Goal: Task Accomplishment & Management: Manage account settings

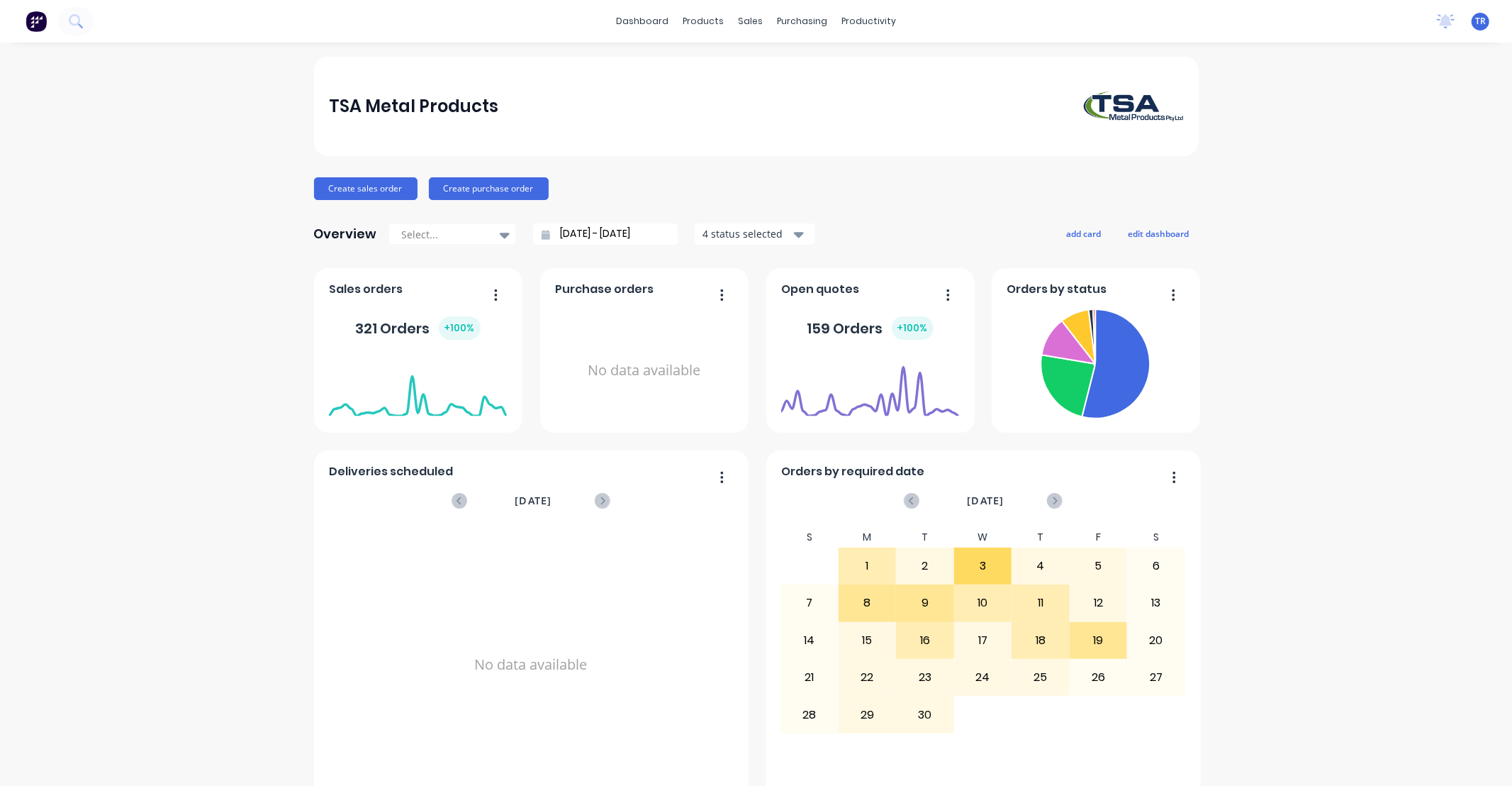
click at [1311, 445] on div "TSA Metal Products Create sales order Create purchase order Overview Select... …" at bounding box center [756, 427] width 1512 height 741
click at [745, 18] on div "sales" at bounding box center [750, 22] width 39 height 22
click at [783, 69] on div "Sales Orders" at bounding box center [798, 68] width 58 height 13
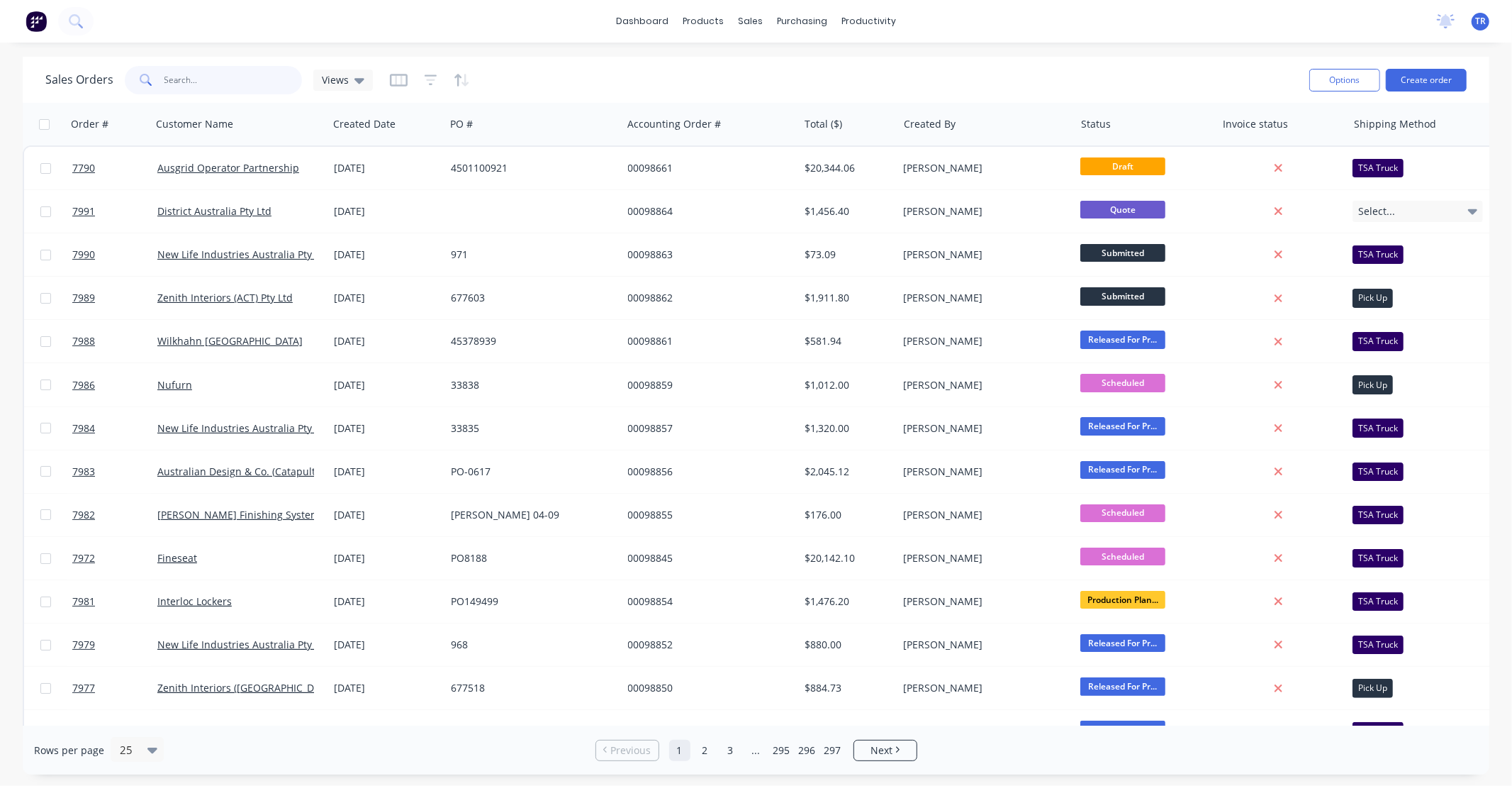
click at [238, 73] on input "text" at bounding box center [233, 80] width 138 height 28
type input "98763"
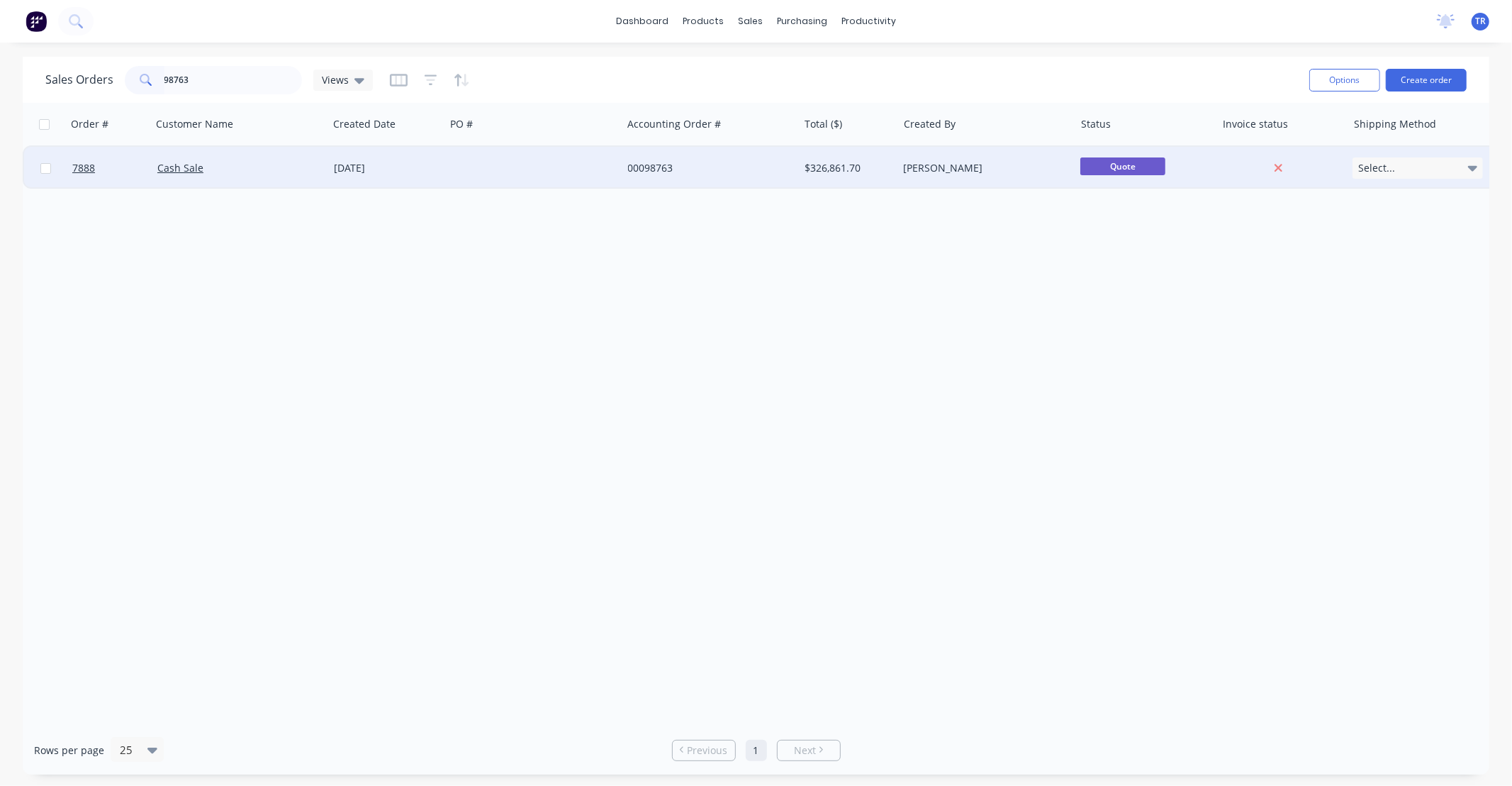
click at [317, 167] on div "Cash Sale" at bounding box center [240, 168] width 165 height 14
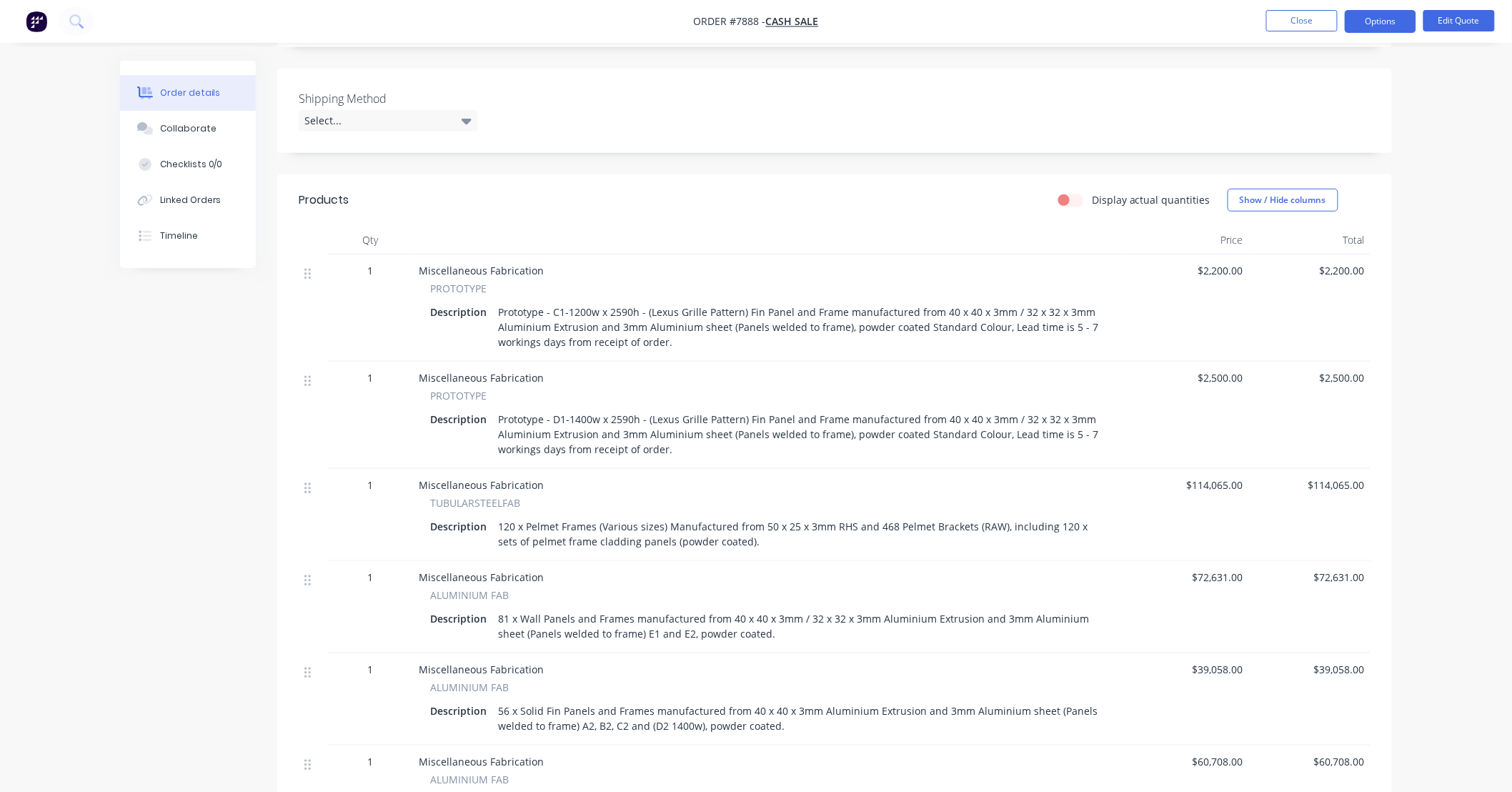
scroll to position [317, 0]
click at [1453, 20] on button "Edit Quote" at bounding box center [1459, 21] width 71 height 22
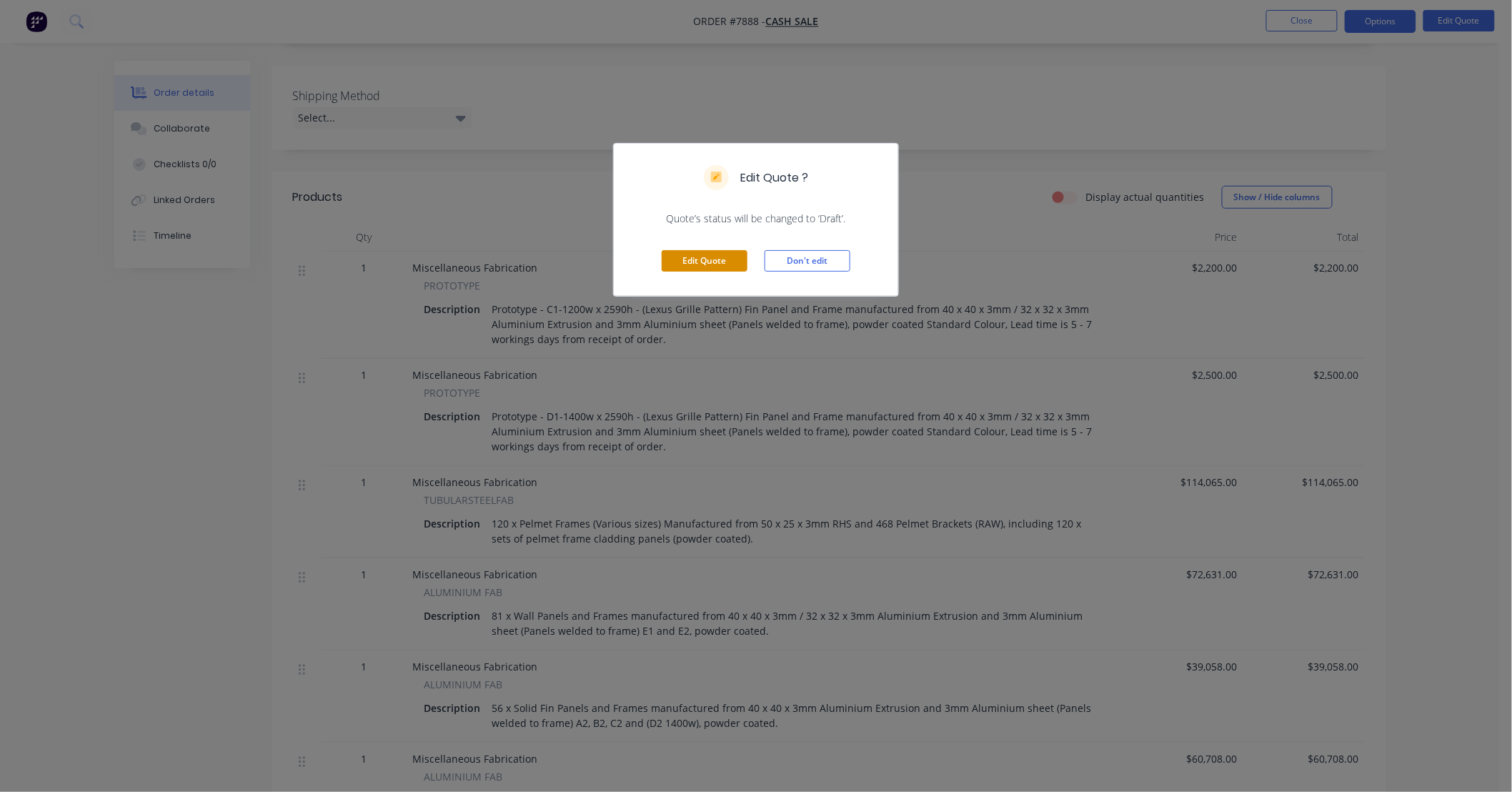
click at [717, 253] on button "Edit Quote" at bounding box center [705, 261] width 86 height 22
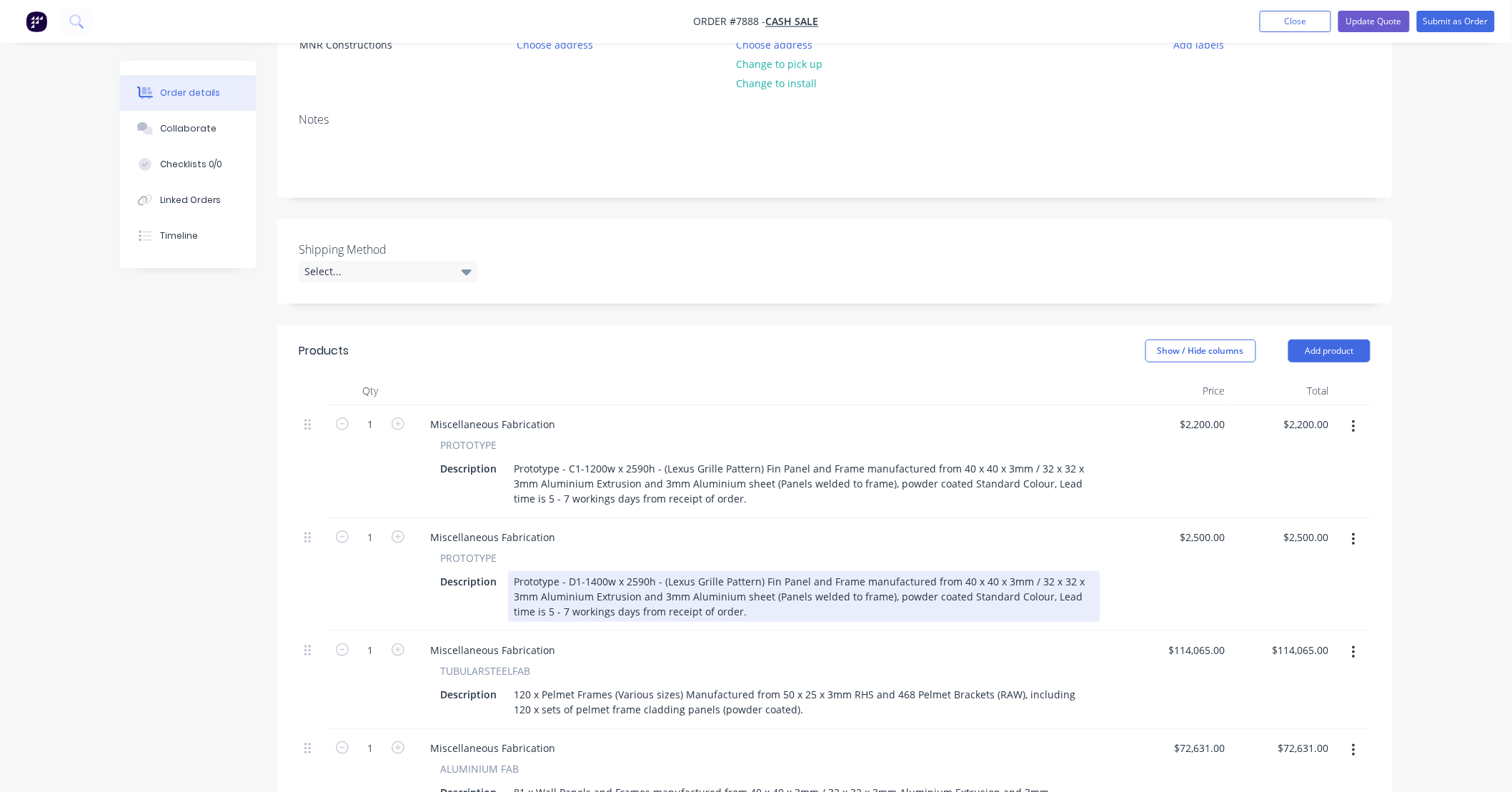
scroll to position [211, 0]
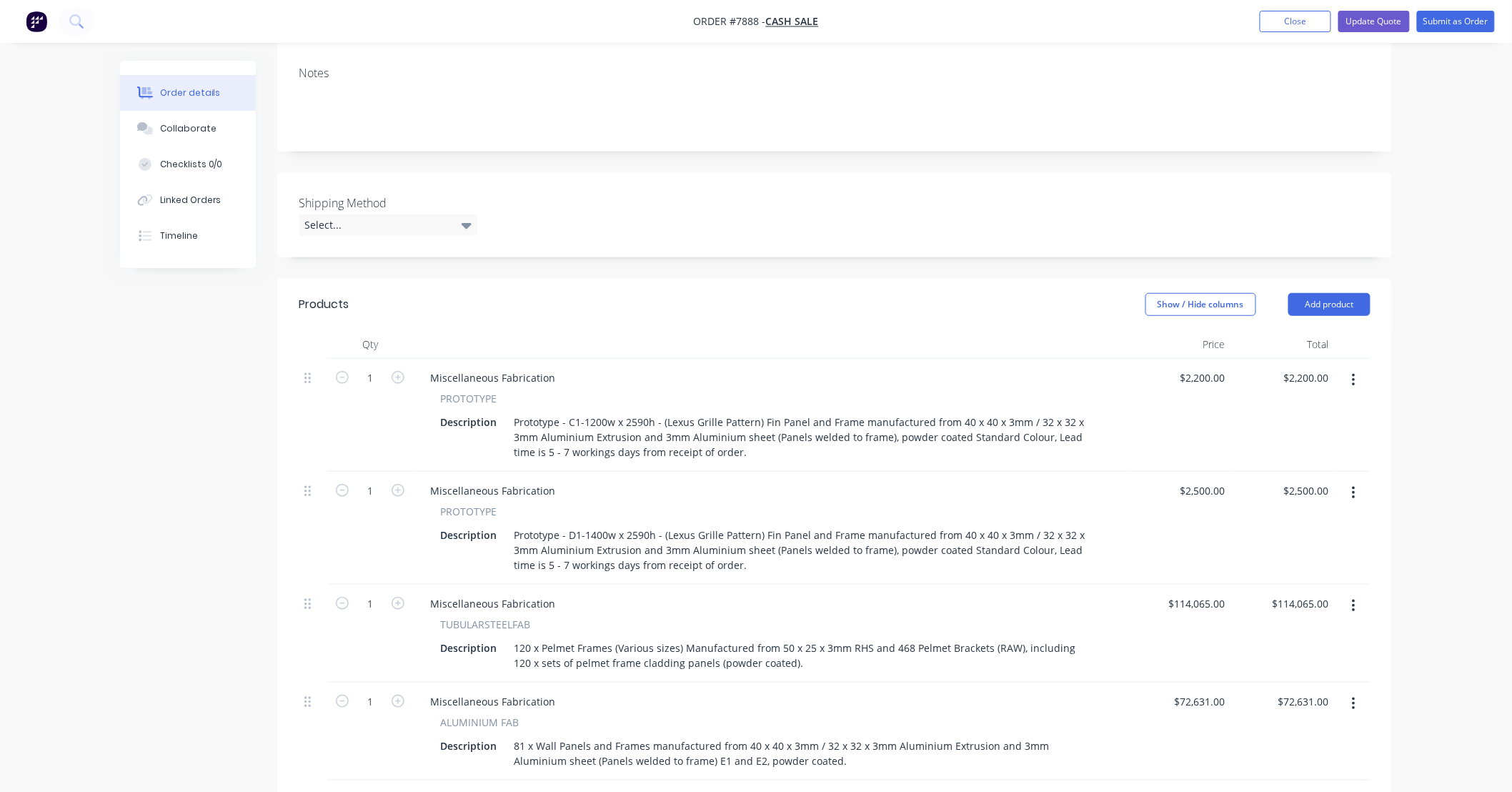
click at [1358, 377] on button "button" at bounding box center [1353, 380] width 34 height 26
click at [1304, 503] on div "Delete" at bounding box center [1302, 503] width 110 height 21
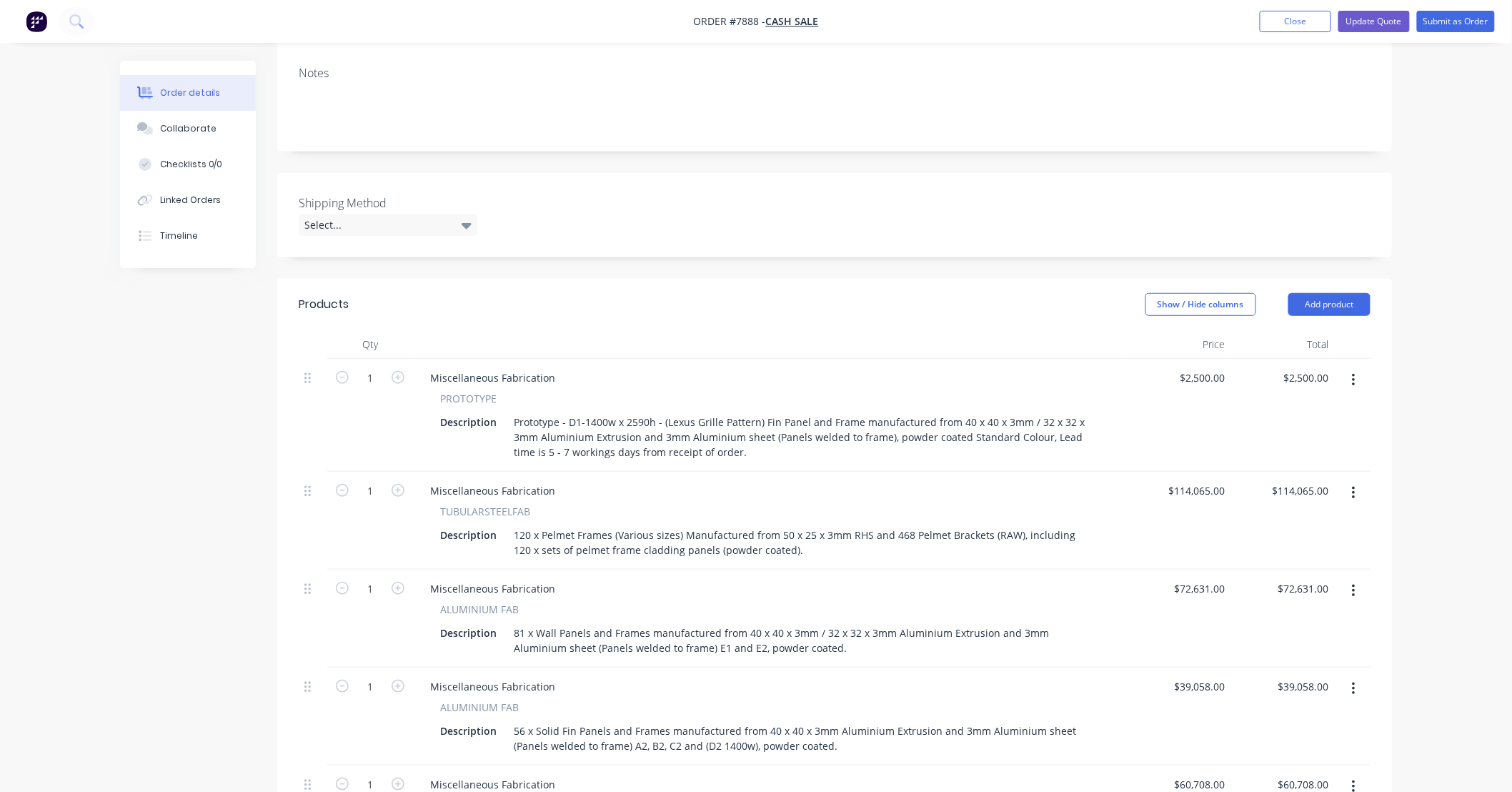
click at [1355, 379] on button "button" at bounding box center [1353, 380] width 34 height 26
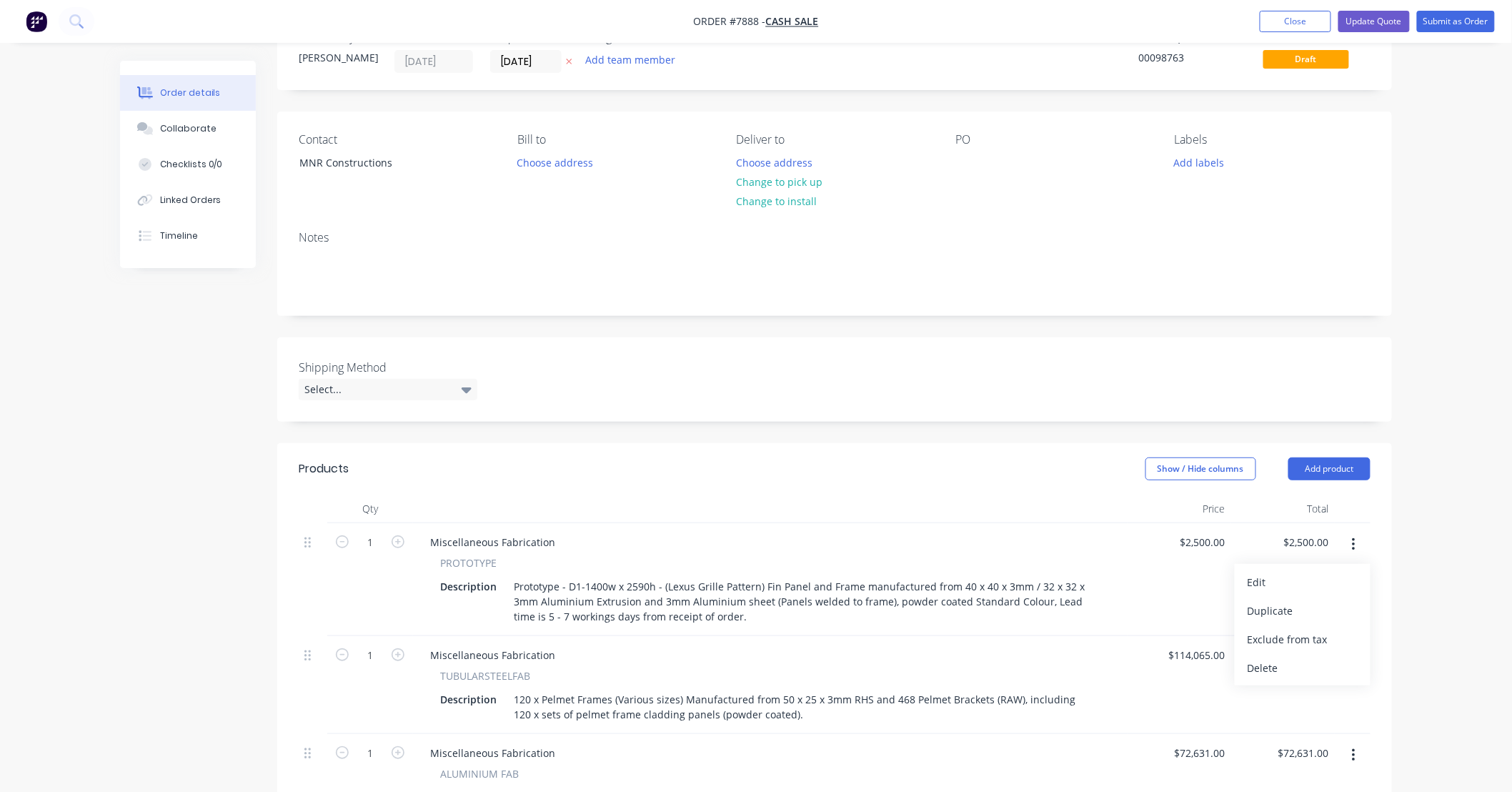
scroll to position [0, 0]
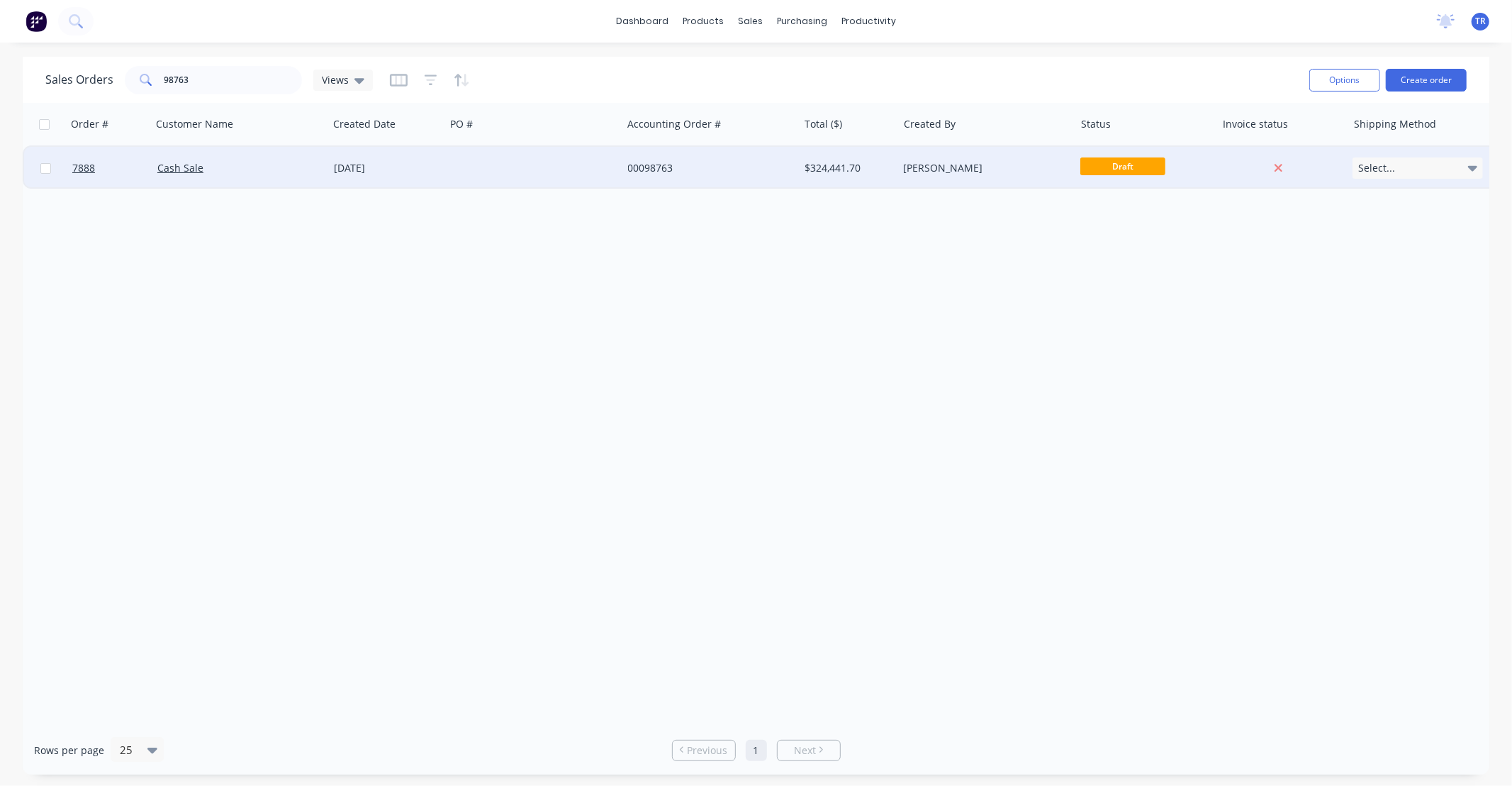
click at [733, 173] on div "00098763" at bounding box center [707, 168] width 157 height 14
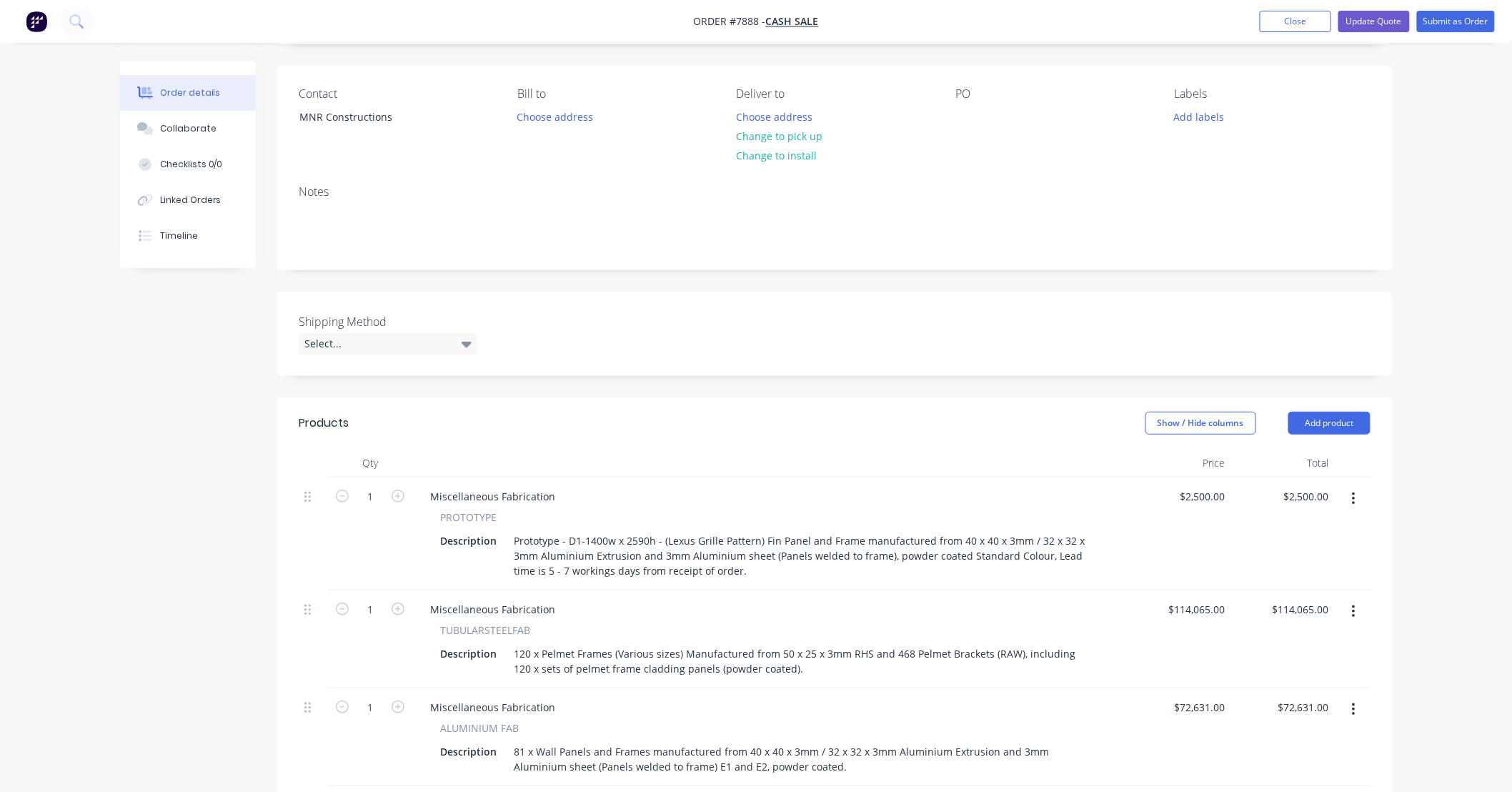
scroll to position [211, 0]
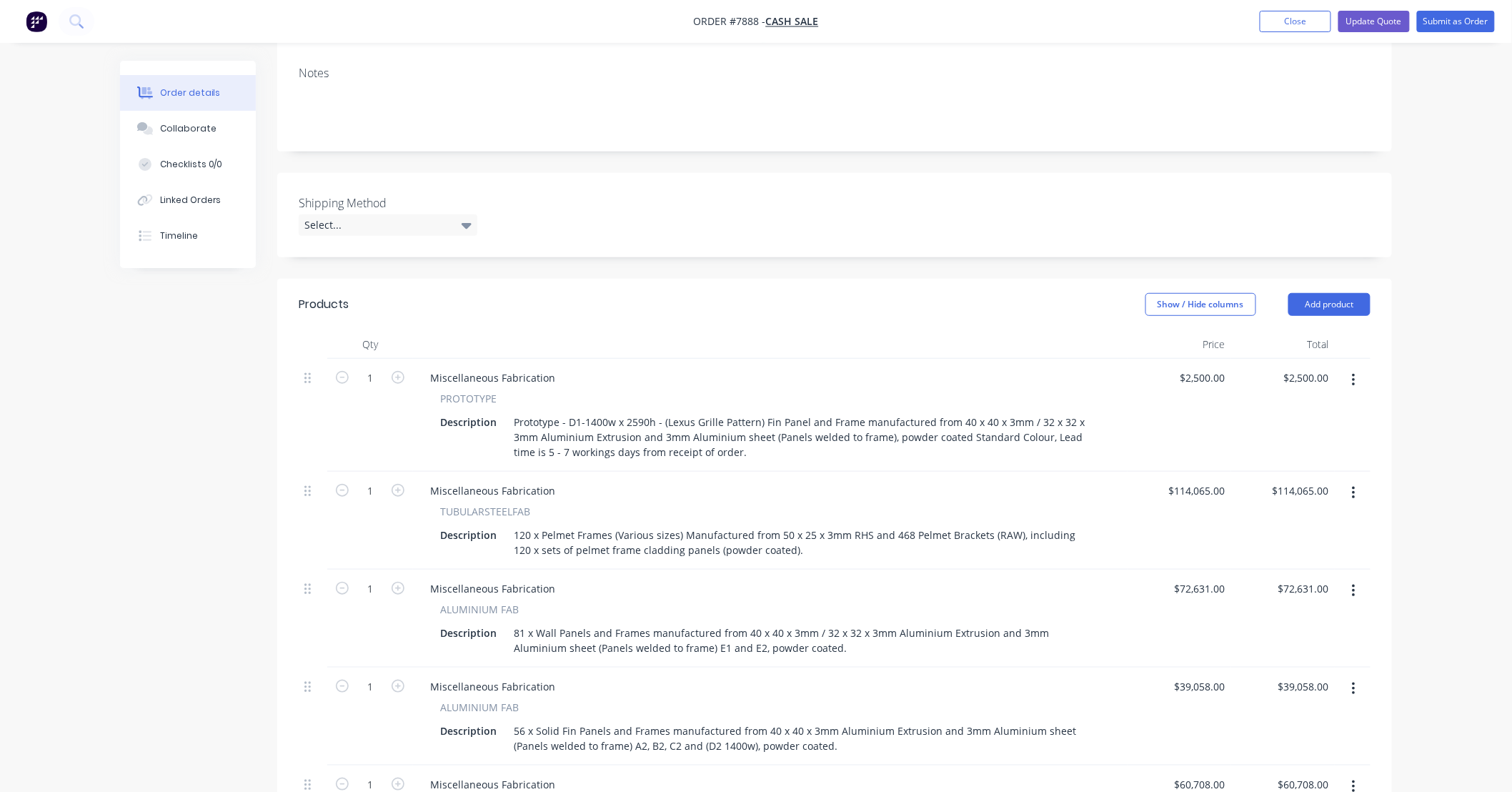
click at [1358, 384] on button "button" at bounding box center [1353, 380] width 34 height 26
click at [1298, 504] on div "Delete" at bounding box center [1302, 503] width 110 height 21
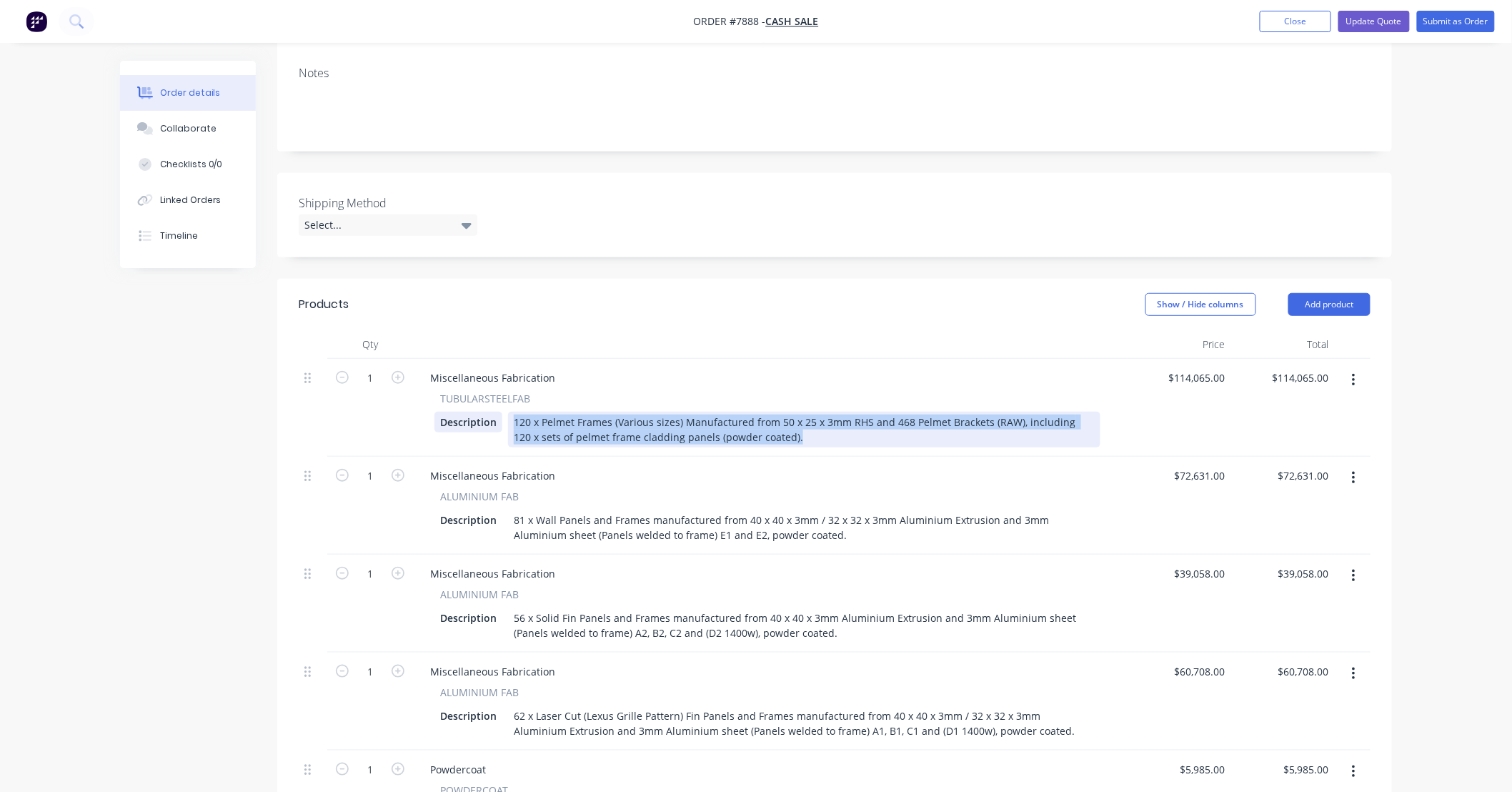
drag, startPoint x: 790, startPoint y: 437, endPoint x: 482, endPoint y: 415, distance: 308.8
click at [482, 415] on div "Description 120 x Pelmet Frames (Various sizes) Manufactured from 50 x 25 x 3mm…" at bounding box center [767, 429] width 666 height 36
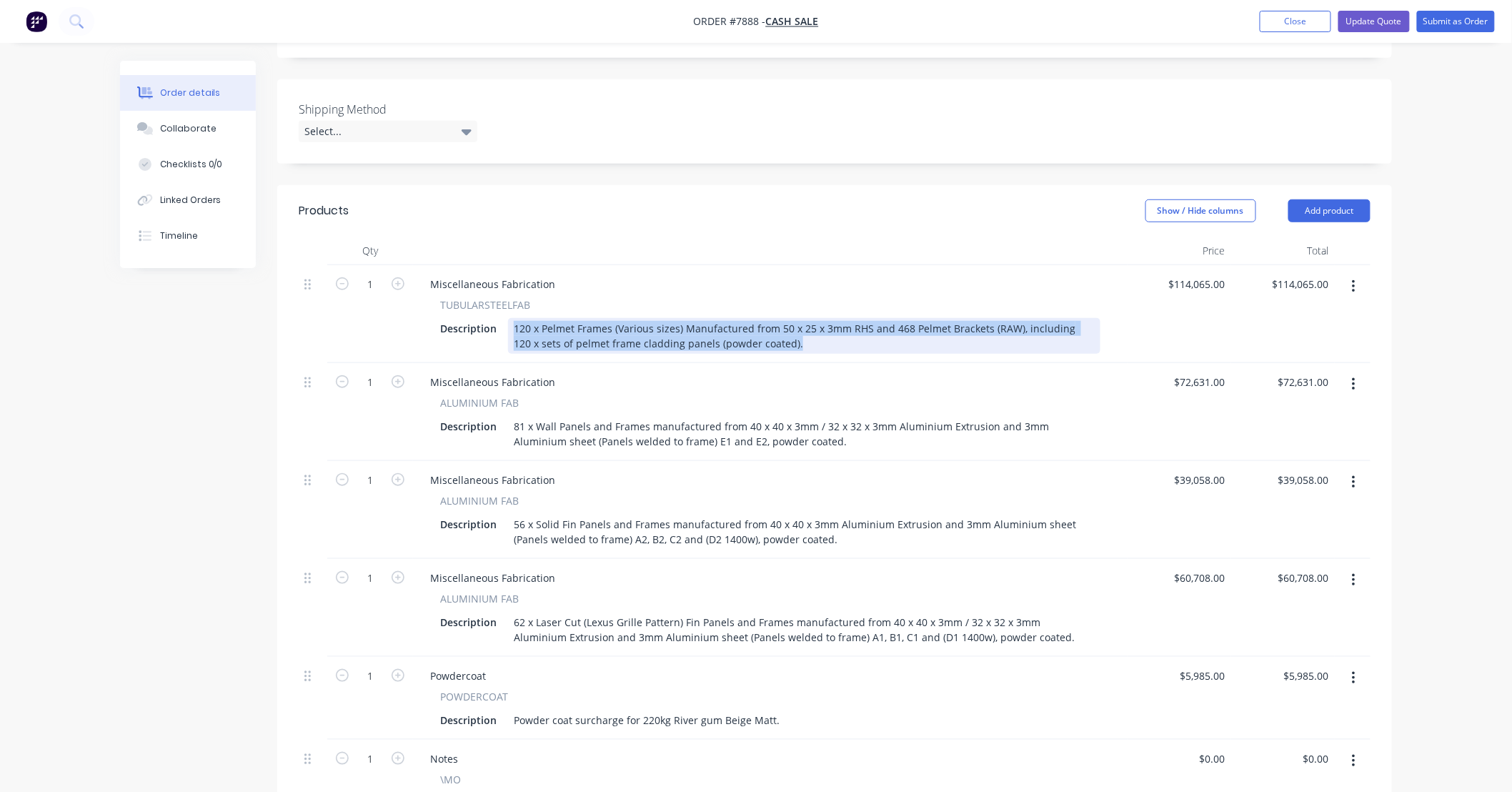
scroll to position [317, 0]
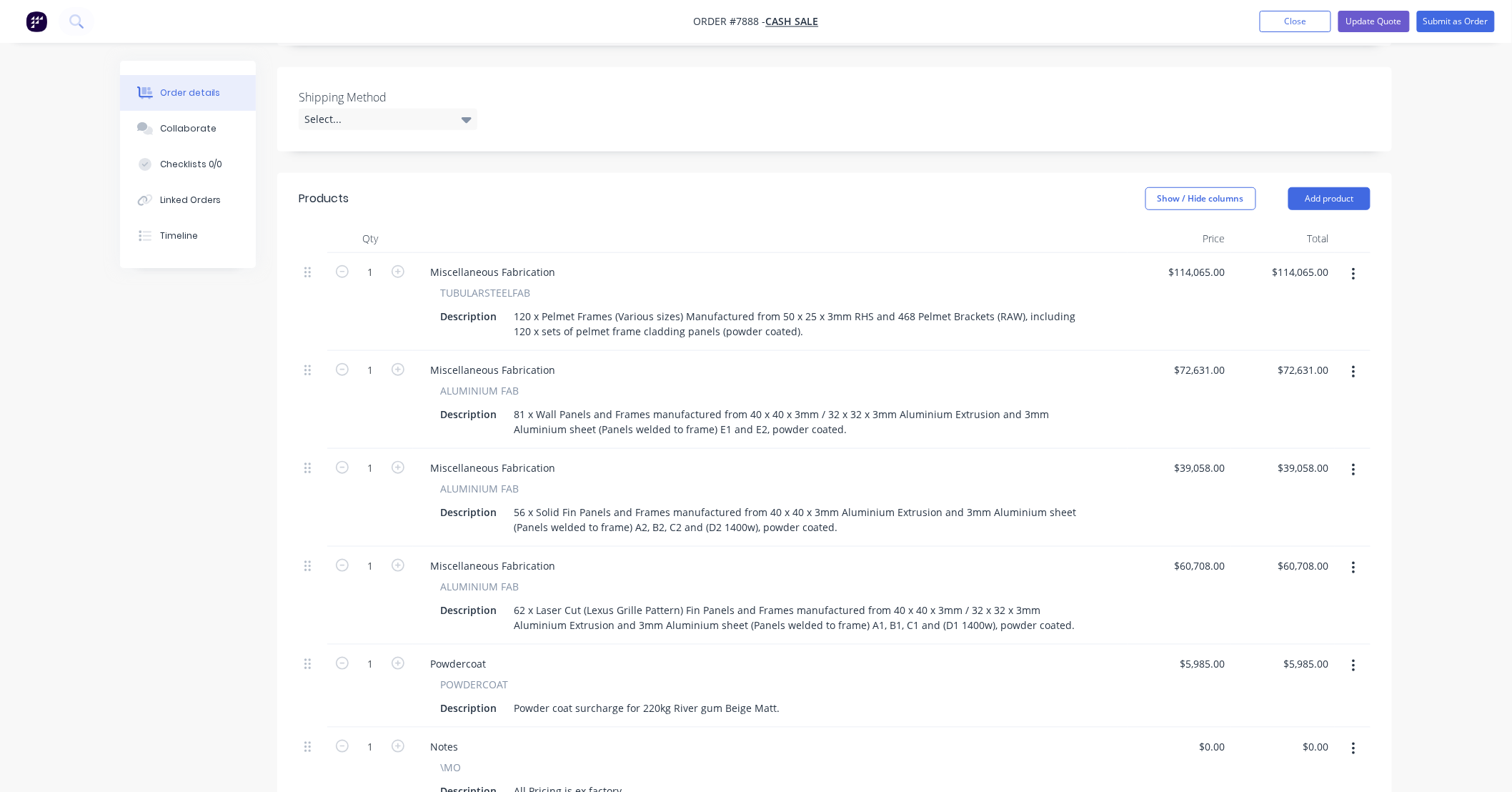
click at [1440, 380] on div "Order details Collaborate Checklists 0/0 Linked Orders Timeline Order details C…" at bounding box center [756, 436] width 1512 height 1507
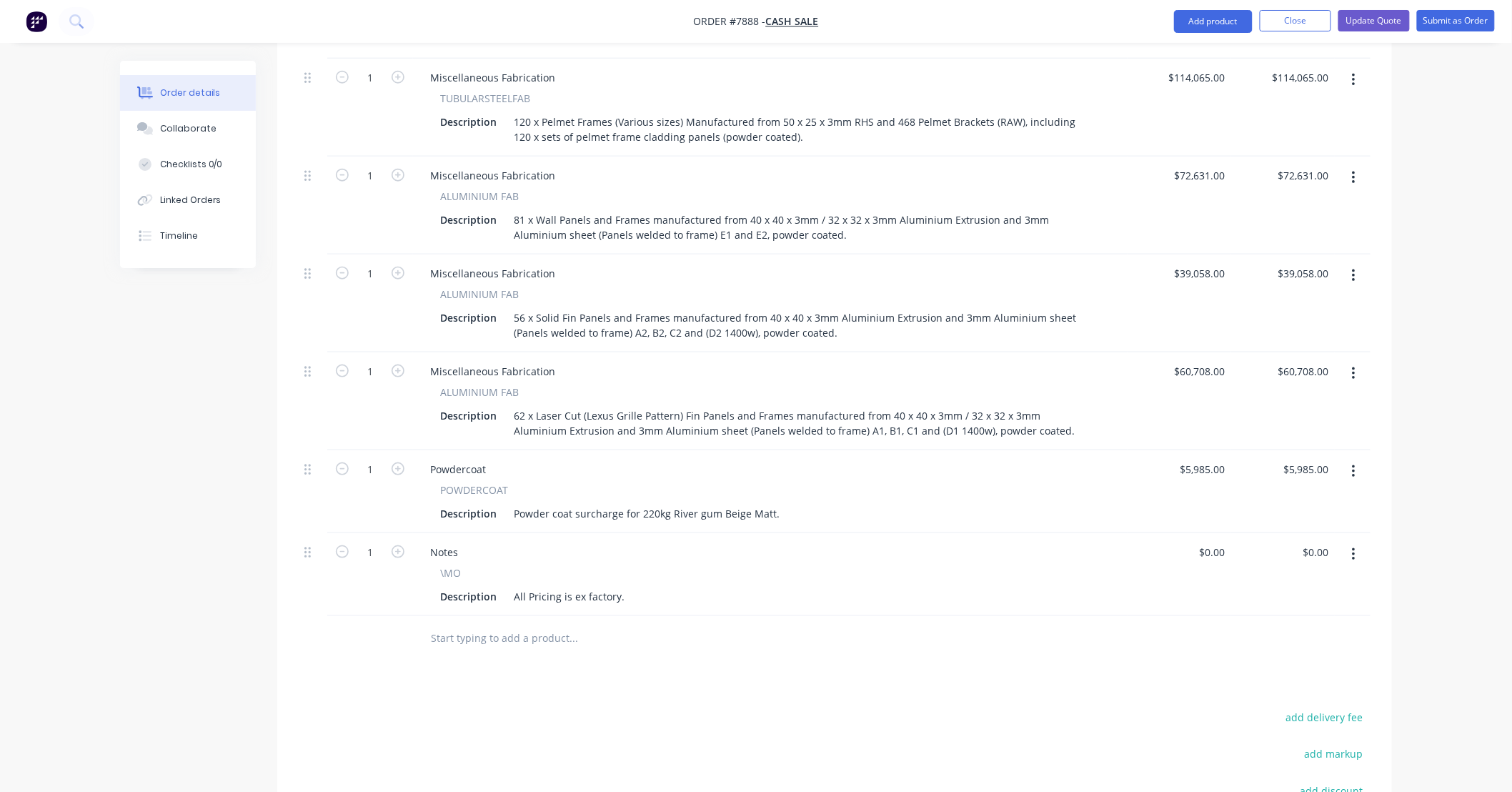
scroll to position [530, 0]
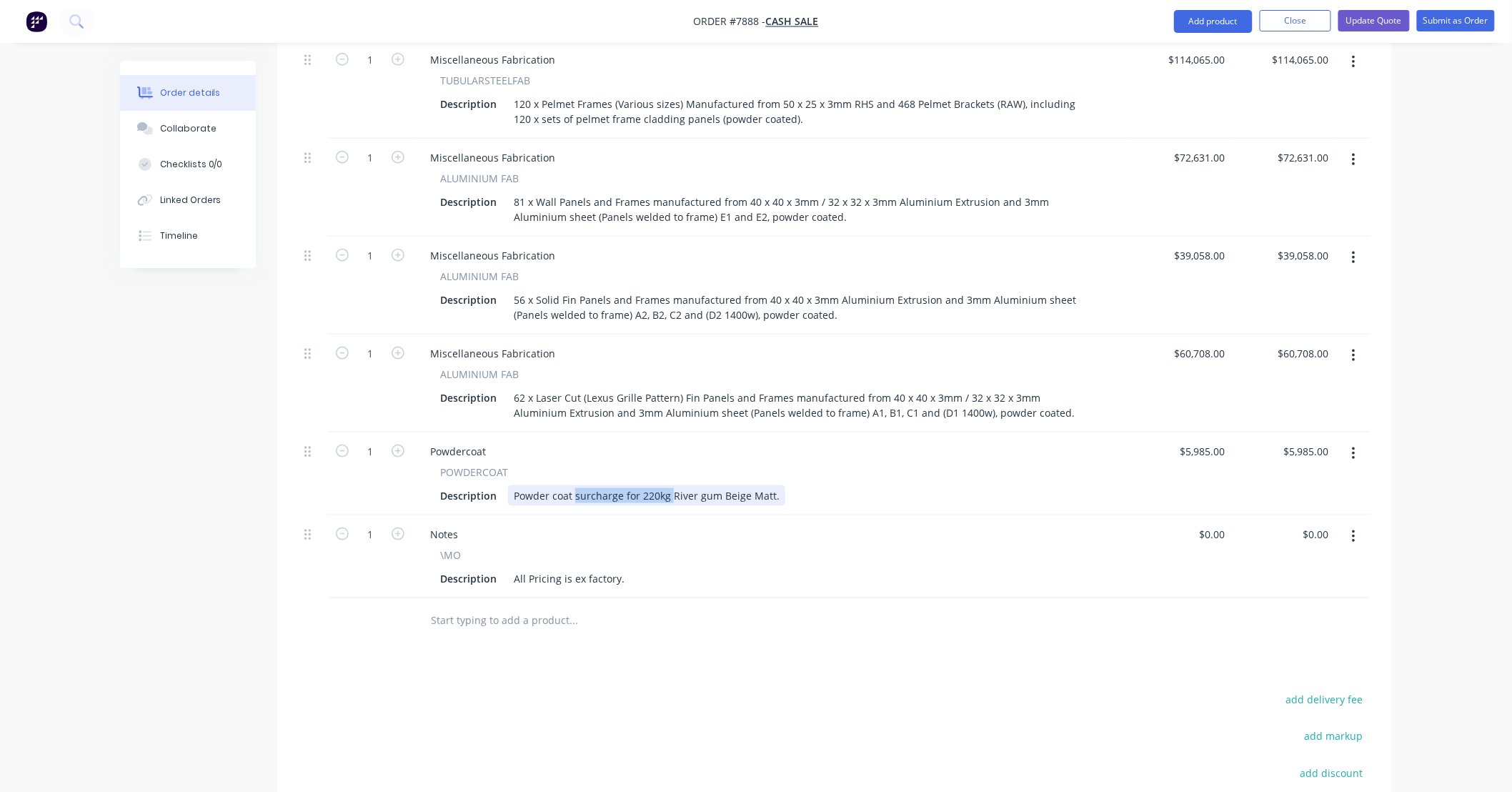
drag, startPoint x: 669, startPoint y: 494, endPoint x: 573, endPoint y: 498, distance: 96.1
click at [573, 498] on div "Powder coat surcharge for 220kg River gum Beige Matt." at bounding box center [646, 495] width 277 height 21
drag, startPoint x: 1228, startPoint y: 447, endPoint x: 1165, endPoint y: 454, distance: 63.4
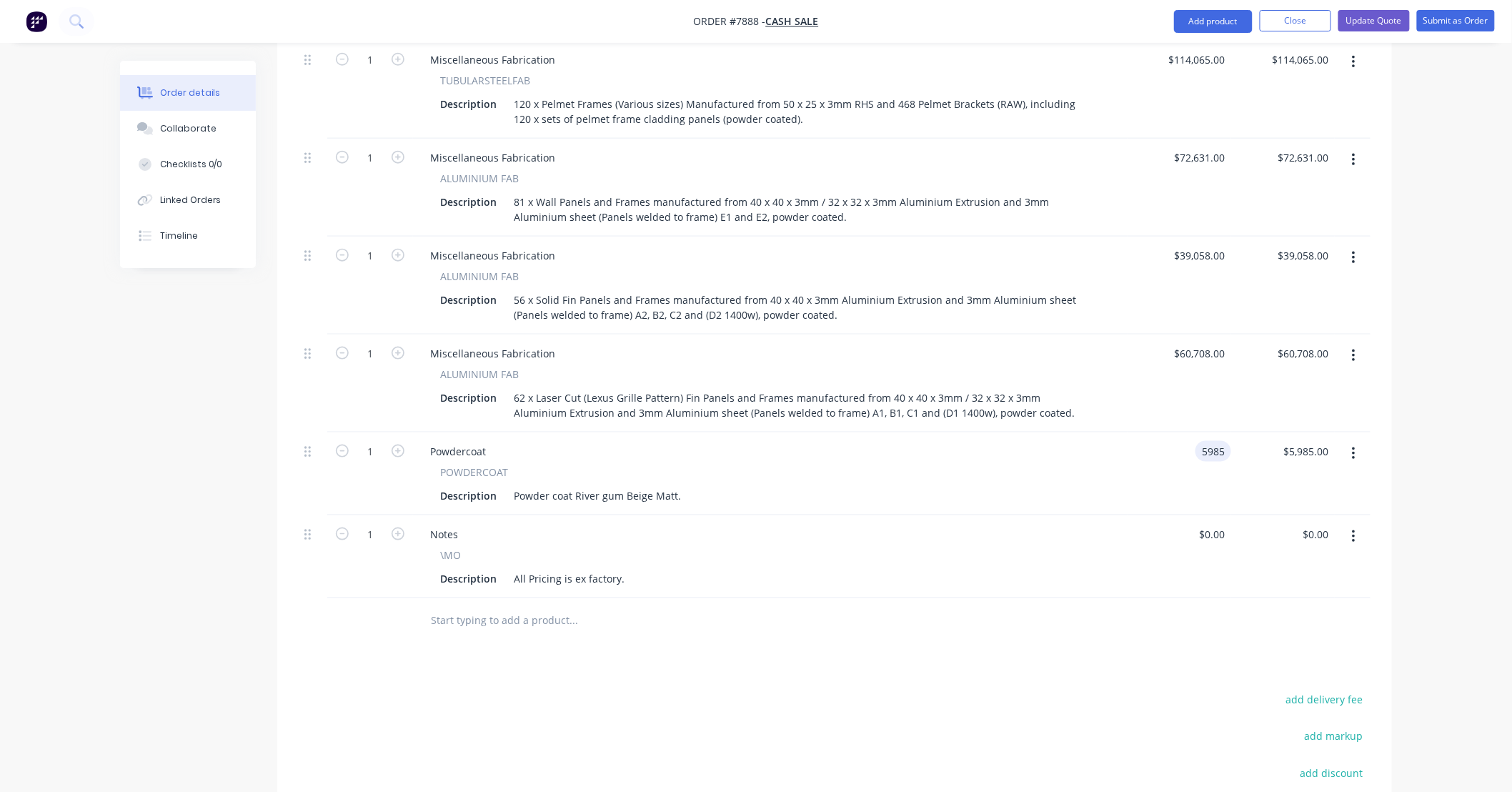
click at [1165, 454] on div "5985 5985" at bounding box center [1179, 473] width 104 height 83
drag, startPoint x: 1229, startPoint y: 445, endPoint x: 1194, endPoint y: 456, distance: 36.7
click at [1194, 456] on div "5985 5985" at bounding box center [1179, 473] width 104 height 83
type input "$0.00"
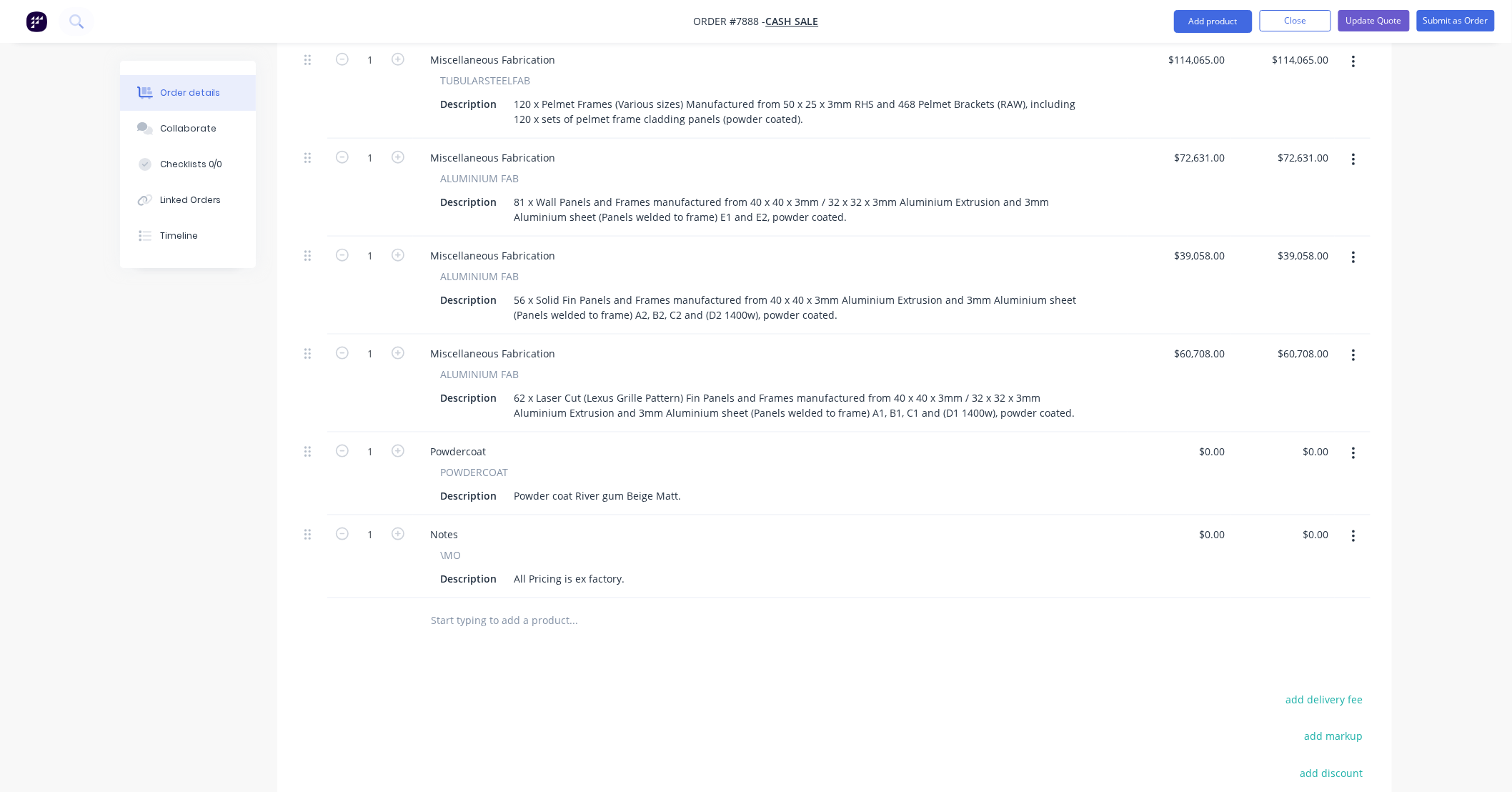
click at [1437, 461] on div "Order details Collaborate Checklists 0/0 Linked Orders Timeline Order details C…" at bounding box center [756, 223] width 1512 height 1507
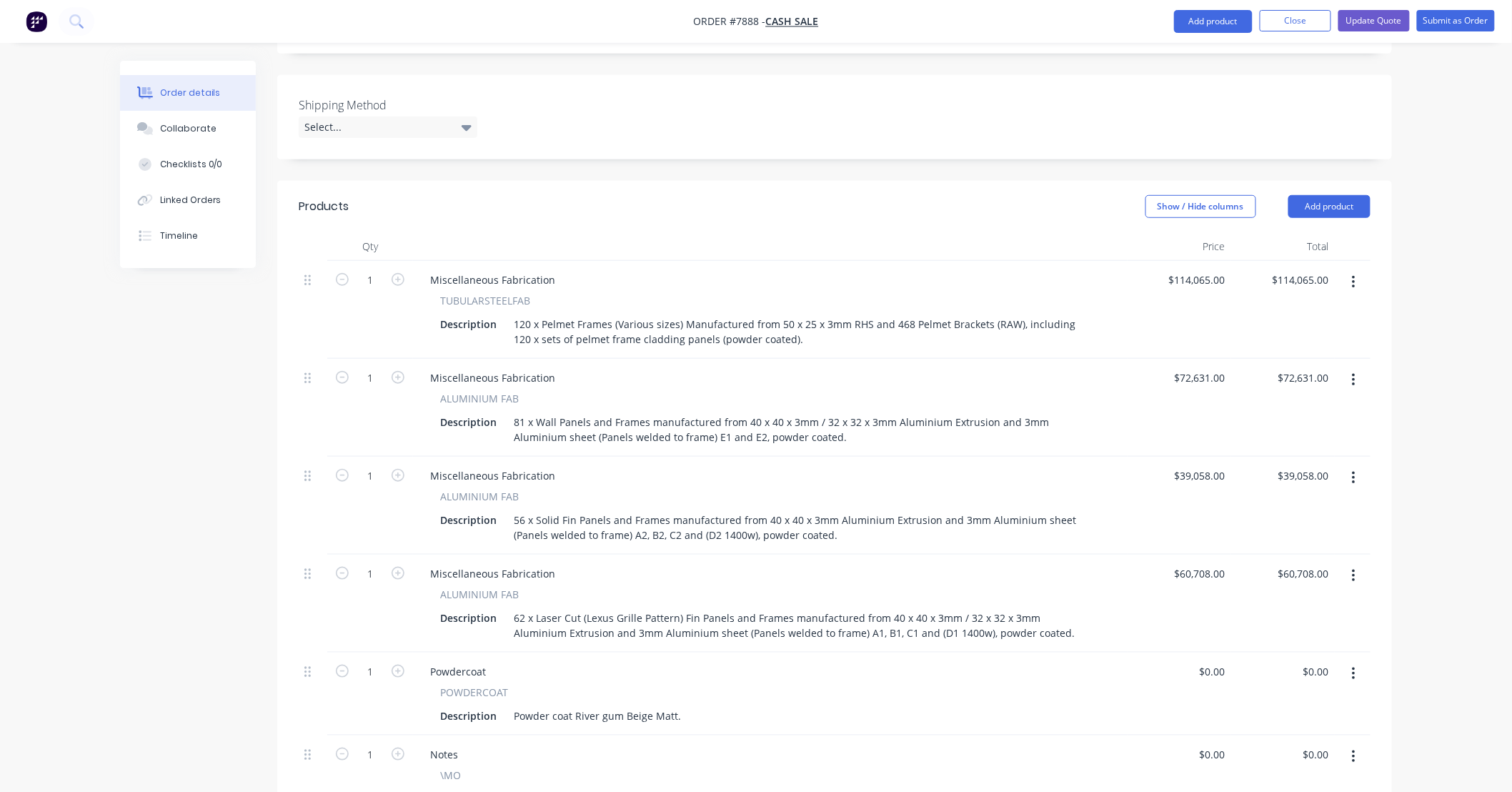
scroll to position [0, 0]
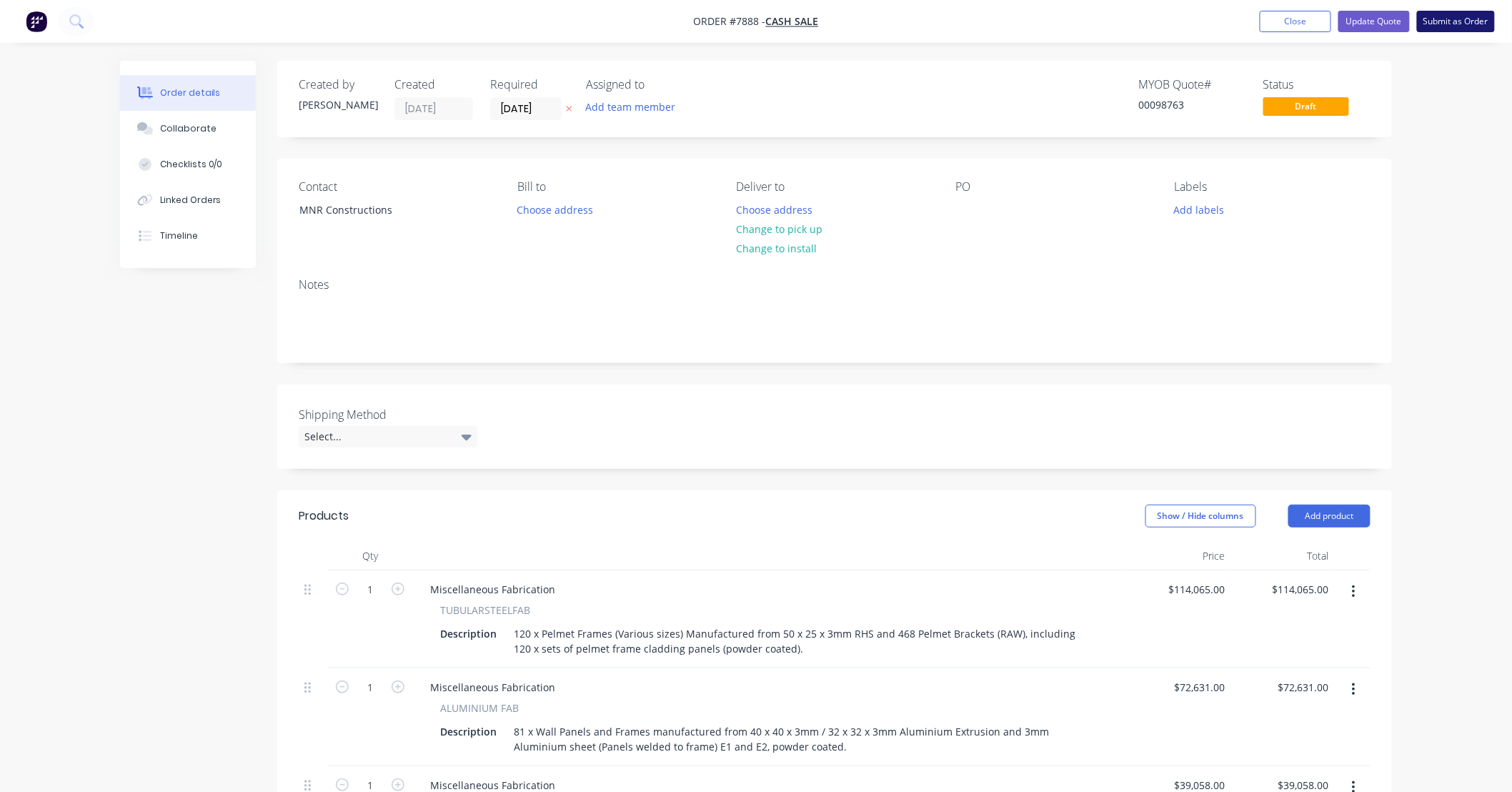
click at [1455, 24] on button "Submit as Order" at bounding box center [1455, 22] width 77 height 22
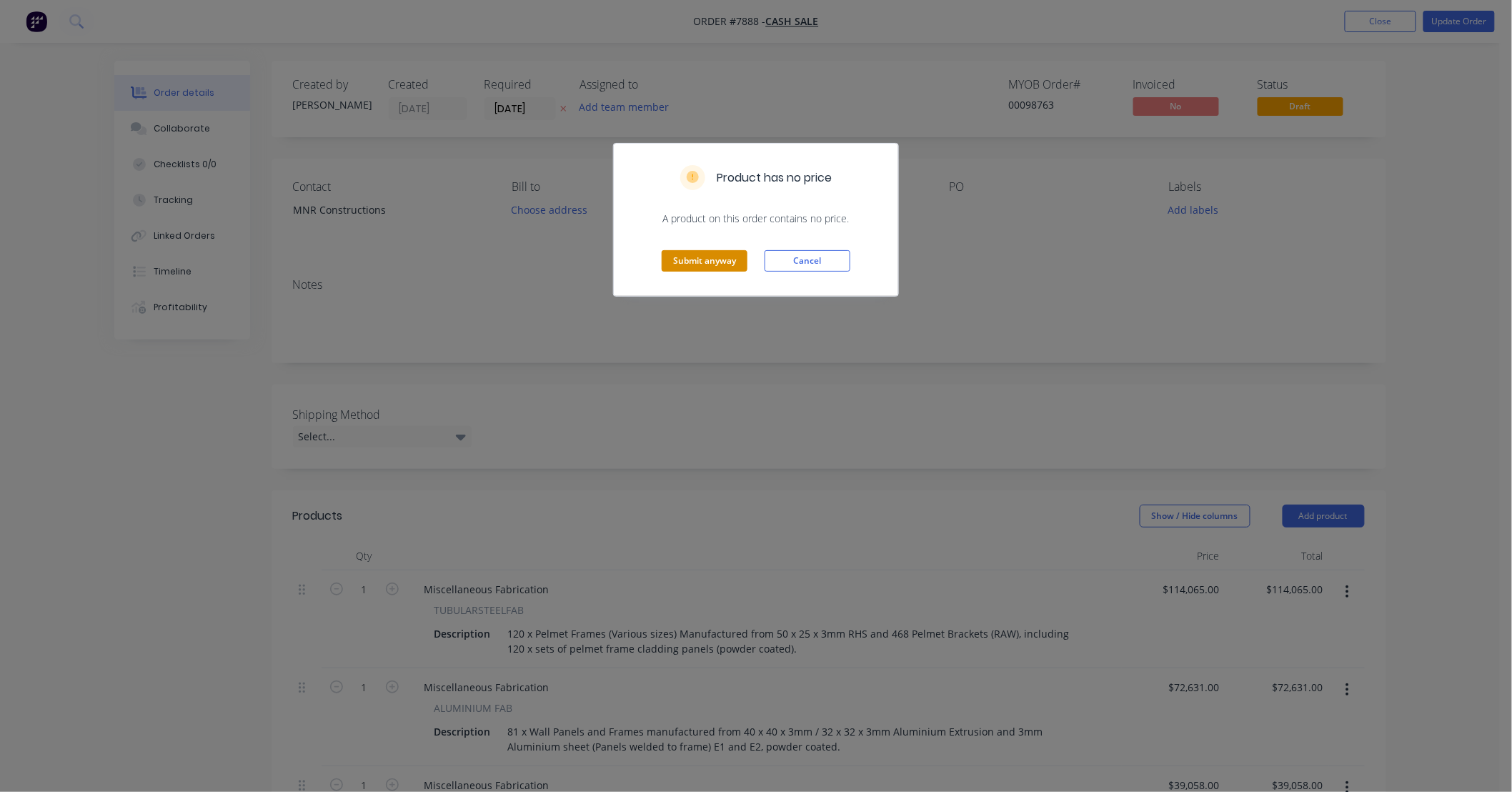
click at [706, 256] on button "Submit anyway" at bounding box center [705, 261] width 86 height 22
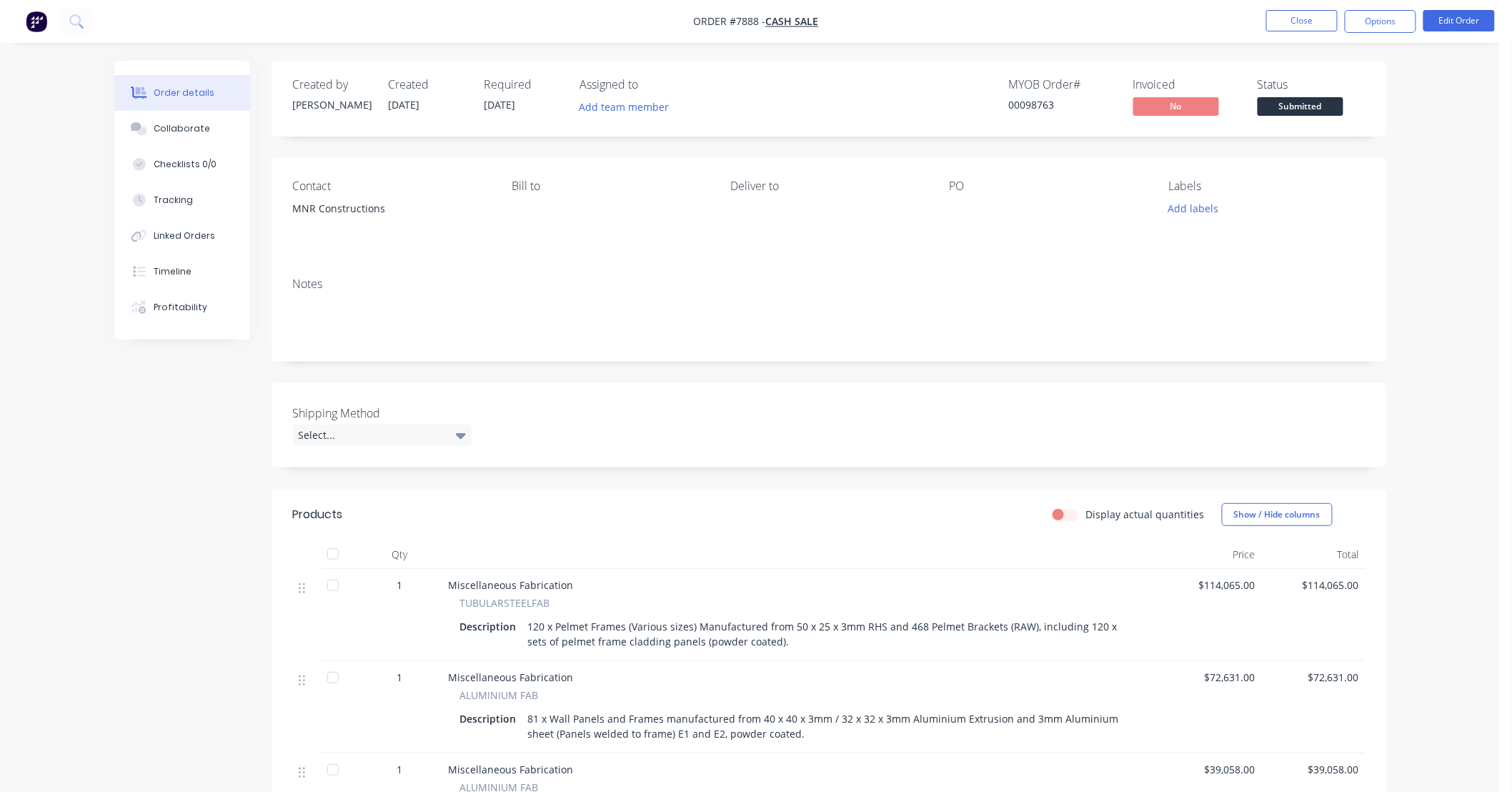
click at [982, 189] on div "PO" at bounding box center [1047, 186] width 196 height 14
click at [966, 187] on div "PO" at bounding box center [1047, 186] width 196 height 14
click at [962, 187] on div "PO" at bounding box center [1047, 186] width 196 height 14
drag, startPoint x: 954, startPoint y: 202, endPoint x: 954, endPoint y: 191, distance: 11.0
click at [954, 199] on div at bounding box center [1039, 209] width 179 height 20
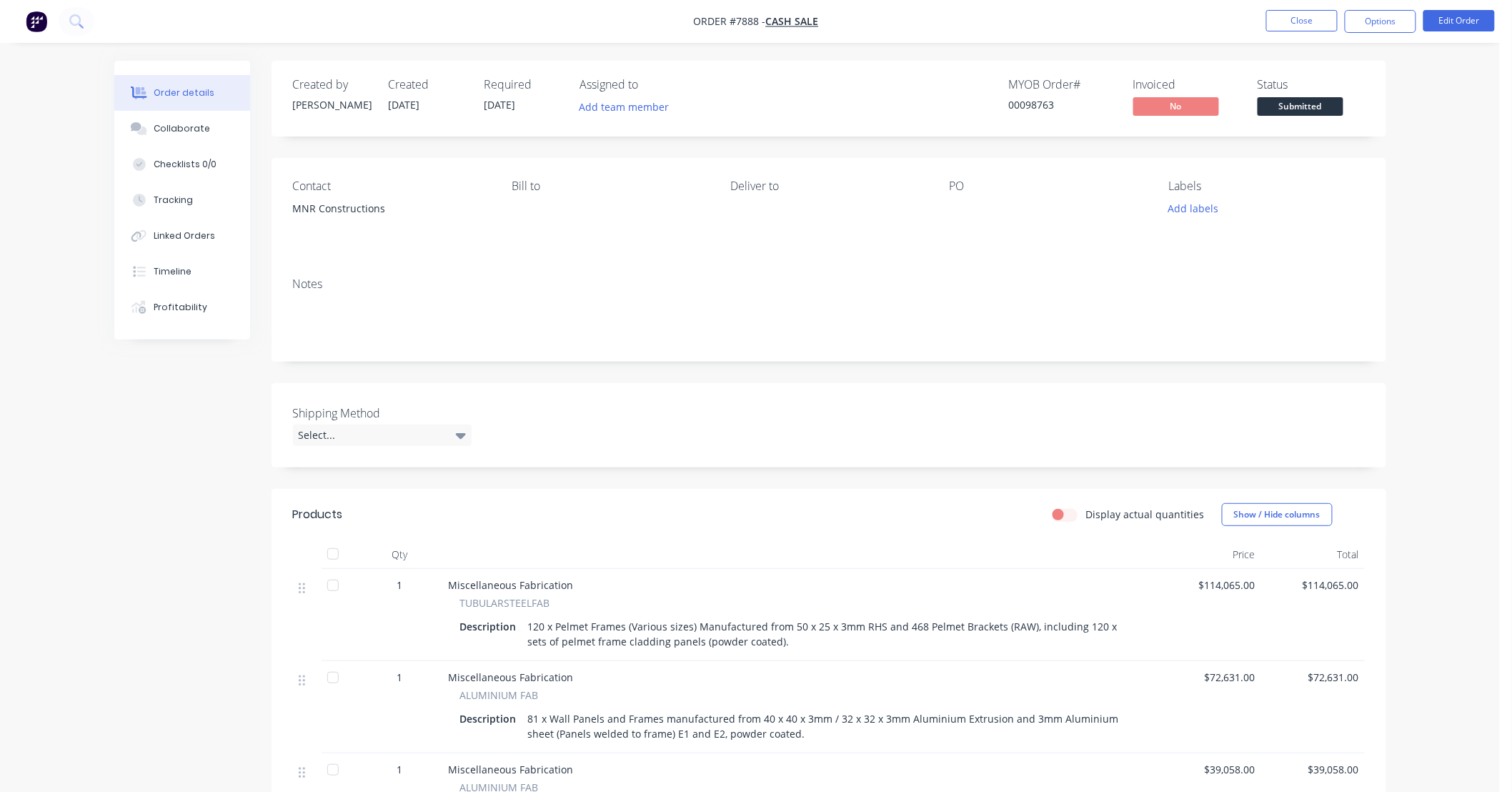
click at [954, 190] on div "PO" at bounding box center [1047, 186] width 196 height 14
click at [982, 184] on div "PO" at bounding box center [1047, 186] width 196 height 14
click at [1472, 15] on button "Edit Order" at bounding box center [1459, 21] width 71 height 22
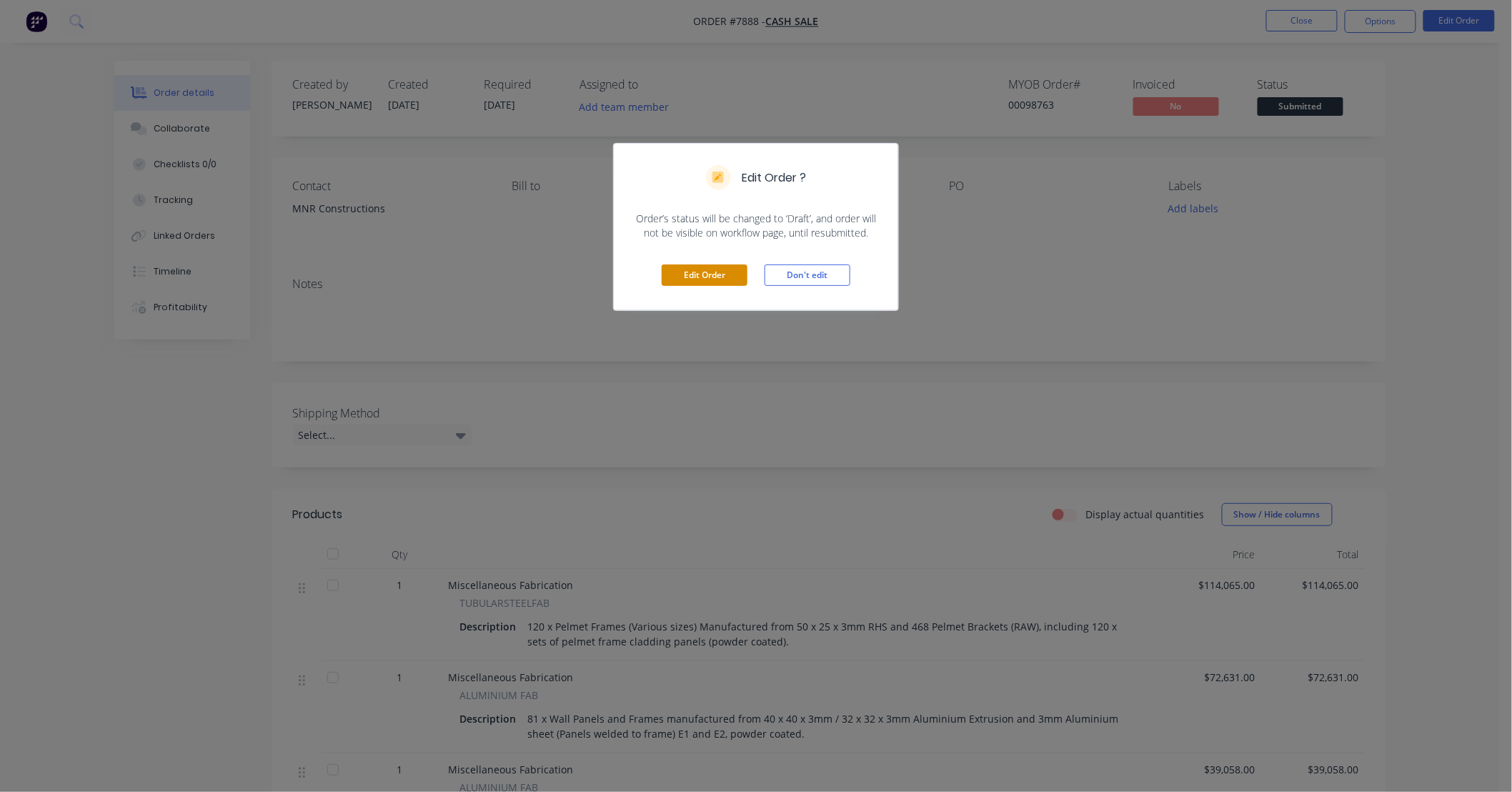
click at [724, 280] on button "Edit Order" at bounding box center [705, 275] width 86 height 22
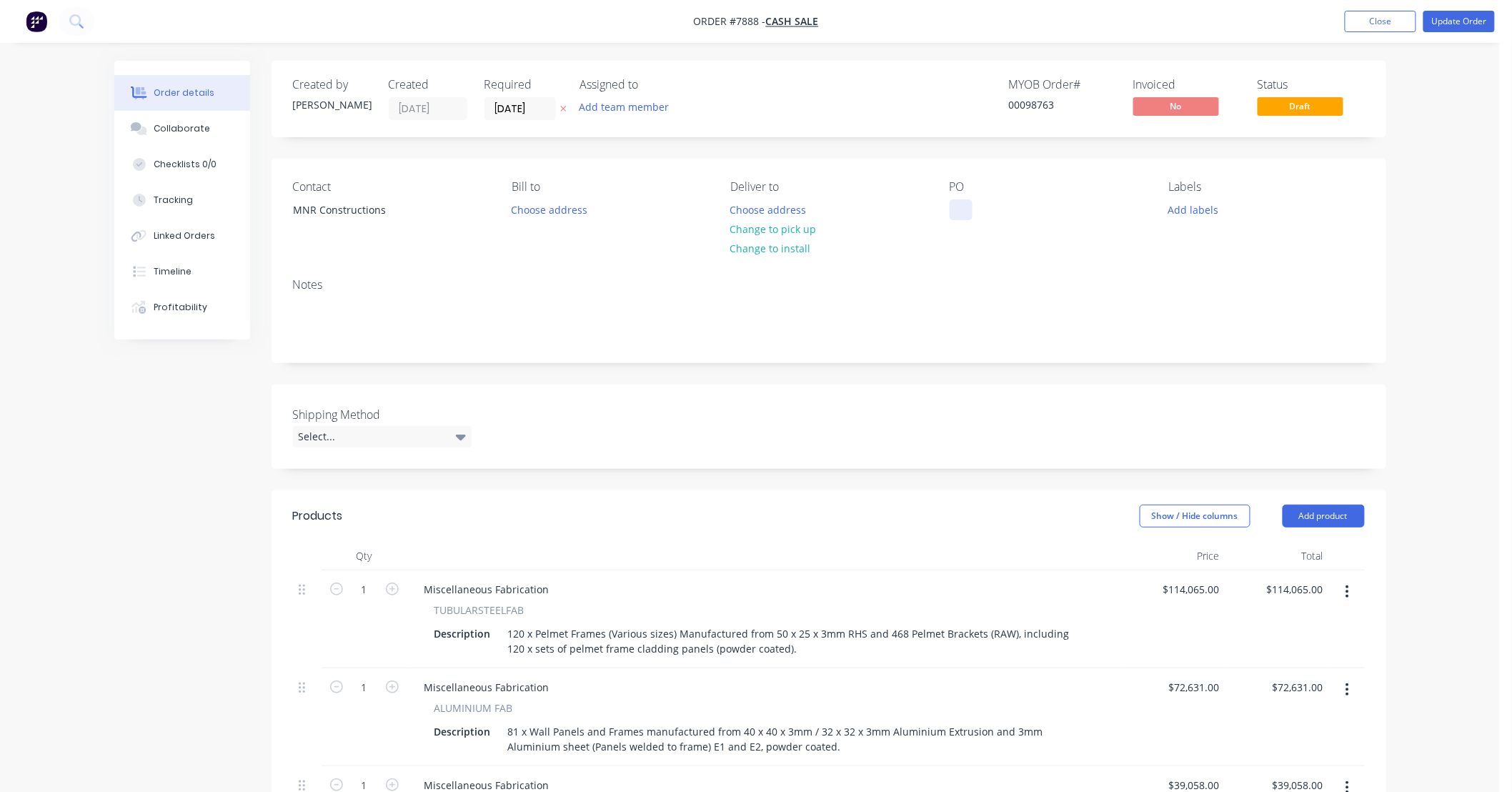
click at [953, 203] on div at bounding box center [961, 210] width 23 height 21
click at [993, 251] on div "Contact MNR Constructions Bill to Choose address Deliver to Choose address Chan…" at bounding box center [828, 212] width 1115 height 108
drag, startPoint x: 540, startPoint y: 108, endPoint x: 458, endPoint y: 122, distance: 83.2
click at [458, 122] on div "Created by [PERSON_NAME] Created [DATE] Required [DATE] Assigned to Add team me…" at bounding box center [828, 99] width 1115 height 77
type input "[DATE]"
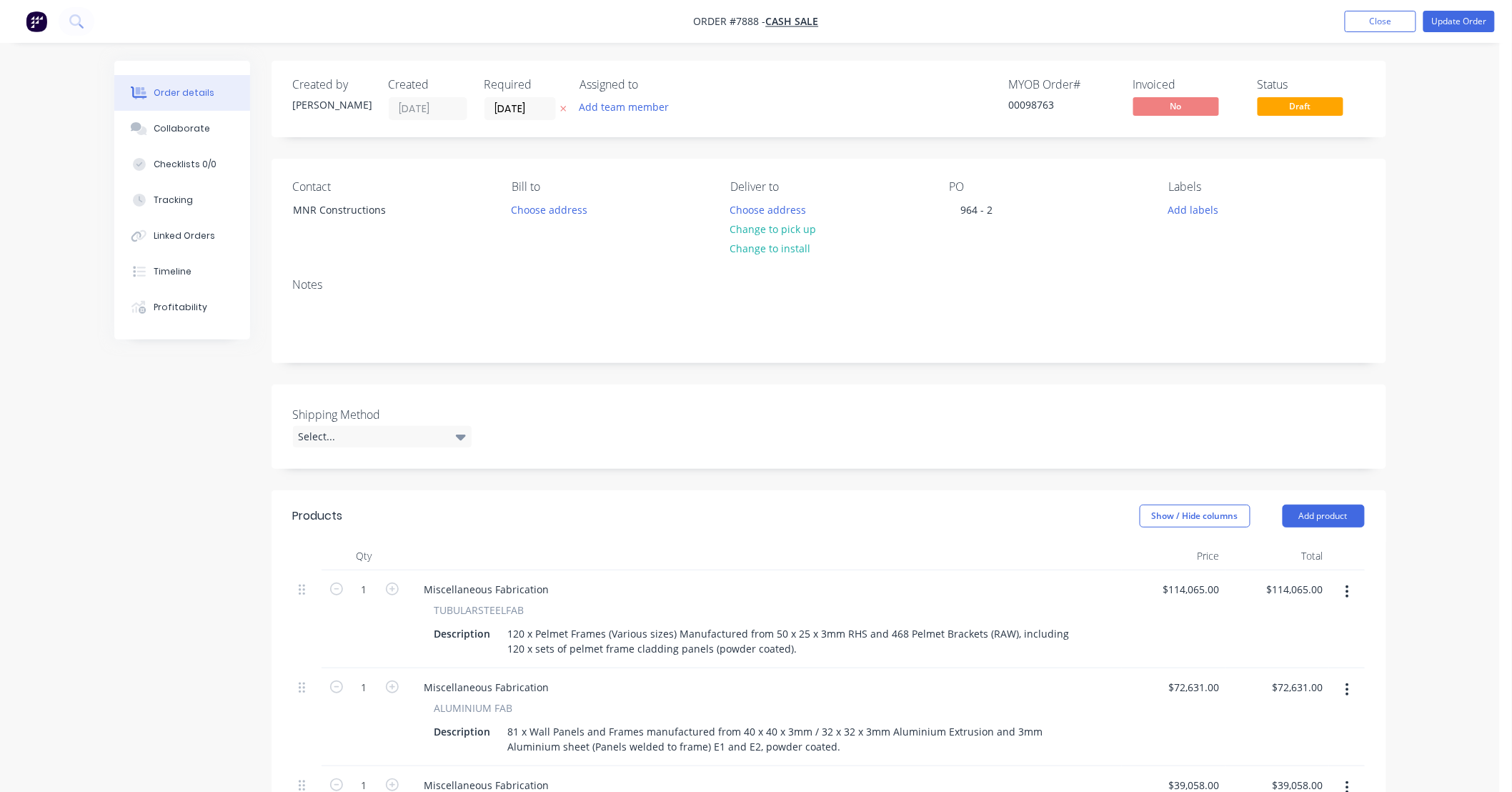
click at [166, 420] on div "Created by [PERSON_NAME] Created [DATE] Required [DATE] Assigned to Add team me…" at bounding box center [750, 784] width 1272 height 1446
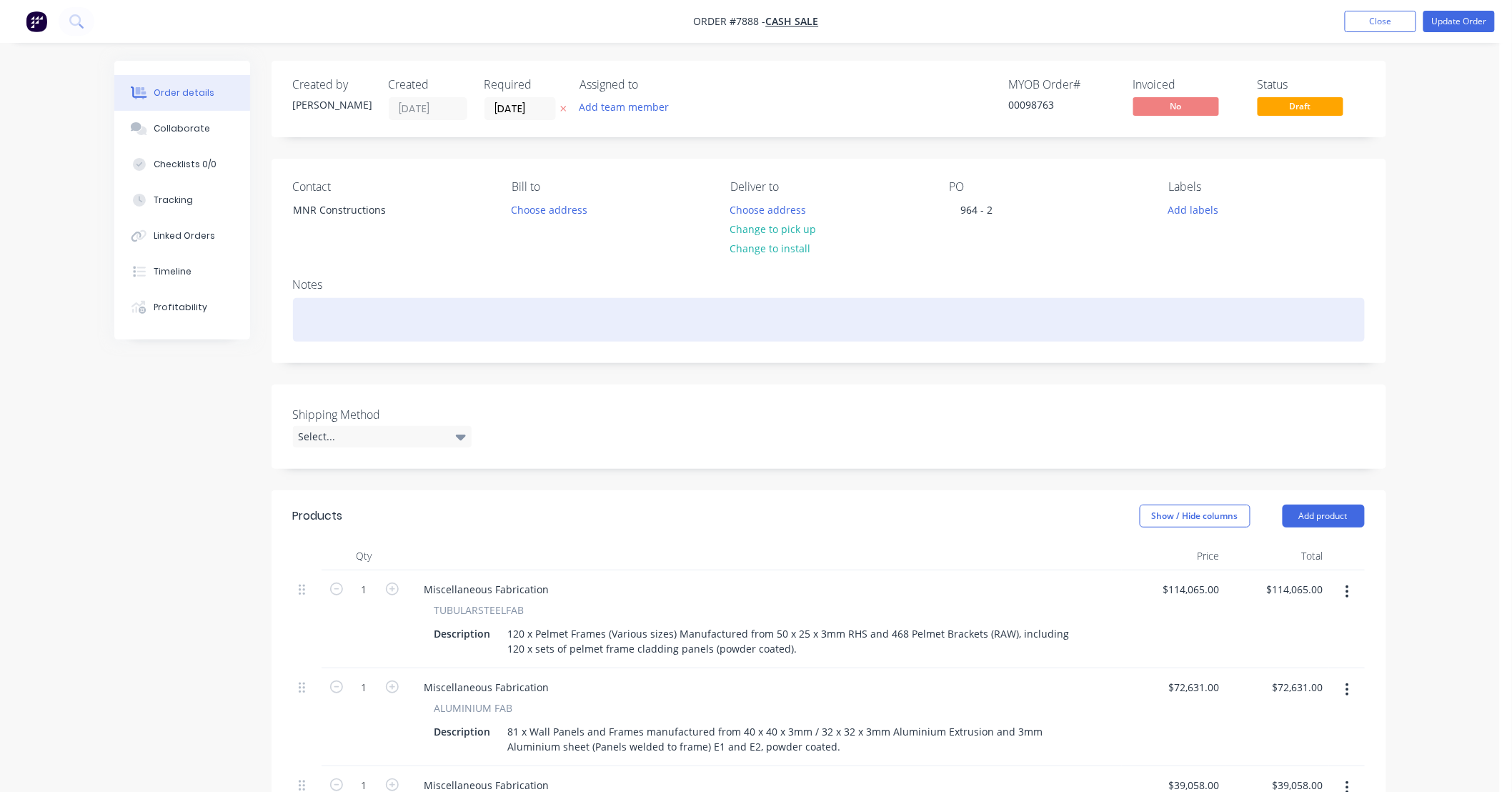
click at [341, 323] on div at bounding box center [828, 320] width 1072 height 44
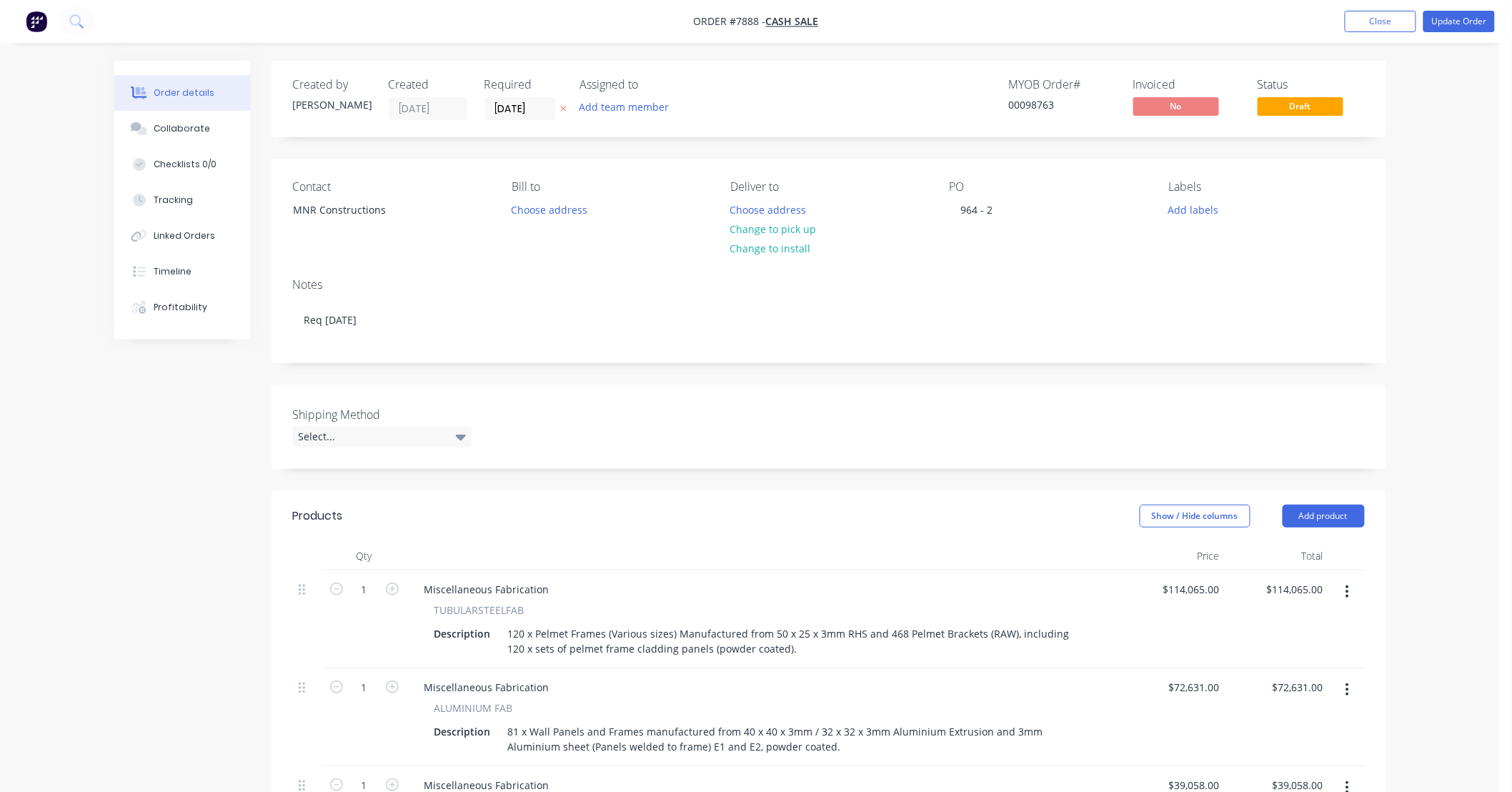
click at [210, 455] on div "Created by [PERSON_NAME] Created [DATE] Required [DATE] Assigned to Add team me…" at bounding box center [750, 784] width 1272 height 1446
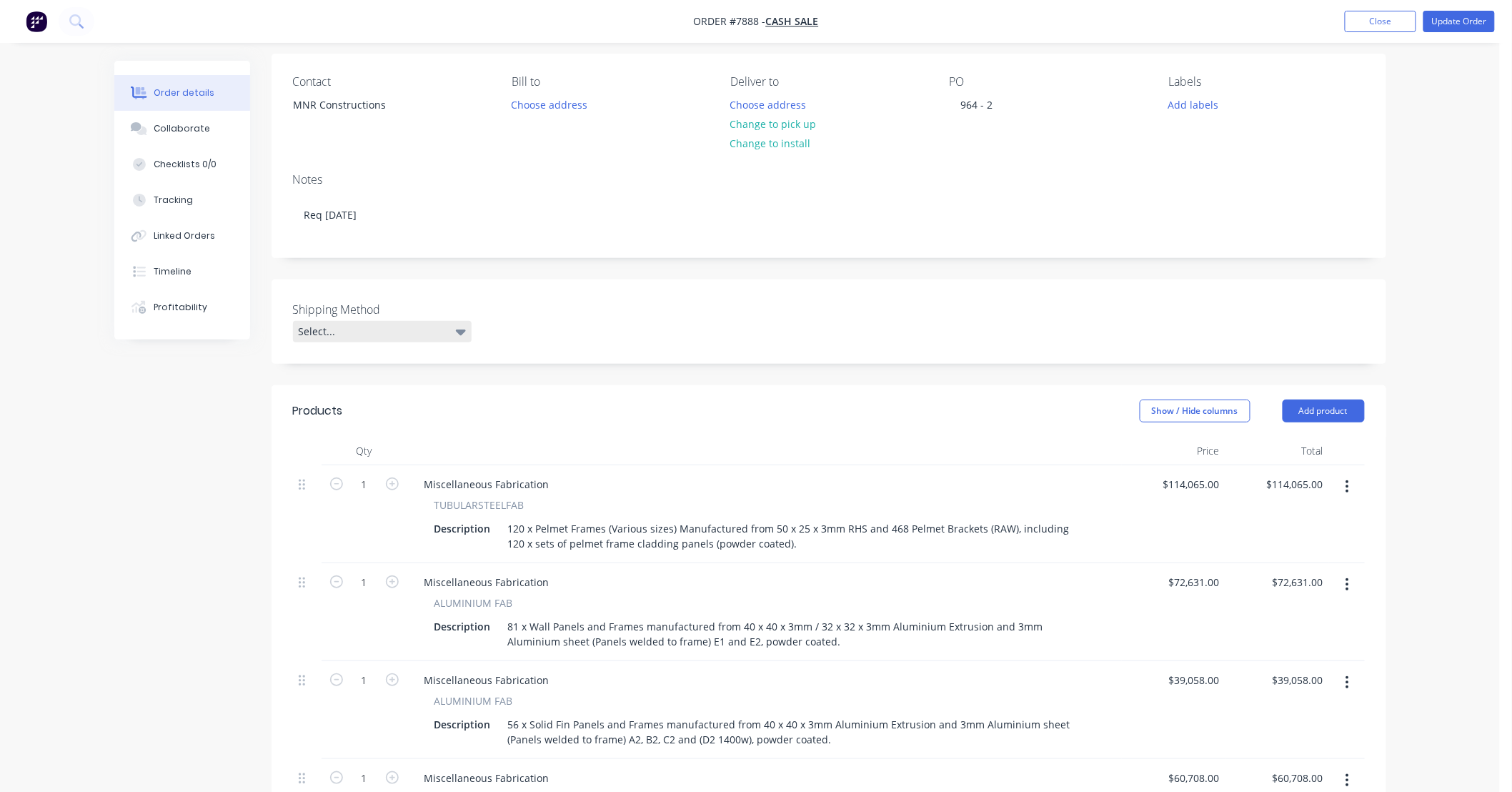
click at [445, 331] on div "Select..." at bounding box center [382, 332] width 179 height 22
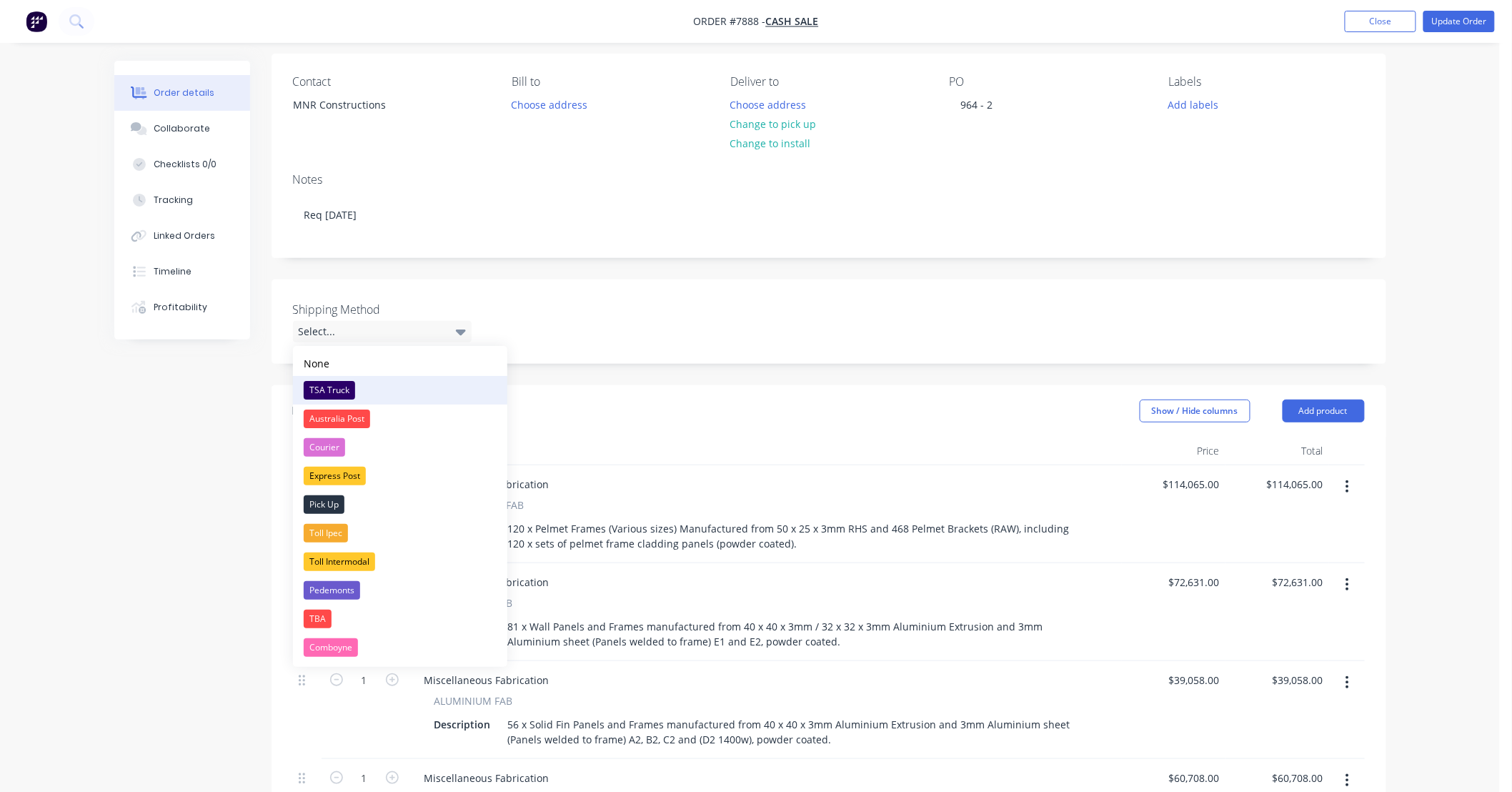
click at [355, 386] on button "TSA Truck" at bounding box center [399, 389] width 214 height 28
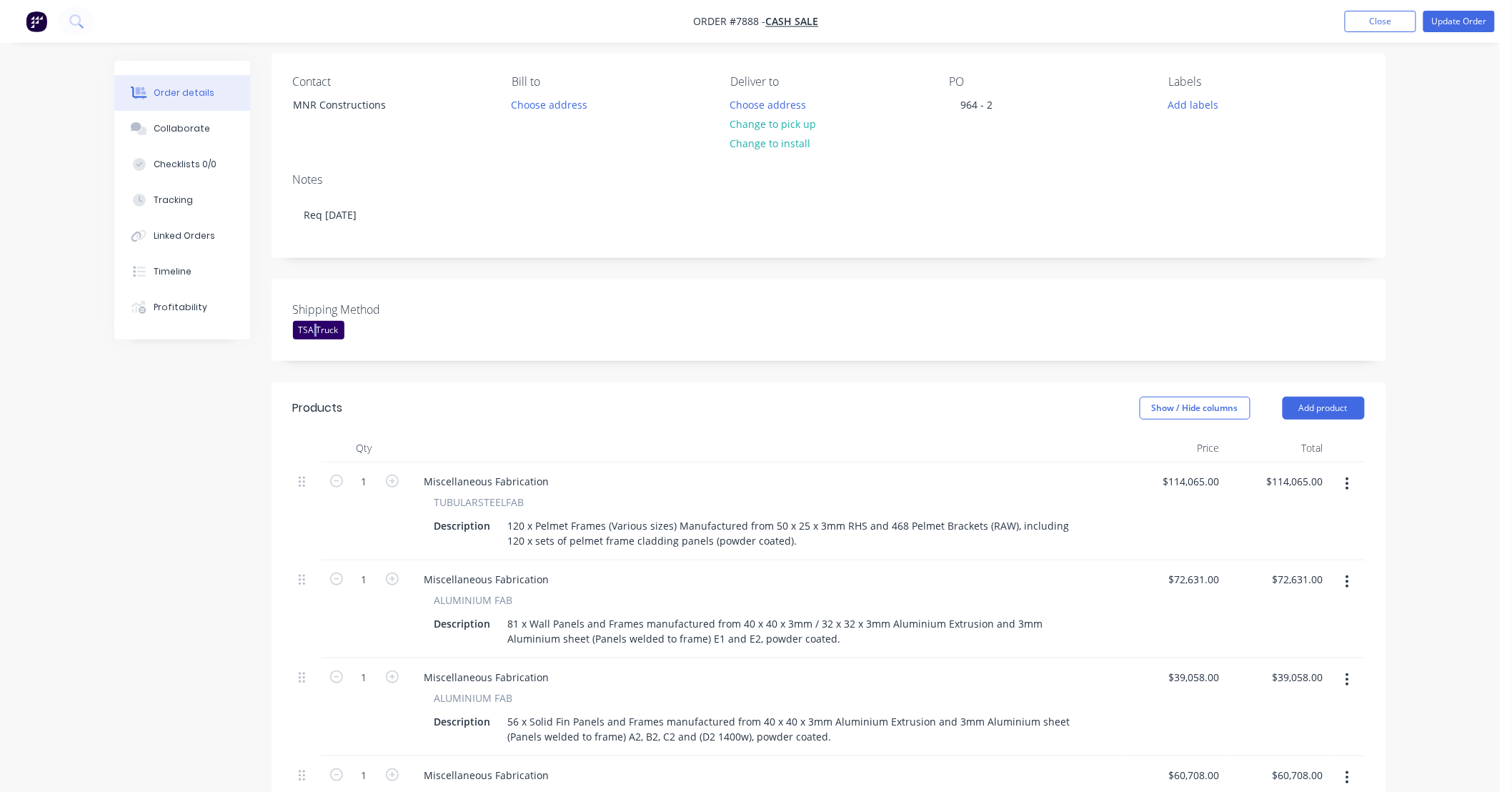
click at [319, 336] on div "TSA Truck" at bounding box center [318, 330] width 51 height 18
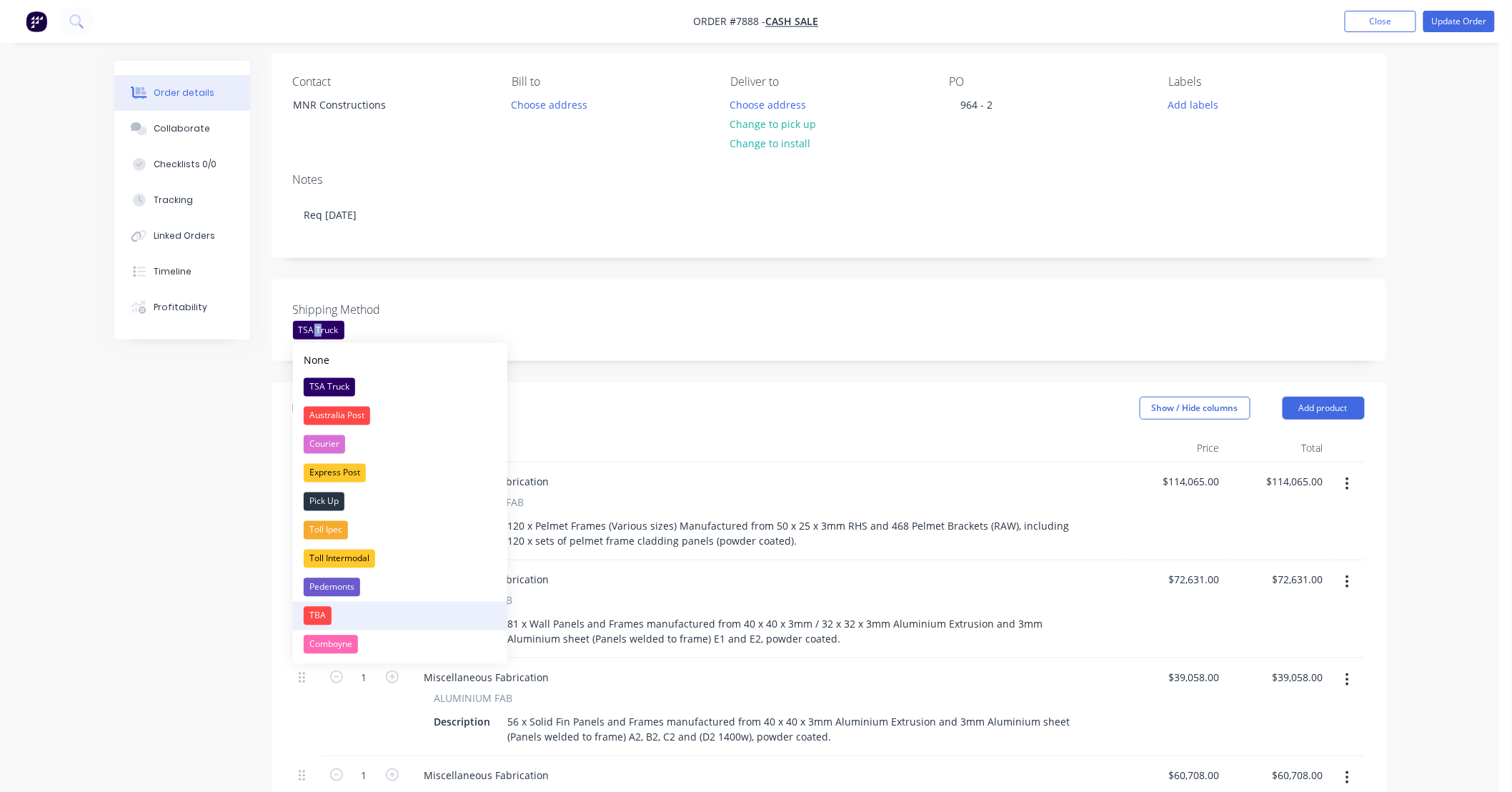
click at [324, 616] on div "TBA" at bounding box center [317, 616] width 28 height 18
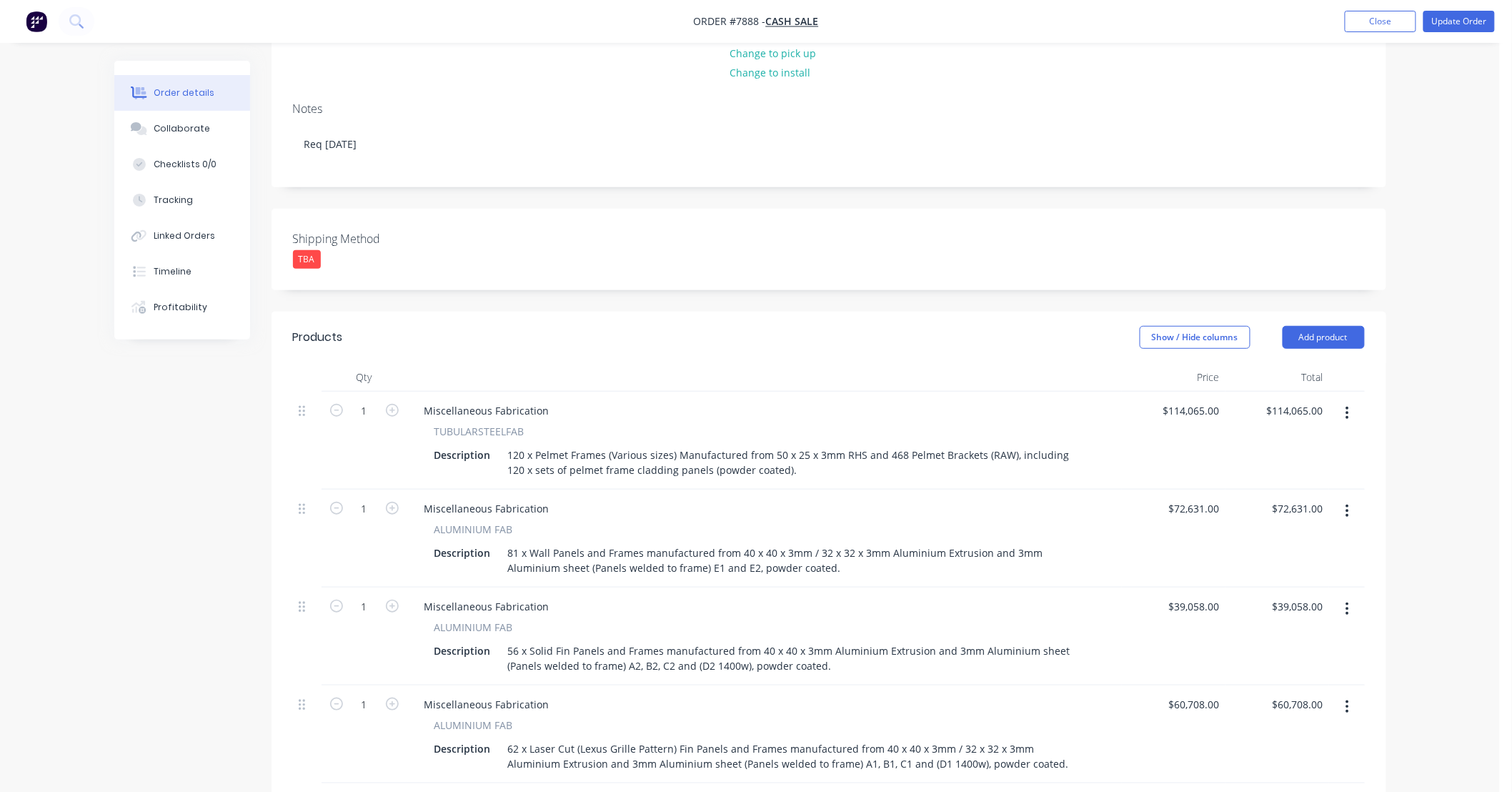
scroll to position [211, 0]
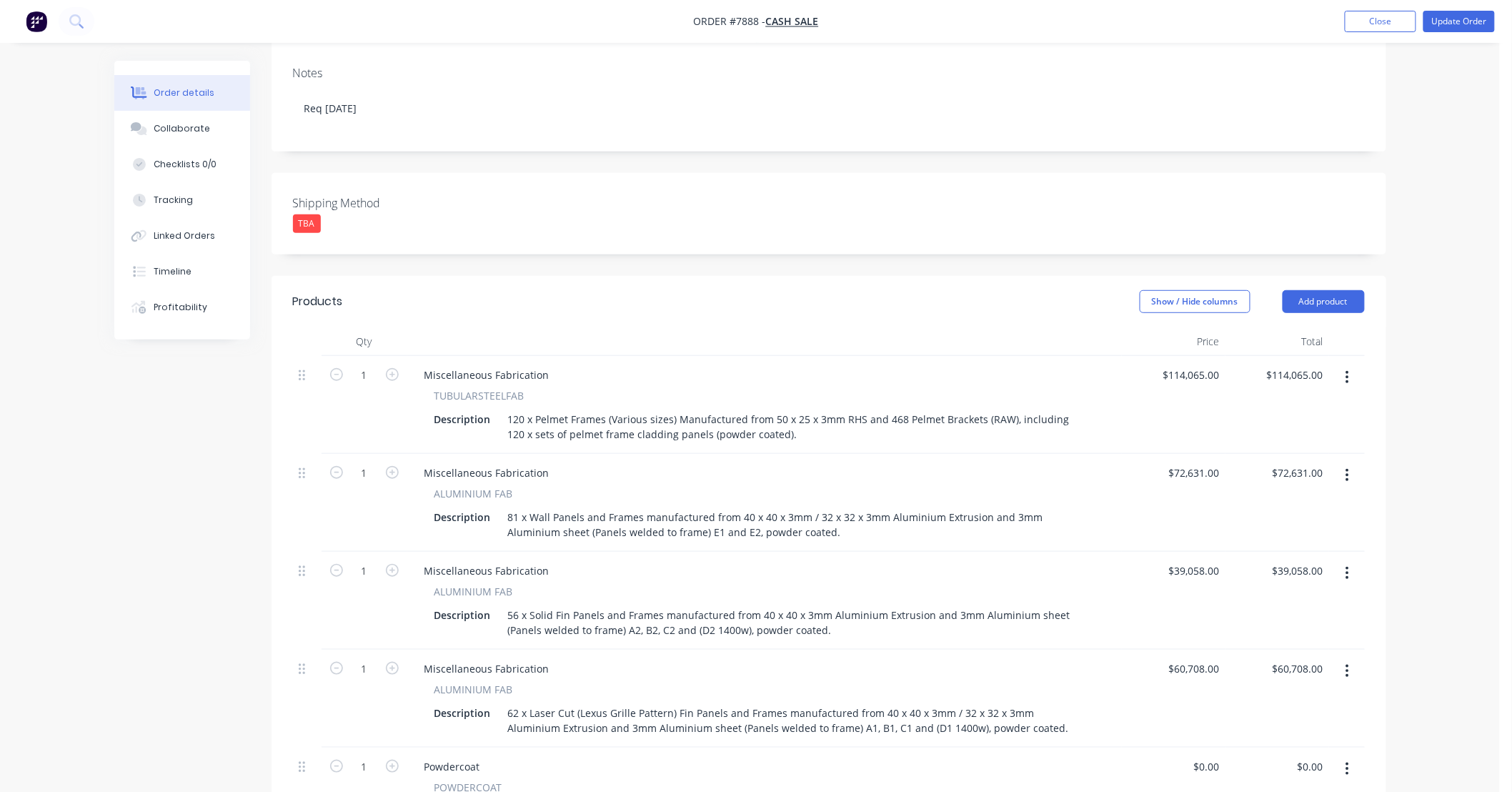
click at [310, 224] on div "TBA" at bounding box center [306, 223] width 28 height 18
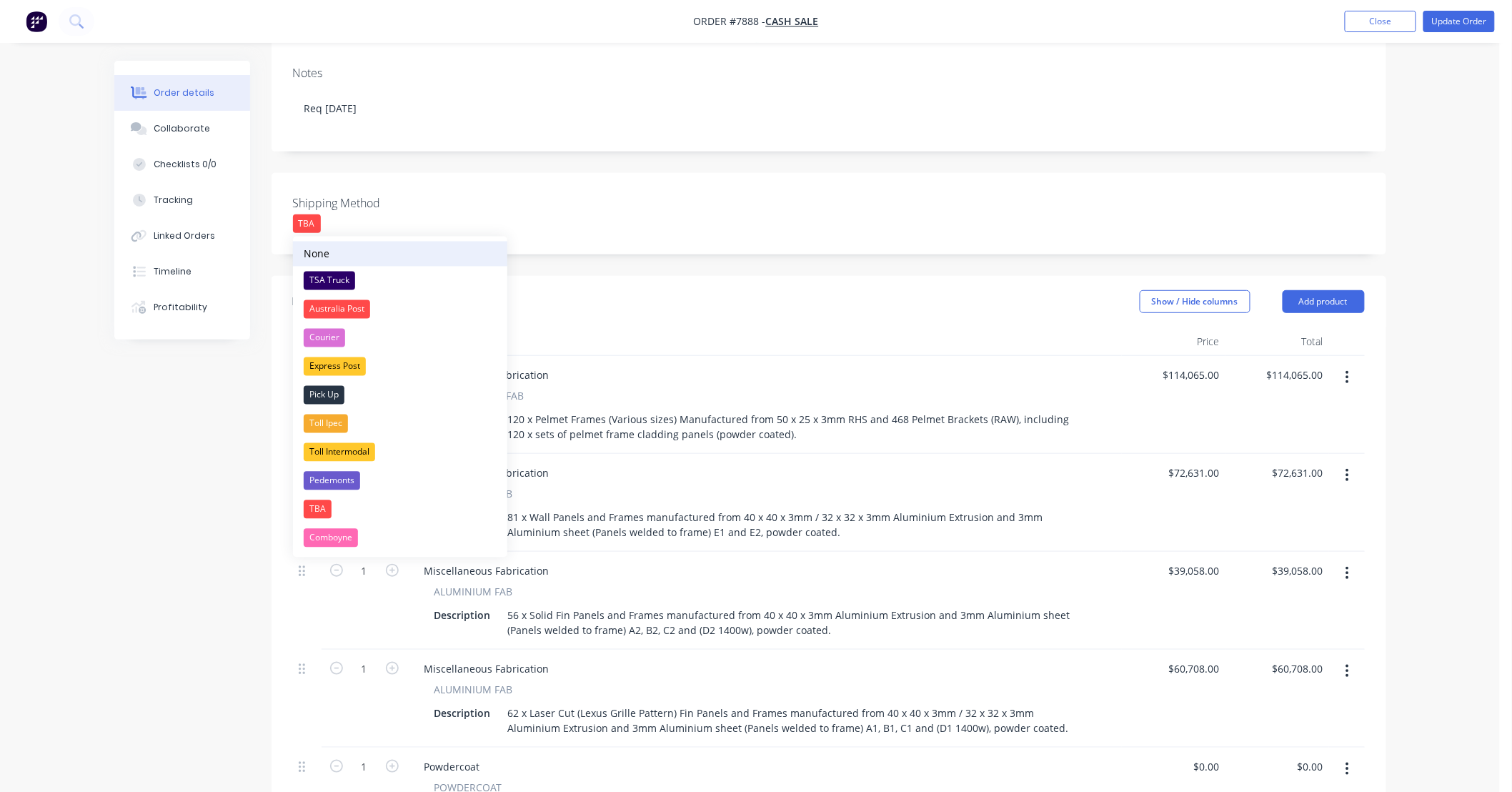
click at [325, 250] on div "None" at bounding box center [316, 253] width 26 height 15
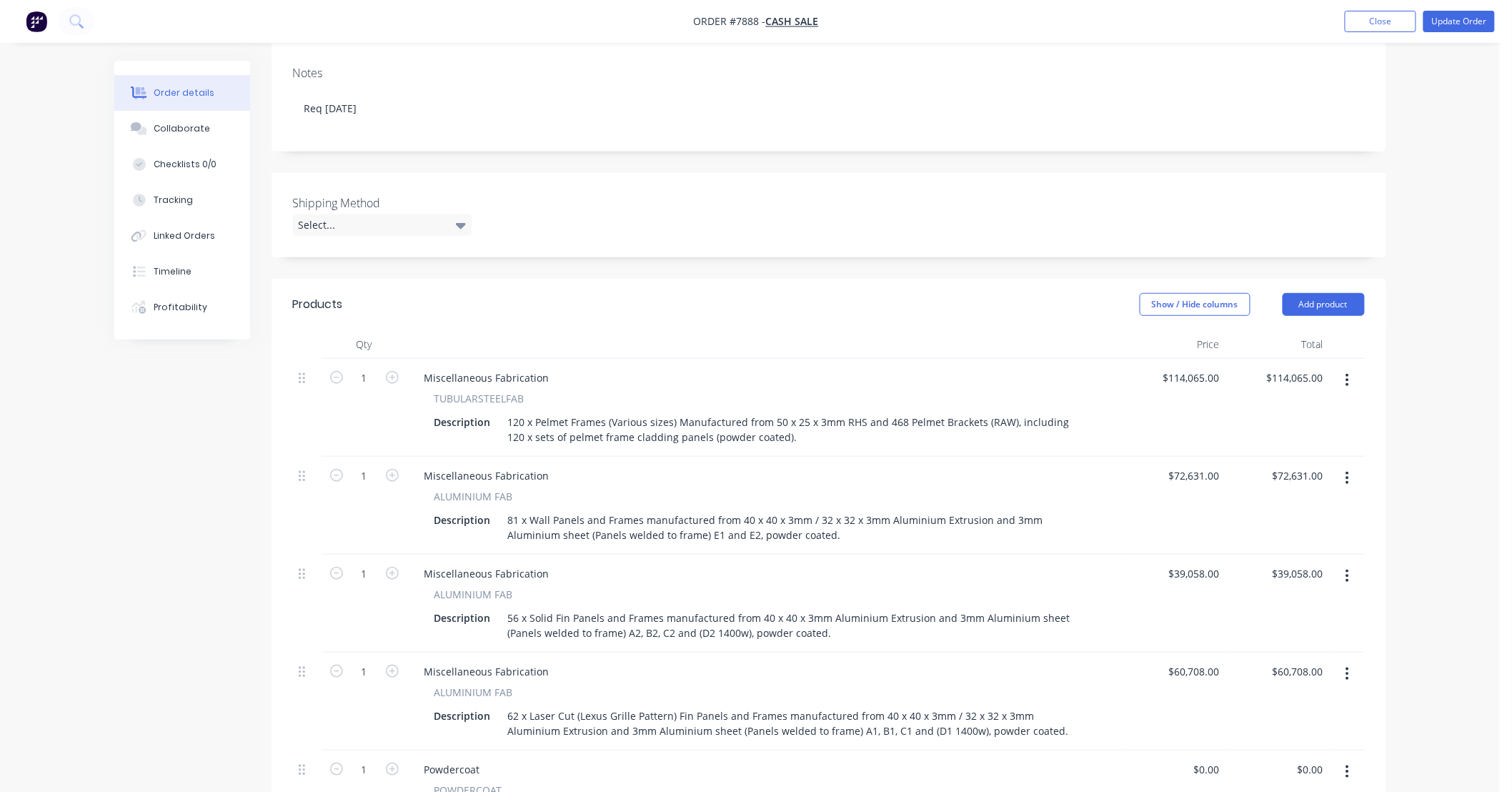
scroll to position [0, 0]
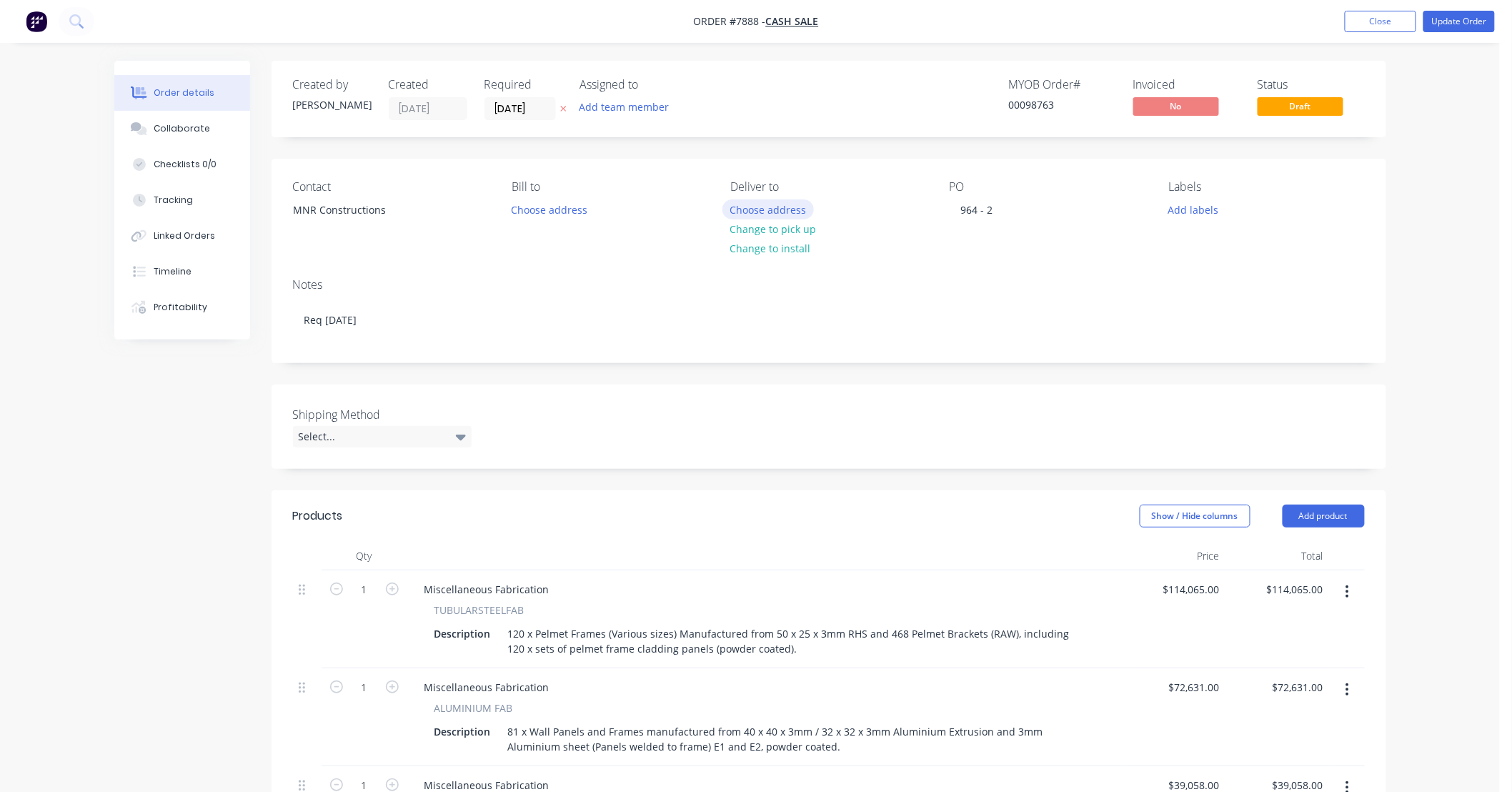
click at [784, 211] on button "Choose address" at bounding box center [768, 209] width 91 height 19
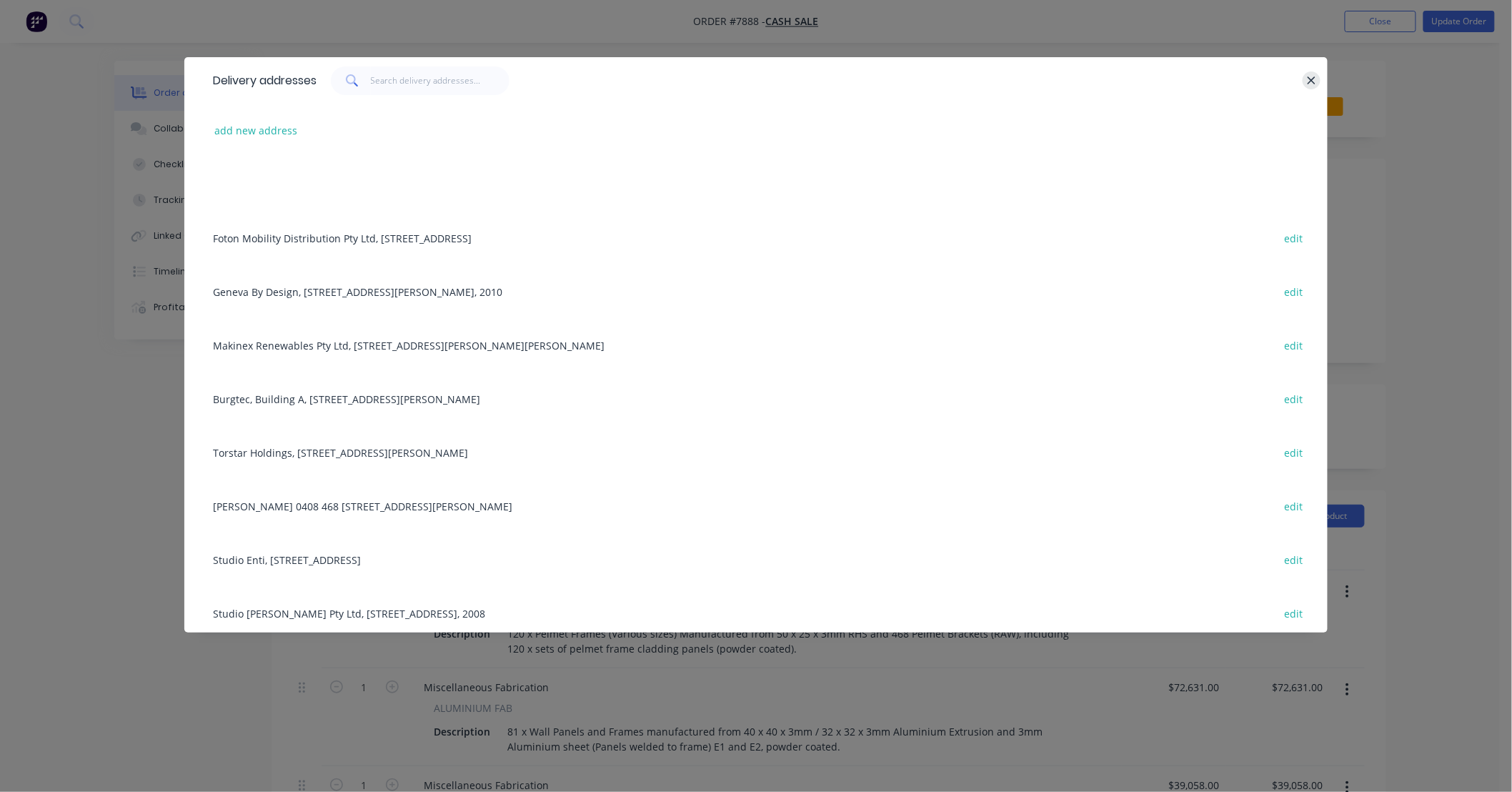
click at [1305, 84] on button "button" at bounding box center [1311, 80] width 18 height 18
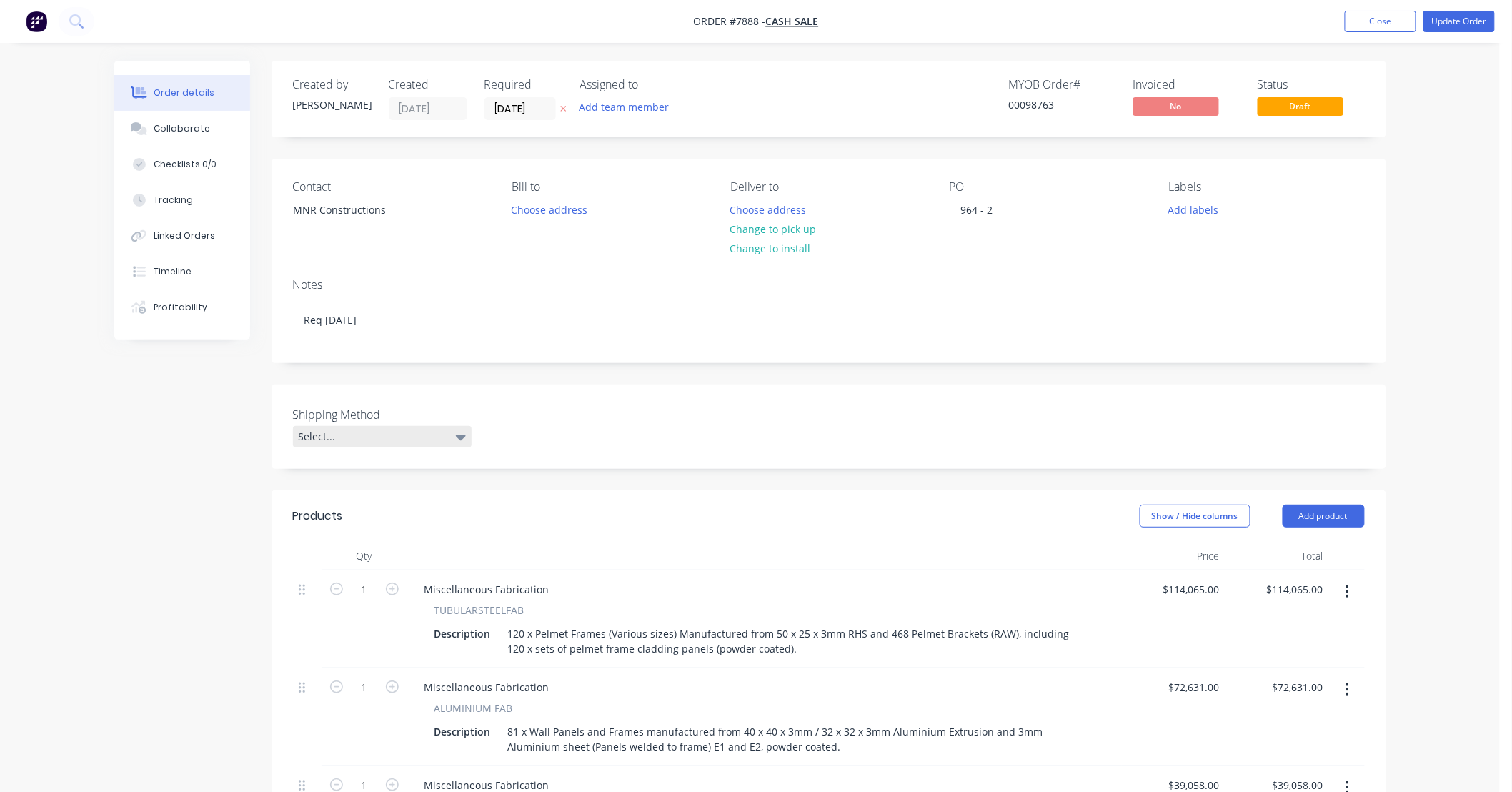
click at [397, 430] on div "Select..." at bounding box center [382, 437] width 179 height 22
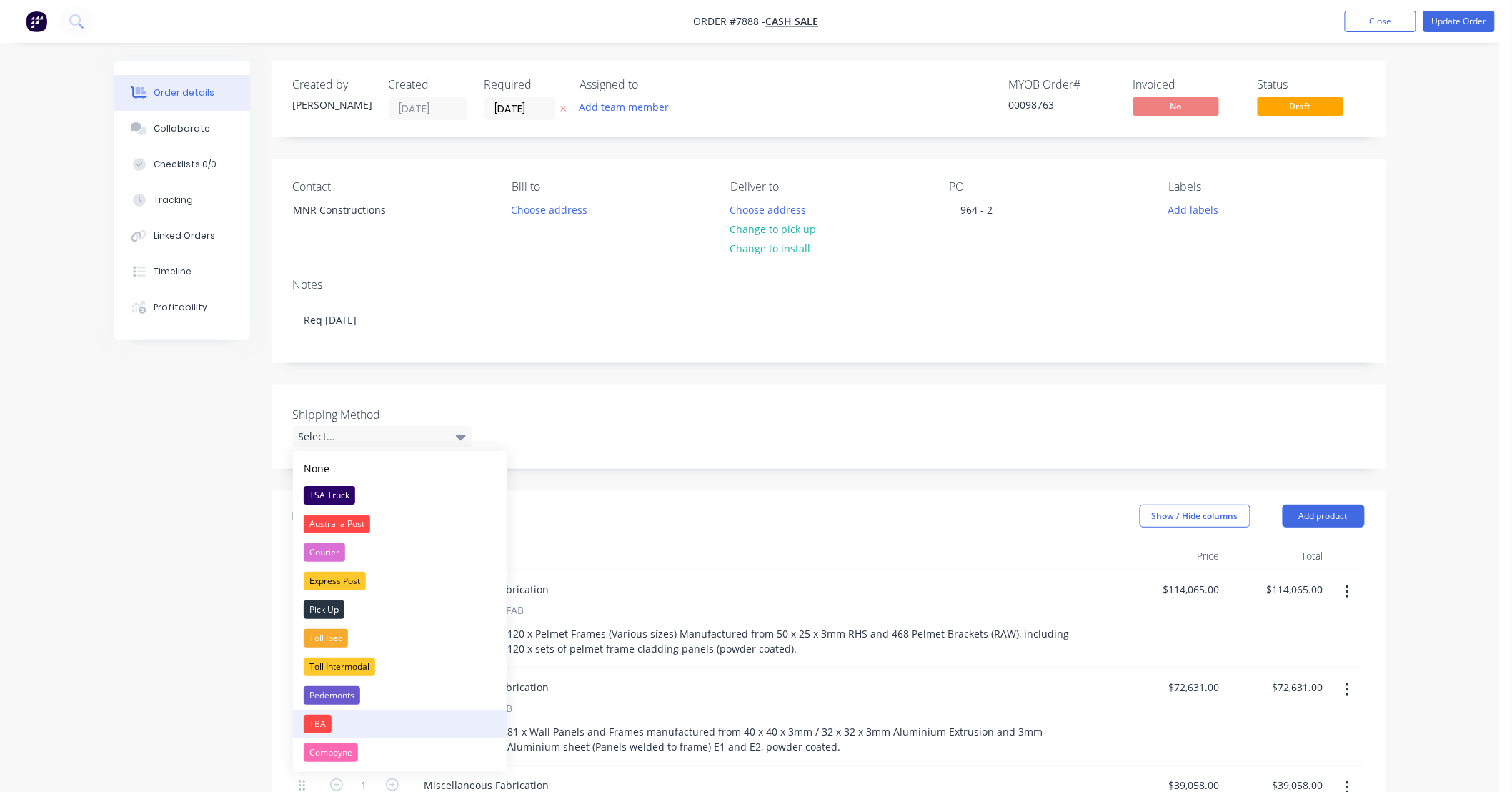
click at [329, 716] on div "TBA" at bounding box center [317, 724] width 28 height 18
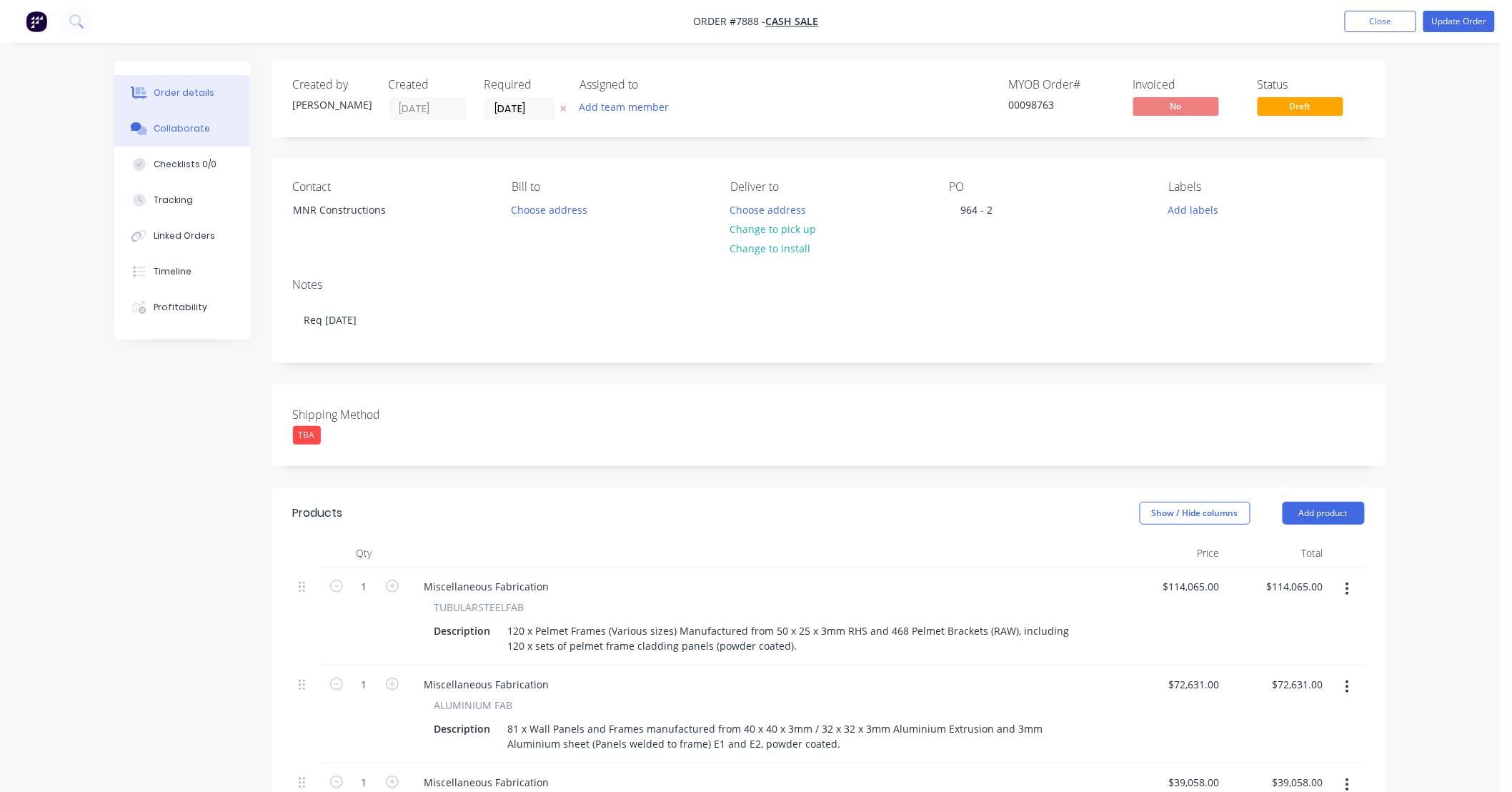
click at [183, 129] on div "Collaborate" at bounding box center [182, 129] width 57 height 13
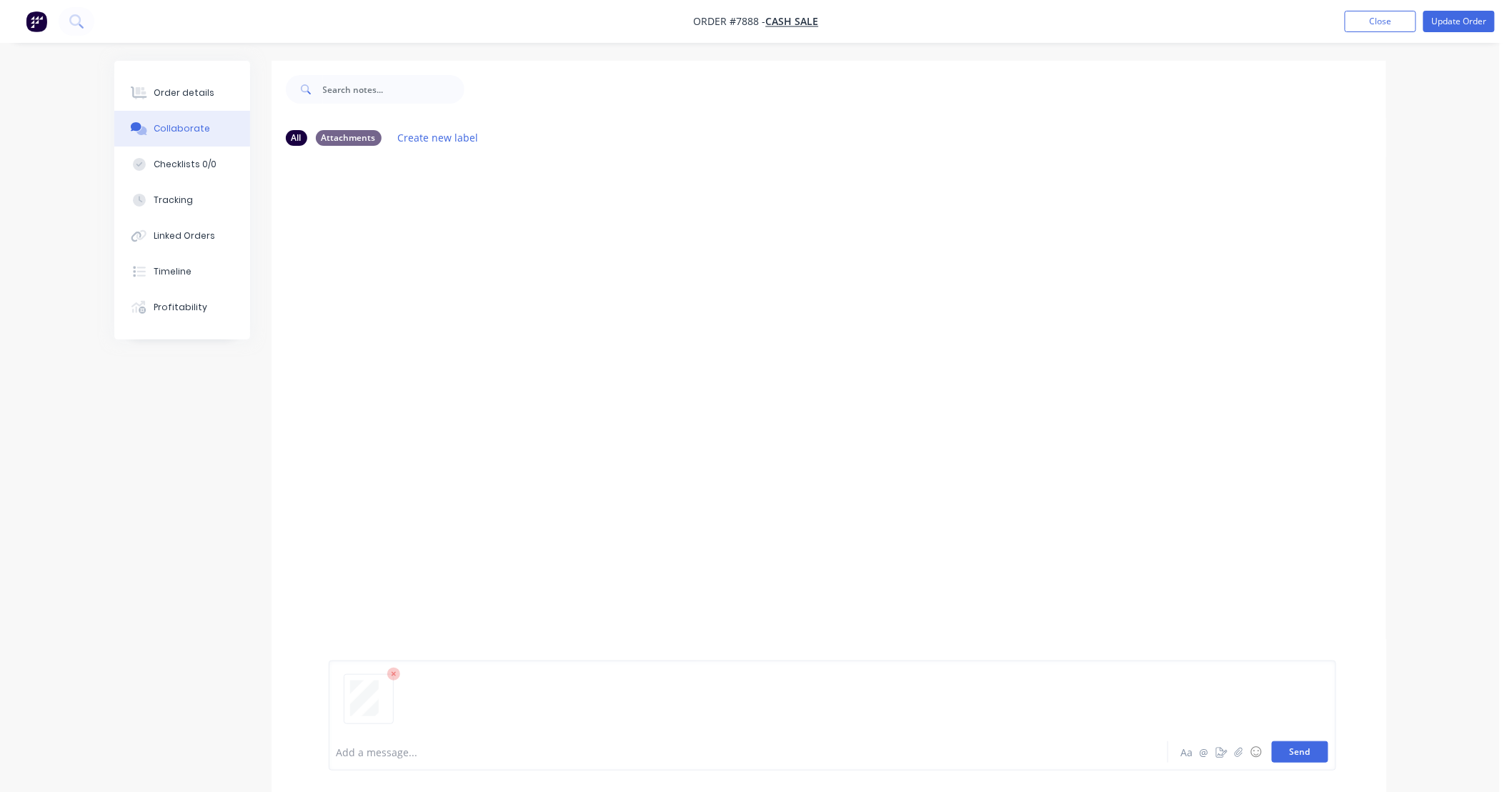
click at [1322, 748] on button "Send" at bounding box center [1301, 752] width 57 height 22
click at [896, 396] on div "TR You 08:50am [DATE] 964 - Lexus @ Melbourne cup - PURCHASE ORDERS - 964-2 (TS…" at bounding box center [828, 445] width 1115 height 576
click at [1299, 754] on button "Send" at bounding box center [1301, 752] width 57 height 22
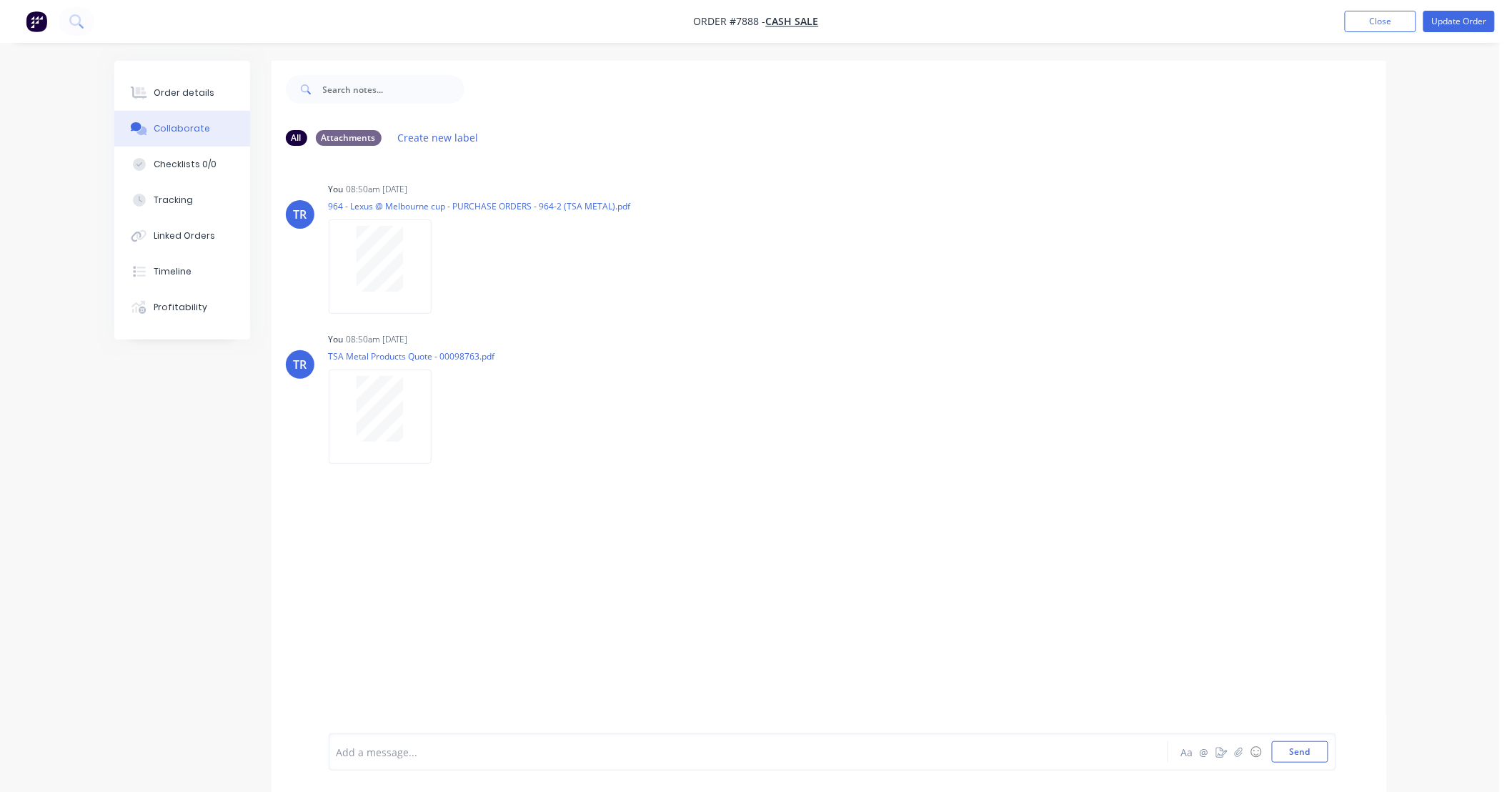
click at [1046, 509] on div "TR You 08:50am [DATE] 964 - Lexus @ Melbourne cup - PURCHASE ORDERS - 964-2 (TS…" at bounding box center [828, 445] width 1115 height 576
click at [220, 100] on button "Order details" at bounding box center [181, 92] width 136 height 36
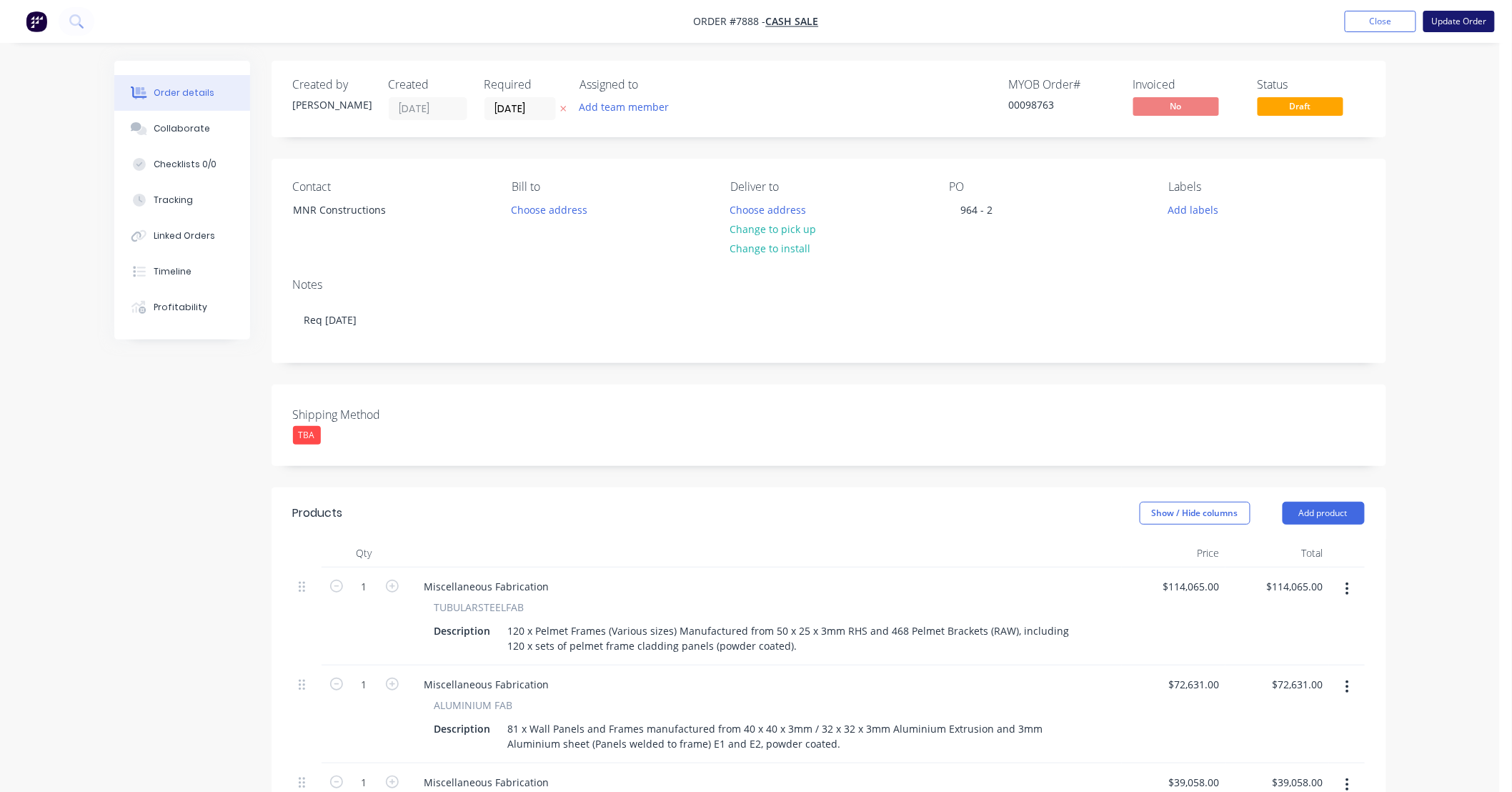
click at [1451, 19] on button "Update Order" at bounding box center [1459, 22] width 71 height 22
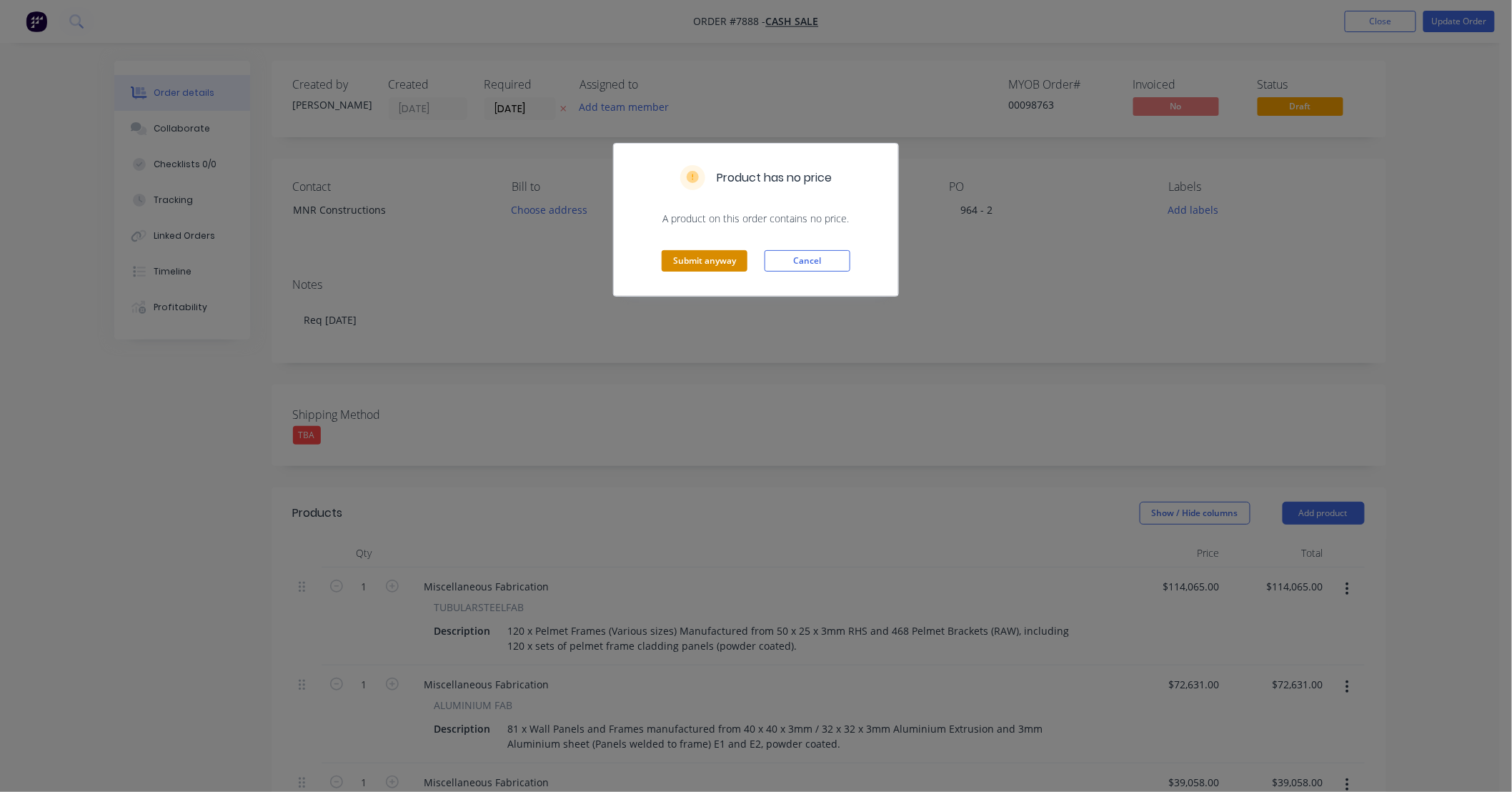
click at [712, 257] on button "Submit anyway" at bounding box center [705, 261] width 86 height 22
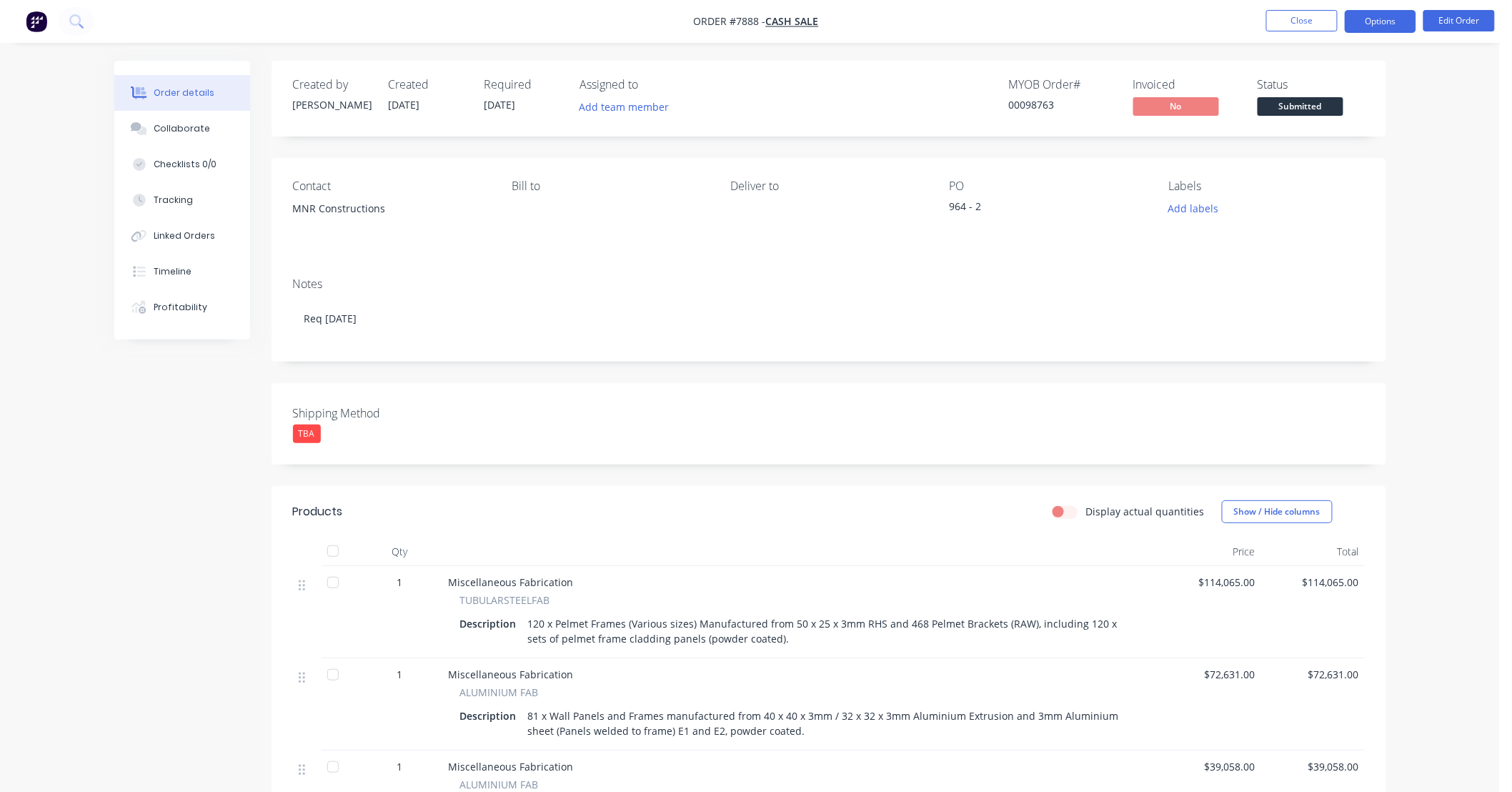
click at [1392, 23] on button "Options" at bounding box center [1381, 21] width 71 height 23
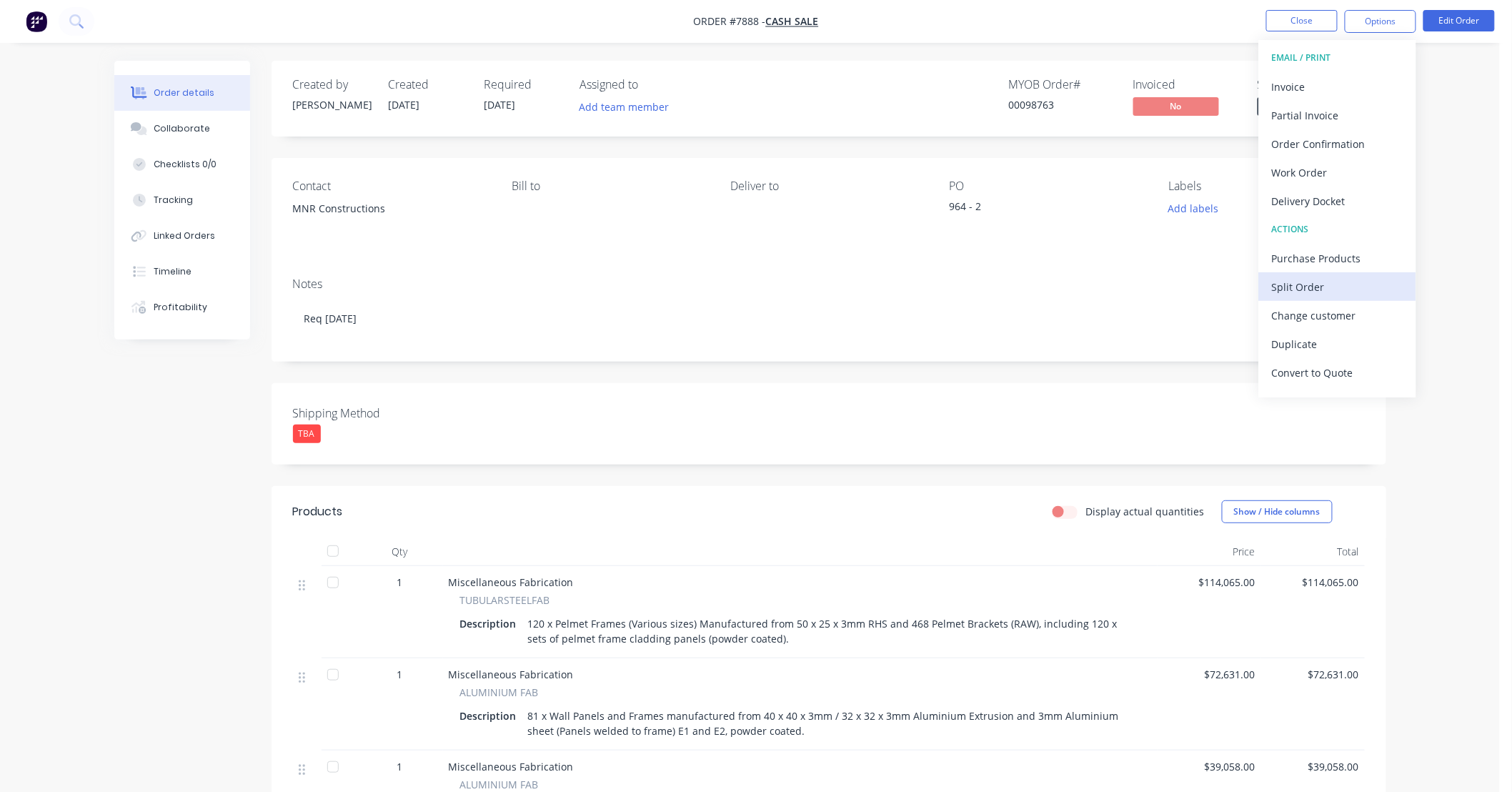
click at [1339, 284] on div "Split Order" at bounding box center [1338, 286] width 131 height 21
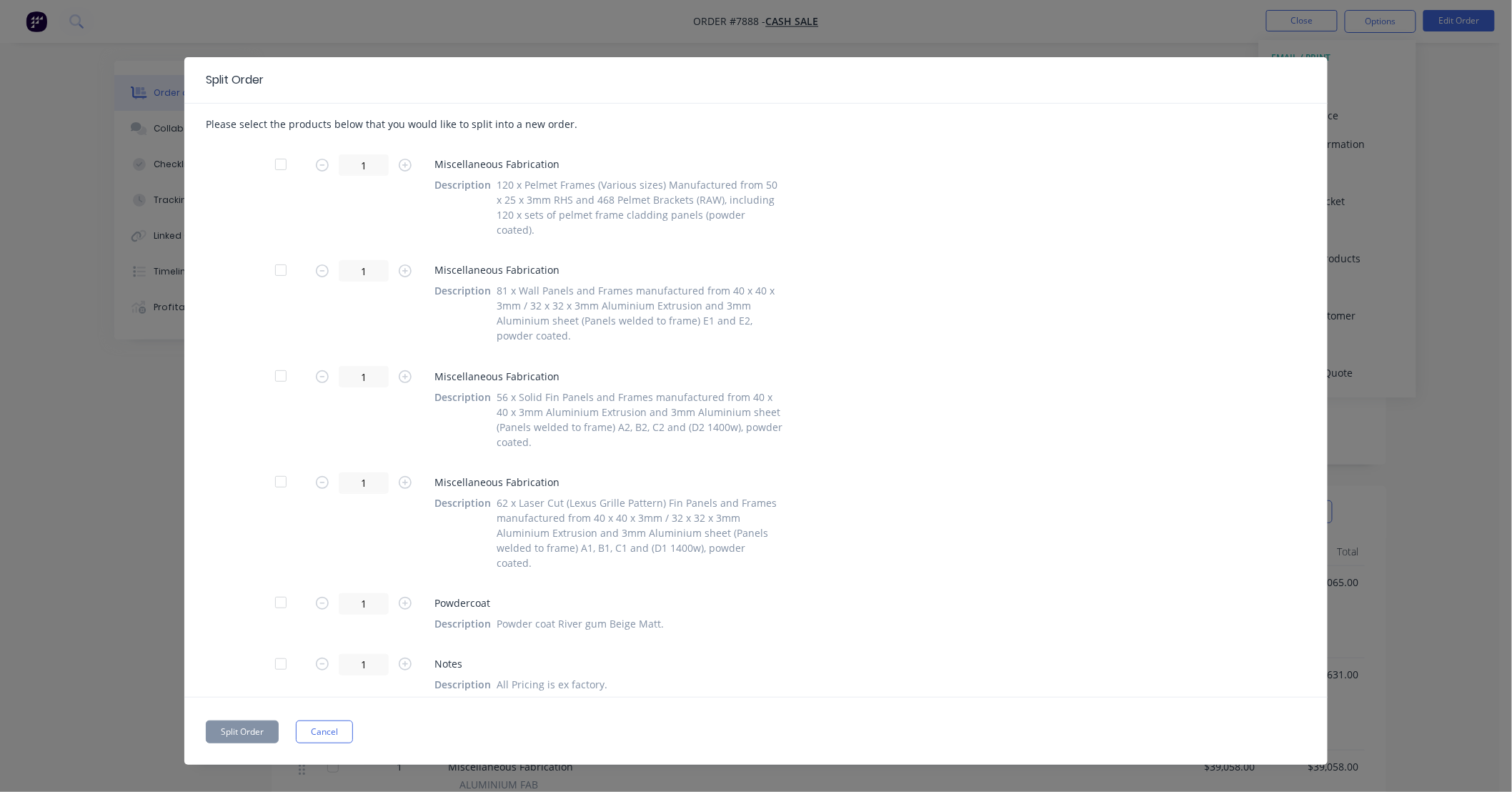
click at [277, 165] on div at bounding box center [280, 164] width 28 height 28
click at [276, 588] on div at bounding box center [280, 602] width 28 height 28
click at [276, 650] on div at bounding box center [280, 663] width 28 height 28
click at [259, 720] on button "Split Order" at bounding box center [242, 731] width 73 height 23
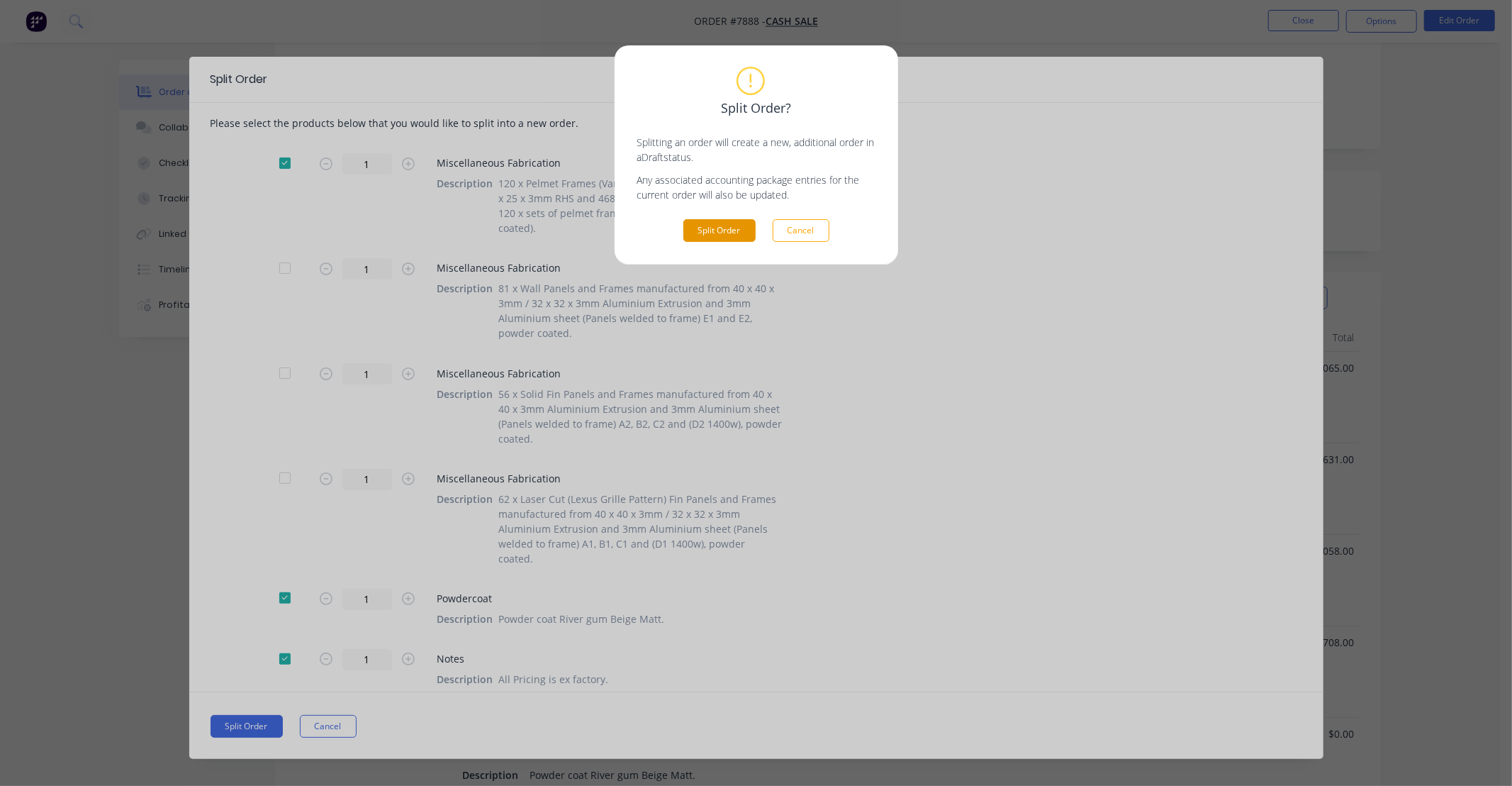
click at [731, 228] on button "Split Order" at bounding box center [720, 230] width 72 height 23
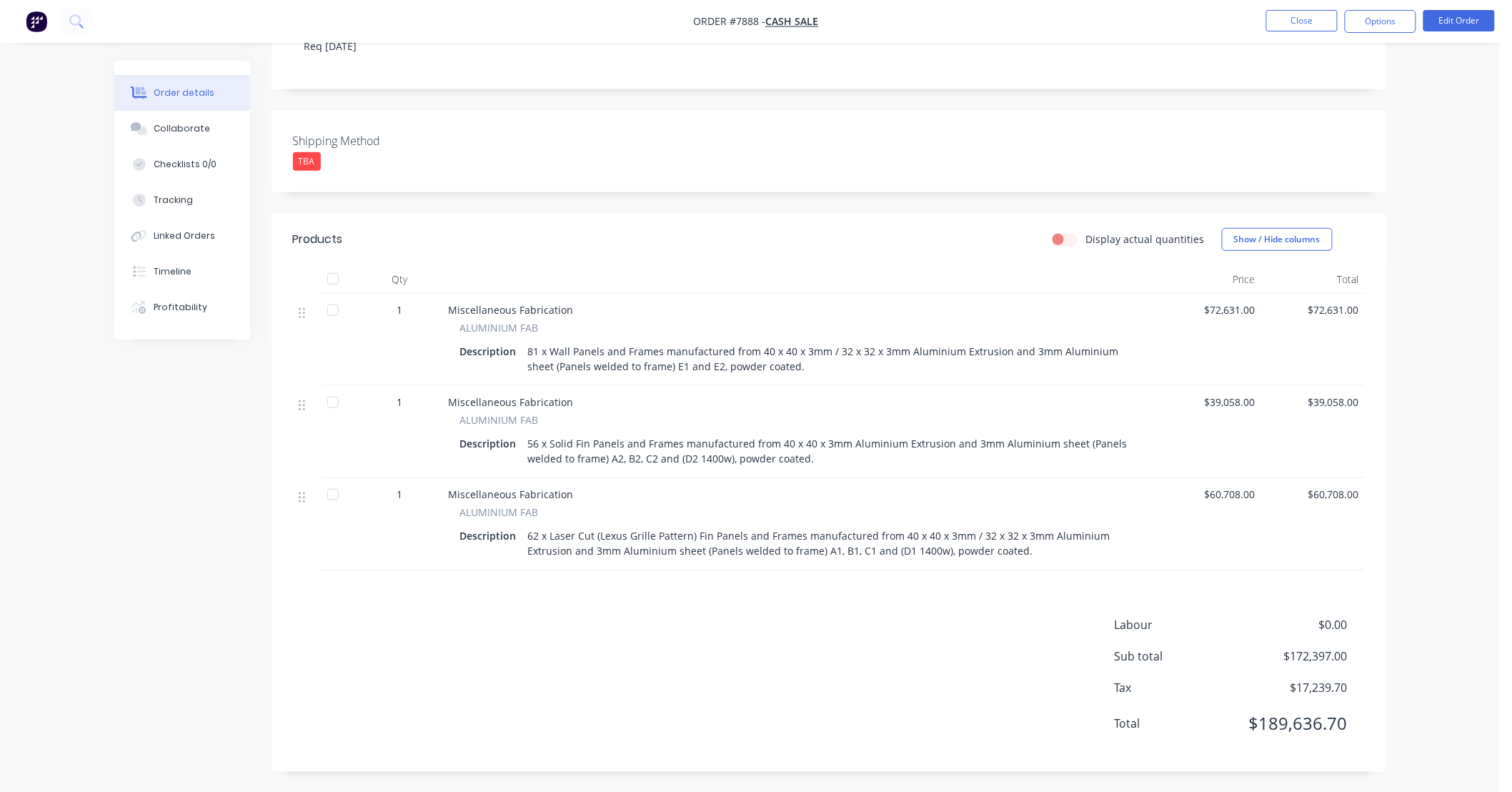
scroll to position [273, 0]
click at [652, 634] on div "Labour $0.00 Sub total $172,397.00 Tax $17,239.70 Total $189,636.70" at bounding box center [828, 681] width 1072 height 134
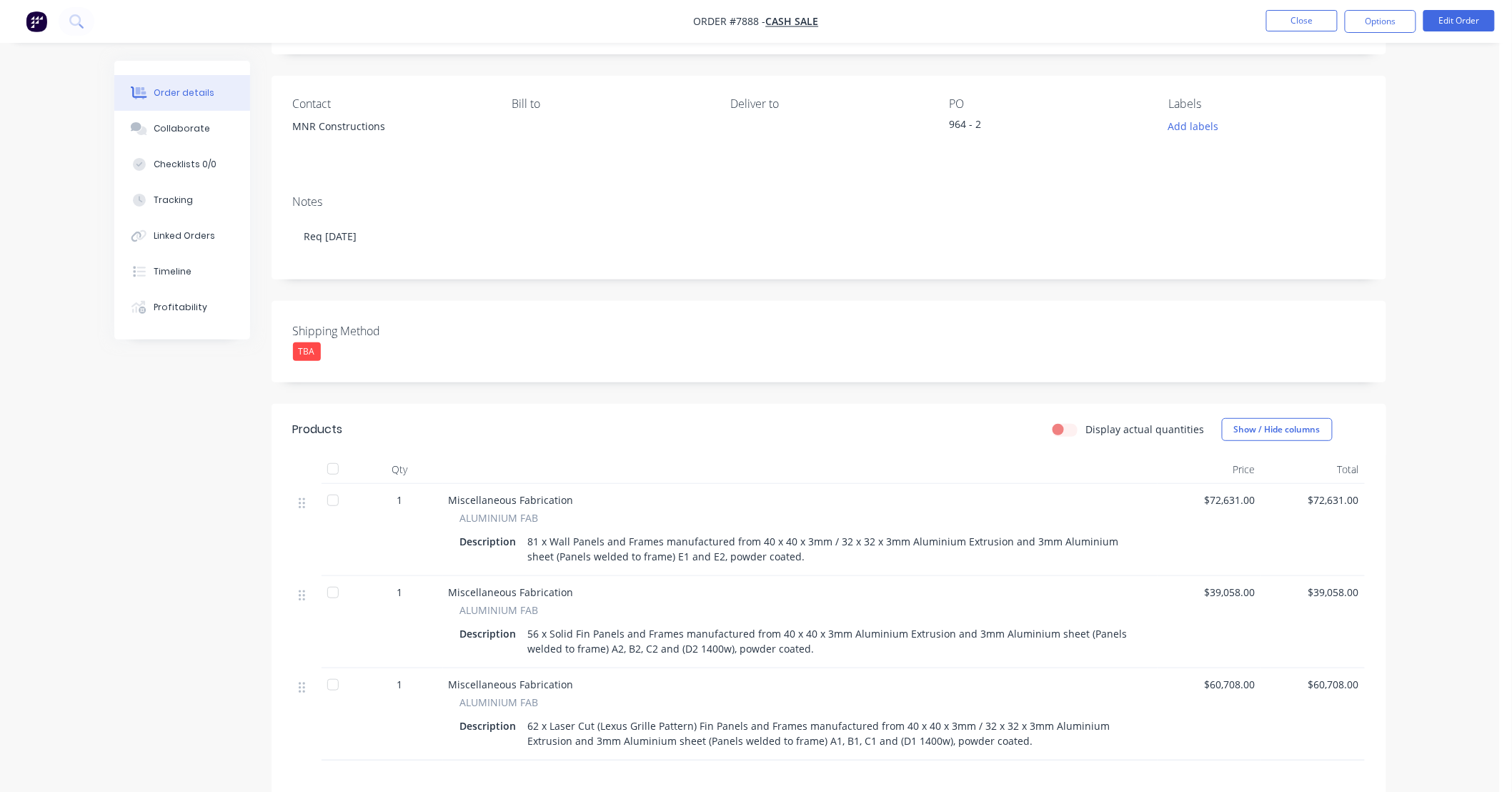
scroll to position [0, 0]
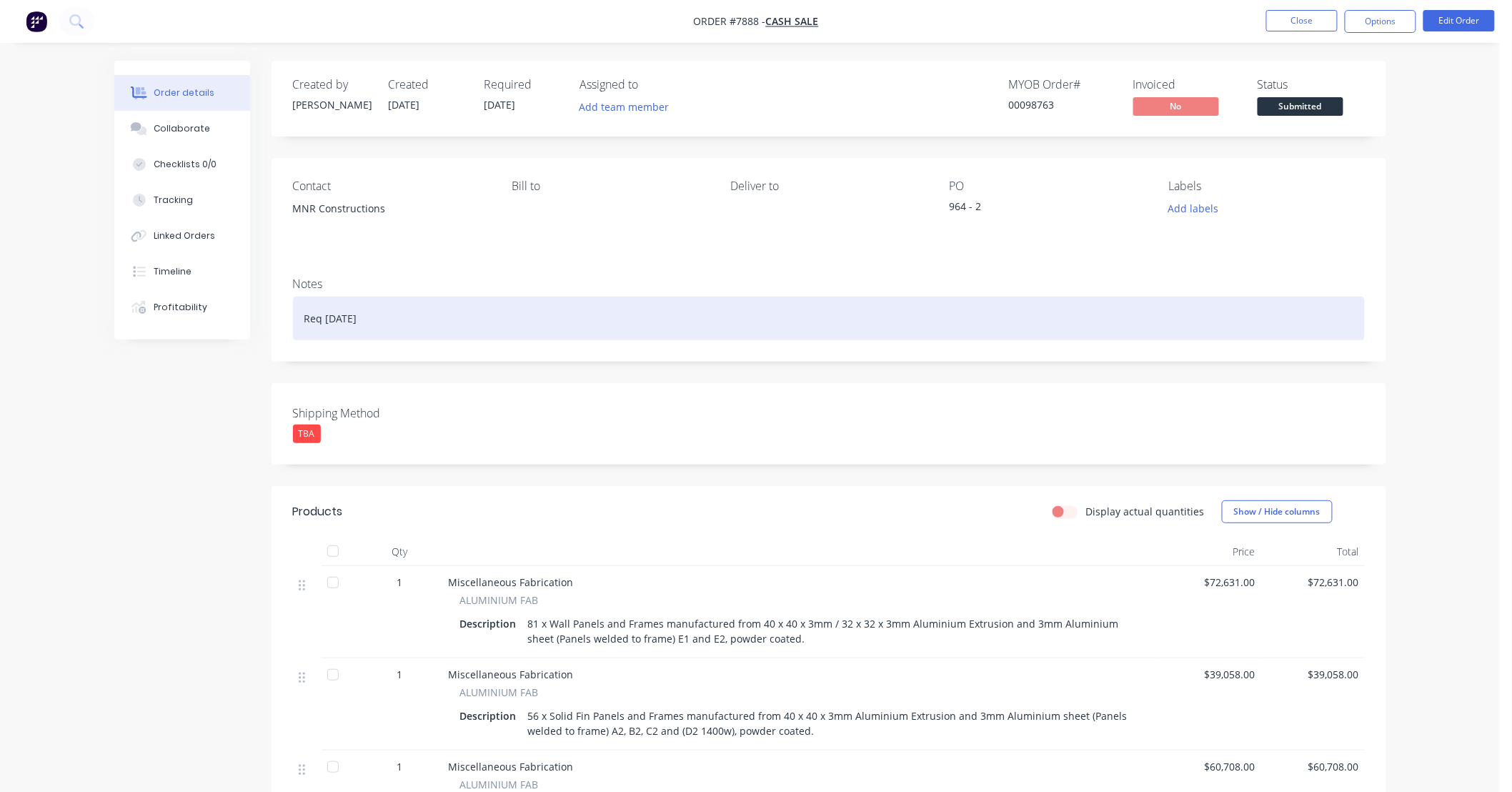
click at [333, 316] on div "Req [DATE]" at bounding box center [828, 318] width 1072 height 44
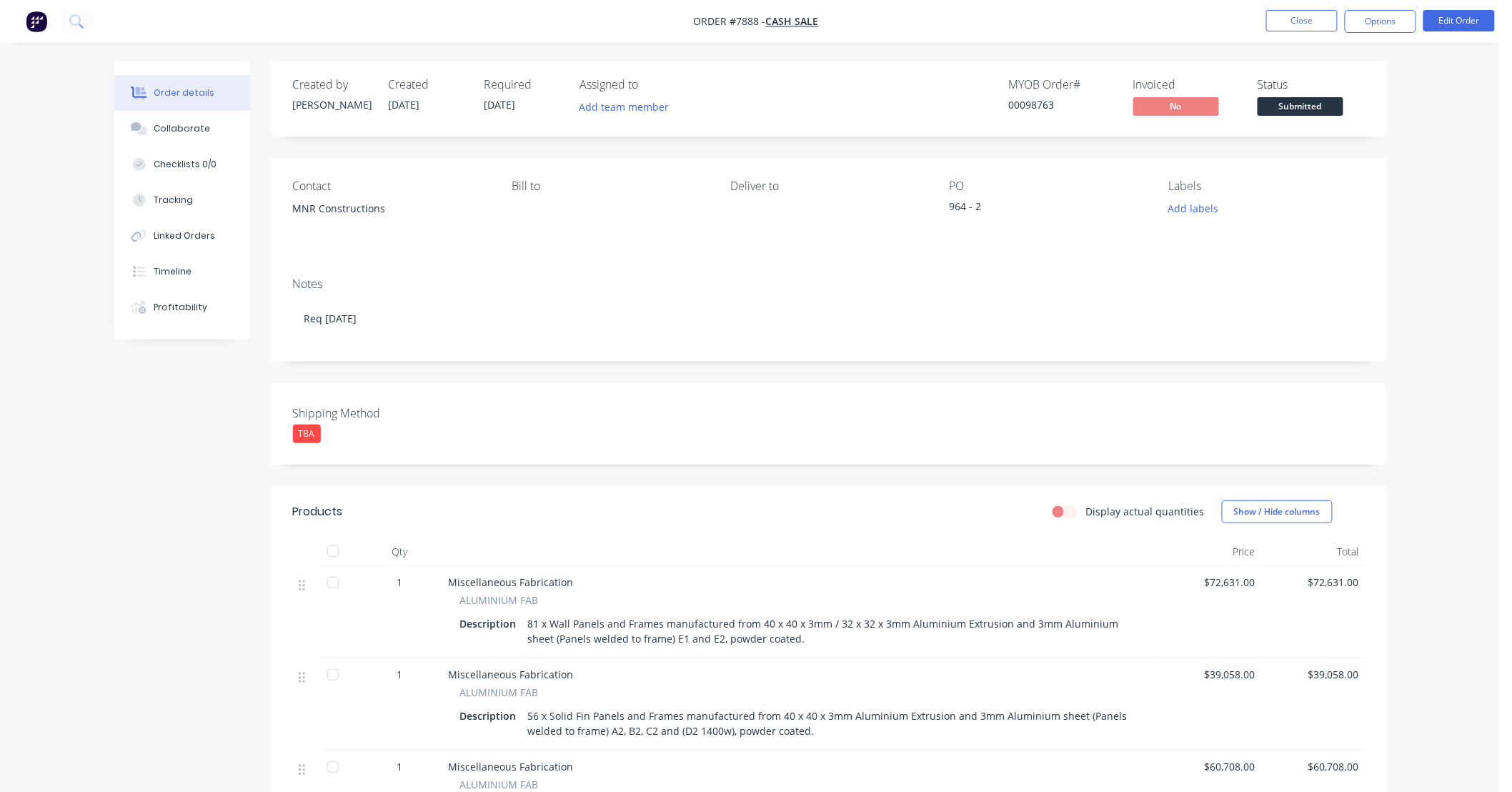
click at [459, 273] on div "Notes Req [DATE]" at bounding box center [828, 314] width 1115 height 96
click at [1449, 300] on div "Order details Collaborate Checklists 0/0 Tracking Linked Orders Timeline Profit…" at bounding box center [750, 532] width 1500 height 1065
click at [1461, 24] on button "Edit Order" at bounding box center [1459, 21] width 71 height 22
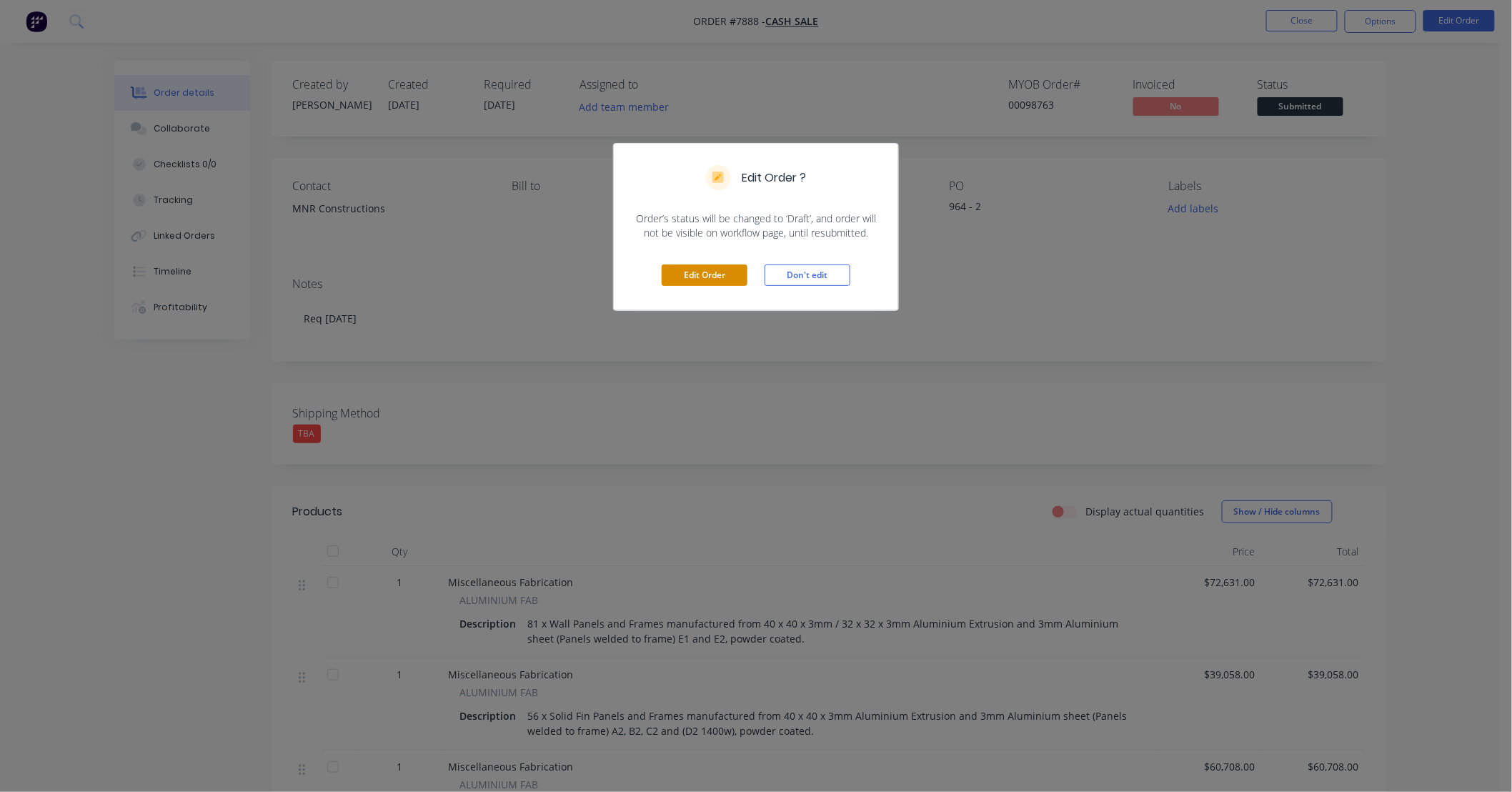
click at [710, 274] on button "Edit Order" at bounding box center [705, 275] width 86 height 22
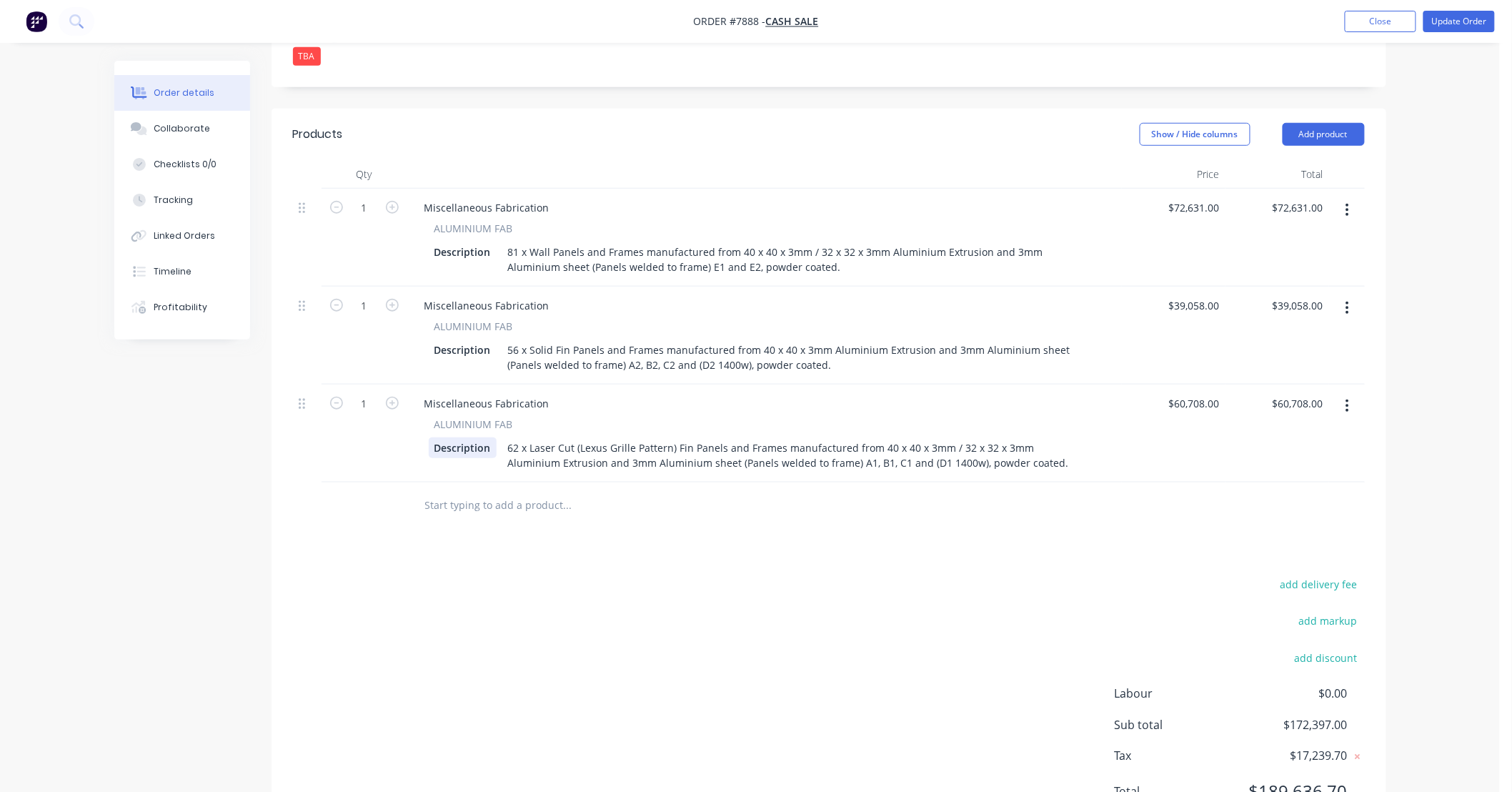
scroll to position [343, 0]
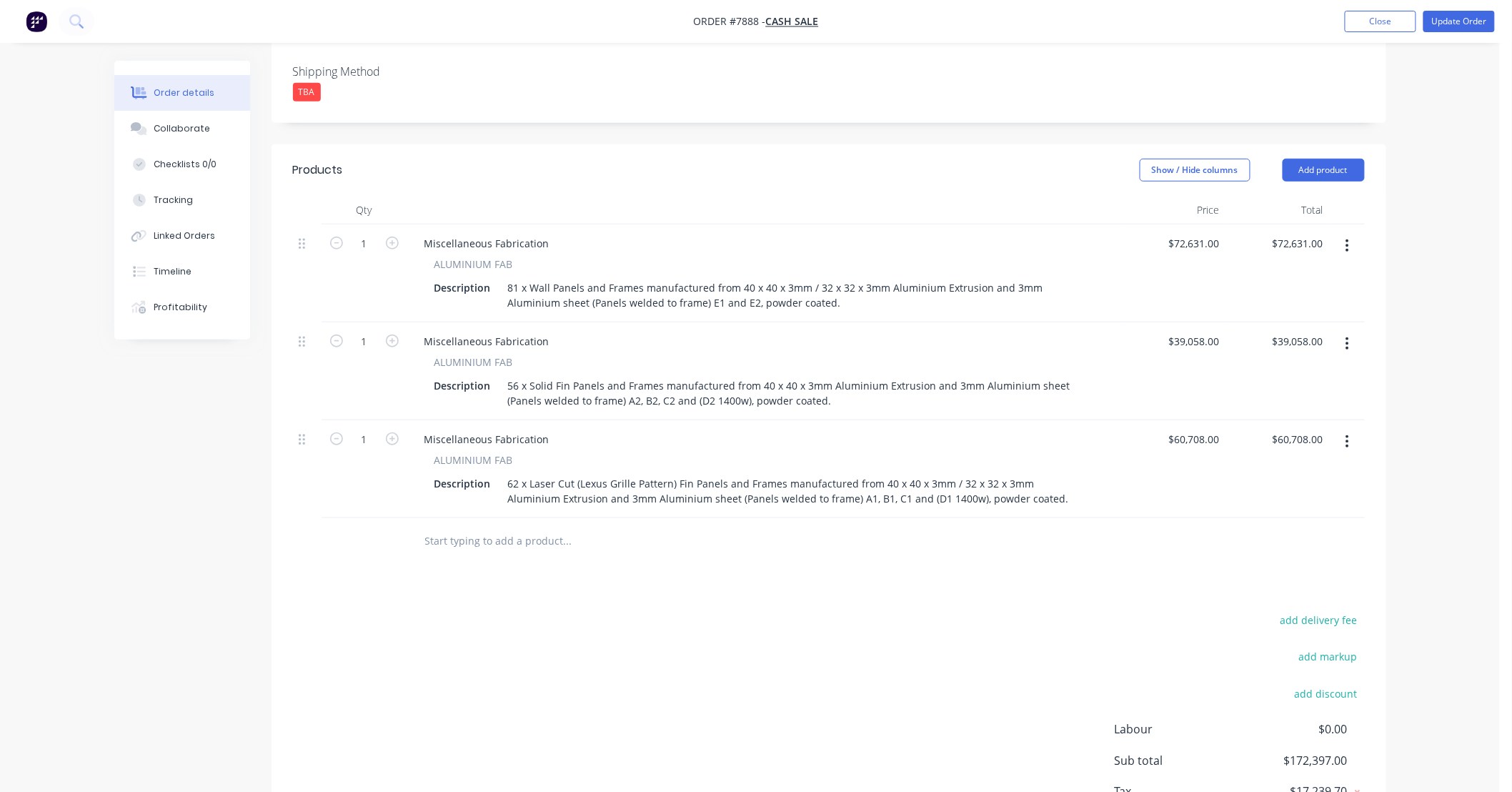
click at [1425, 240] on div "Order details Collaborate Checklists 0/0 Tracking Linked Orders Timeline Profit…" at bounding box center [750, 277] width 1500 height 1240
click at [1445, 223] on div "Order details Collaborate Checklists 0/0 Tracking Linked Orders Timeline Profit…" at bounding box center [750, 277] width 1500 height 1240
click at [554, 540] on input "text" at bounding box center [568, 540] width 286 height 28
click at [1447, 166] on div "Order details Collaborate Checklists 0/0 Tracking Linked Orders Timeline Profit…" at bounding box center [750, 277] width 1500 height 1240
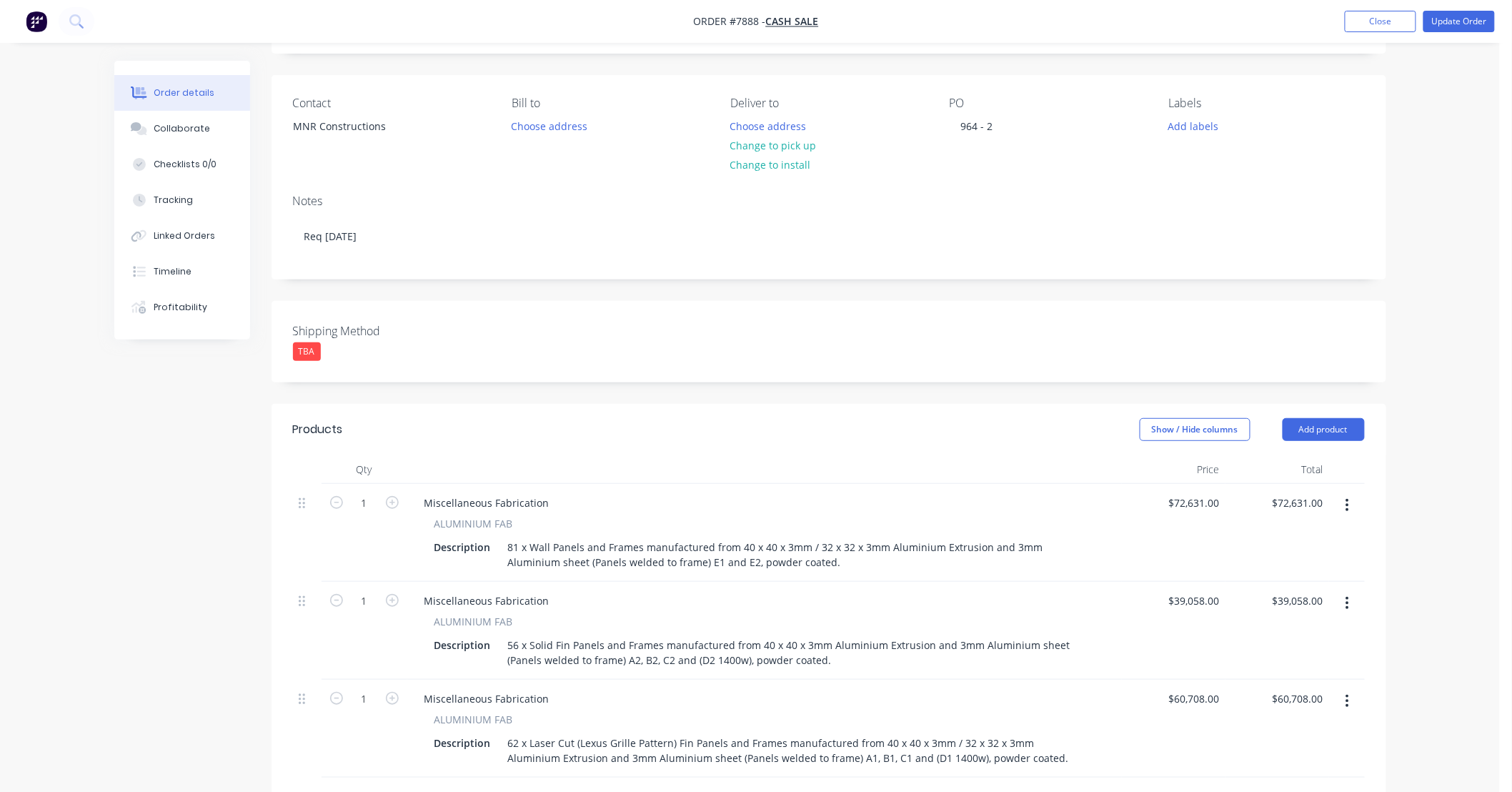
scroll to position [0, 0]
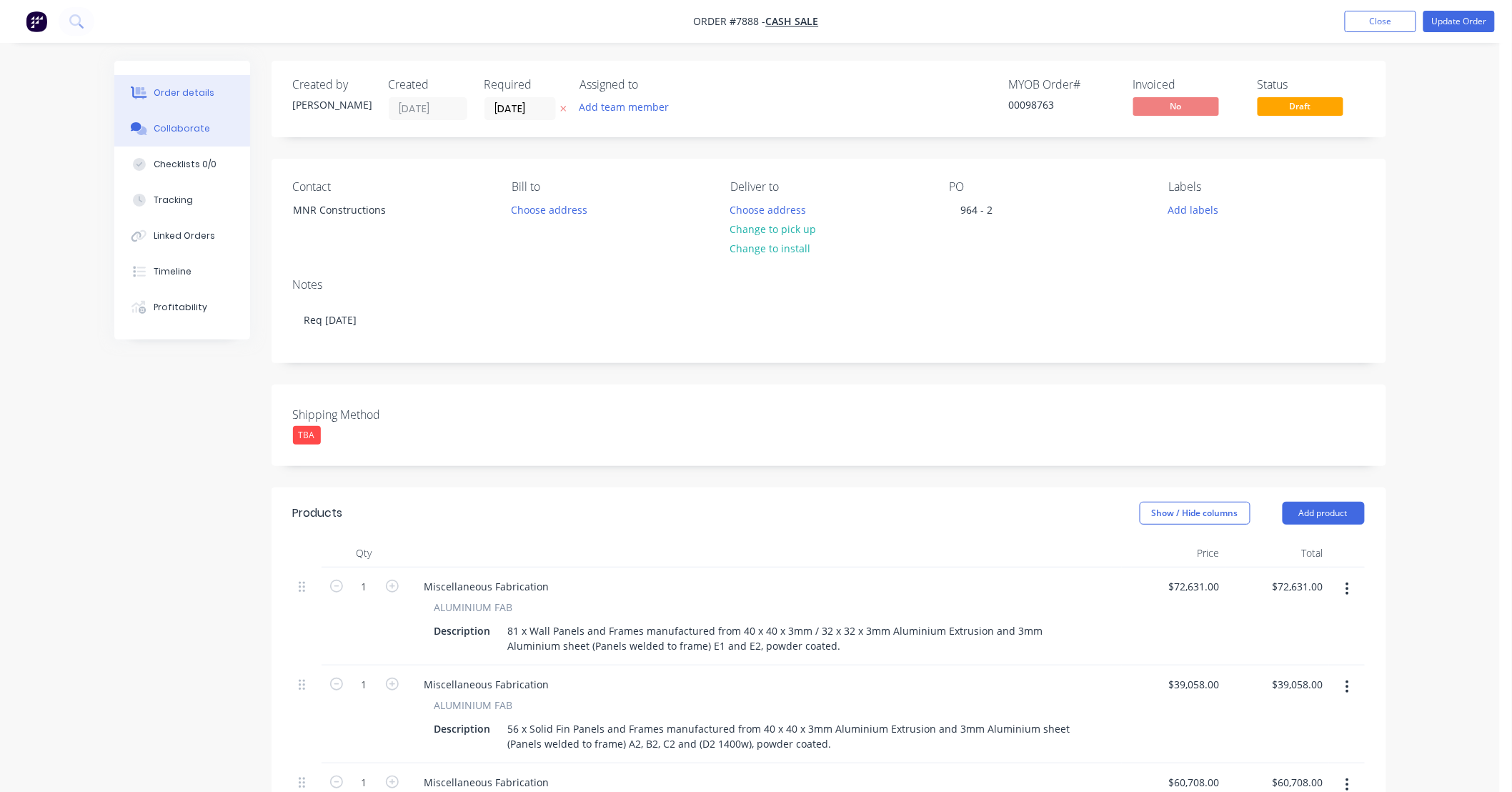
click at [190, 120] on button "Collaborate" at bounding box center [181, 129] width 136 height 36
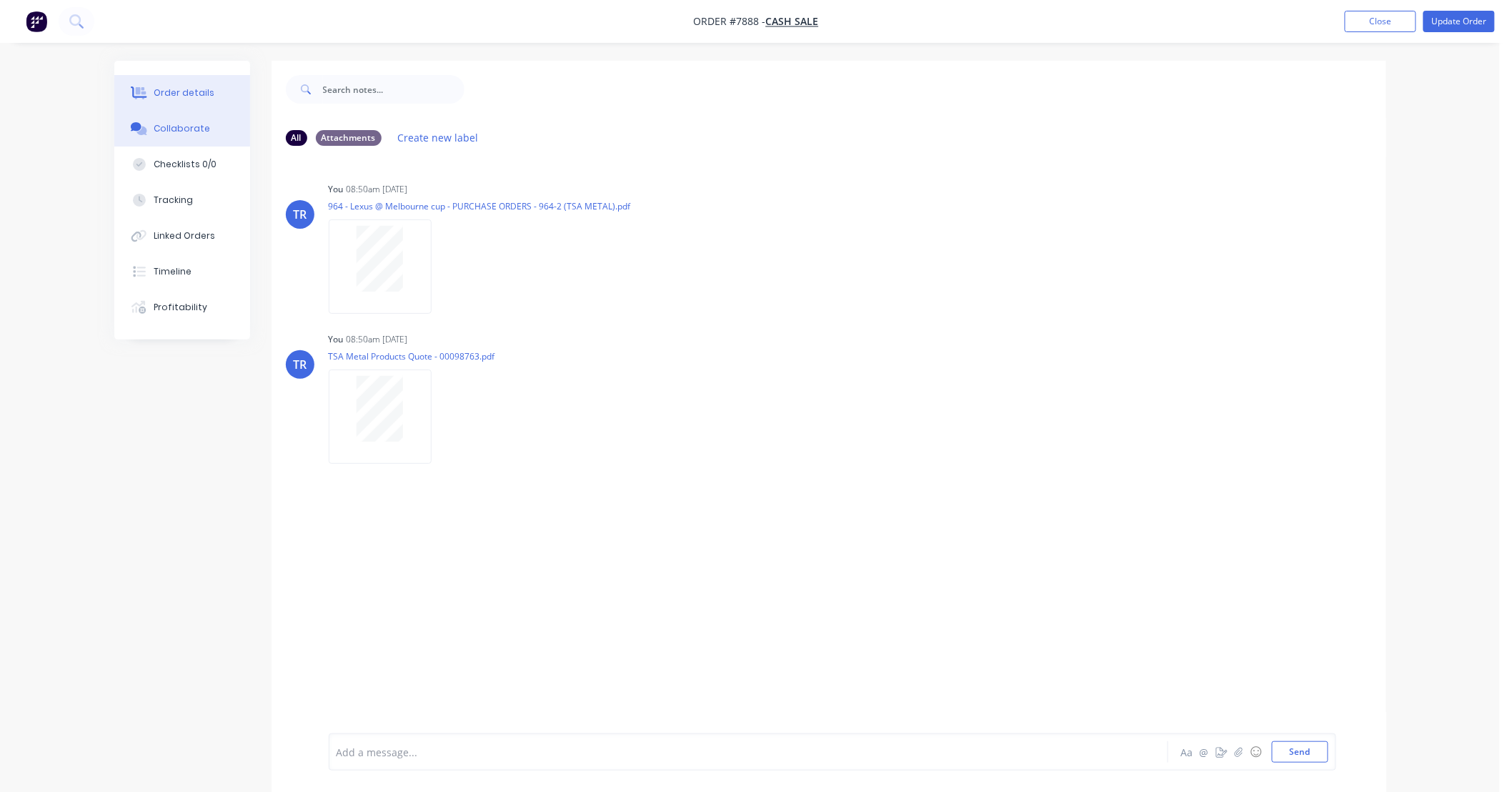
click at [175, 91] on div "Order details" at bounding box center [184, 93] width 61 height 13
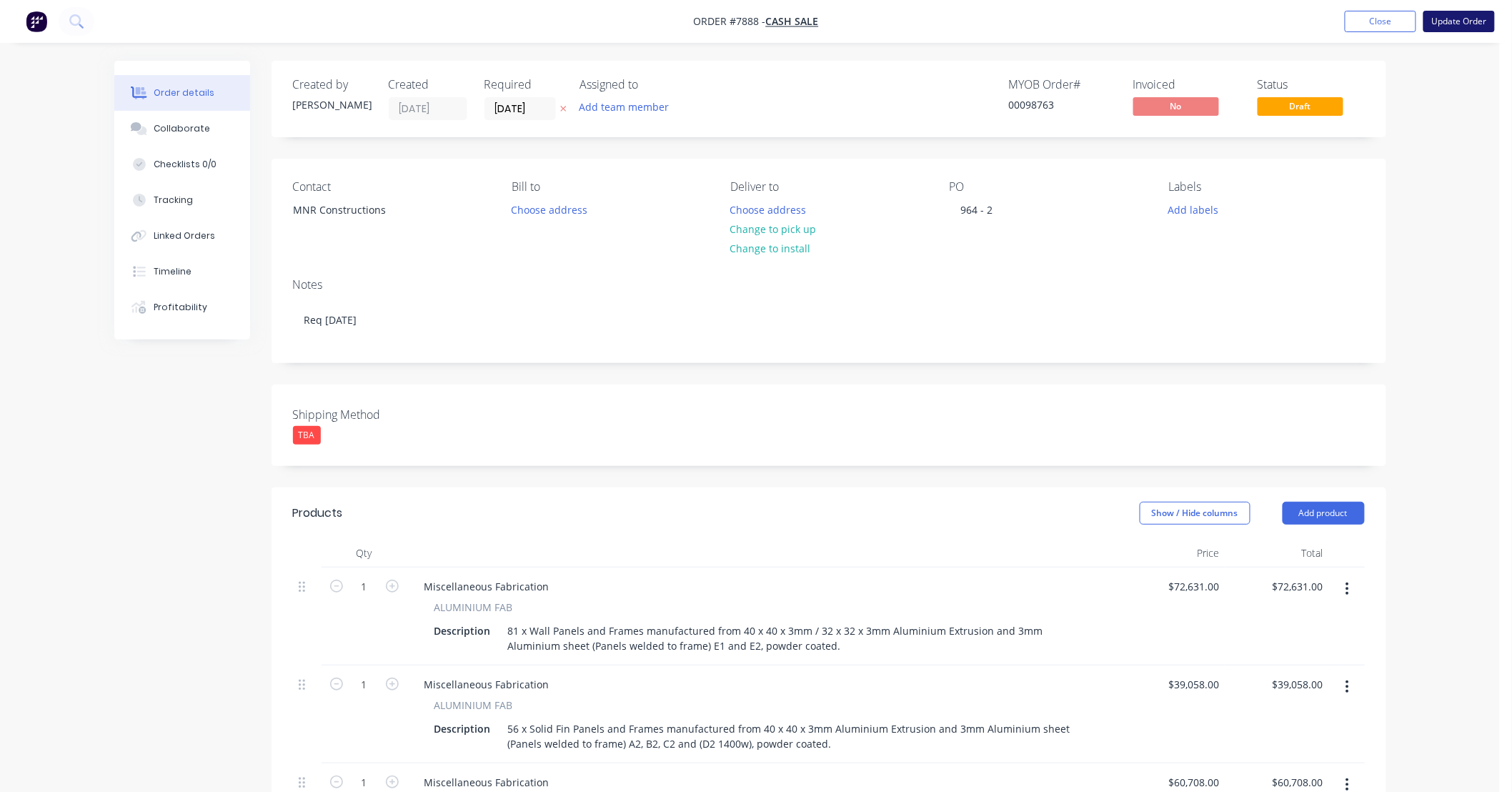
click at [1445, 18] on button "Update Order" at bounding box center [1459, 22] width 71 height 22
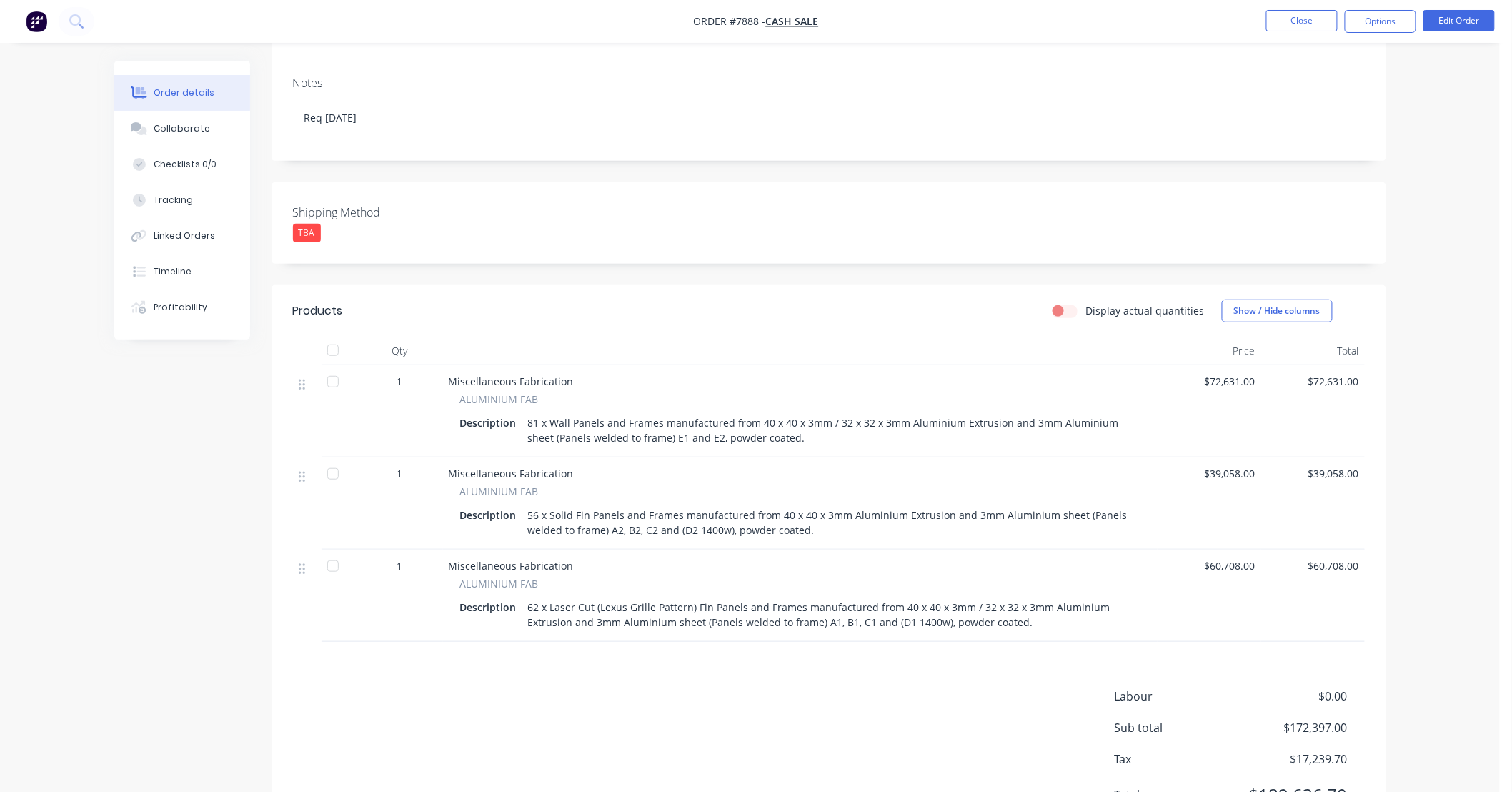
scroll to position [211, 0]
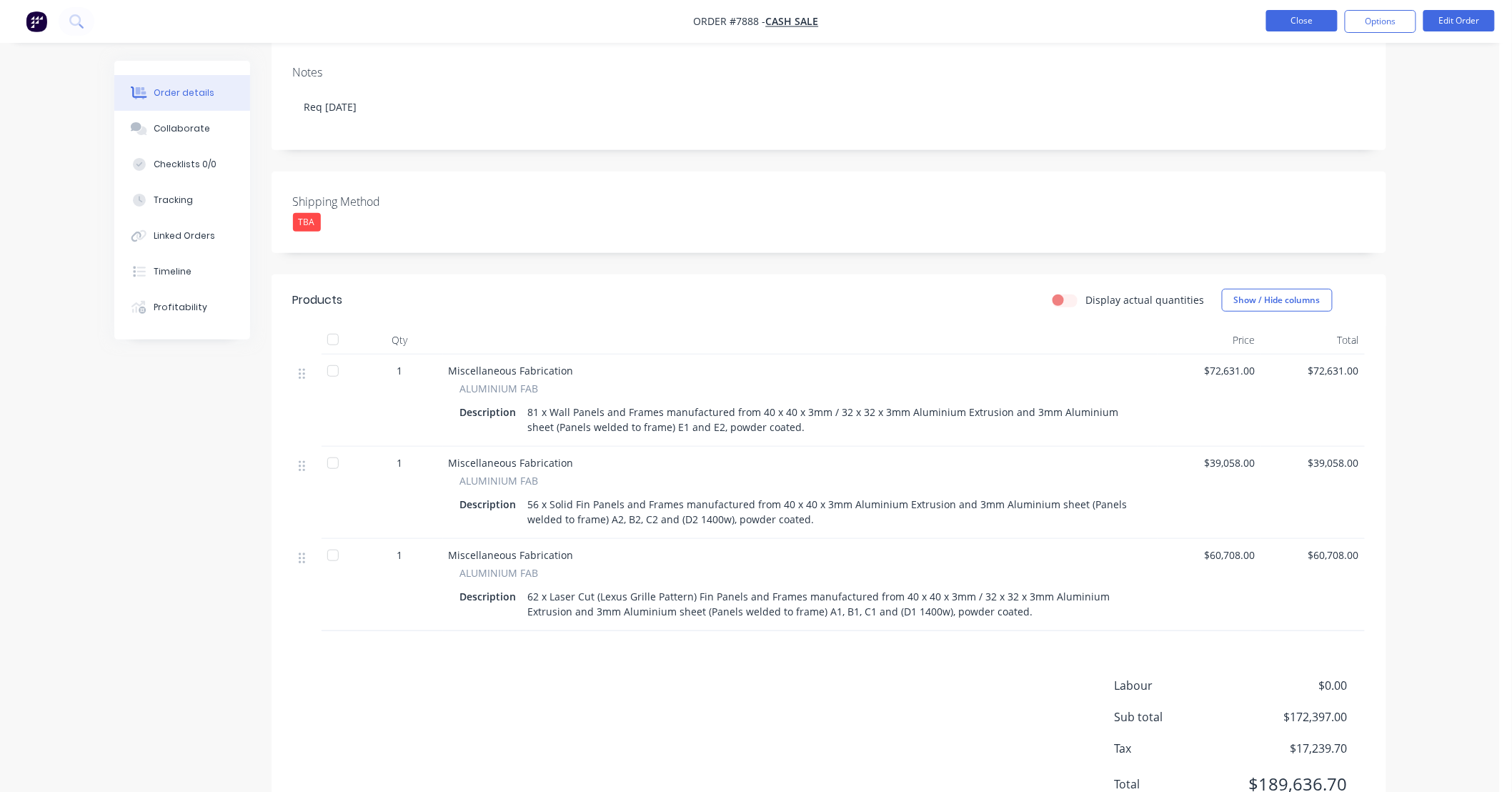
click at [1317, 24] on button "Close" at bounding box center [1301, 21] width 71 height 22
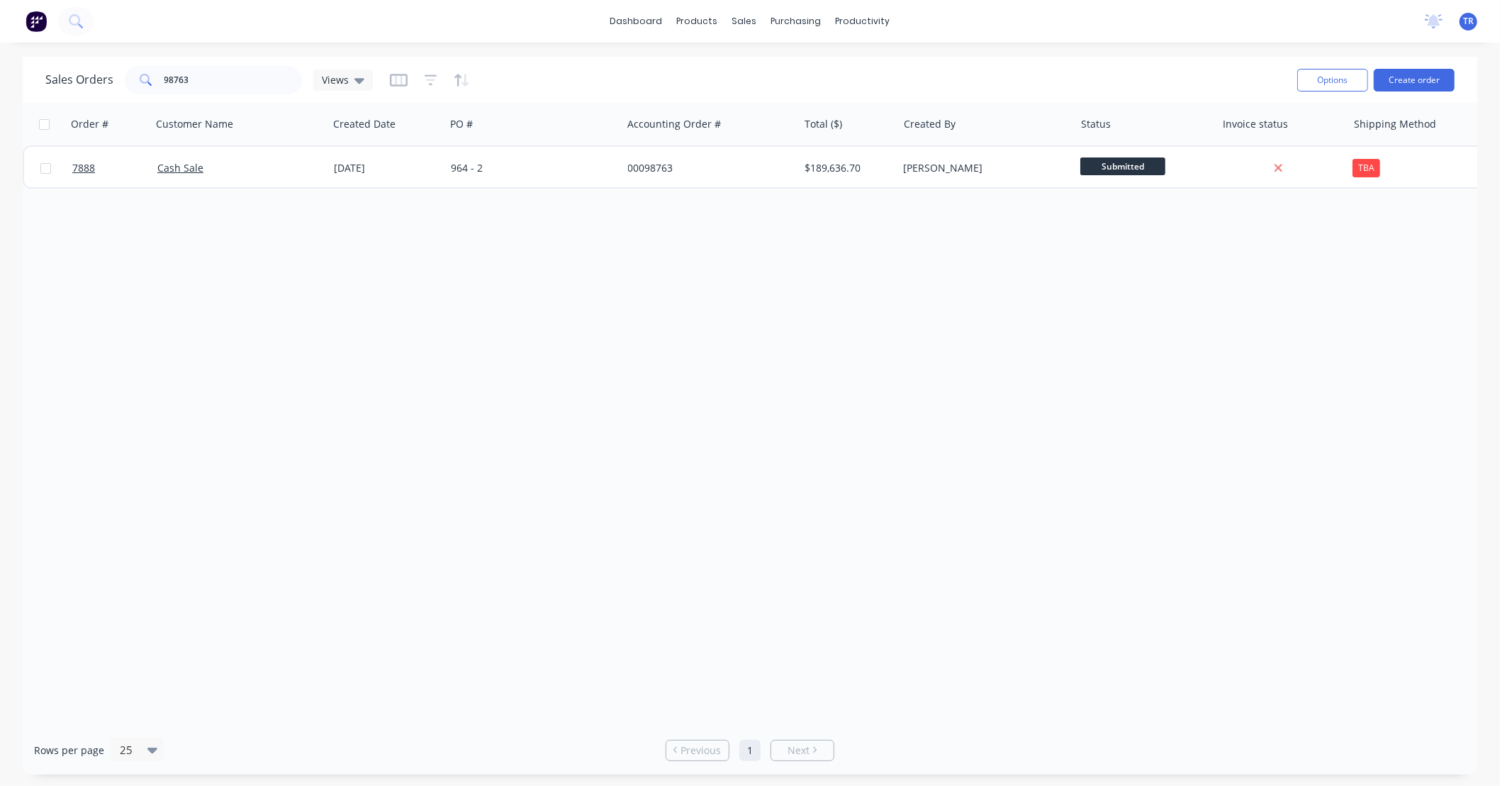
click at [706, 281] on div "Order # Customer Name Created Date PO # Accounting Order # Total ($) Created By…" at bounding box center [750, 414] width 1455 height 622
drag, startPoint x: 192, startPoint y: 78, endPoint x: 78, endPoint y: 79, distance: 114.0
click at [79, 79] on div "Sales Orders 98763 Views" at bounding box center [209, 80] width 327 height 28
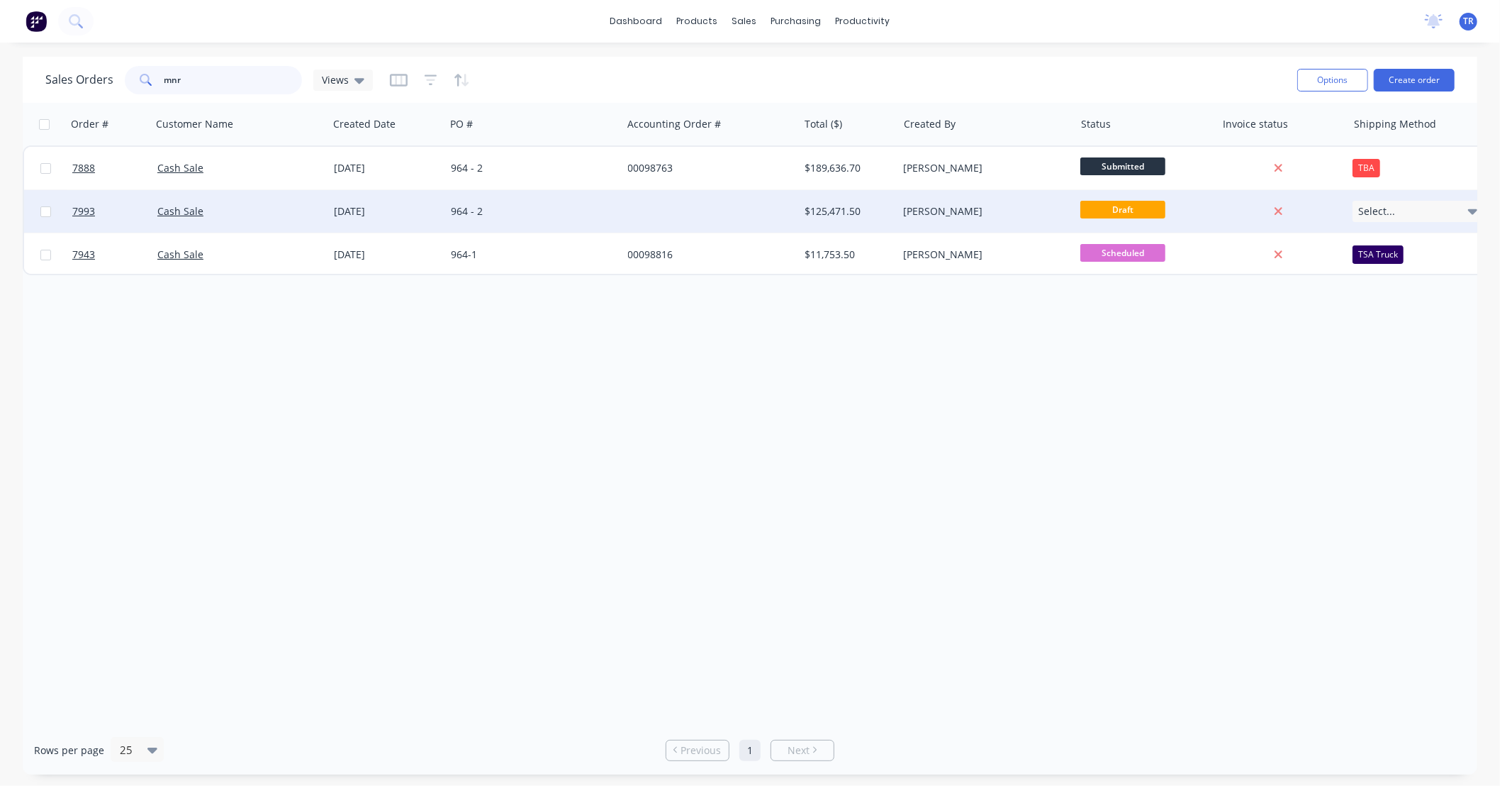
type input "mnr"
click at [259, 209] on div "Cash Sale" at bounding box center [236, 212] width 157 height 14
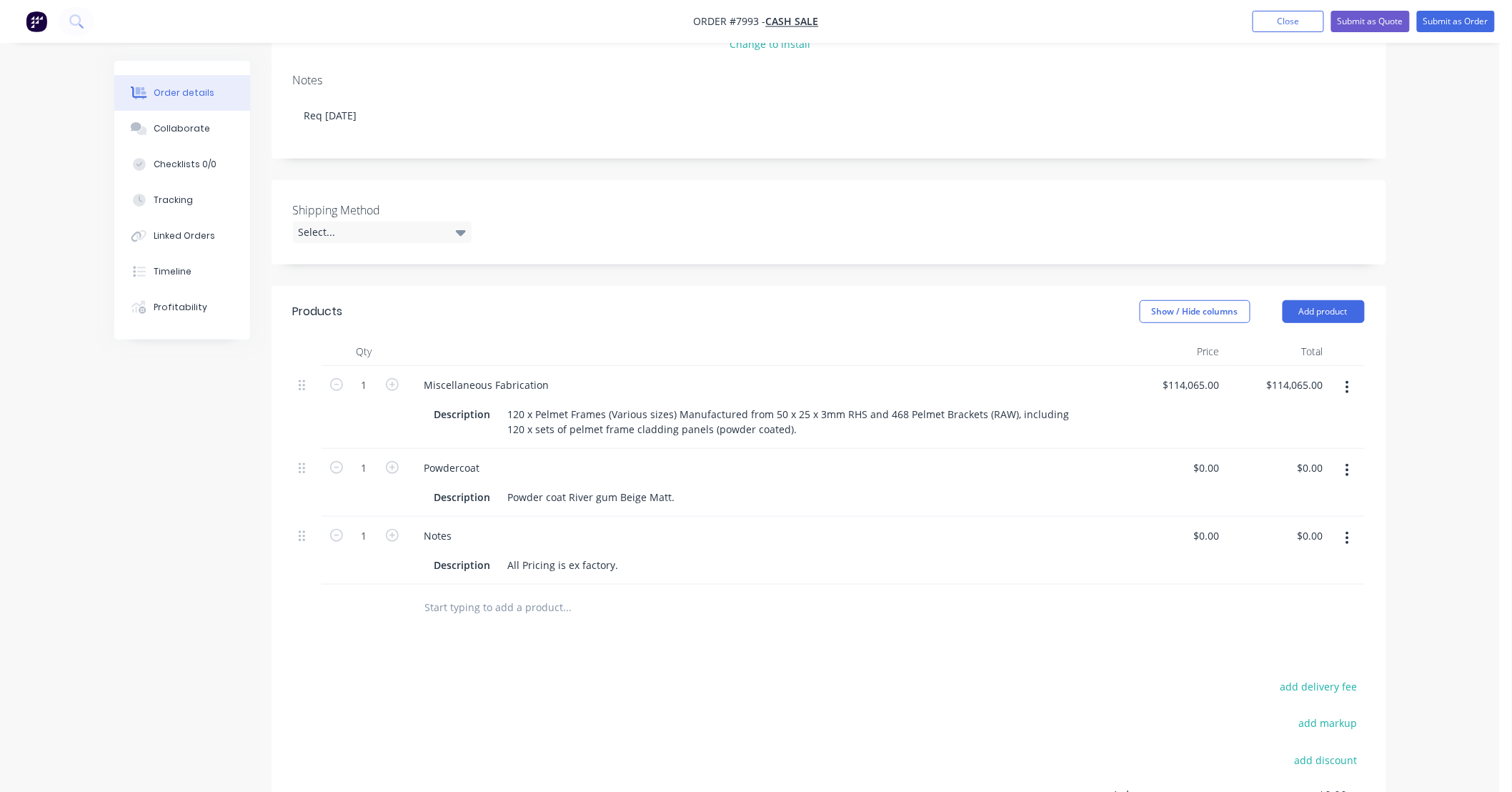
scroll to position [211, 0]
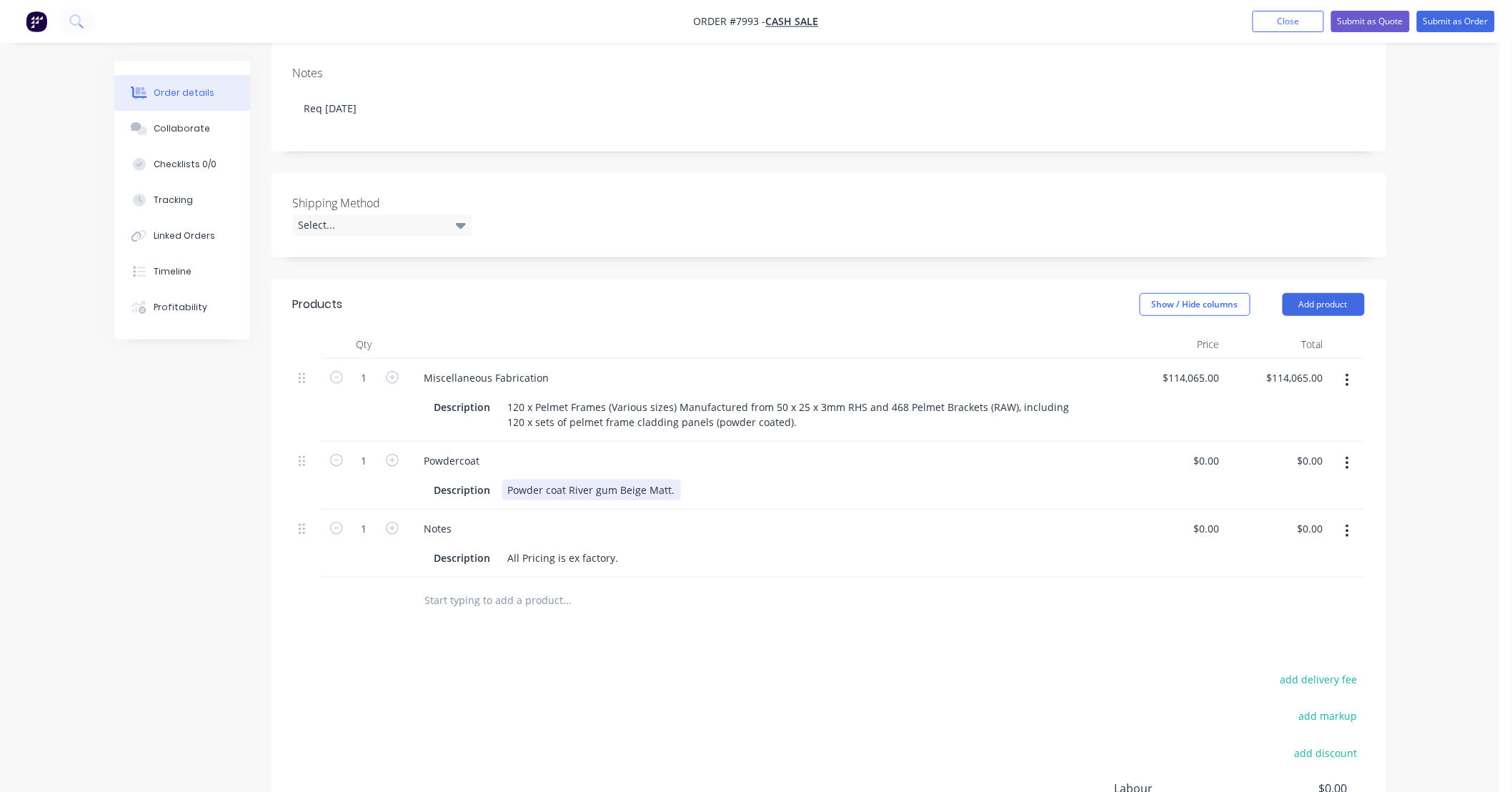
click at [672, 490] on div "Powder coat River gum Beige Matt." at bounding box center [591, 489] width 179 height 21
click at [751, 548] on div "Description All Pricing is ex factory." at bounding box center [761, 558] width 666 height 21
click at [783, 617] on div at bounding box center [664, 600] width 514 height 46
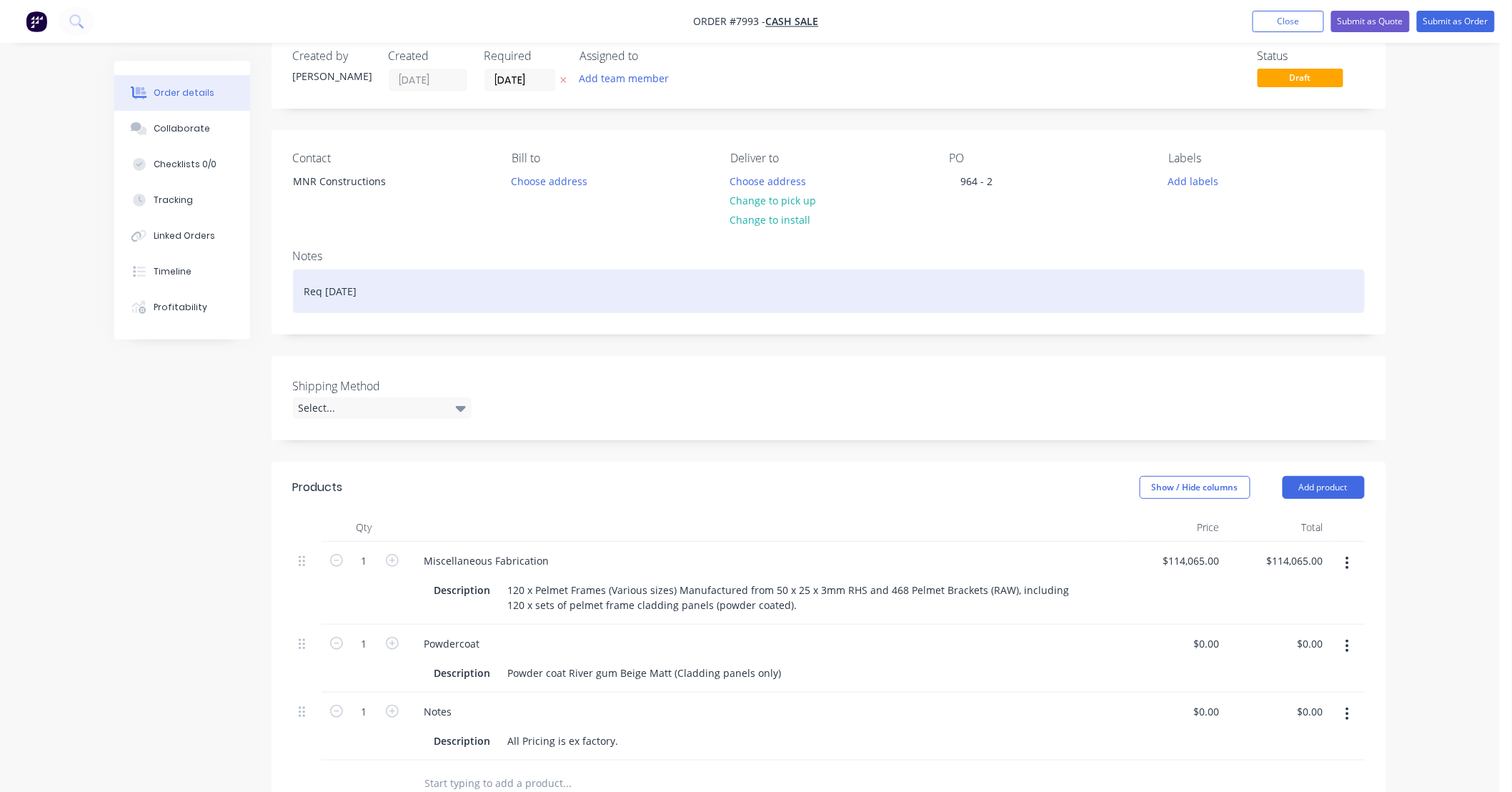
scroll to position [0, 0]
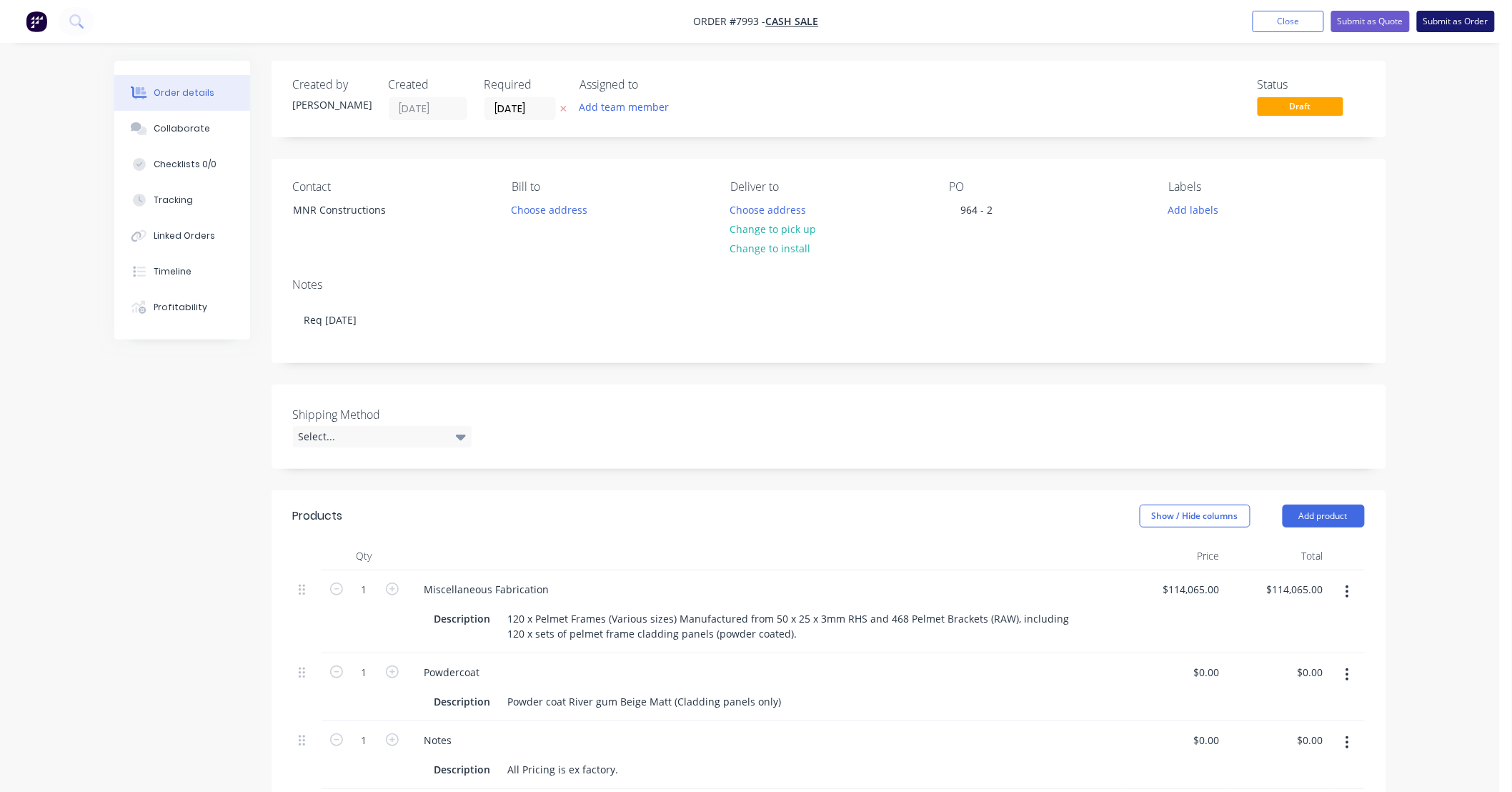
click at [1466, 19] on button "Submit as Order" at bounding box center [1455, 22] width 77 height 22
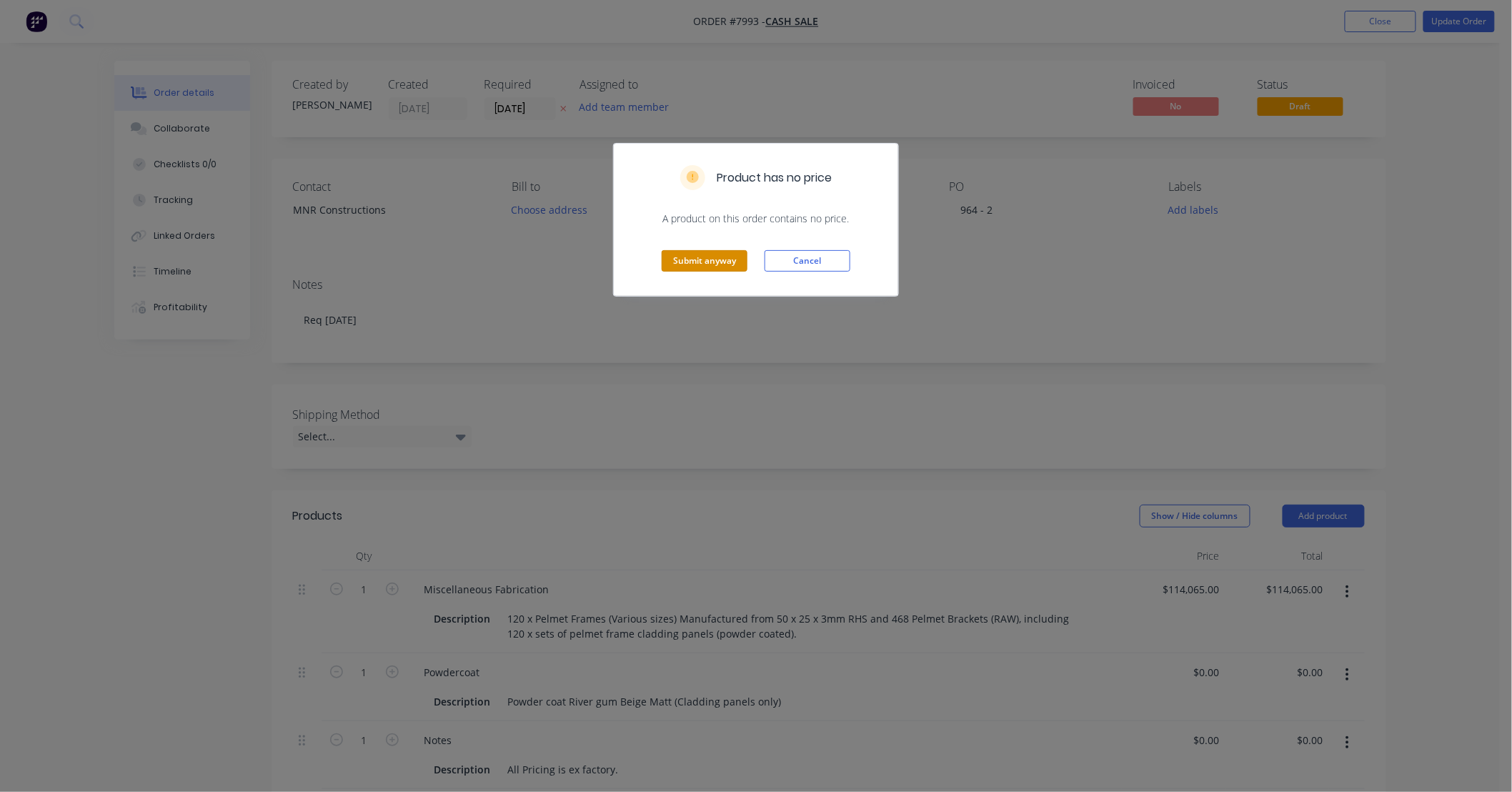
drag, startPoint x: 718, startPoint y: 259, endPoint x: 344, endPoint y: 243, distance: 374.3
click at [344, 243] on div "Product has no price A product on this order contains no price. Submit anyway C…" at bounding box center [756, 396] width 1512 height 792
click at [782, 260] on button "Cancel" at bounding box center [807, 261] width 86 height 22
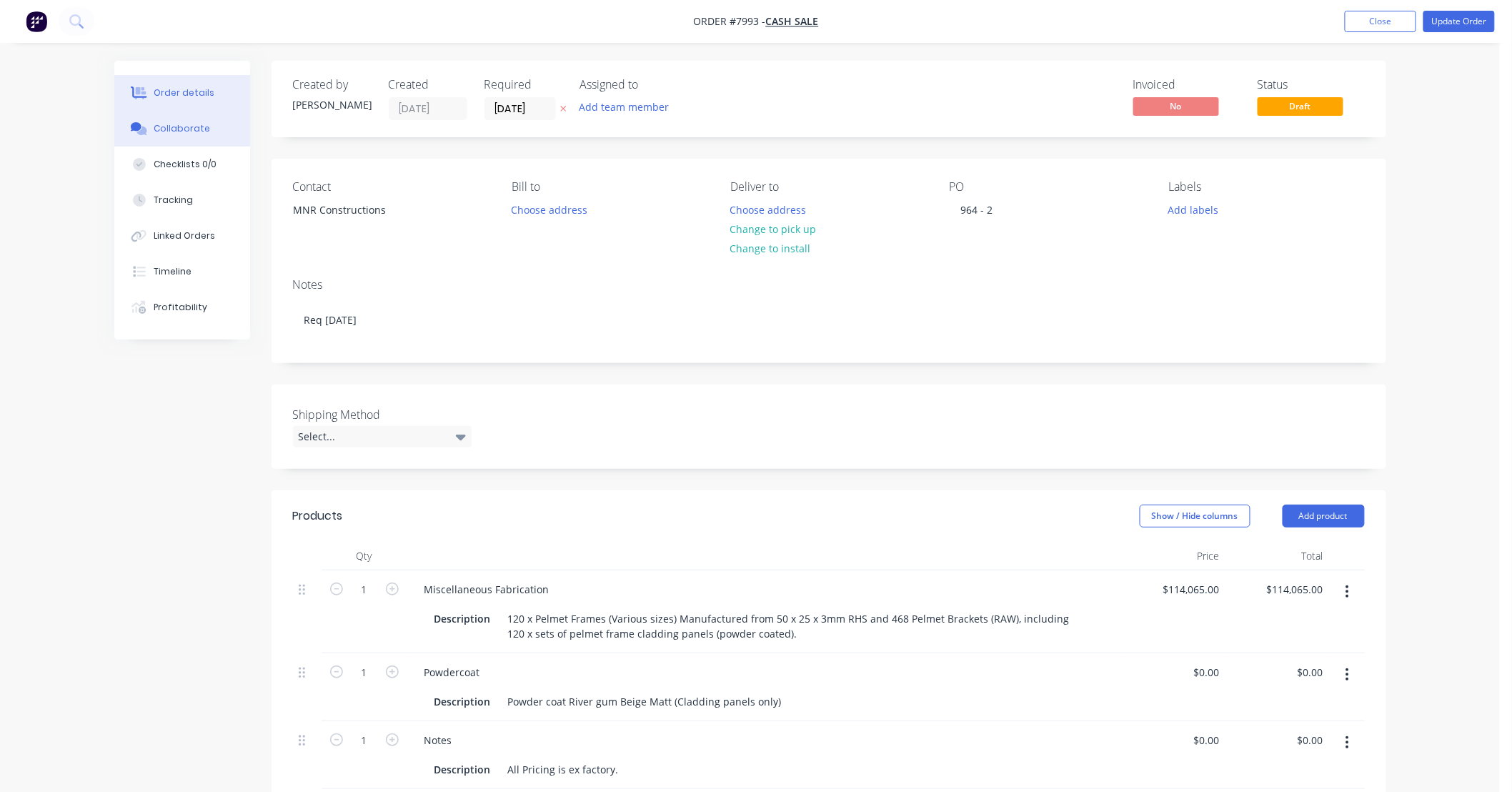
click at [180, 122] on div "Collaborate" at bounding box center [182, 129] width 57 height 13
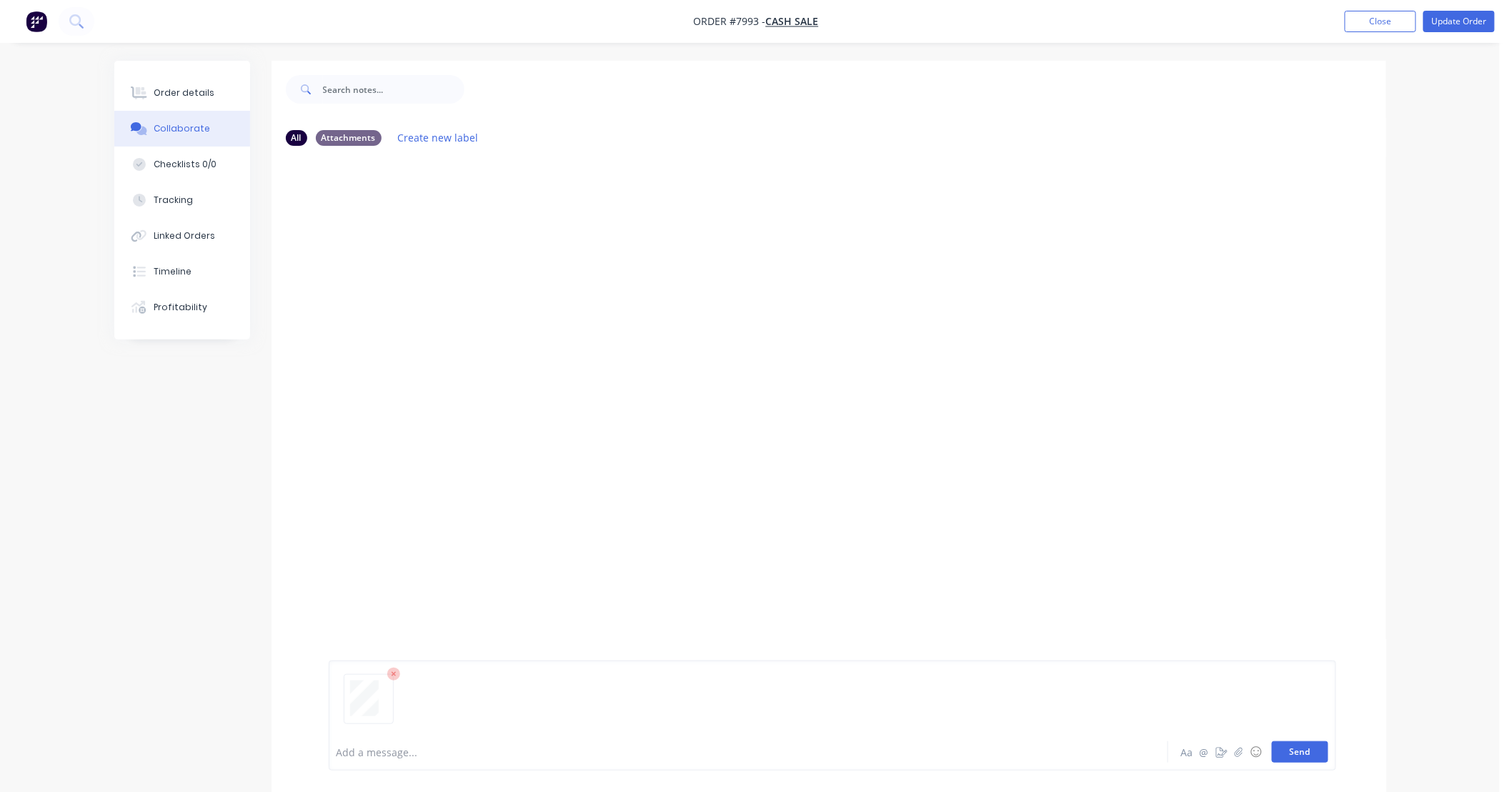
click at [1315, 755] on button "Send" at bounding box center [1301, 752] width 57 height 22
click at [1302, 746] on button "Send" at bounding box center [1301, 752] width 57 height 22
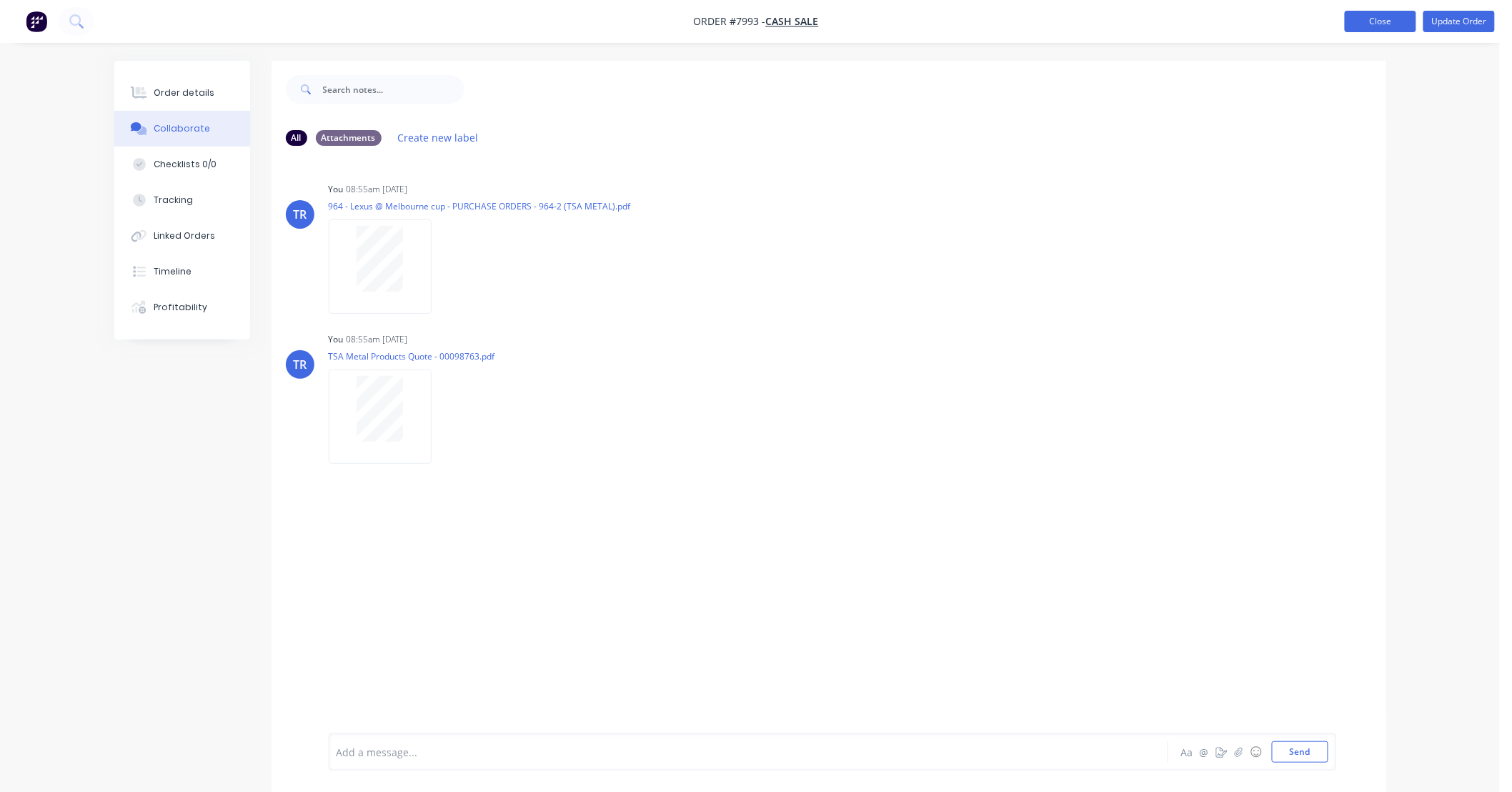
click at [1395, 19] on button "Close" at bounding box center [1381, 22] width 71 height 22
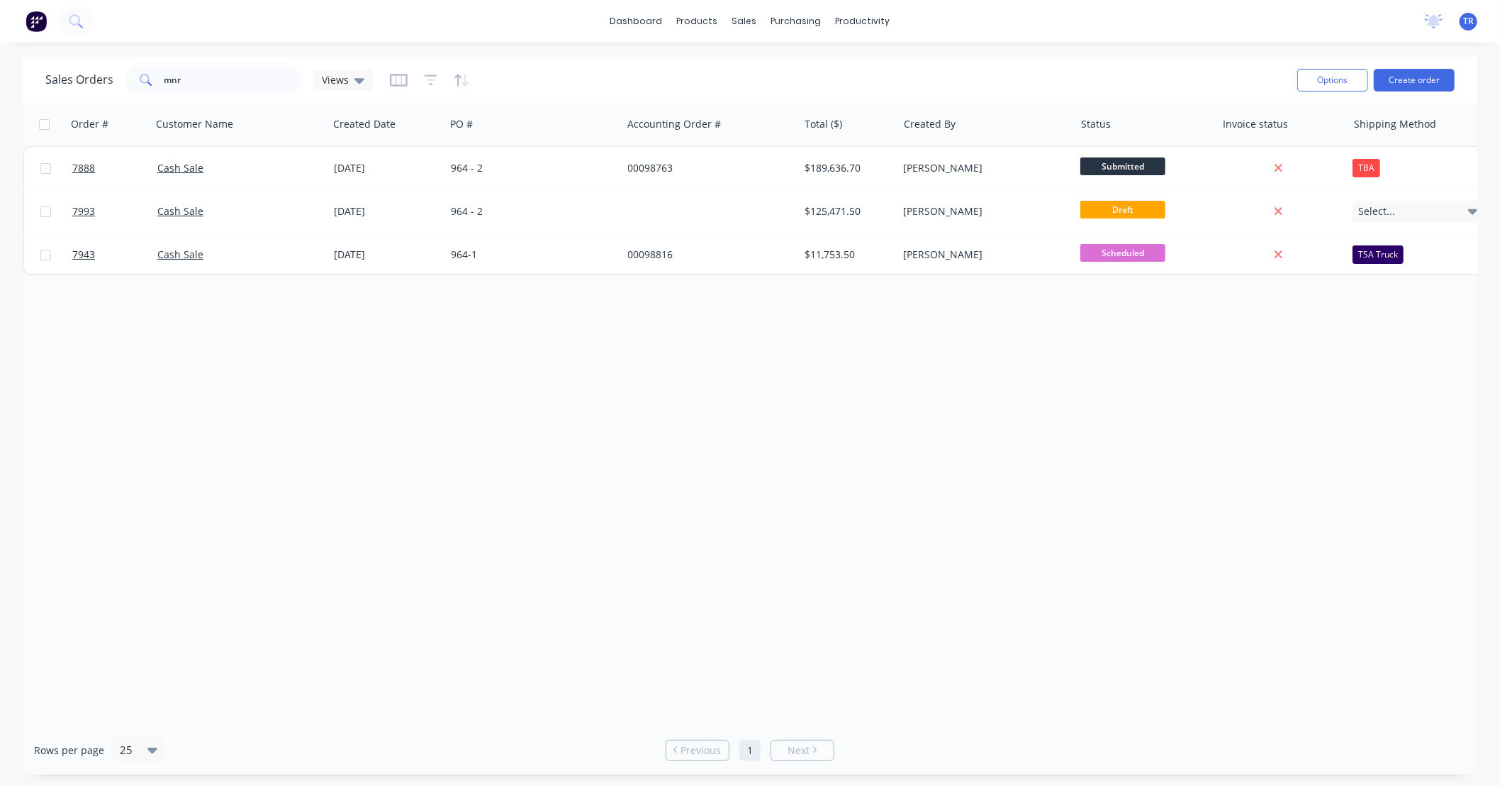
click at [884, 423] on div "Order # Customer Name Created Date PO # Accounting Order # Total ($) Created By…" at bounding box center [750, 414] width 1455 height 622
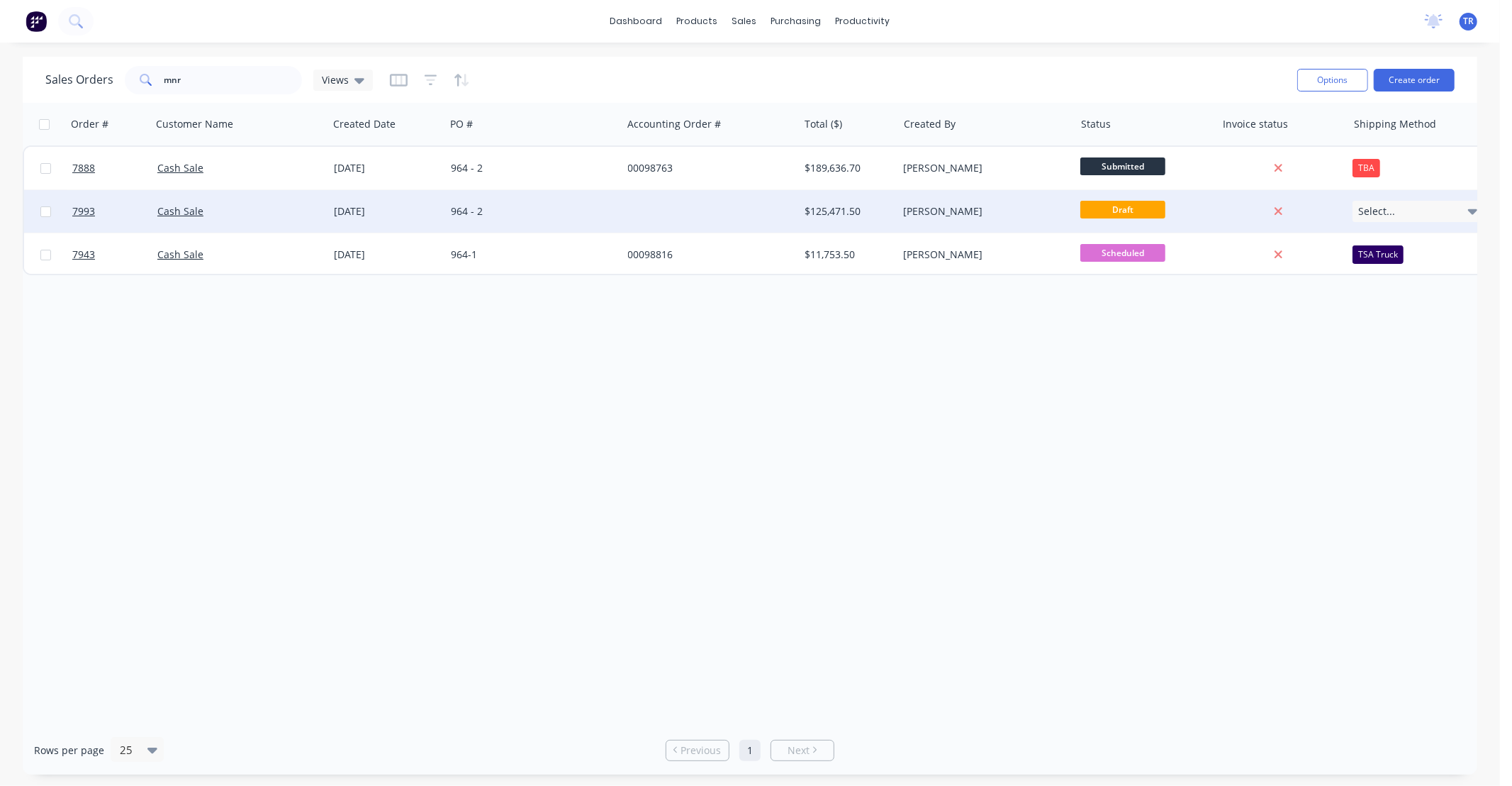
click at [707, 205] on div at bounding box center [710, 211] width 176 height 43
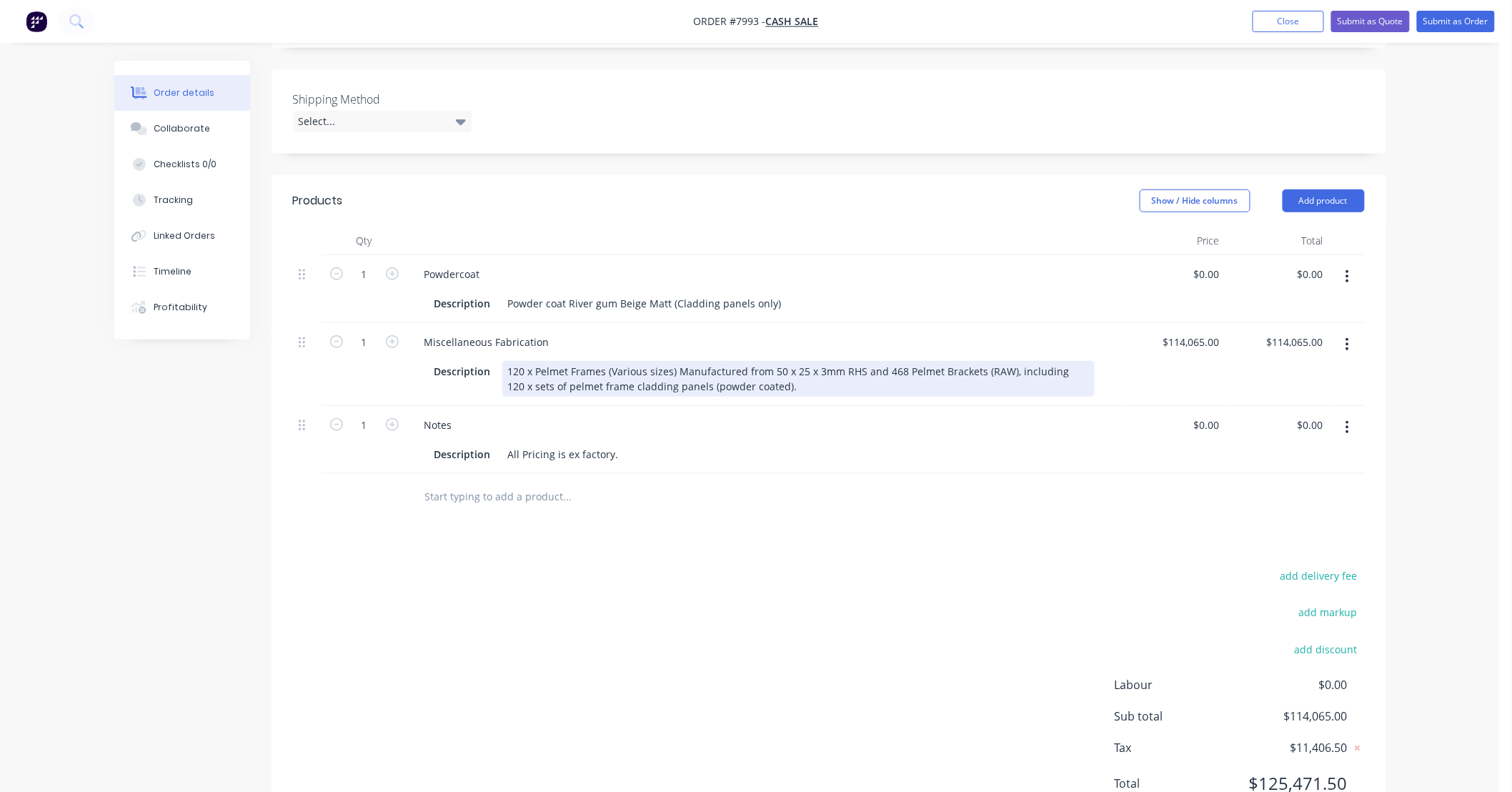
scroll to position [317, 0]
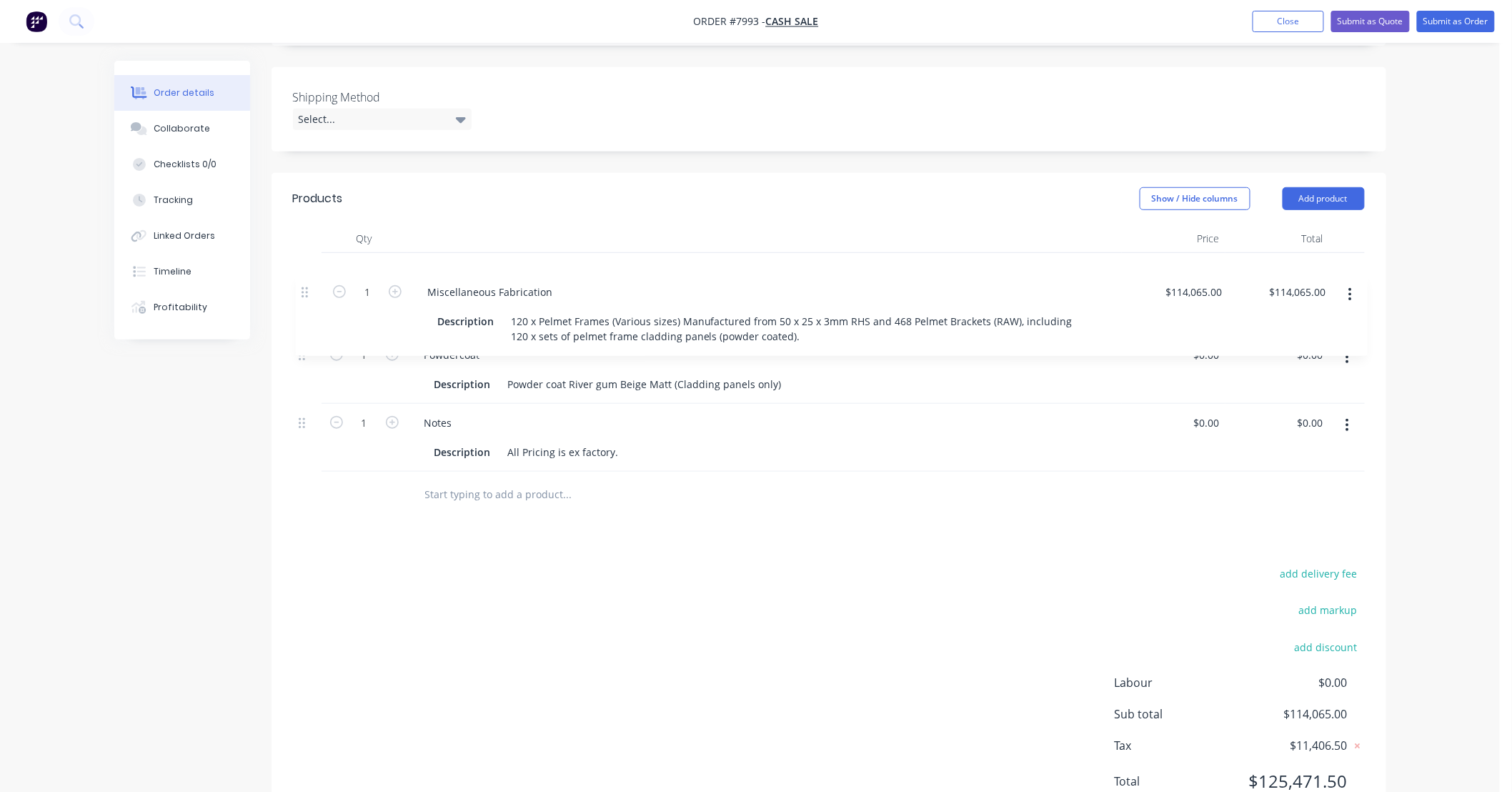
drag, startPoint x: 309, startPoint y: 346, endPoint x: 313, endPoint y: 283, distance: 63.1
click at [313, 283] on div "1 Powdercoat Description Powder coat River gum Beige Matt (Cladding panels only…" at bounding box center [828, 363] width 1072 height 219
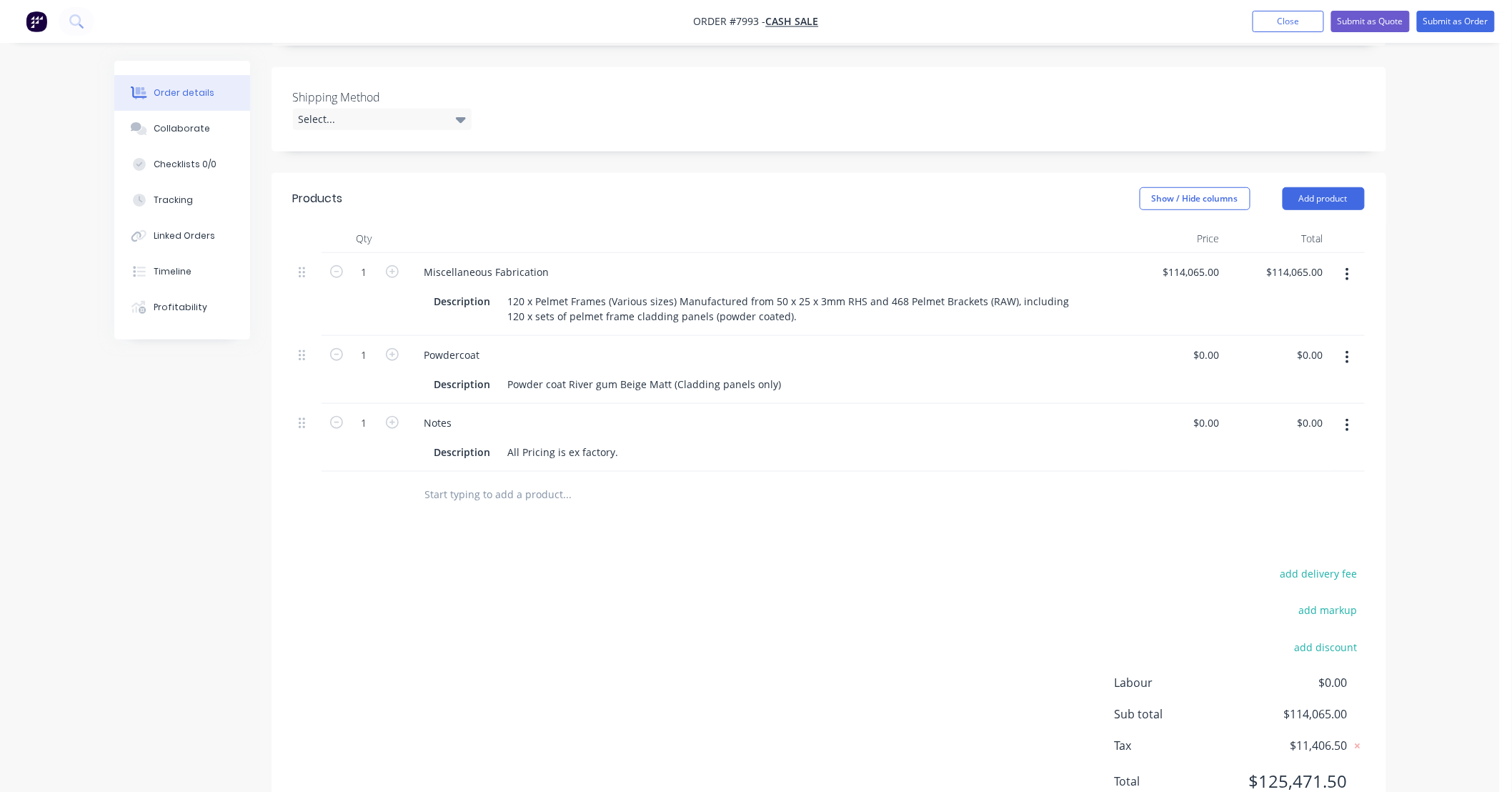
click at [751, 633] on div "add delivery fee add markup add discount Labour $0.00 Sub total $114,065.00 Tax…" at bounding box center [828, 686] width 1072 height 244
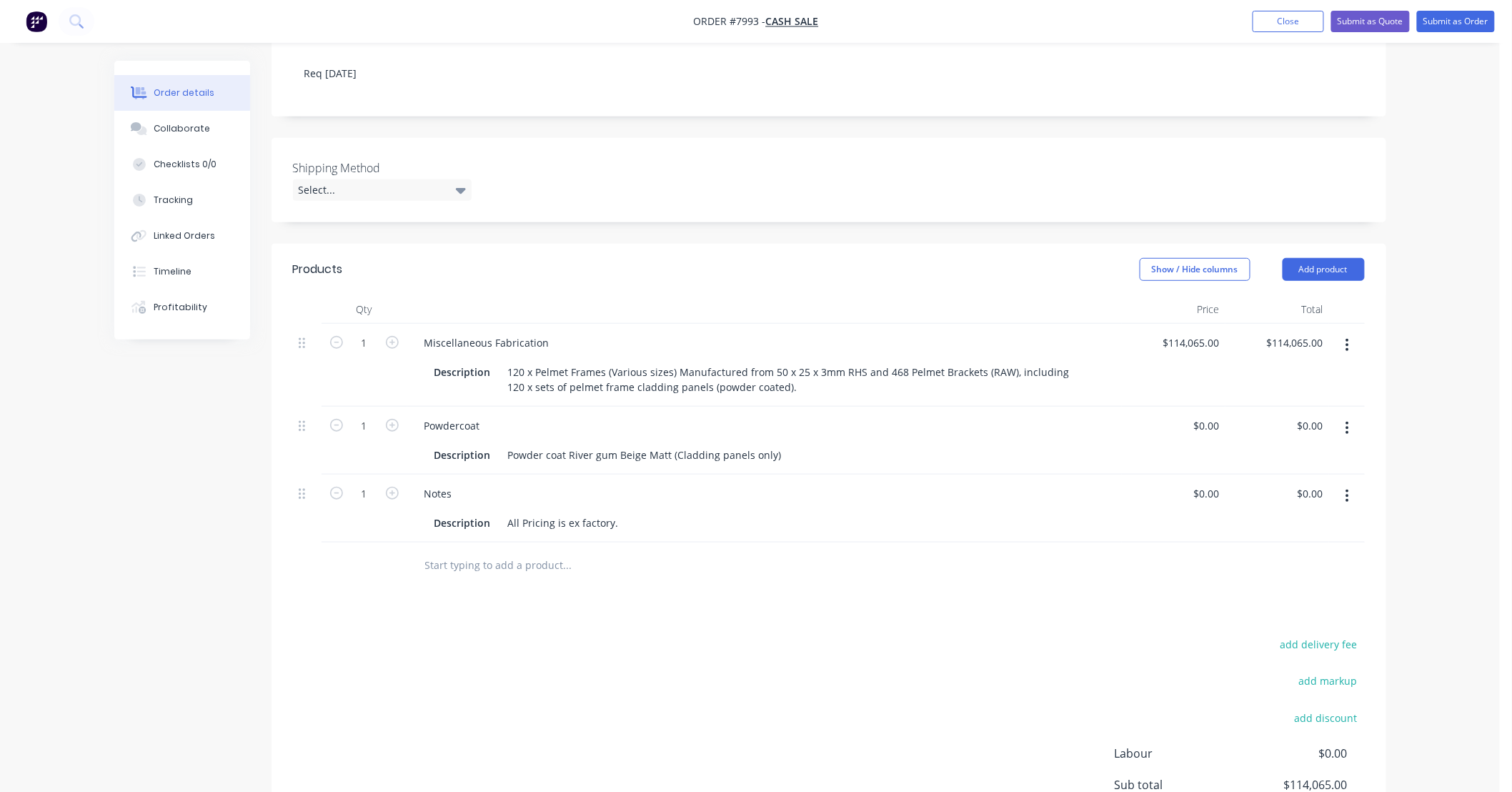
scroll to position [0, 0]
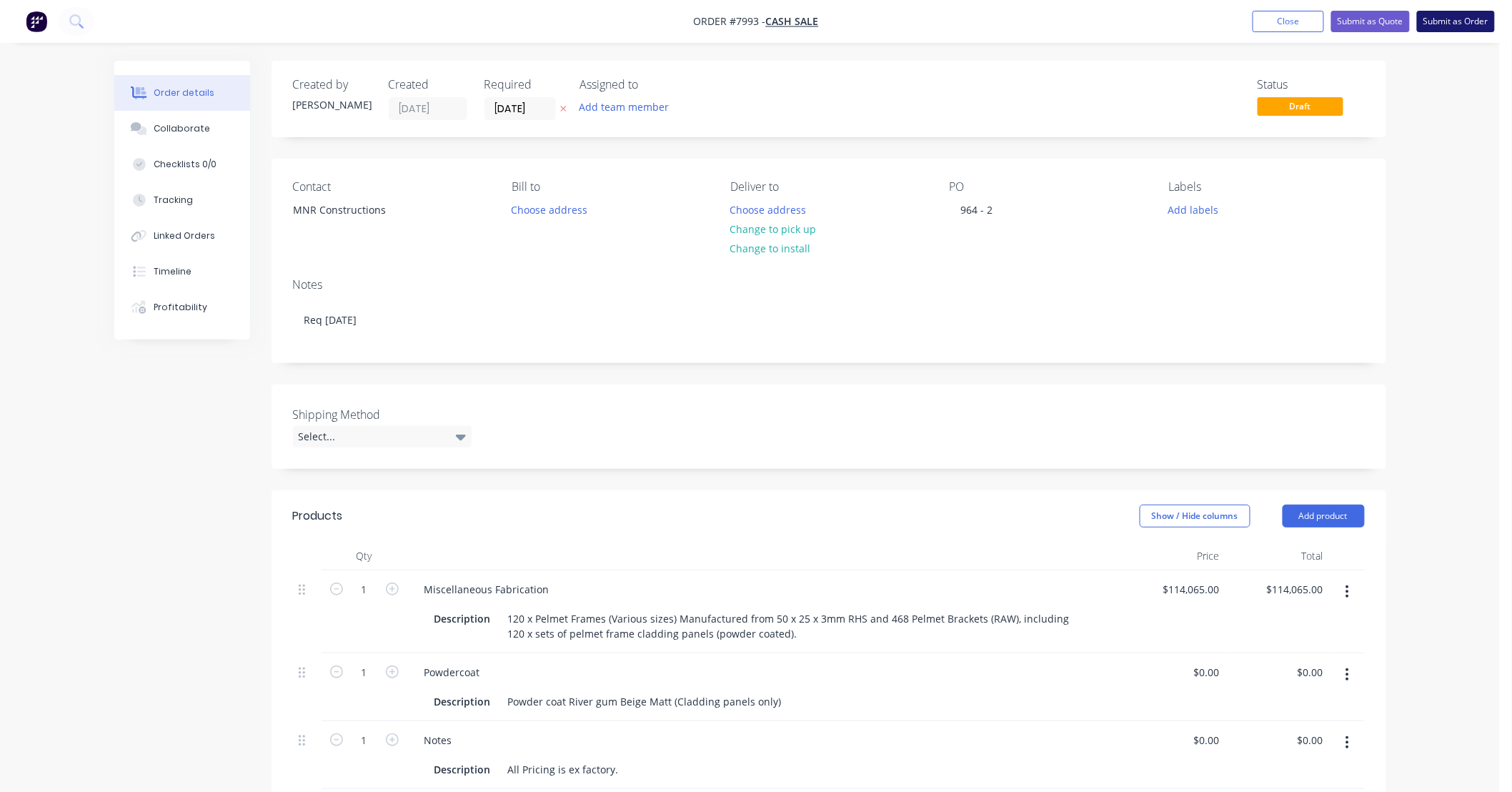
click at [1459, 22] on button "Submit as Order" at bounding box center [1455, 22] width 77 height 22
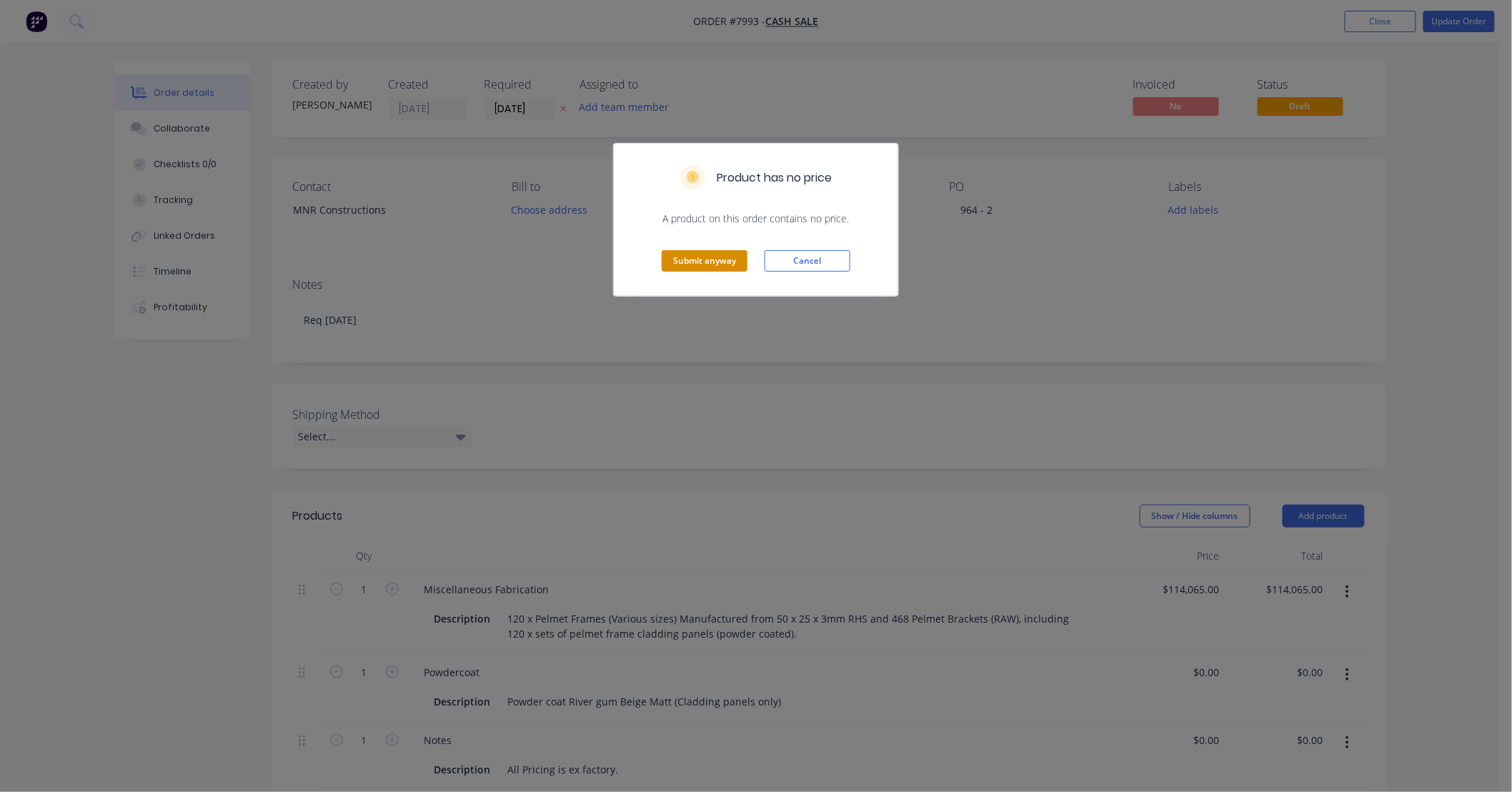
click at [723, 260] on button "Submit anyway" at bounding box center [705, 261] width 86 height 22
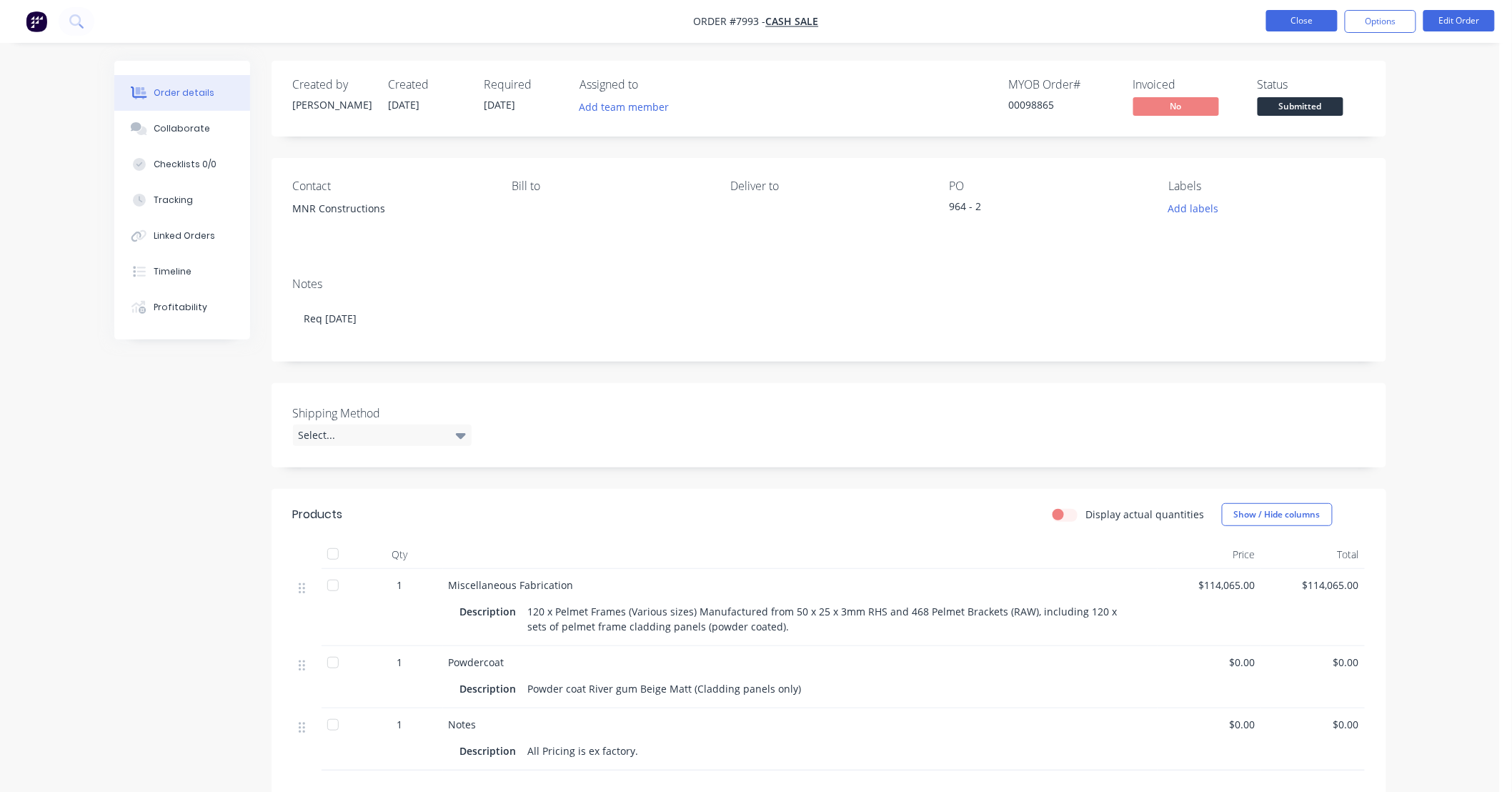
click at [1311, 19] on button "Close" at bounding box center [1301, 21] width 71 height 22
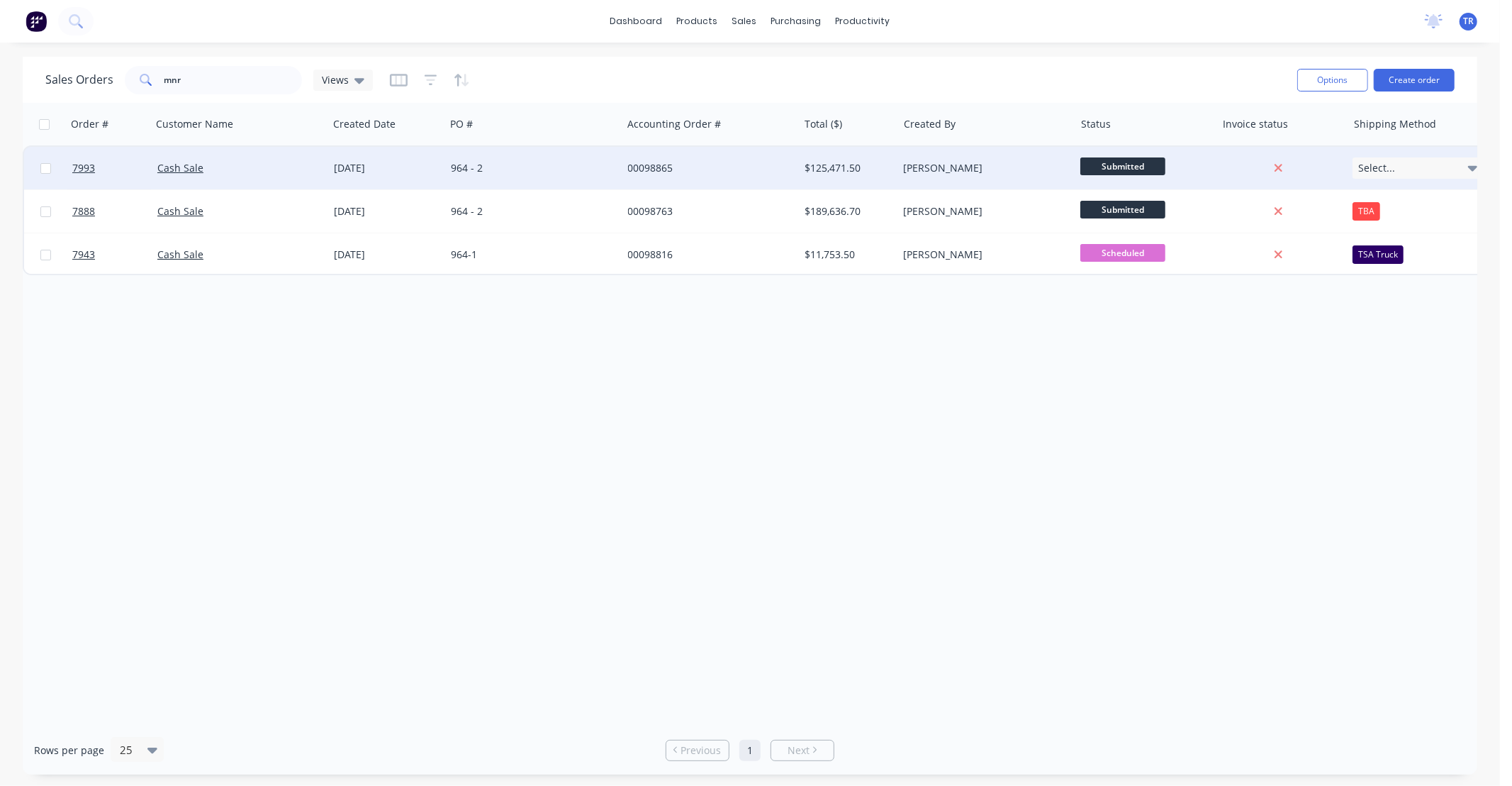
click at [711, 169] on div "00098865" at bounding box center [707, 168] width 157 height 14
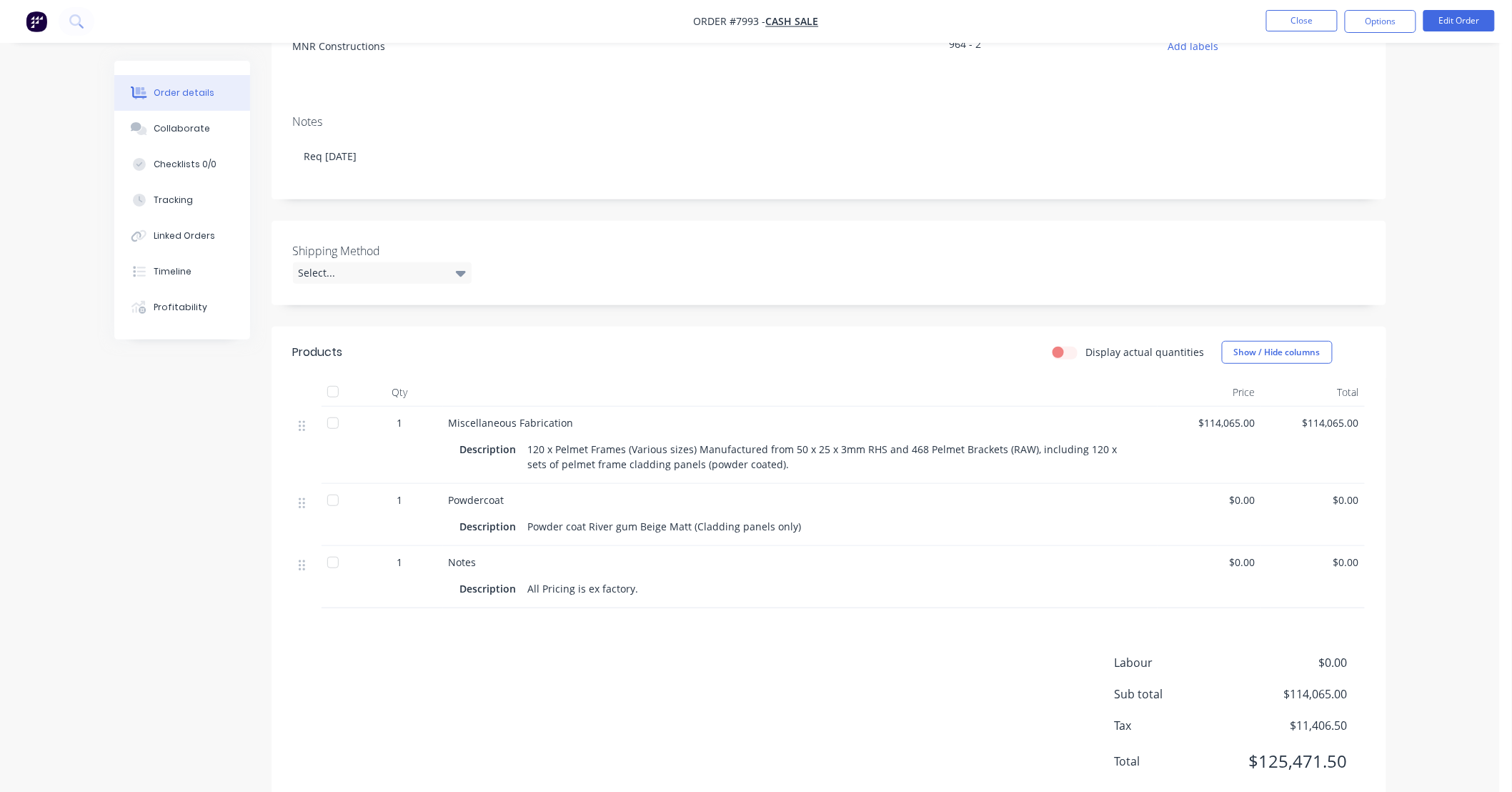
scroll to position [201, 0]
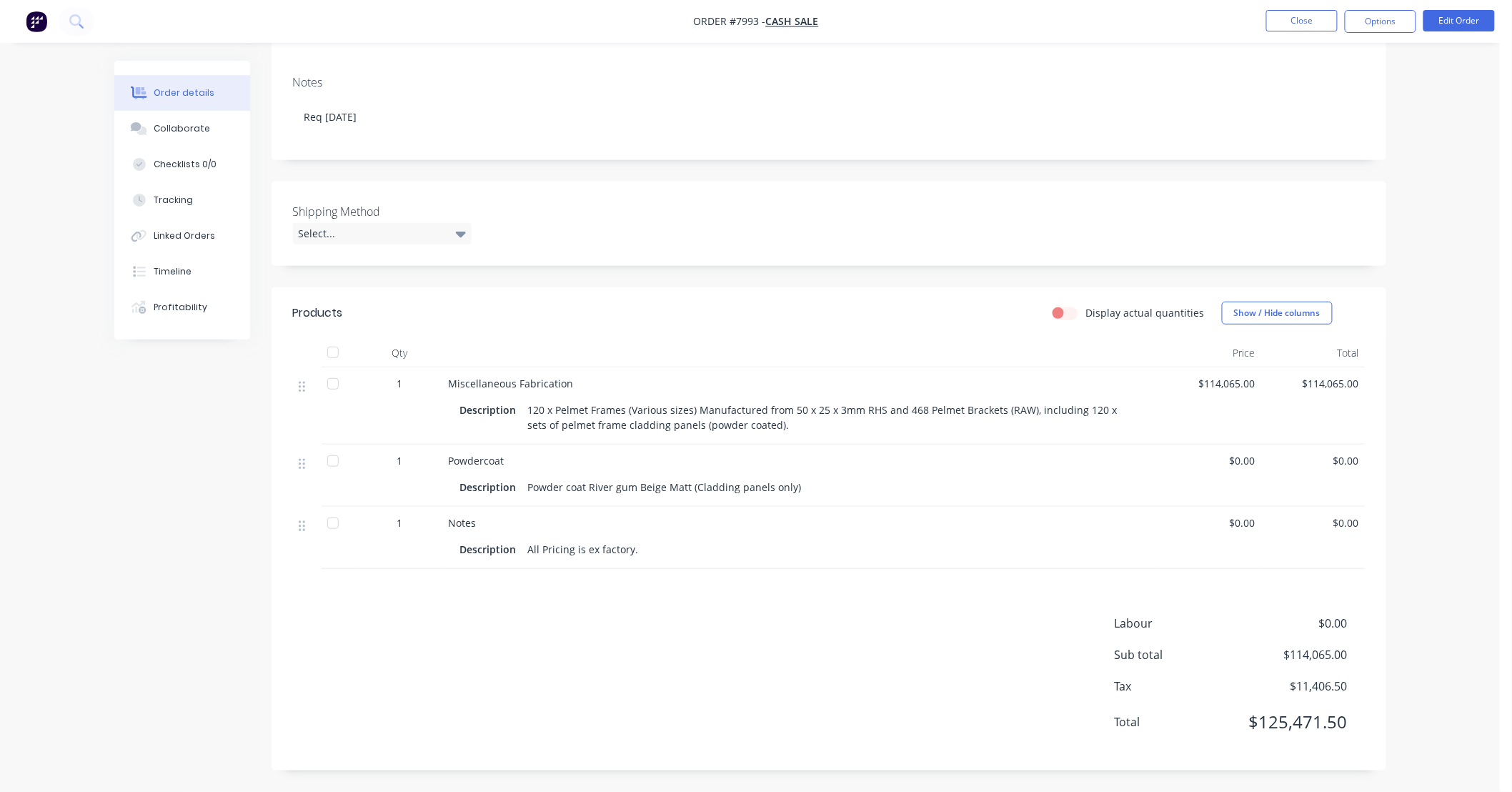
click at [526, 484] on div "Powder coat River gum Beige Matt (Cladding panels only)" at bounding box center [664, 487] width 285 height 21
drag, startPoint x: 529, startPoint y: 484, endPoint x: 800, endPoint y: 483, distance: 271.0
click at [800, 483] on div "Description Powder coat River gum Beige Matt (Cladding panels only)" at bounding box center [800, 487] width 680 height 21
copy div "Powder coat River gum Beige Matt (Cladding panels only)"
drag, startPoint x: 1436, startPoint y: 77, endPoint x: 1394, endPoint y: 78, distance: 42.0
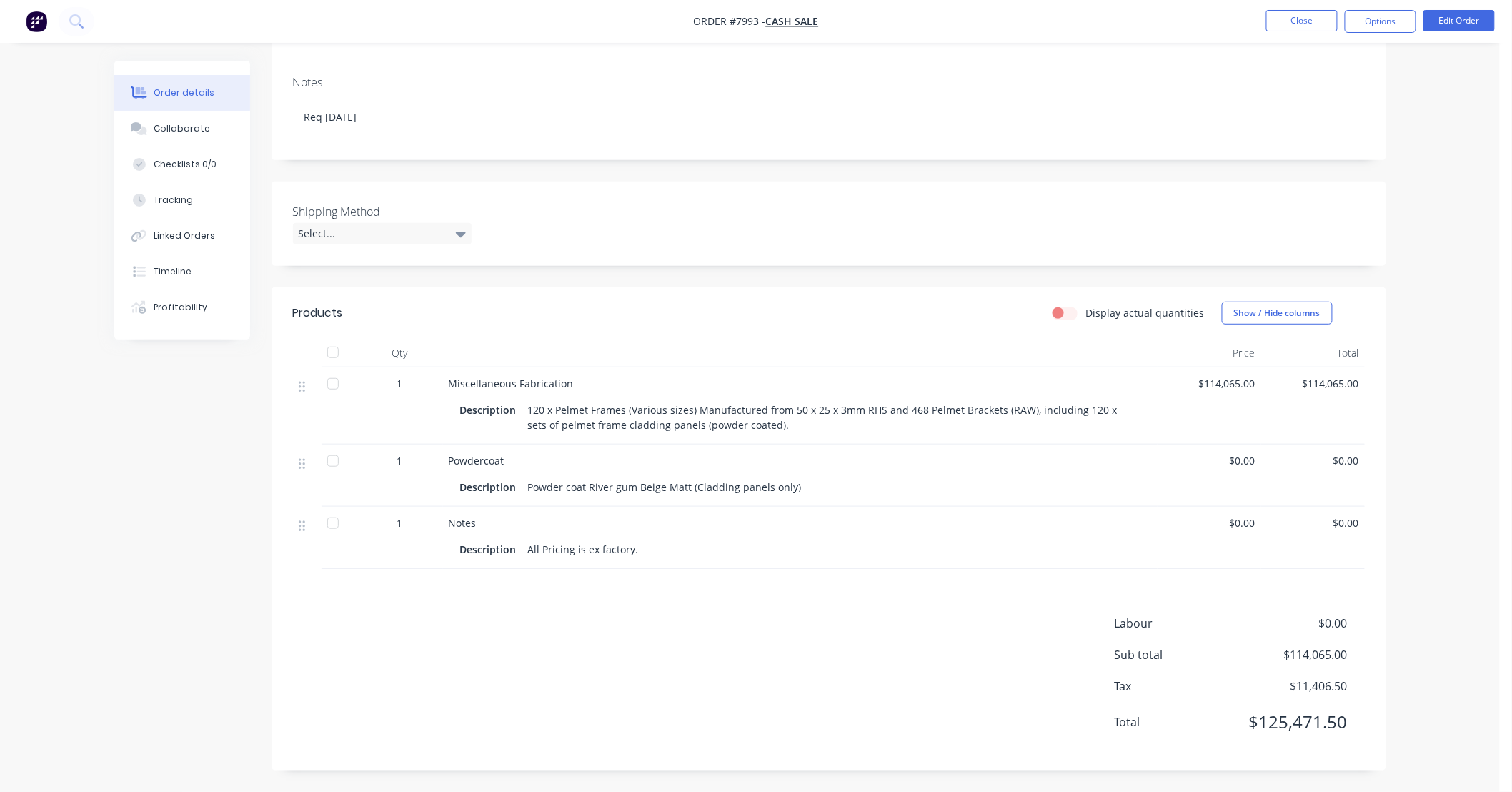
click at [1436, 78] on div "Order details Collaborate Checklists 0/0 Tracking Linked Orders Timeline Profit…" at bounding box center [750, 295] width 1500 height 993
click at [1311, 22] on button "Close" at bounding box center [1301, 21] width 71 height 22
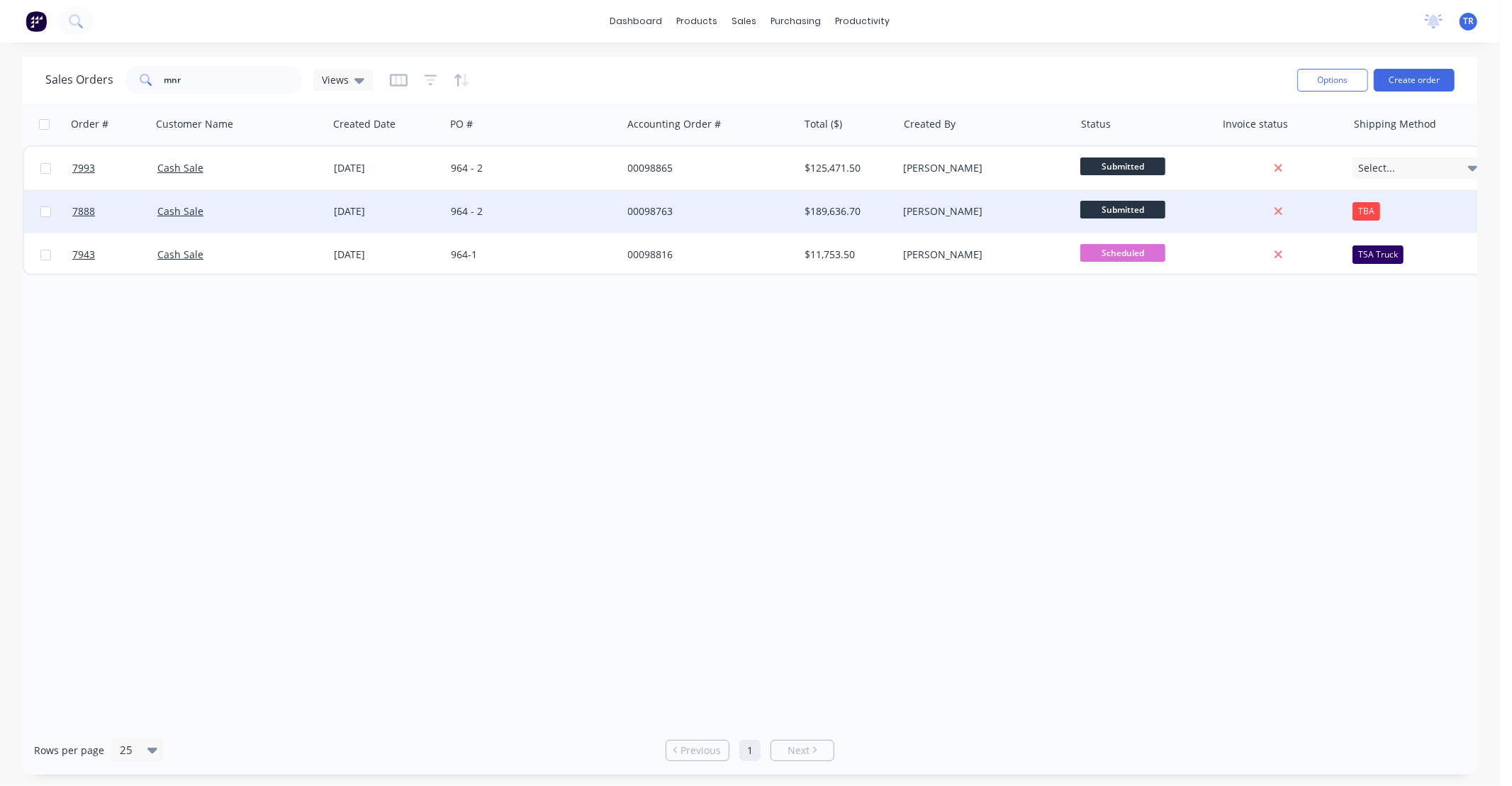
click at [507, 217] on div "964 - 2" at bounding box center [530, 212] width 157 height 14
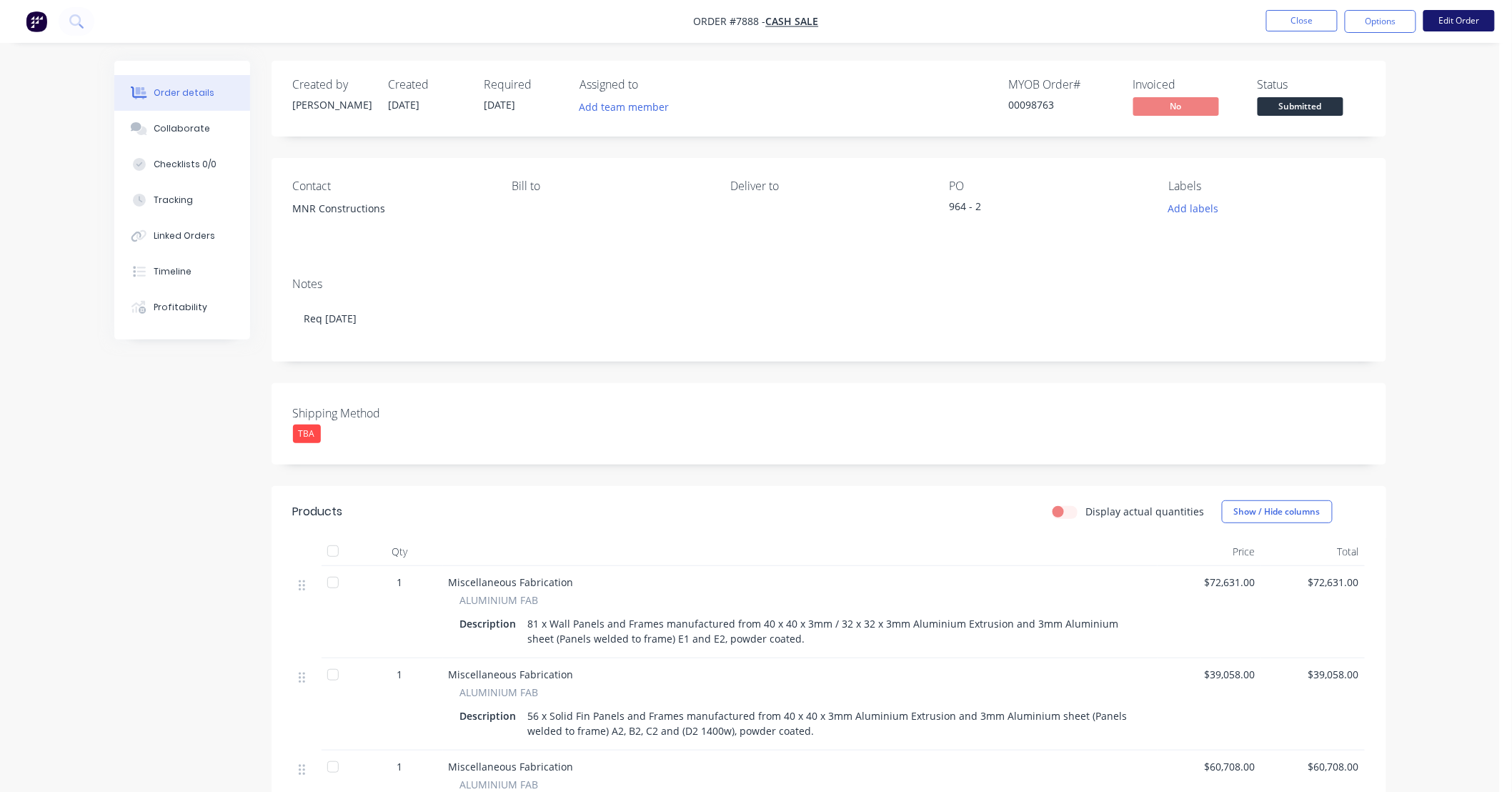
click at [1451, 18] on button "Edit Order" at bounding box center [1459, 21] width 71 height 22
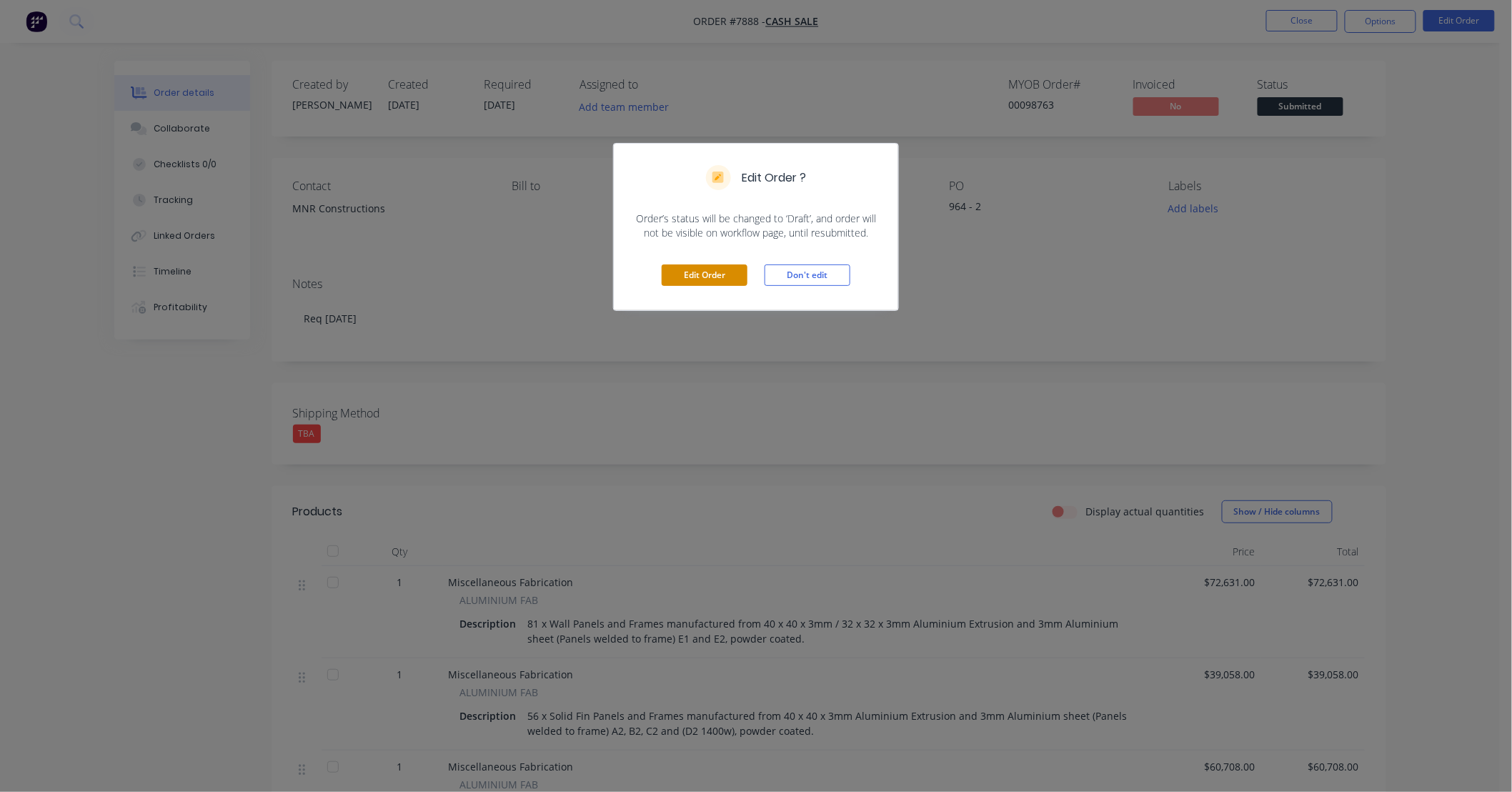
click at [709, 273] on button "Edit Order" at bounding box center [705, 275] width 86 height 22
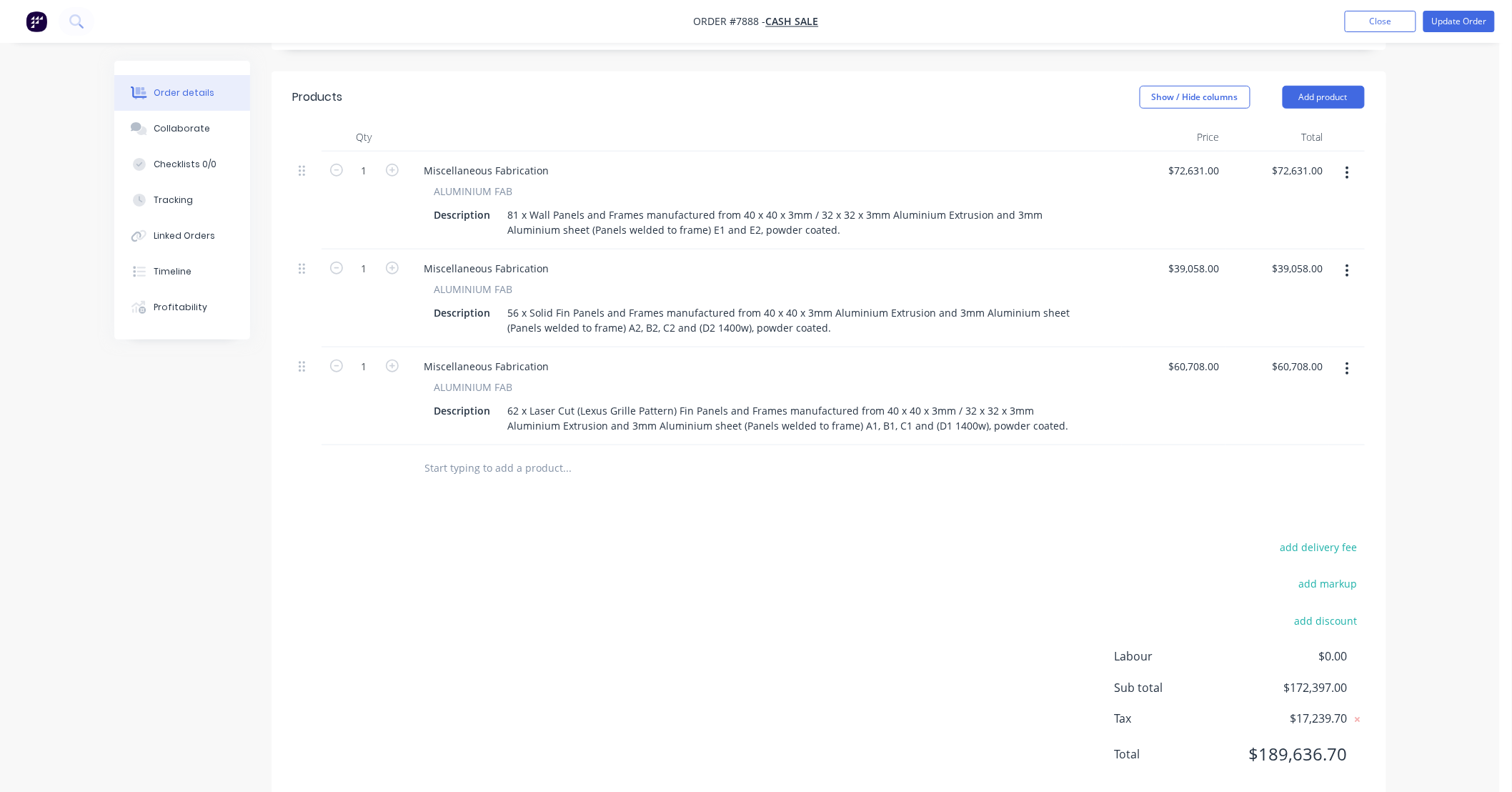
scroll to position [423, 0]
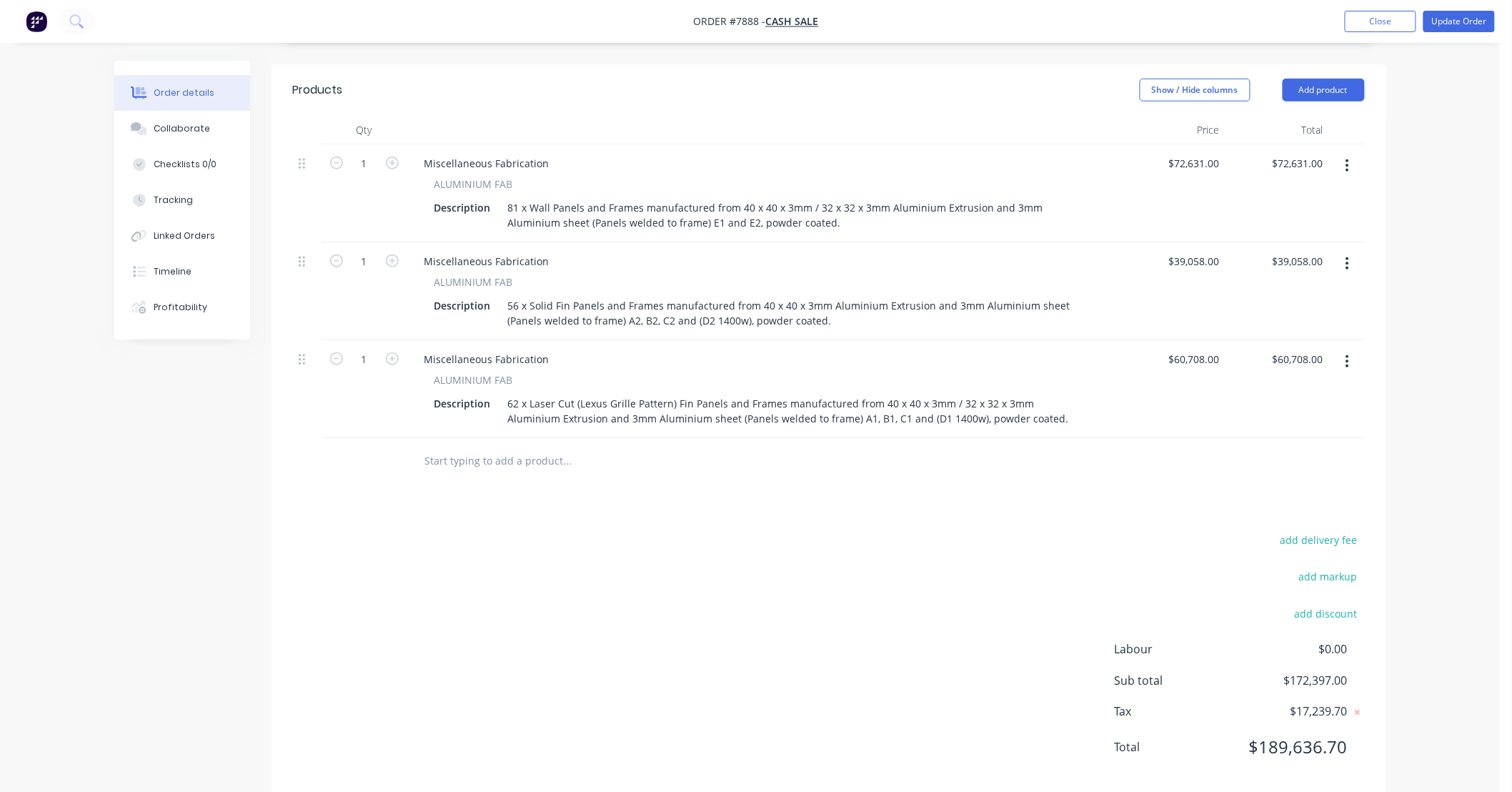
click at [467, 458] on input "text" at bounding box center [568, 460] width 286 height 28
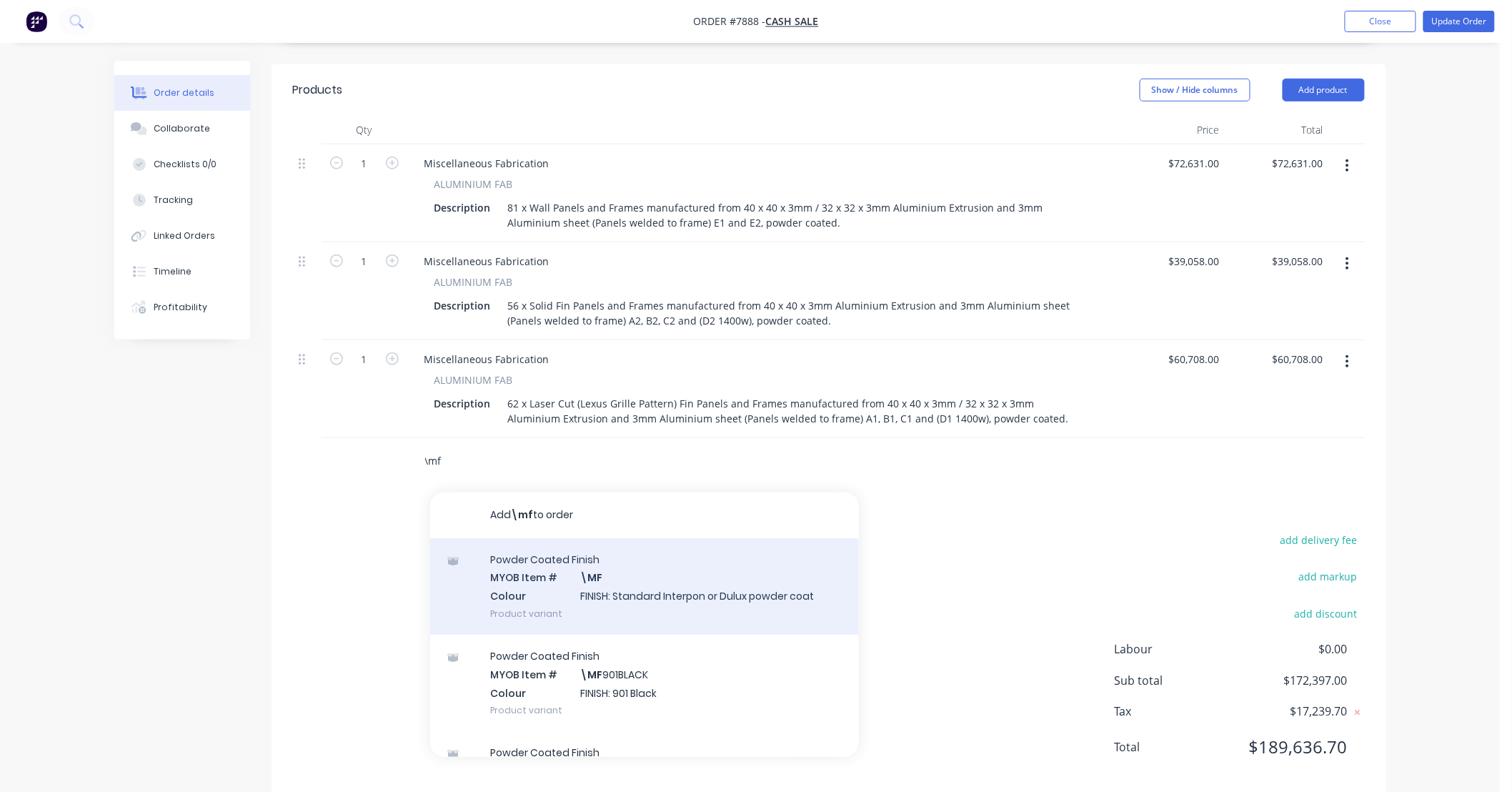
type input "\mf"
click at [702, 591] on div "Powder Coated Finish MYOB Item # \MF Colour FINISH: Standard Interpon or Dulux …" at bounding box center [644, 586] width 428 height 97
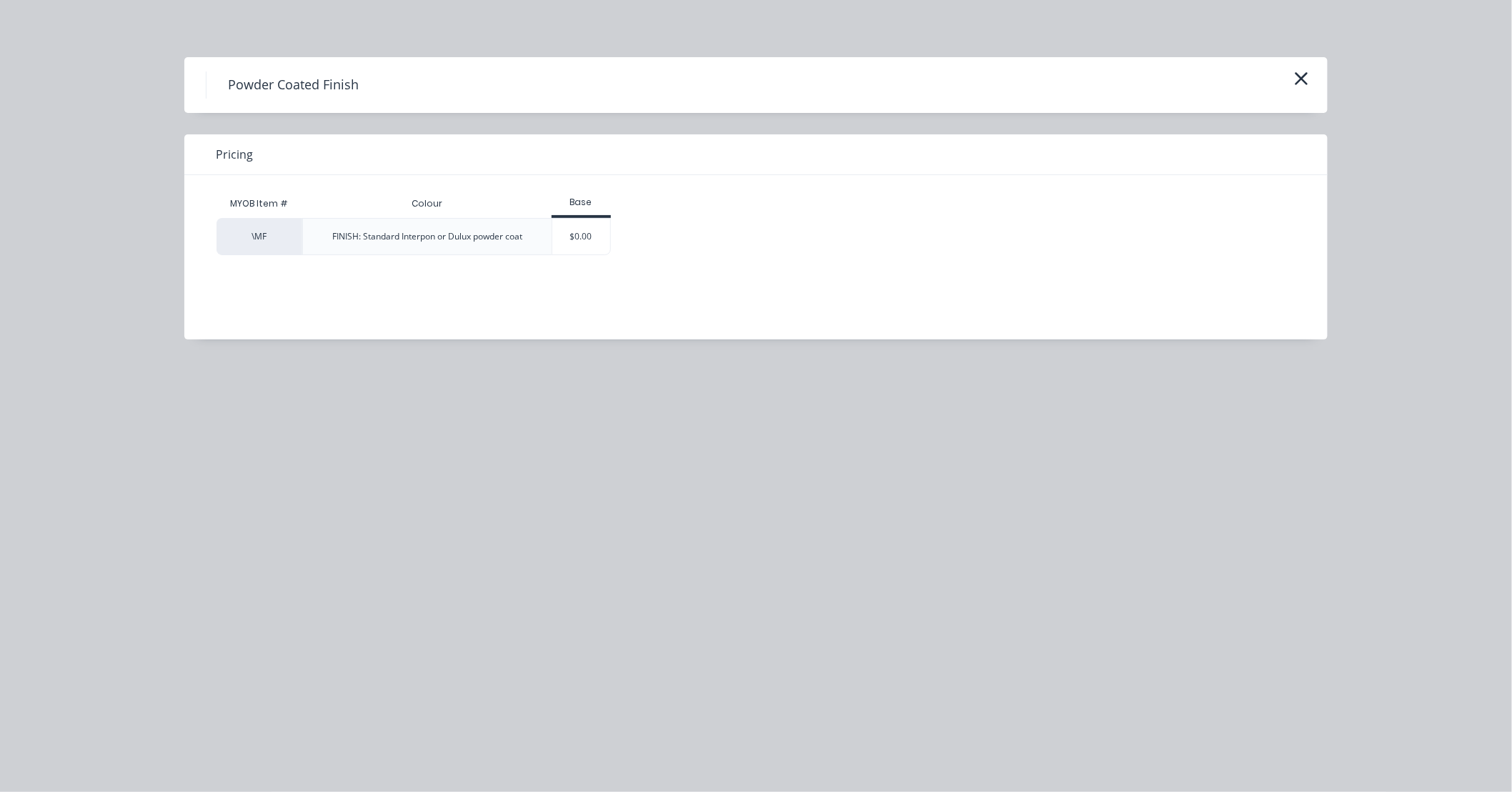
click at [591, 230] on div "$0.00" at bounding box center [581, 236] width 58 height 36
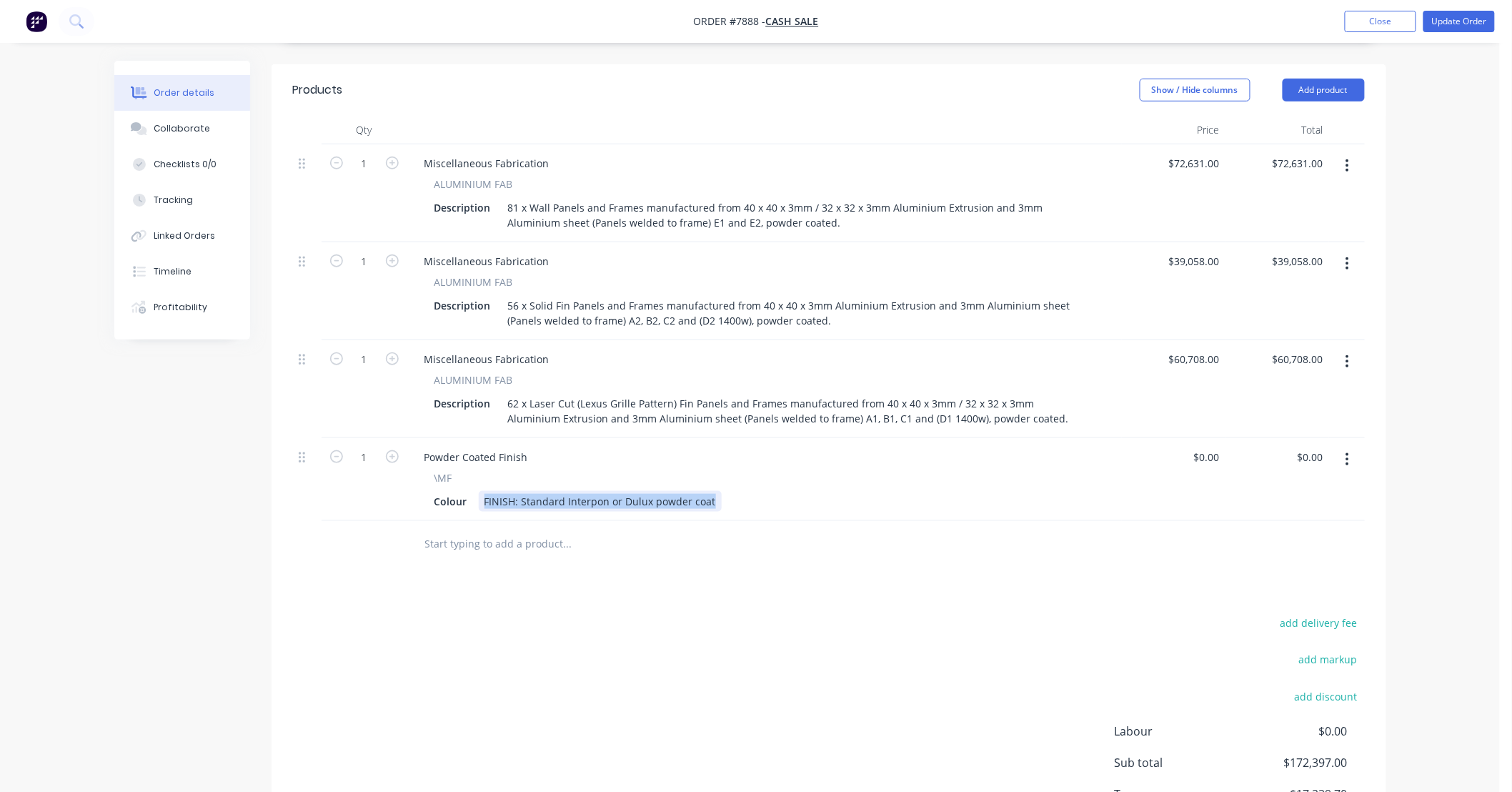
drag, startPoint x: 710, startPoint y: 502, endPoint x: 424, endPoint y: 506, distance: 286.0
click at [424, 506] on div "\MF Colour FINISH: Standard Interpon or Dulux powder coat" at bounding box center [764, 490] width 703 height 41
drag, startPoint x: 646, startPoint y: 501, endPoint x: 766, endPoint y: 498, distance: 120.0
click at [766, 498] on div "Colour Powder coat River gum Beige Matt (Cladding panels only)" at bounding box center [761, 501] width 666 height 21
click at [686, 568] on div "Products Show / Hide columns Add product Qty Price Total 1 Miscellaneous Fabric…" at bounding box center [828, 472] width 1115 height 815
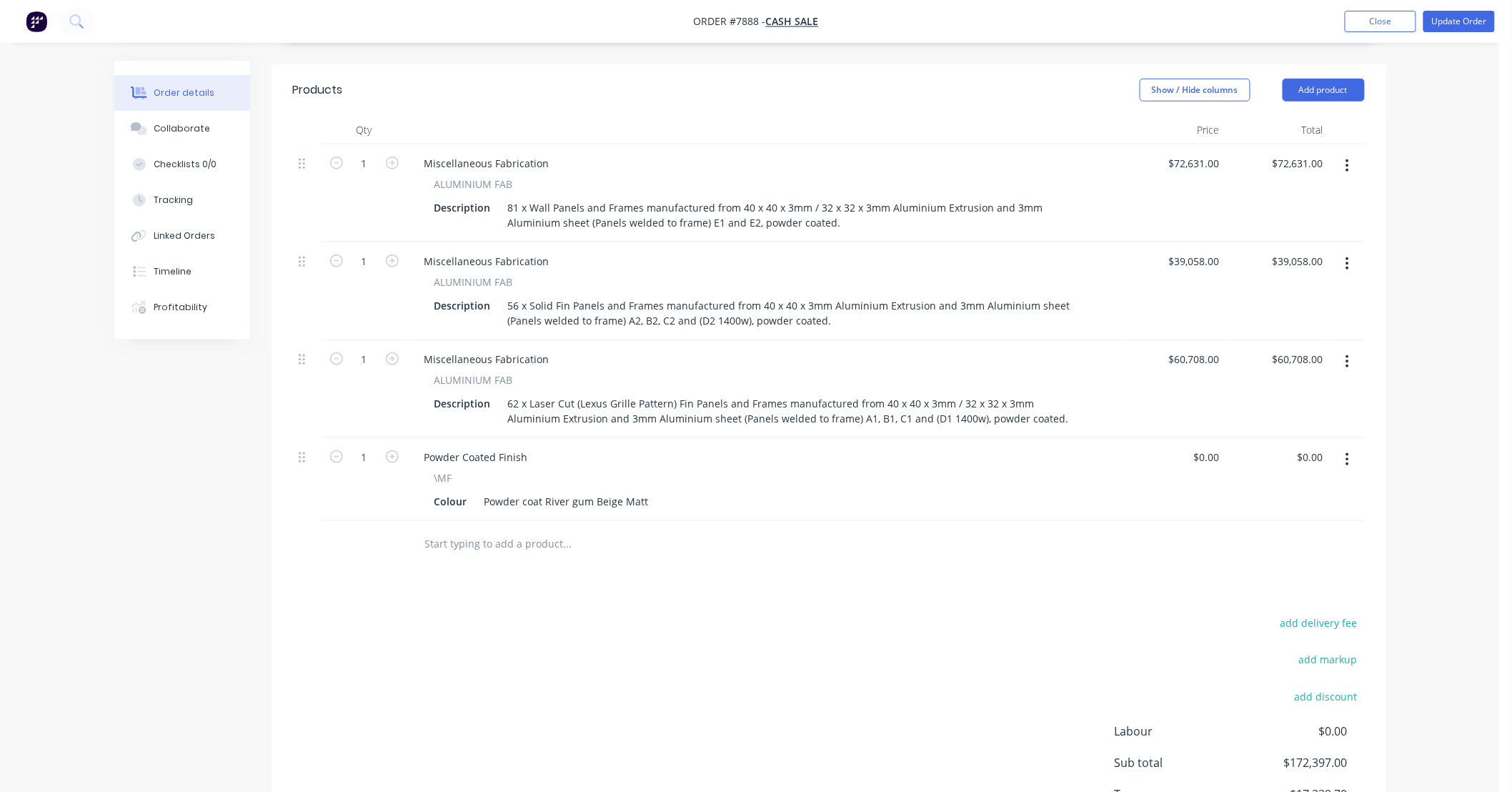
click at [580, 545] on input "text" at bounding box center [568, 543] width 286 height 28
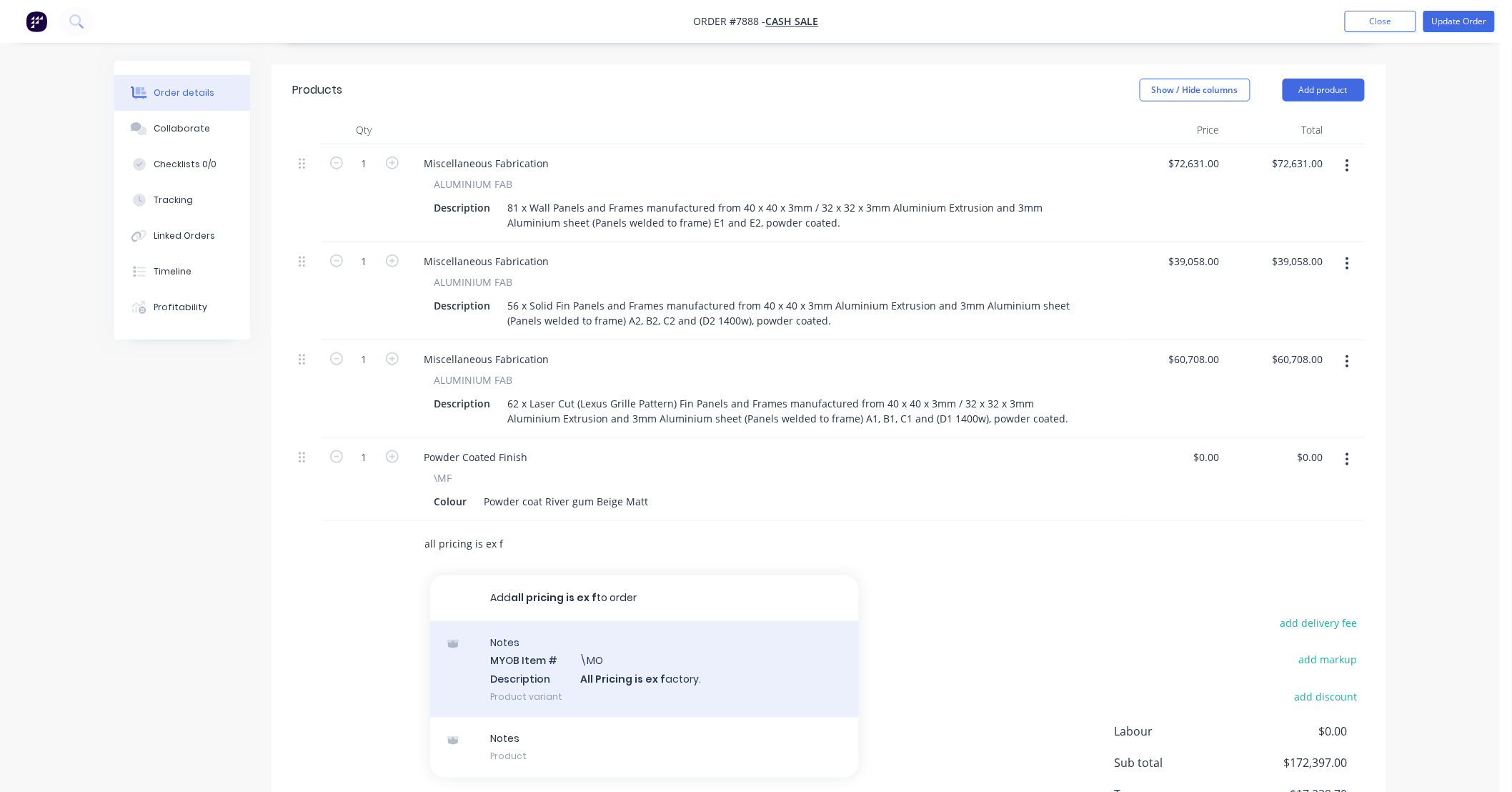
type input "all pricing is ex f"
click at [727, 665] on div "Notes MYOB Item # \MO Description All Pricing is ex f actory. Product variant" at bounding box center [644, 669] width 428 height 97
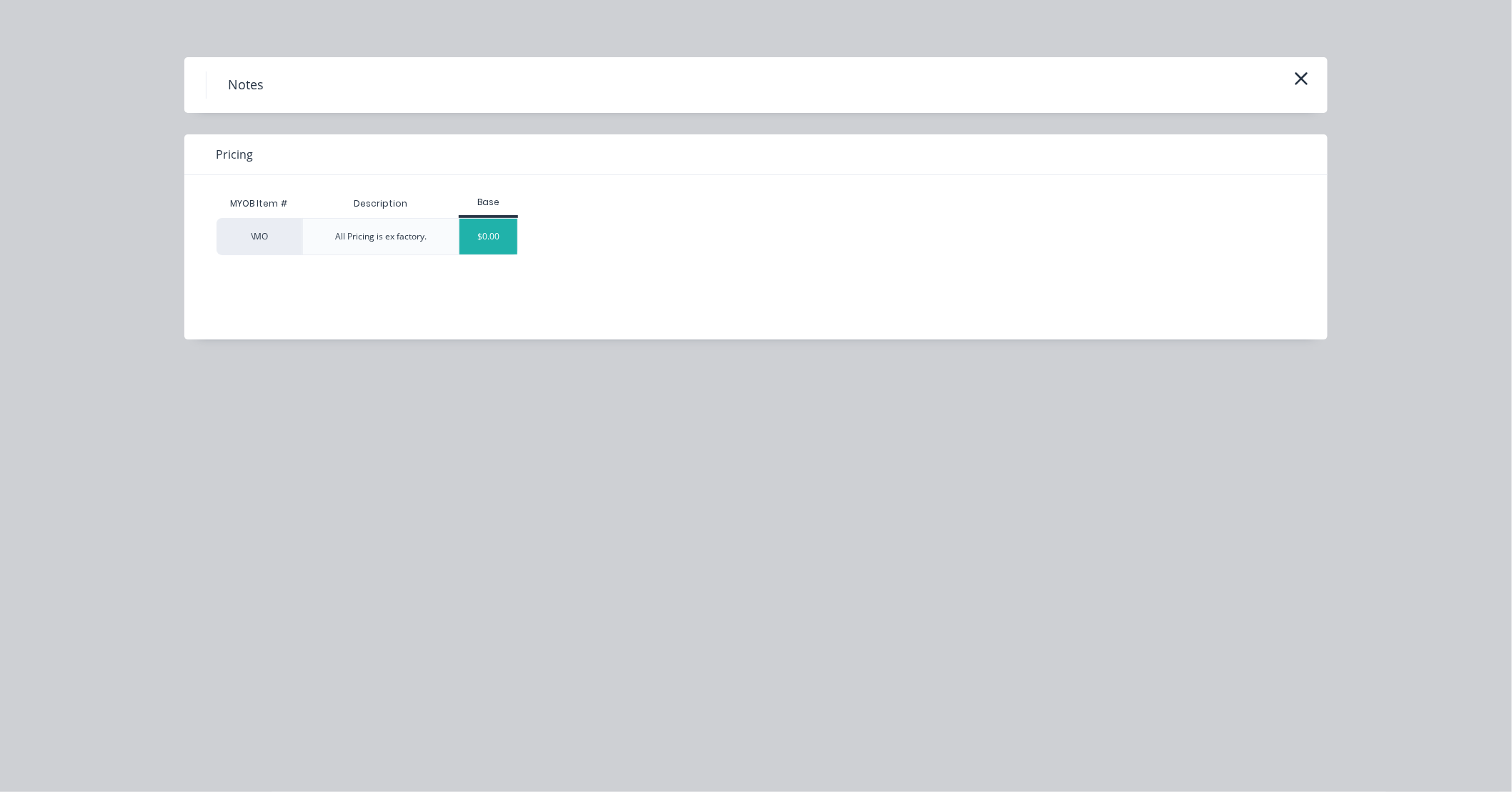
click at [511, 232] on div "$0.00" at bounding box center [489, 236] width 58 height 36
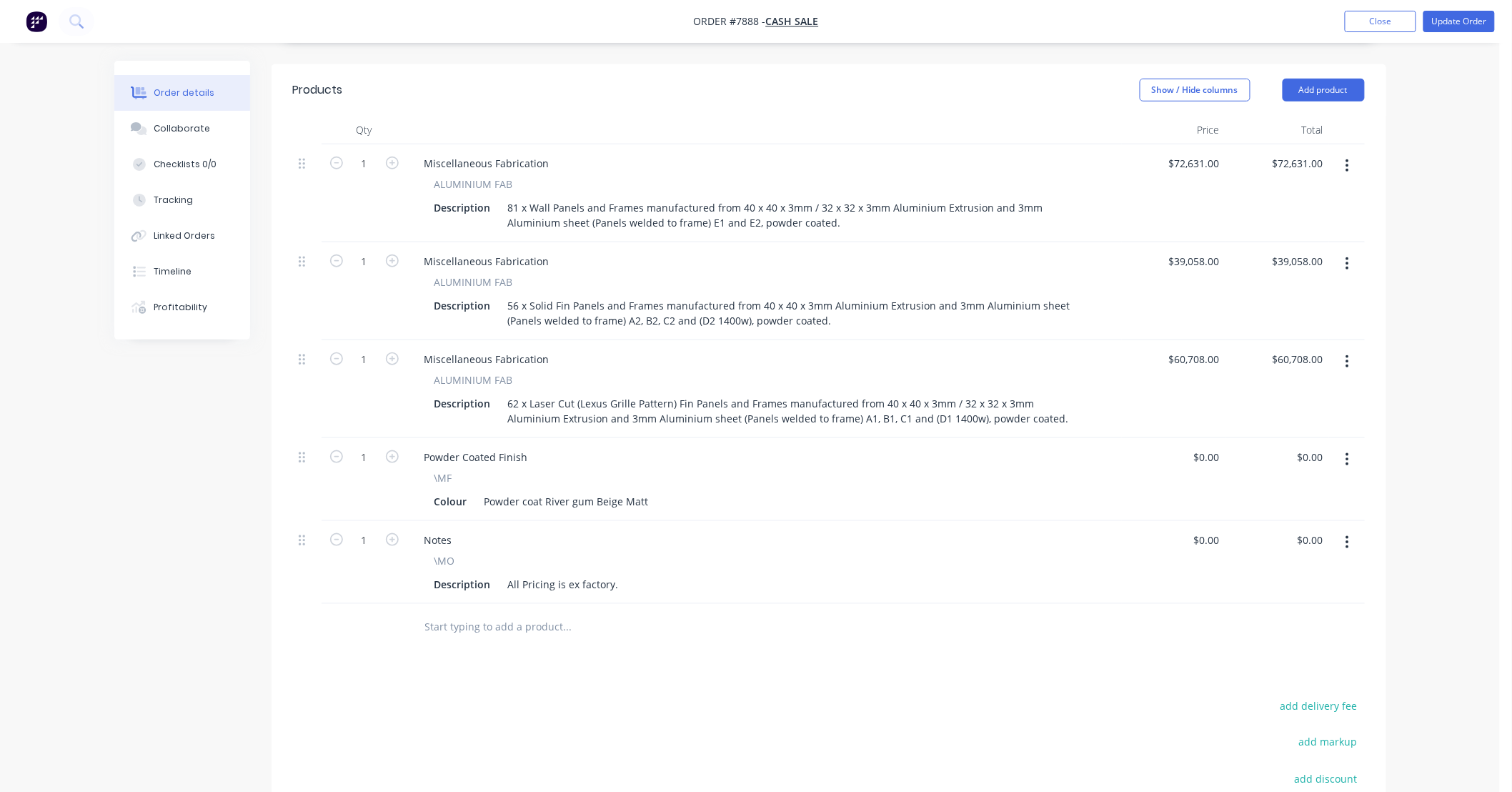
click at [911, 686] on div "Products Show / Hide columns Add product Qty Price Total 1 Miscellaneous Fabric…" at bounding box center [828, 513] width 1115 height 898
click at [1457, 567] on div "Order details Collaborate Checklists 0/0 Tracking Linked Orders Timeline Profit…" at bounding box center [750, 280] width 1500 height 1406
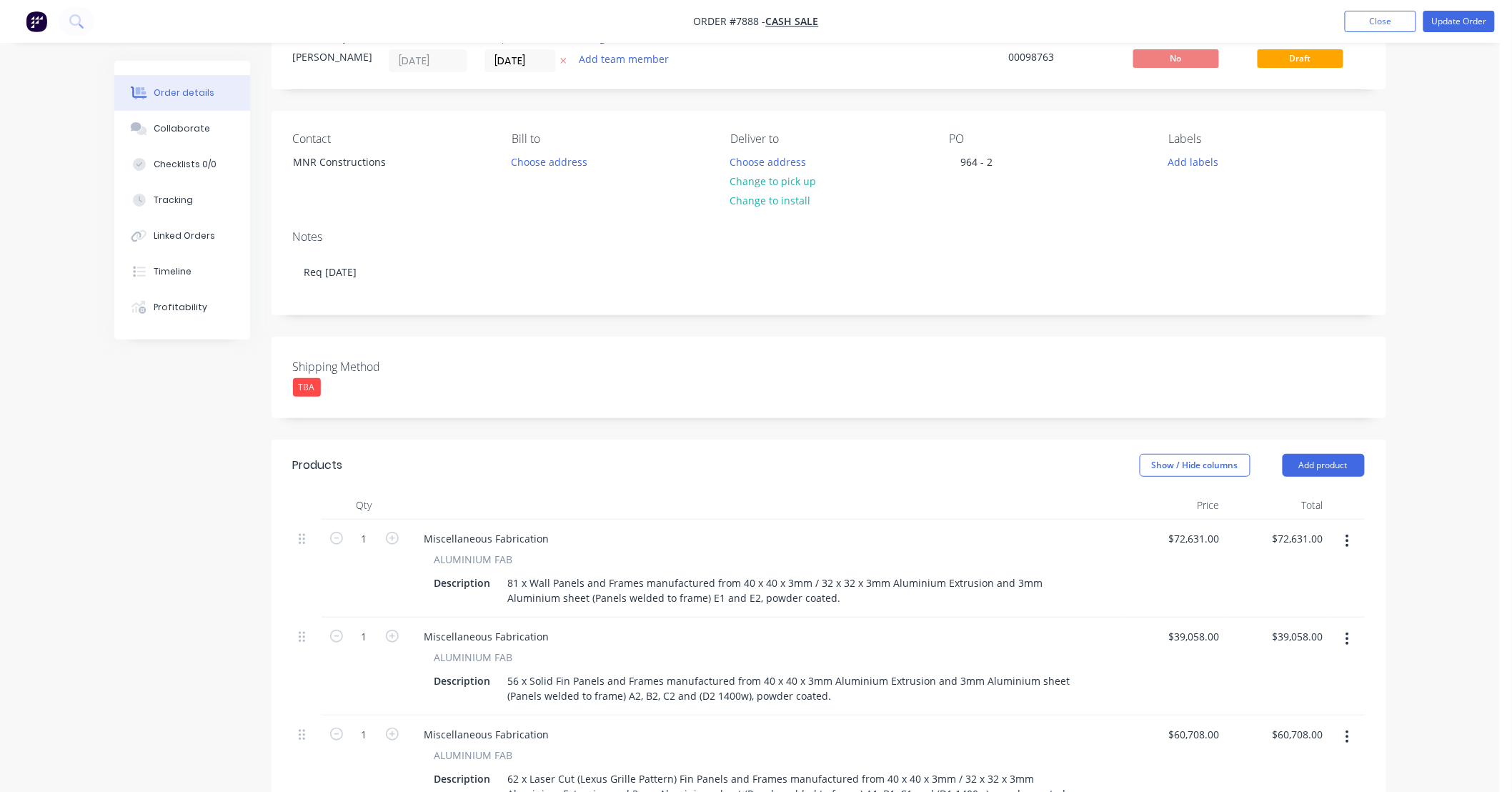
scroll to position [0, 0]
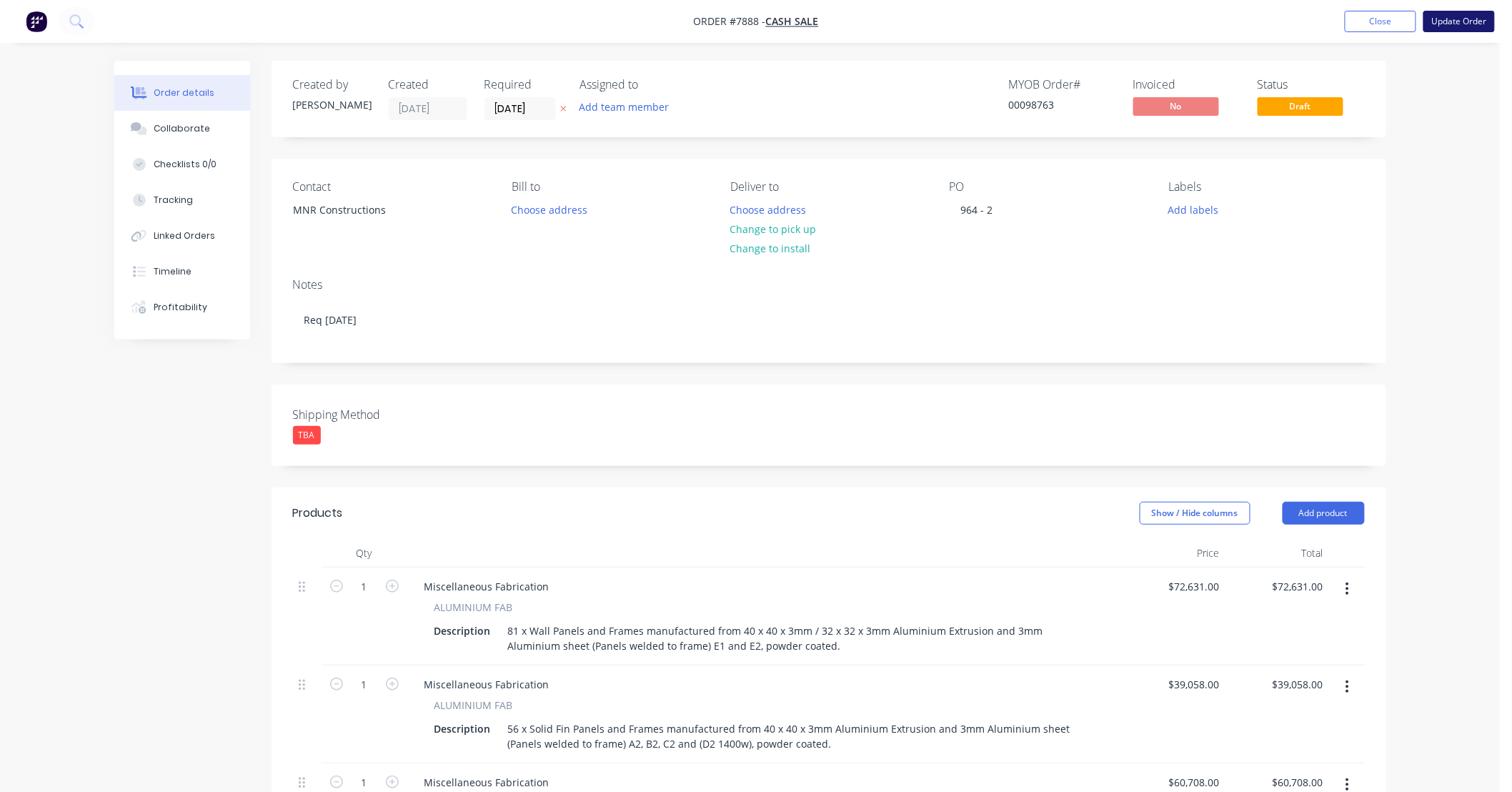
click at [1473, 25] on button "Update Order" at bounding box center [1459, 22] width 71 height 22
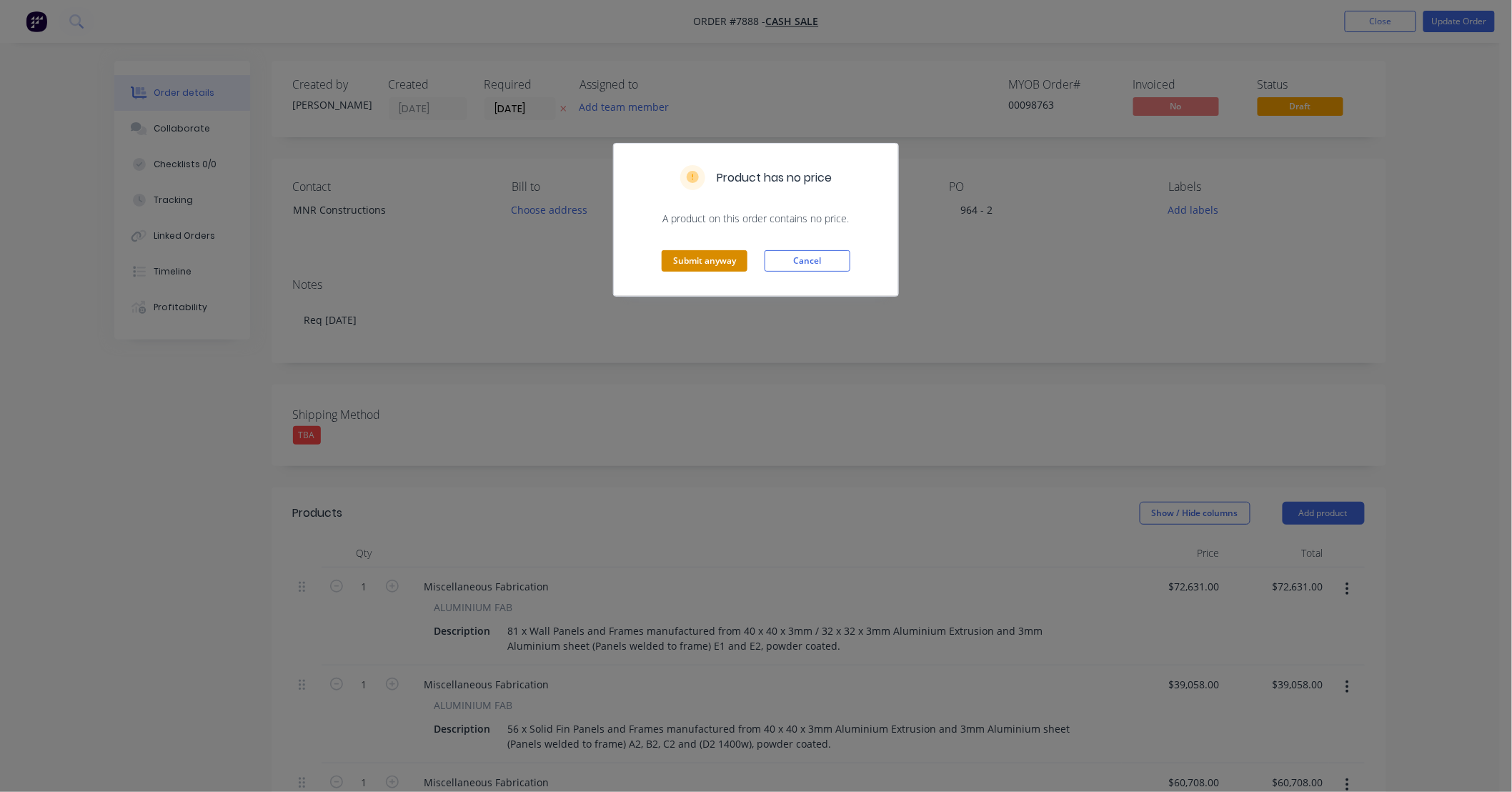
click at [717, 263] on button "Submit anyway" at bounding box center [705, 261] width 86 height 22
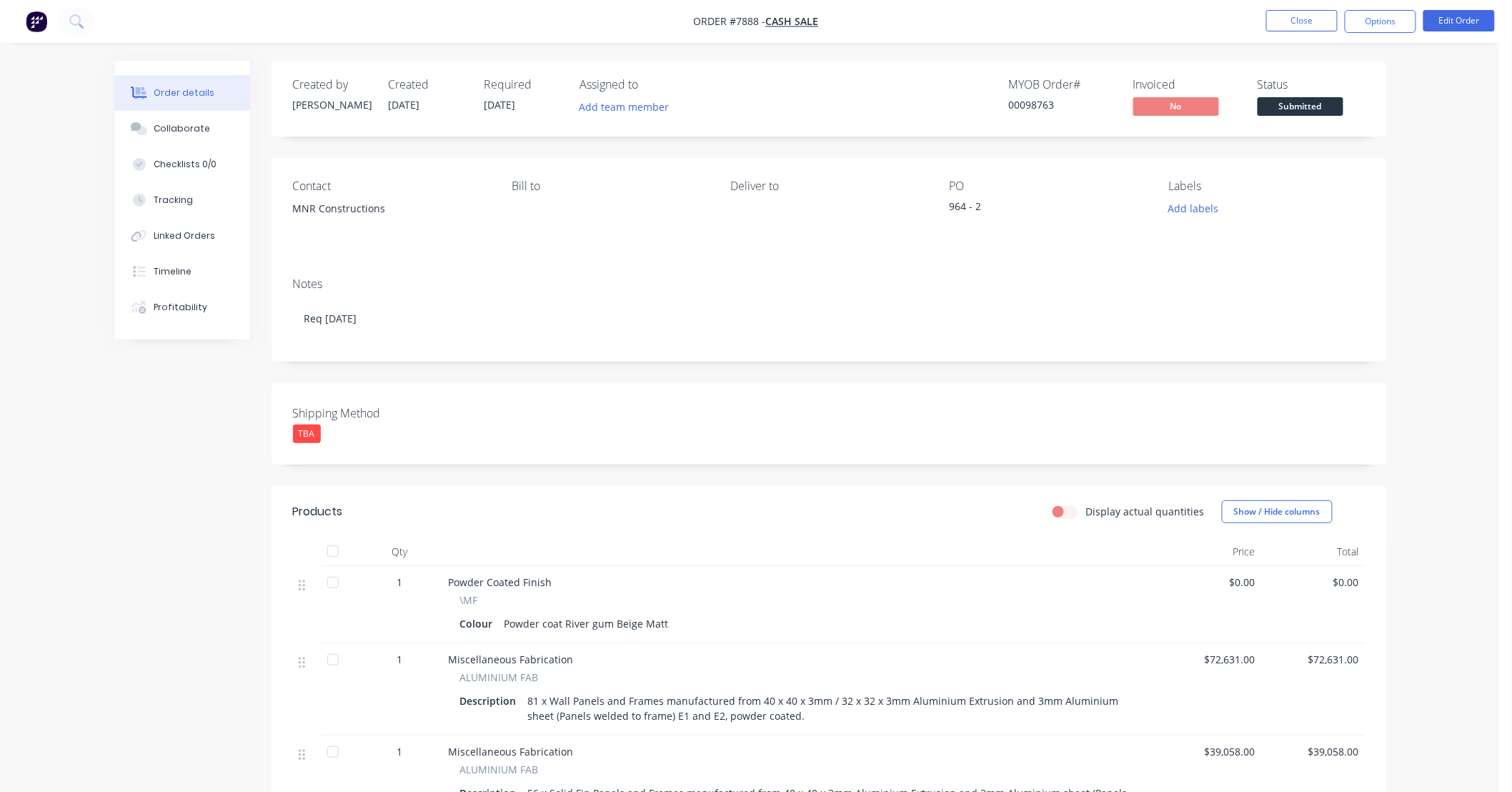
drag, startPoint x: 1477, startPoint y: 186, endPoint x: 1474, endPoint y: 174, distance: 12.4
click at [1476, 177] on div "Order details Collaborate Checklists 0/0 Tracking Linked Orders Timeline Profit…" at bounding box center [750, 610] width 1500 height 1219
click at [1313, 15] on button "Close" at bounding box center [1301, 21] width 71 height 22
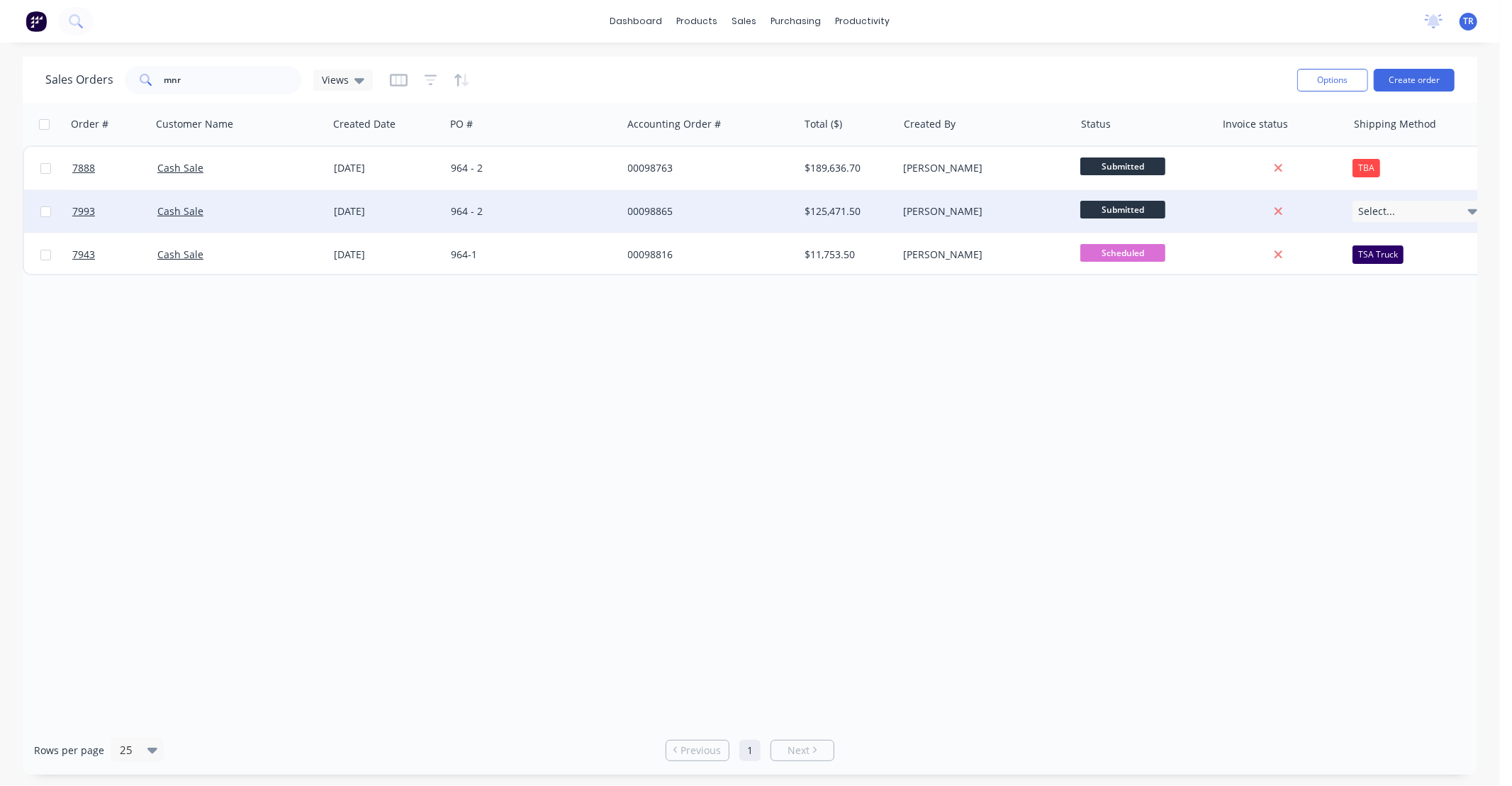
click at [1045, 215] on div "[PERSON_NAME]" at bounding box center [983, 212] width 157 height 14
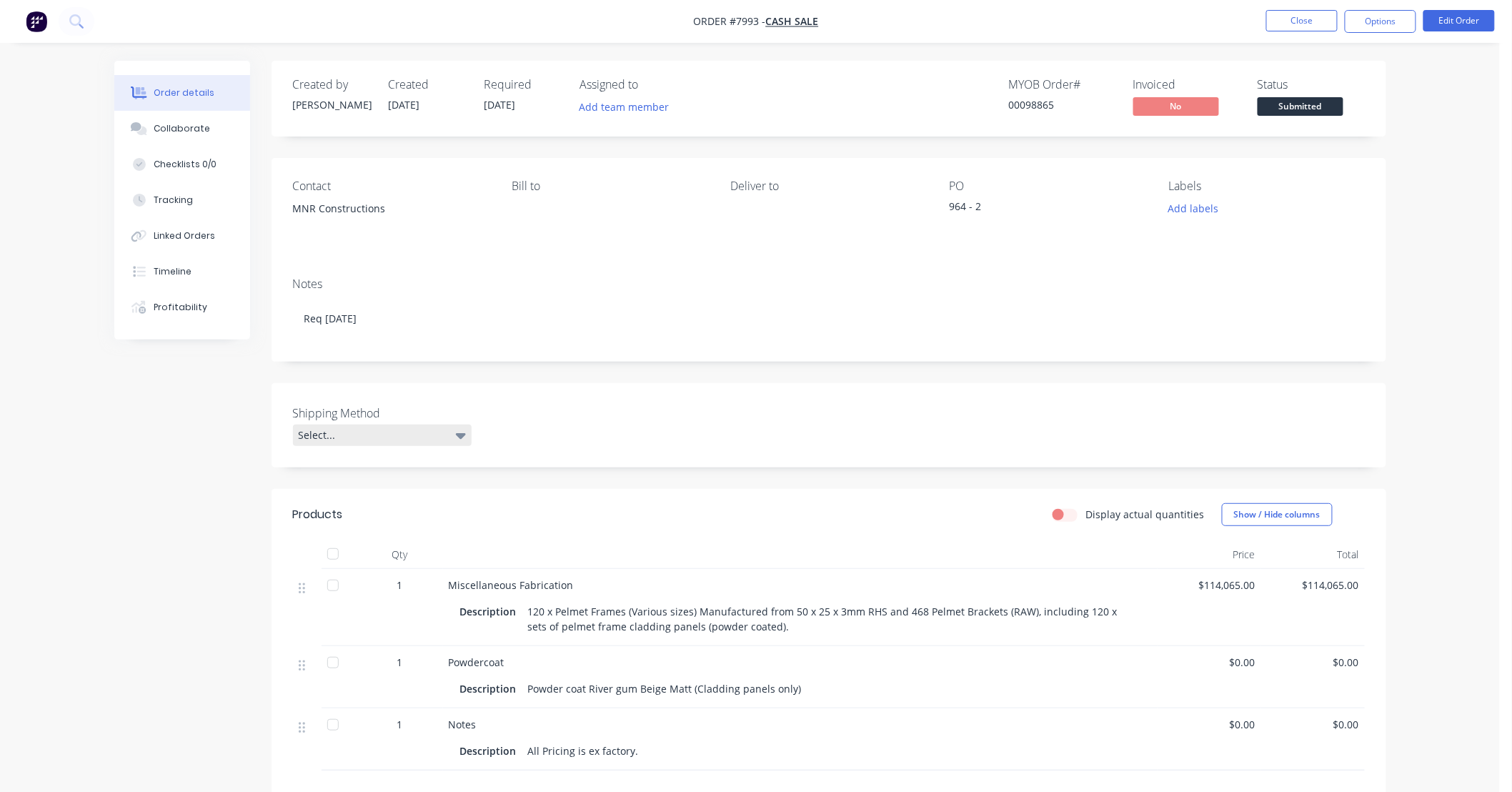
click at [432, 433] on div "Select..." at bounding box center [382, 436] width 179 height 22
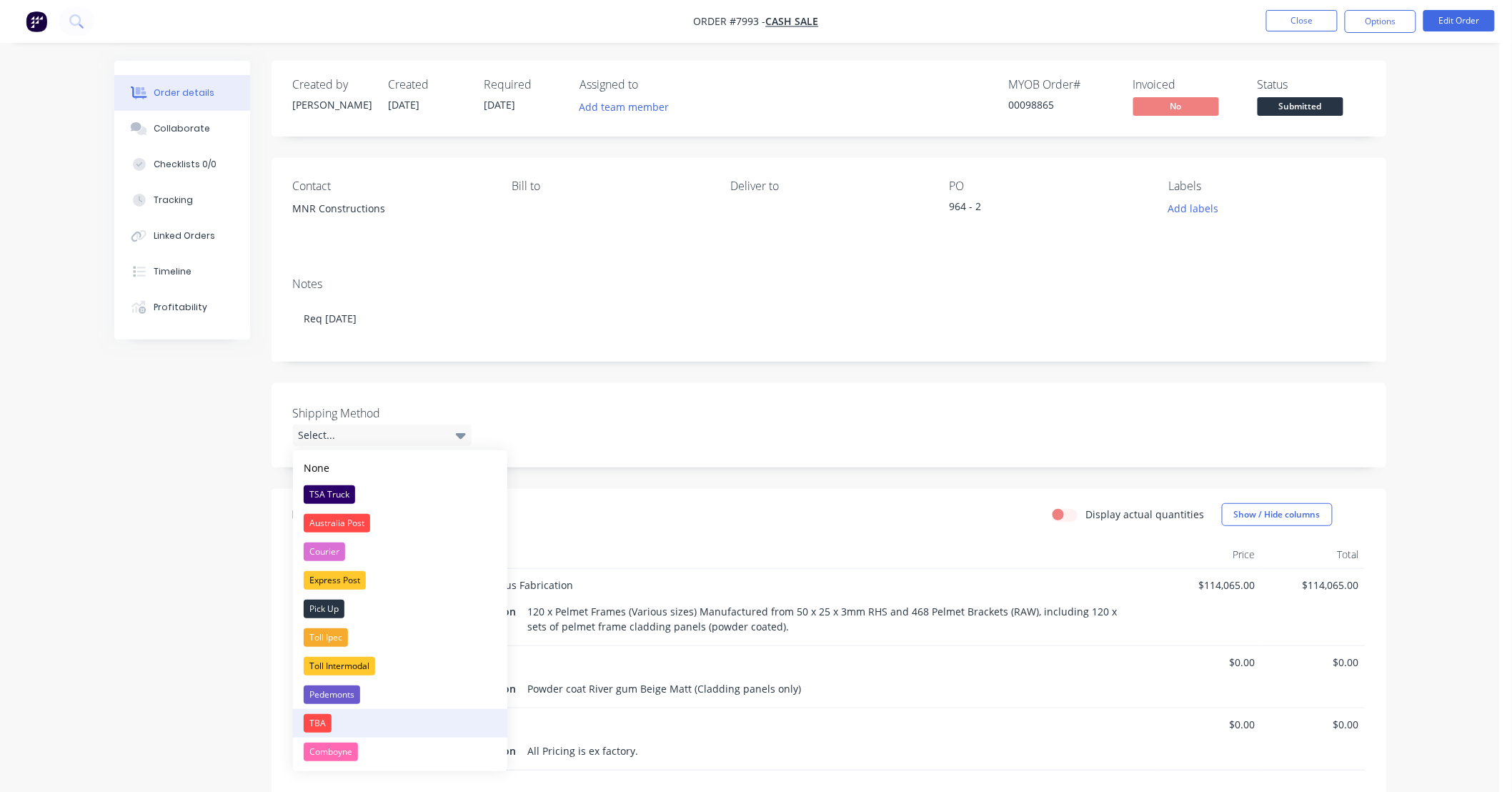
click at [333, 716] on button "TBA" at bounding box center [399, 723] width 214 height 28
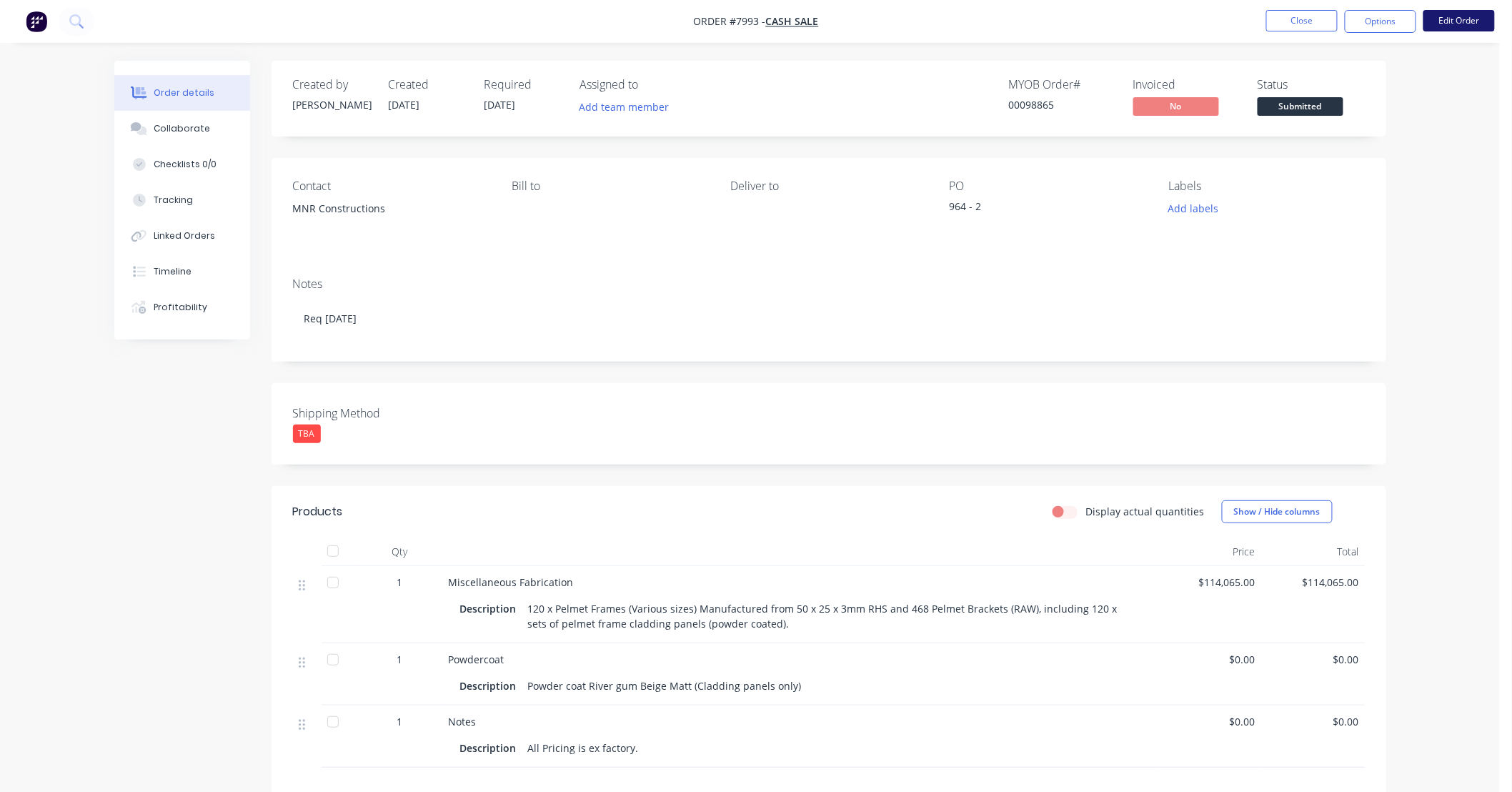
click at [1451, 16] on button "Edit Order" at bounding box center [1459, 21] width 71 height 22
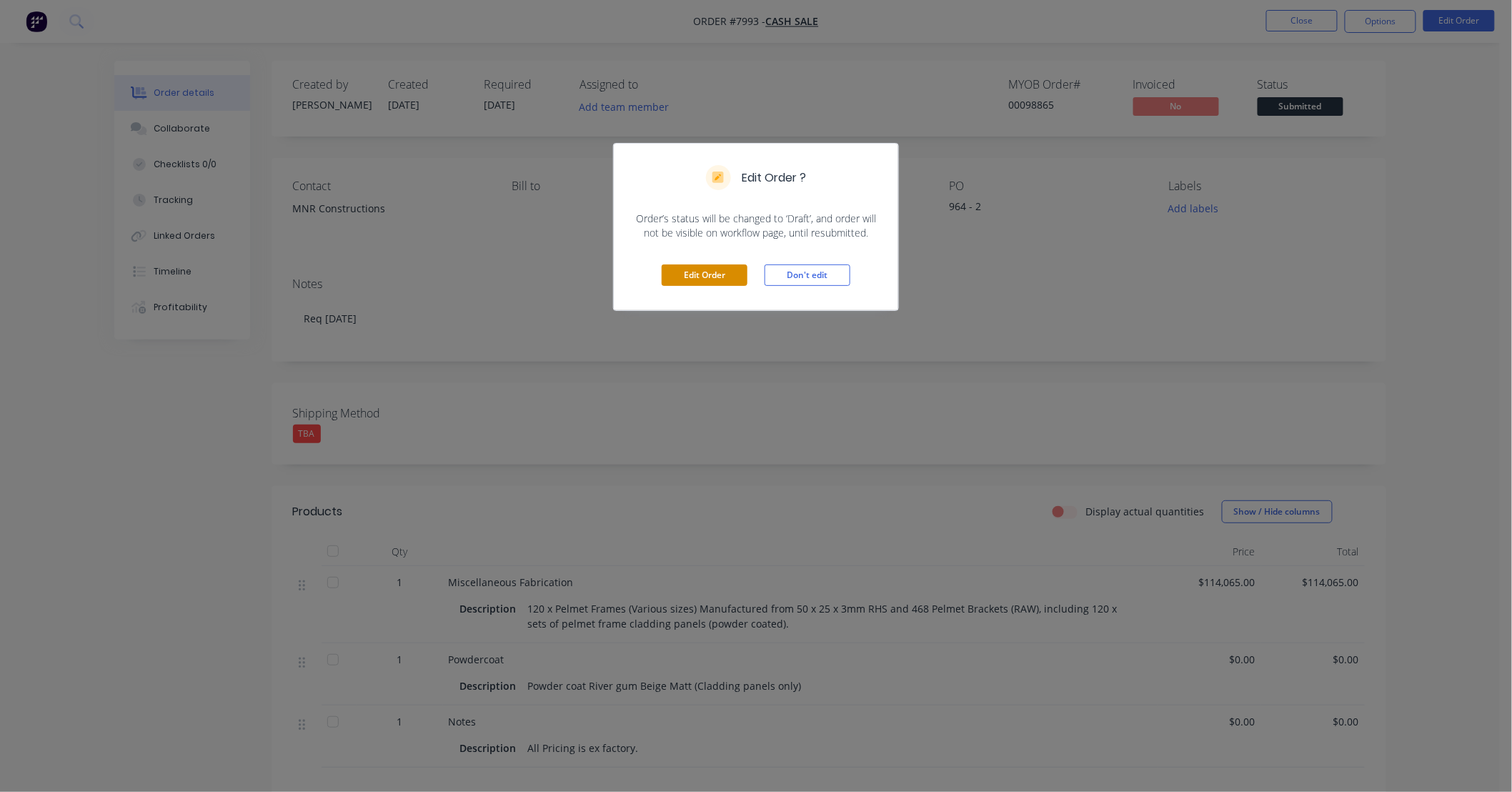
click at [718, 272] on button "Edit Order" at bounding box center [705, 275] width 86 height 22
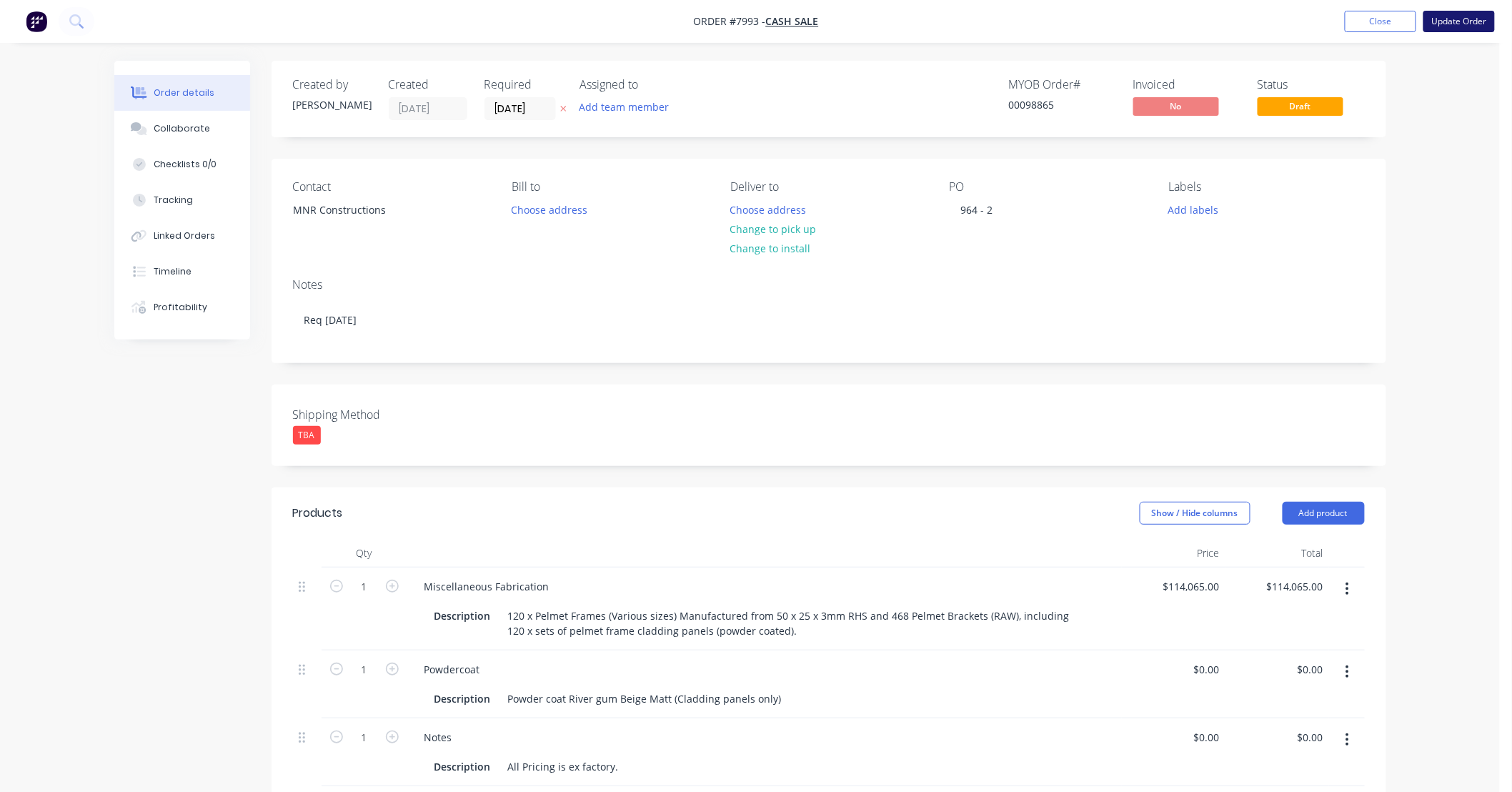
click at [1476, 18] on button "Update Order" at bounding box center [1459, 22] width 71 height 22
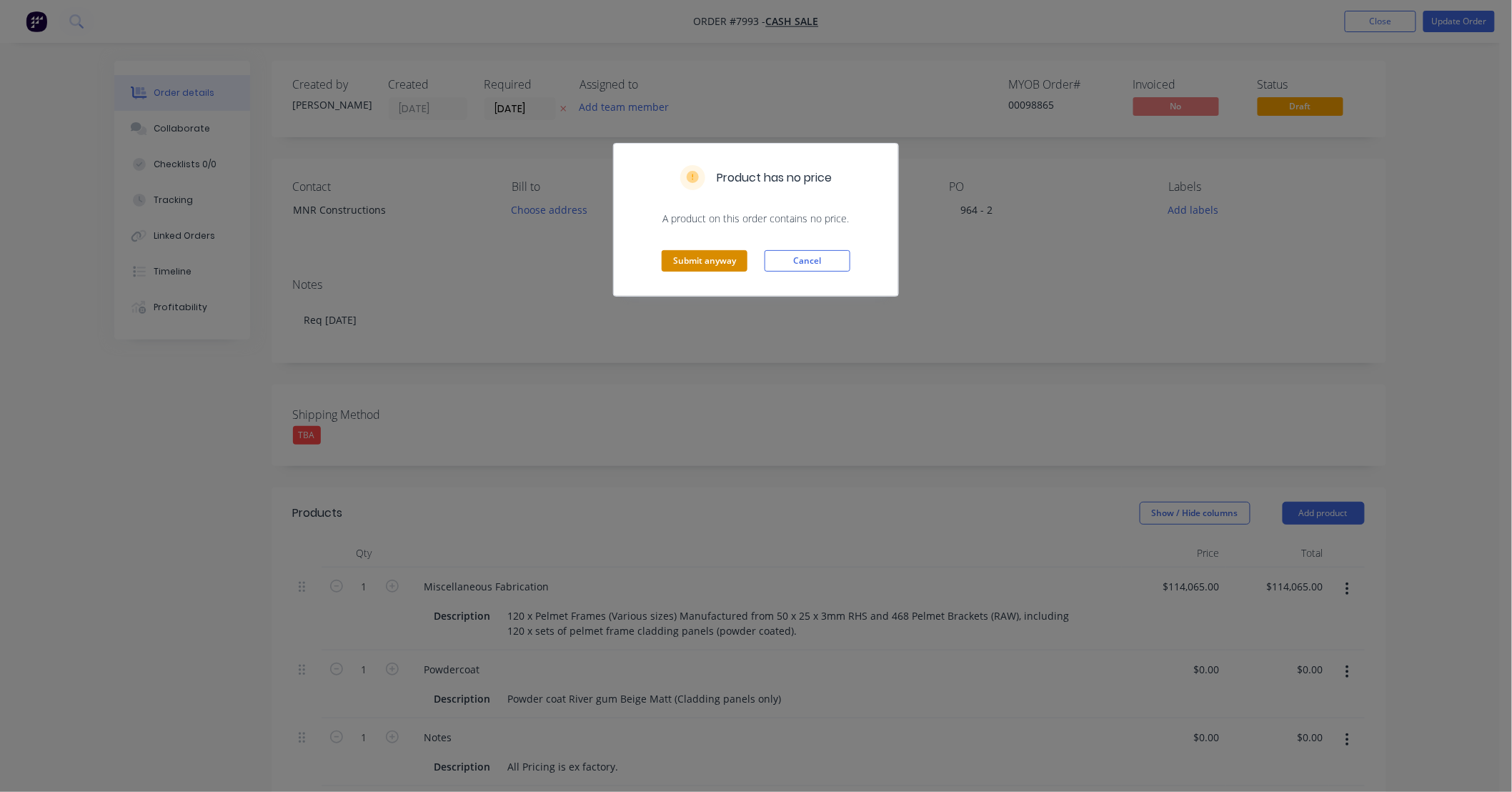
click at [703, 253] on button "Submit anyway" at bounding box center [705, 261] width 86 height 22
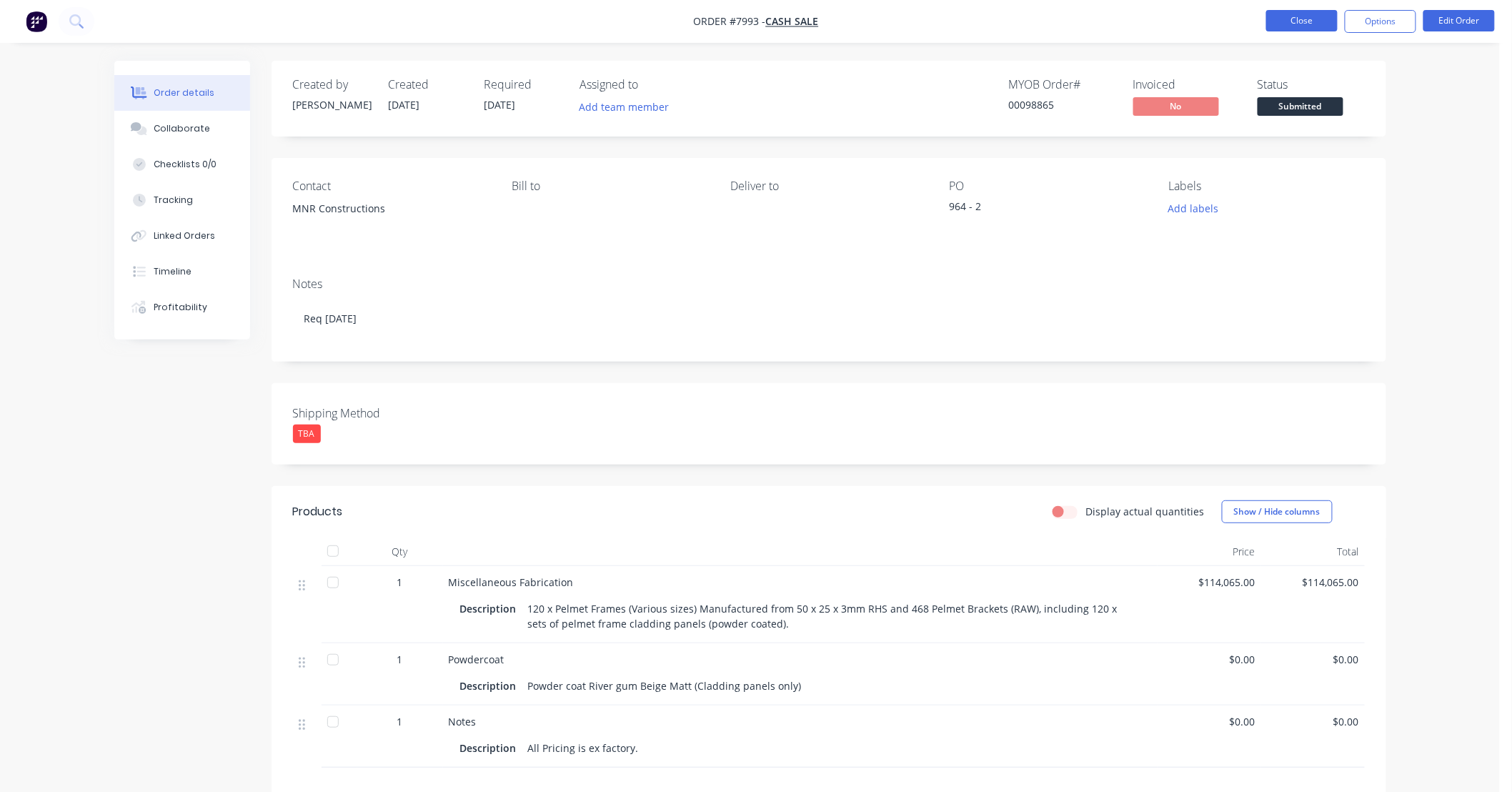
click at [1331, 25] on button "Close" at bounding box center [1301, 21] width 71 height 22
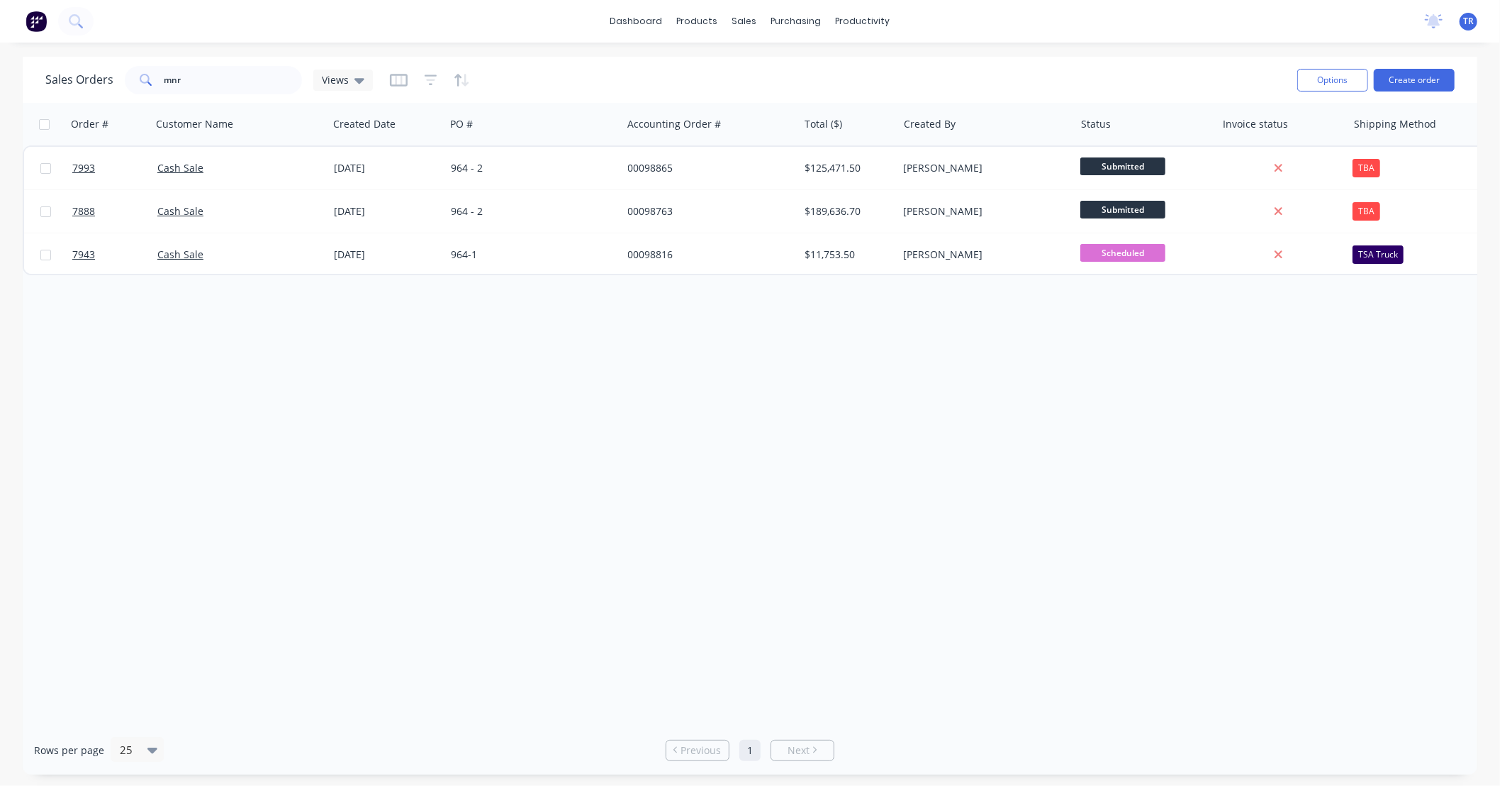
click at [1171, 412] on div "Order # Customer Name Created Date PO # Accounting Order # Total ($) Created By…" at bounding box center [750, 414] width 1455 height 622
click at [1243, 455] on div "Order # Customer Name Created Date PO # Accounting Order # Total ($) Created By…" at bounding box center [750, 414] width 1455 height 622
click at [1051, 463] on div "Order # Customer Name Created Date PO # Accounting Order # Total ($) Created By…" at bounding box center [750, 414] width 1455 height 622
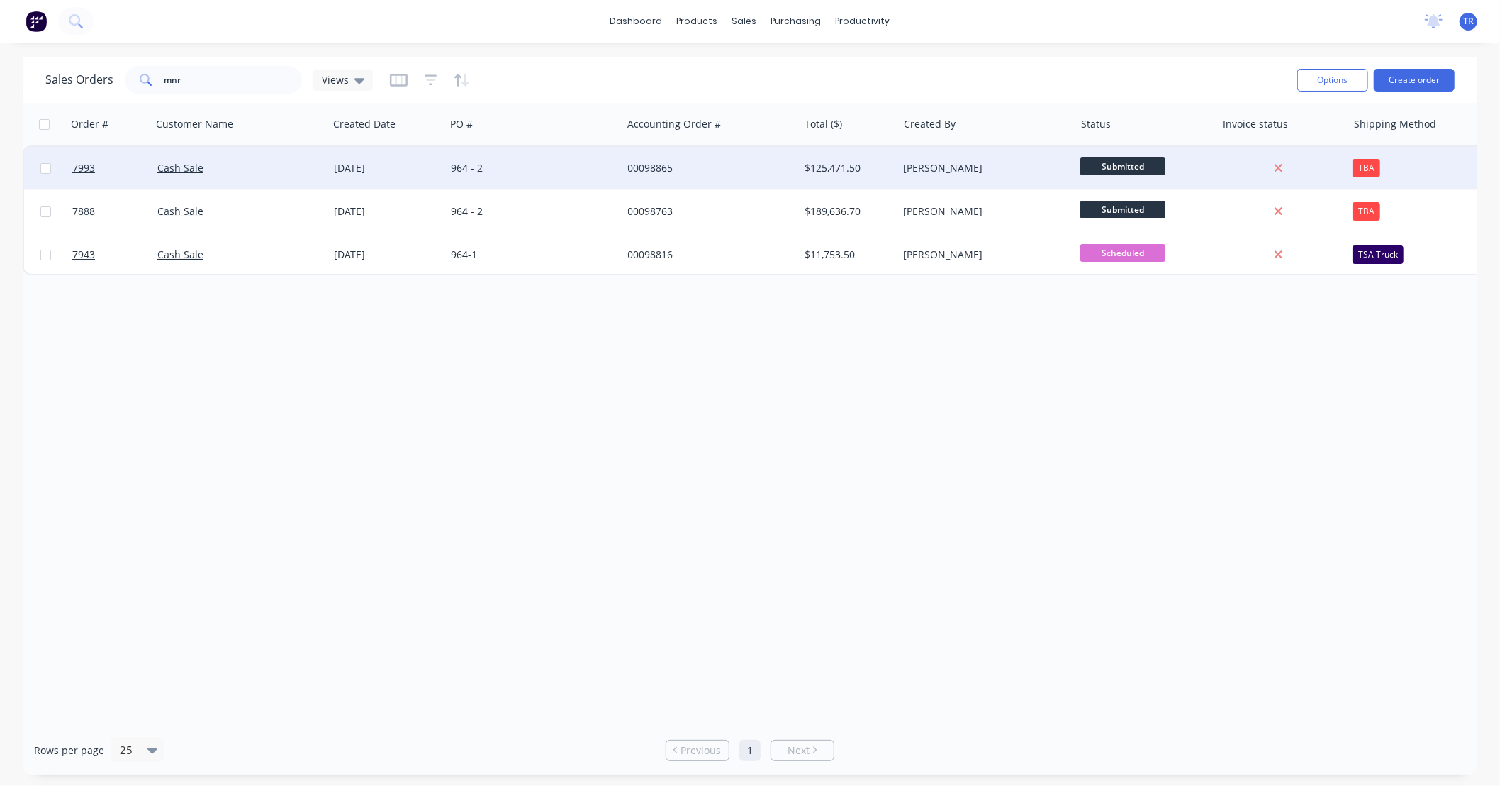
click at [743, 164] on div "00098865" at bounding box center [707, 168] width 157 height 14
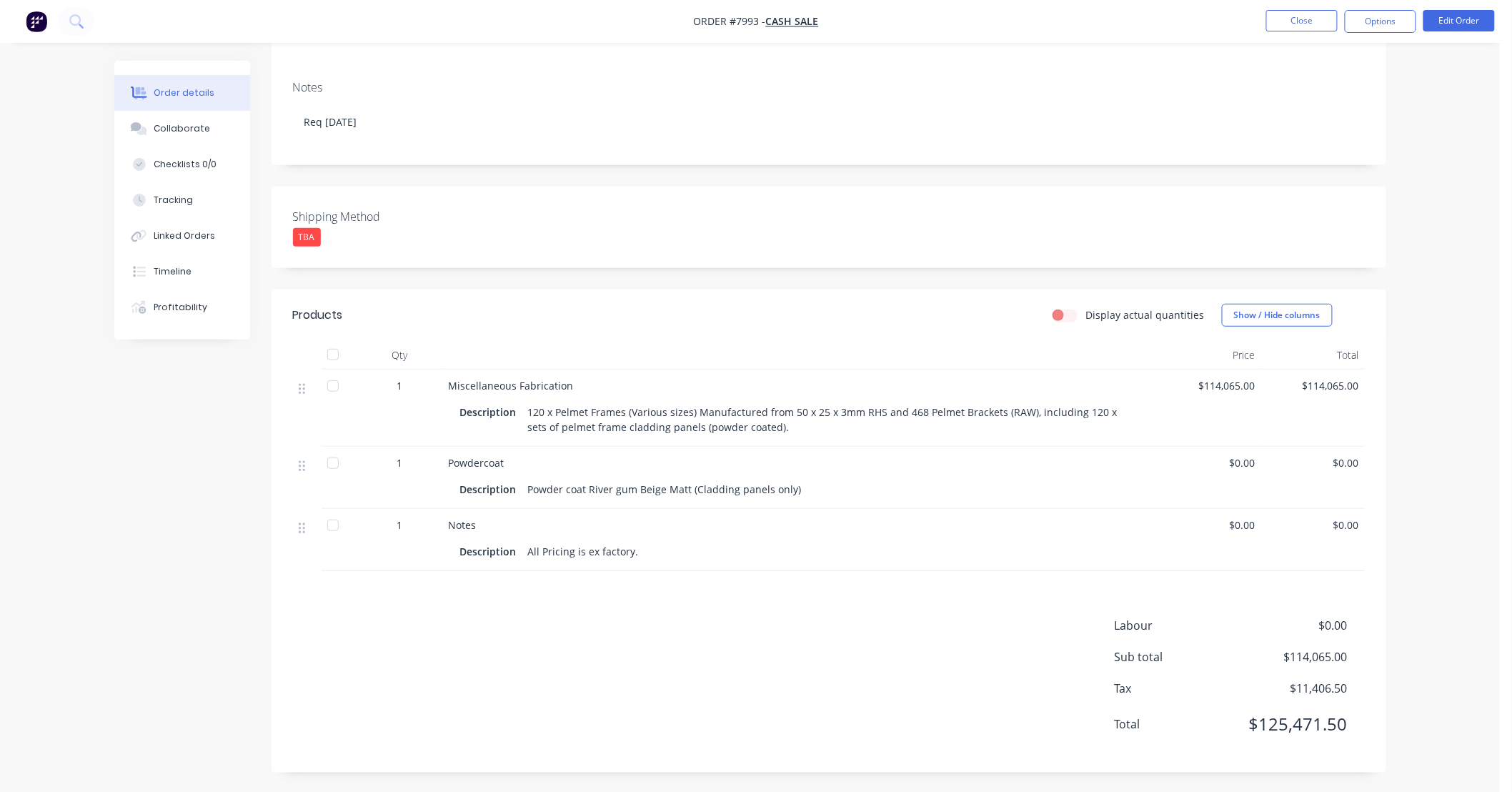
scroll to position [199, 0]
click at [1470, 201] on div "Order details Collaborate Checklists 0/0 Tracking Linked Orders Timeline Profit…" at bounding box center [750, 296] width 1500 height 991
click at [1312, 25] on button "Close" at bounding box center [1301, 21] width 71 height 22
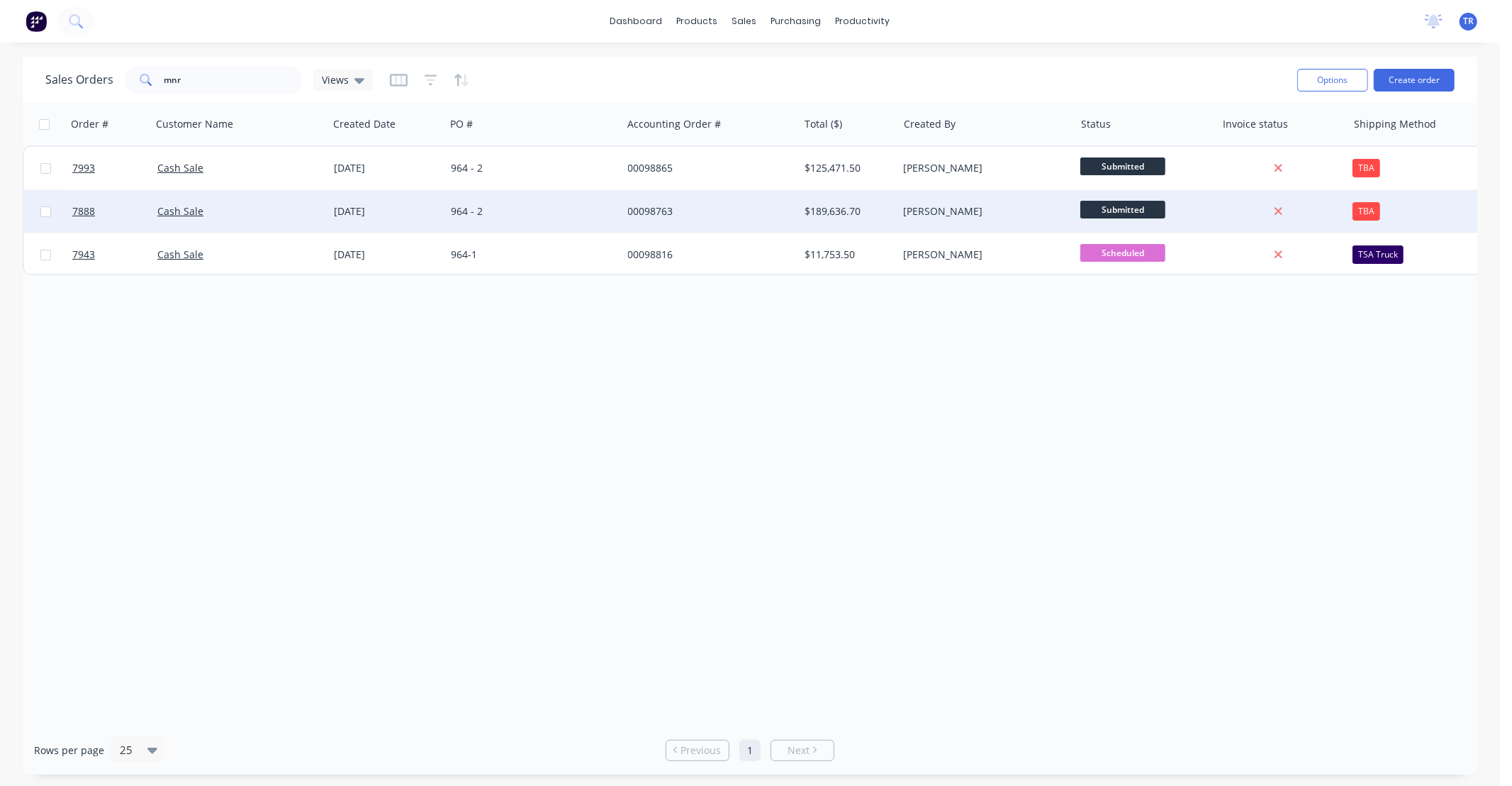
click at [542, 206] on div "964 - 2" at bounding box center [530, 212] width 157 height 14
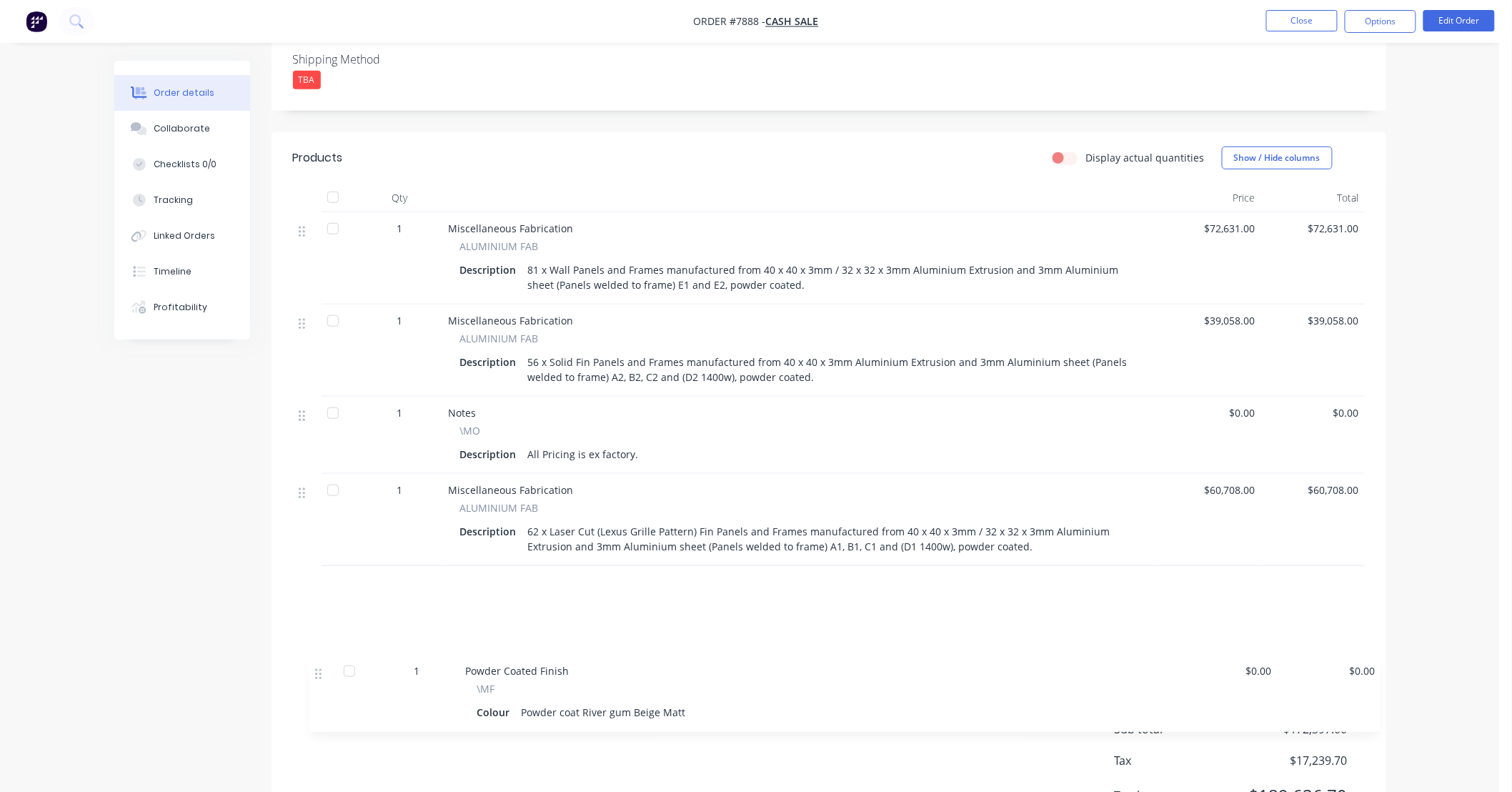
scroll to position [428, 0]
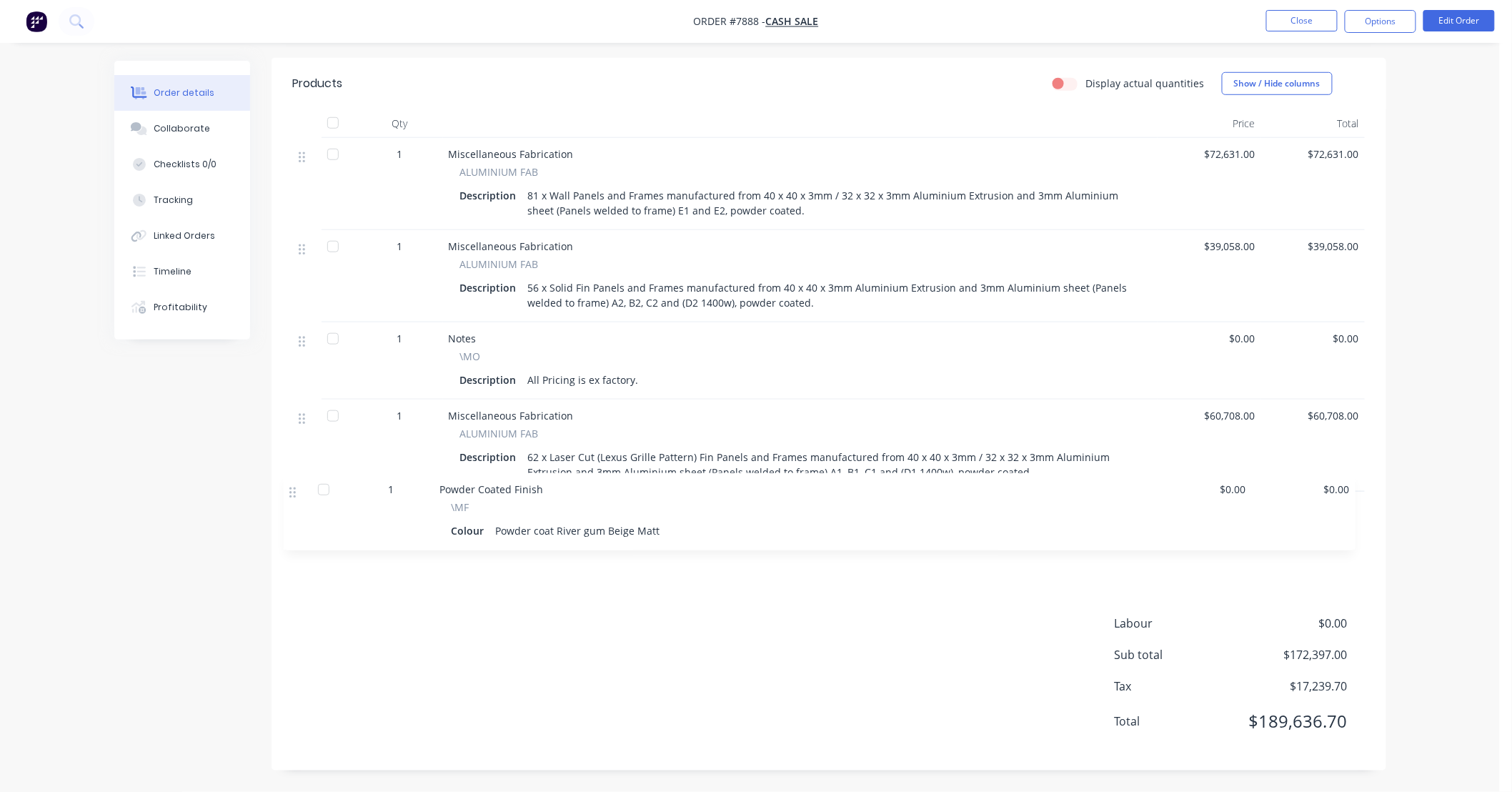
drag, startPoint x: 306, startPoint y: 269, endPoint x: 296, endPoint y: 496, distance: 227.2
click at [296, 496] on div "1 Powder Coated Finish \MF Colour Powder coat River gum Beige Matt $0.00 $0.00 …" at bounding box center [828, 353] width 1072 height 431
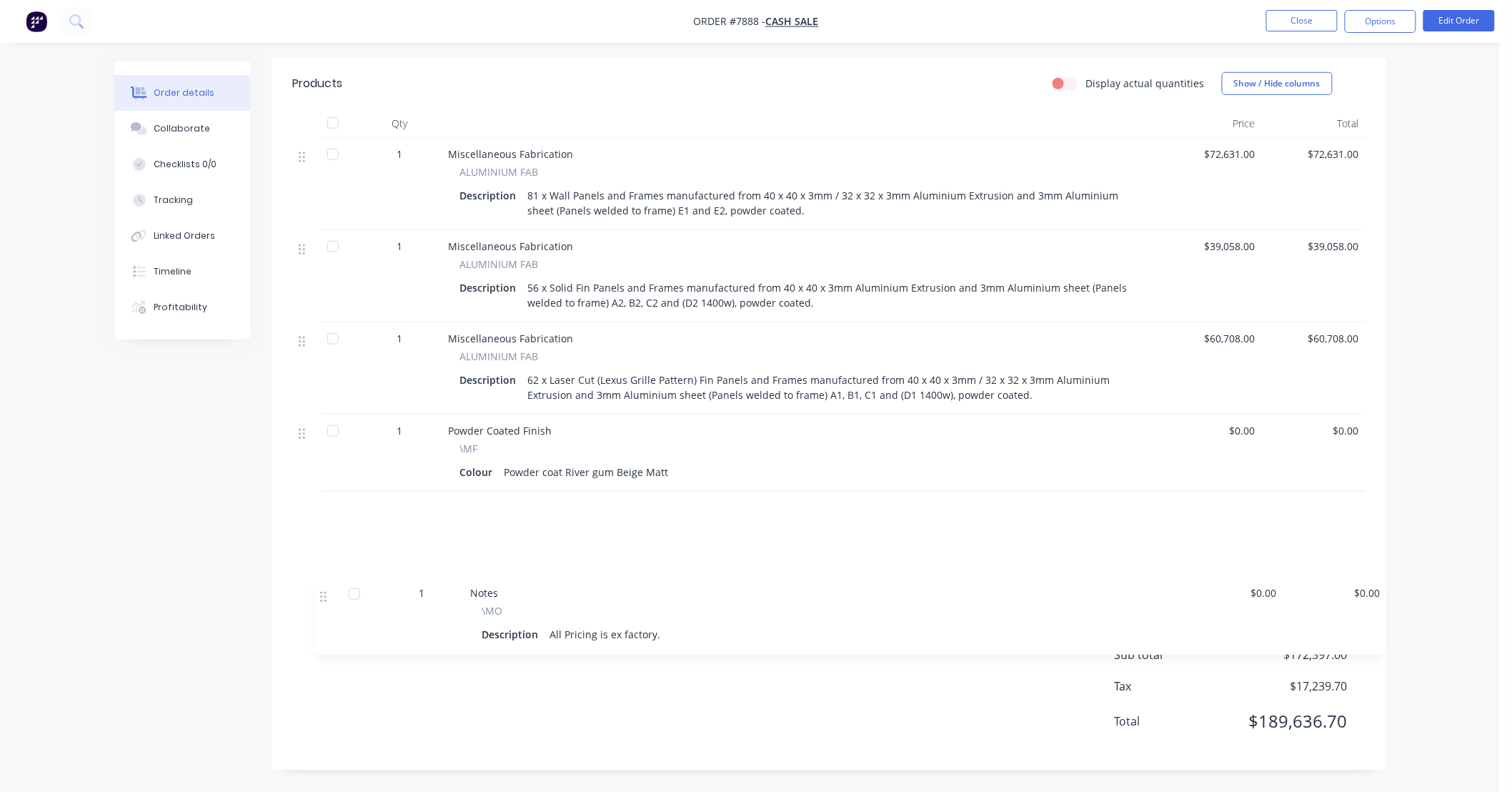
drag, startPoint x: 311, startPoint y: 386, endPoint x: 316, endPoint y: 583, distance: 197.1
click at [316, 584] on div "Products Display actual quantities Show / Hide columns Qty Price Total 1 Miscel…" at bounding box center [828, 415] width 1115 height 713
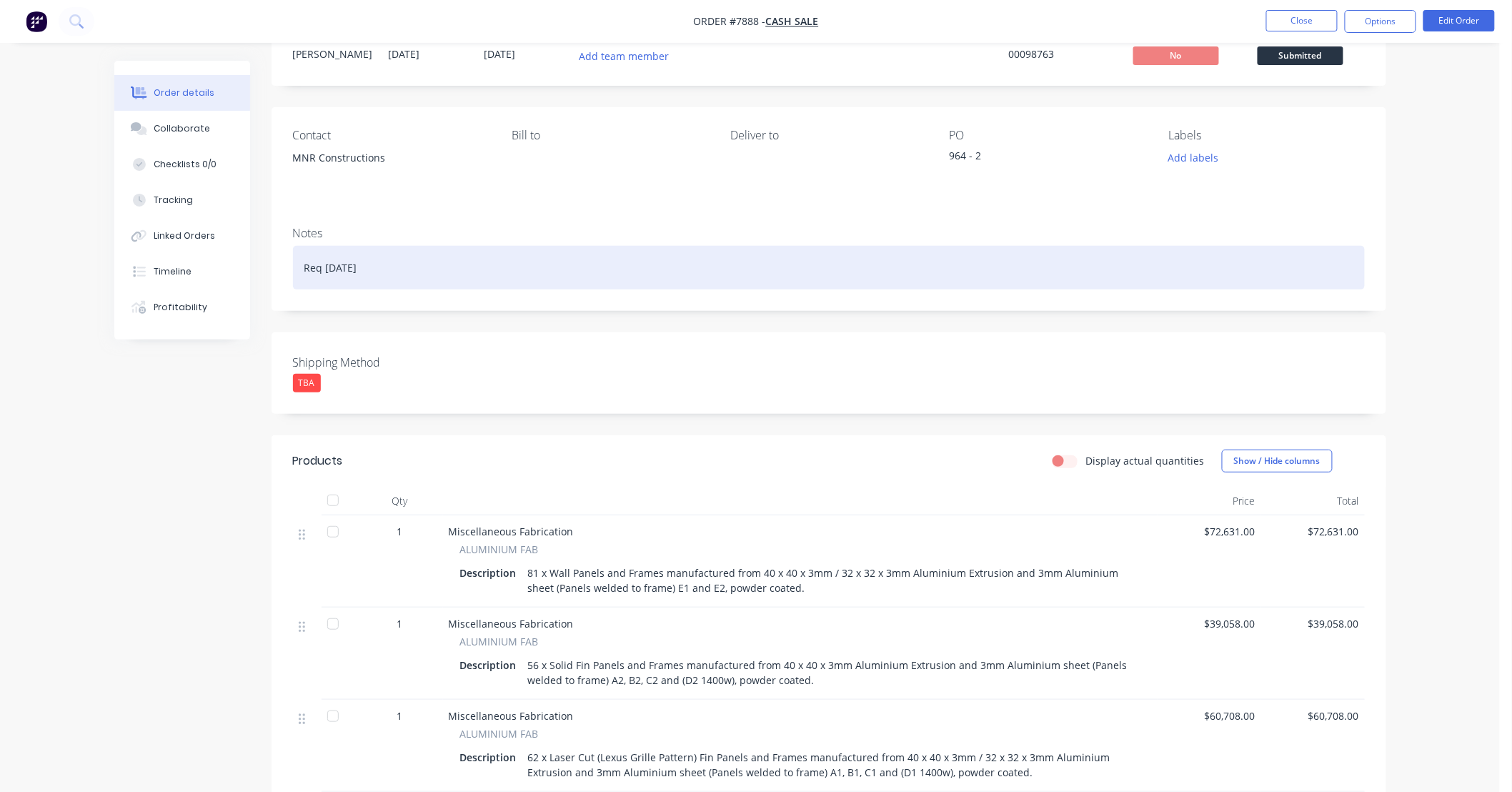
scroll to position [0, 0]
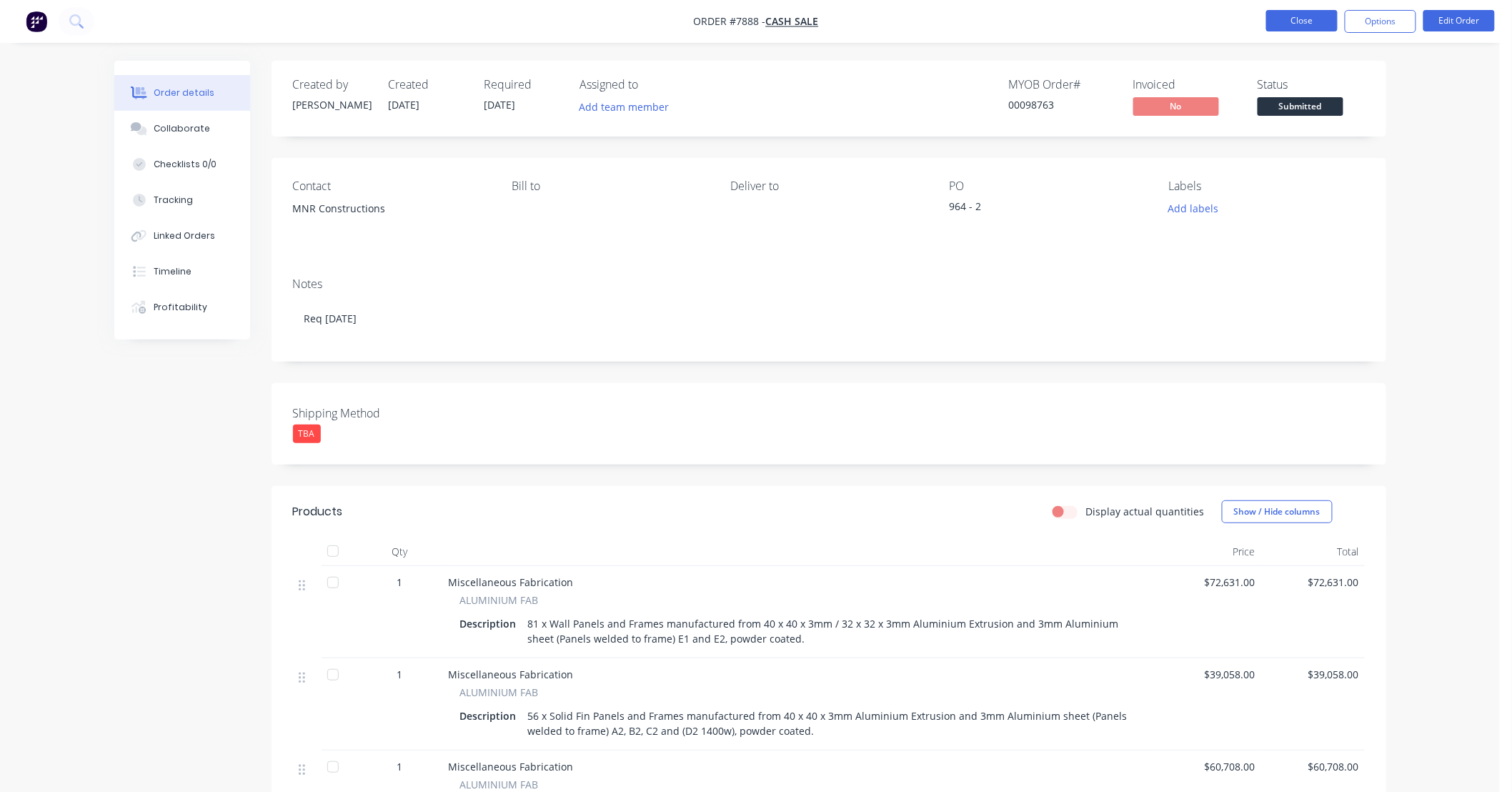
click at [1311, 23] on button "Close" at bounding box center [1301, 21] width 71 height 22
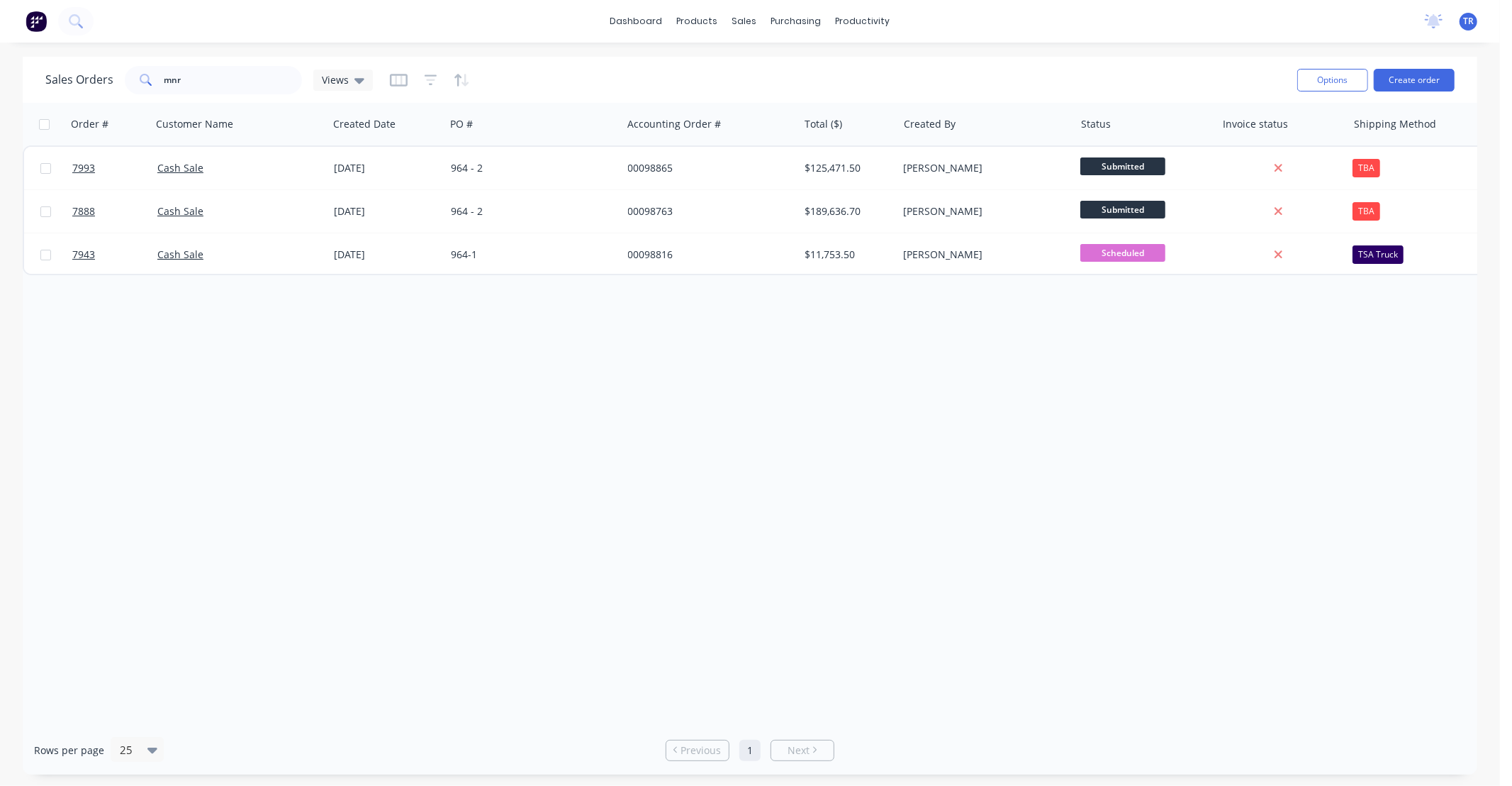
click at [663, 419] on div "Order # Customer Name Created Date PO # Accounting Order # Total ($) Created By…" at bounding box center [750, 414] width 1455 height 622
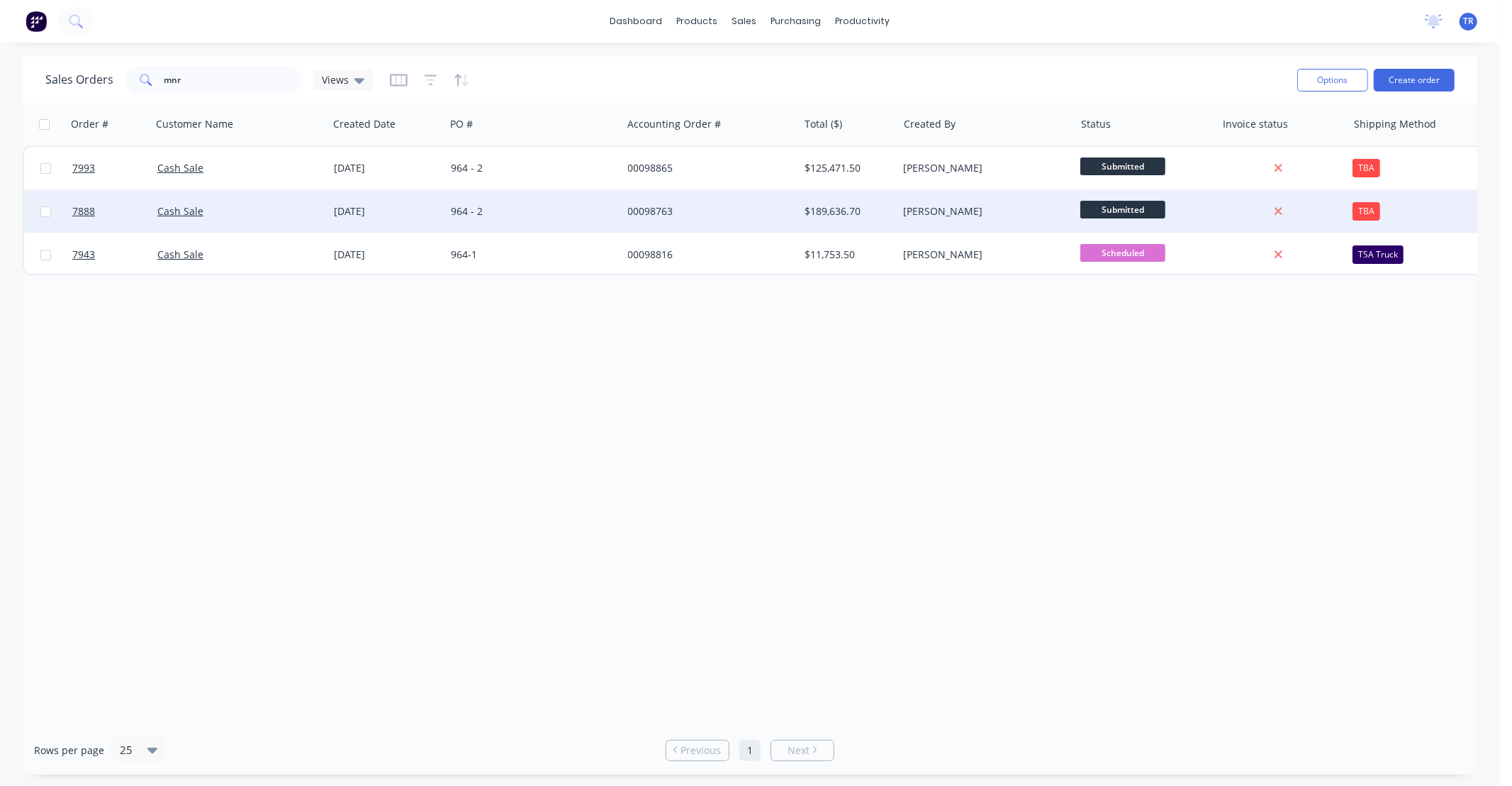
click at [729, 214] on div "00098763" at bounding box center [707, 212] width 157 height 14
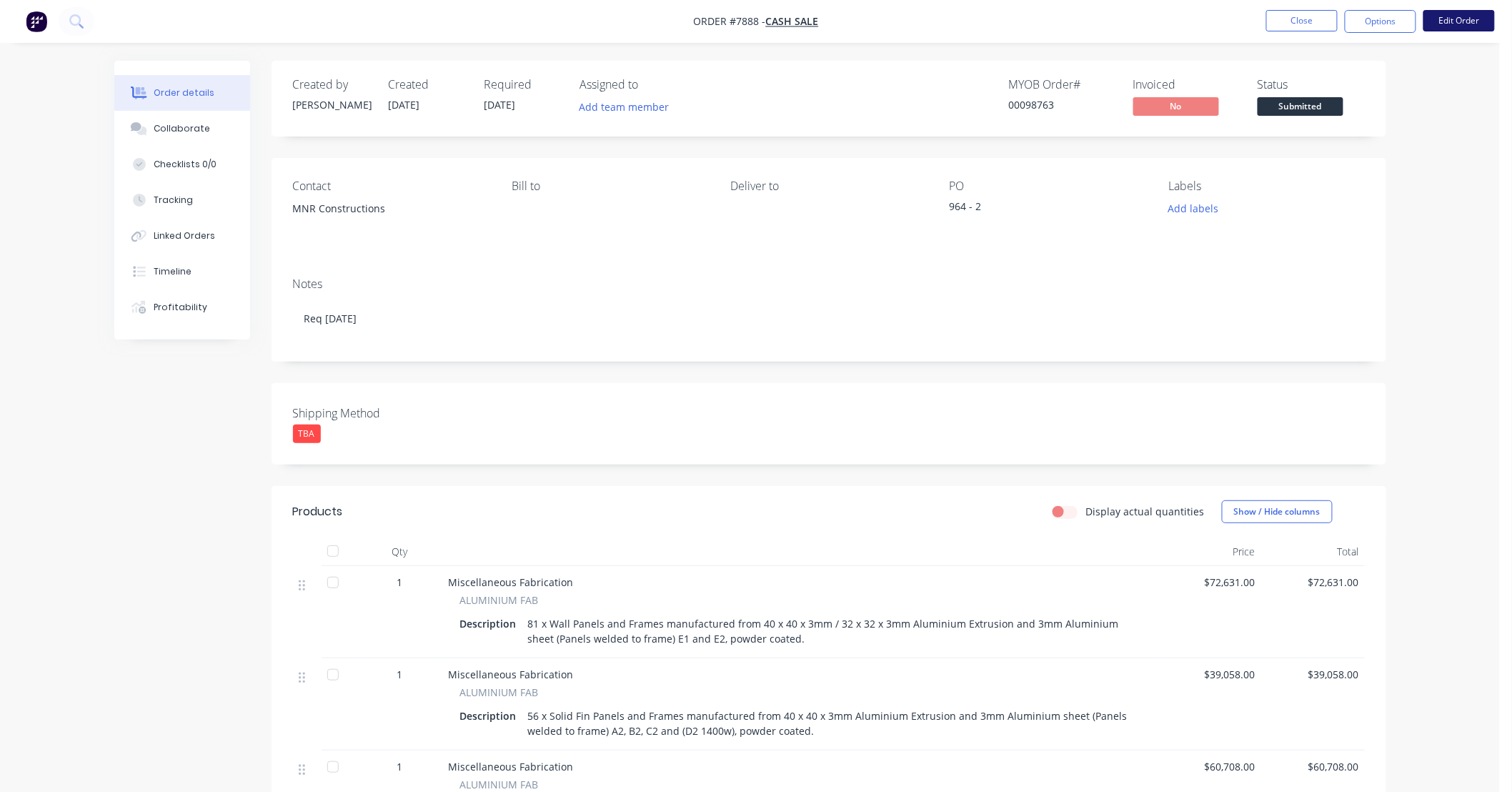
click at [1438, 24] on button "Edit Order" at bounding box center [1459, 21] width 71 height 22
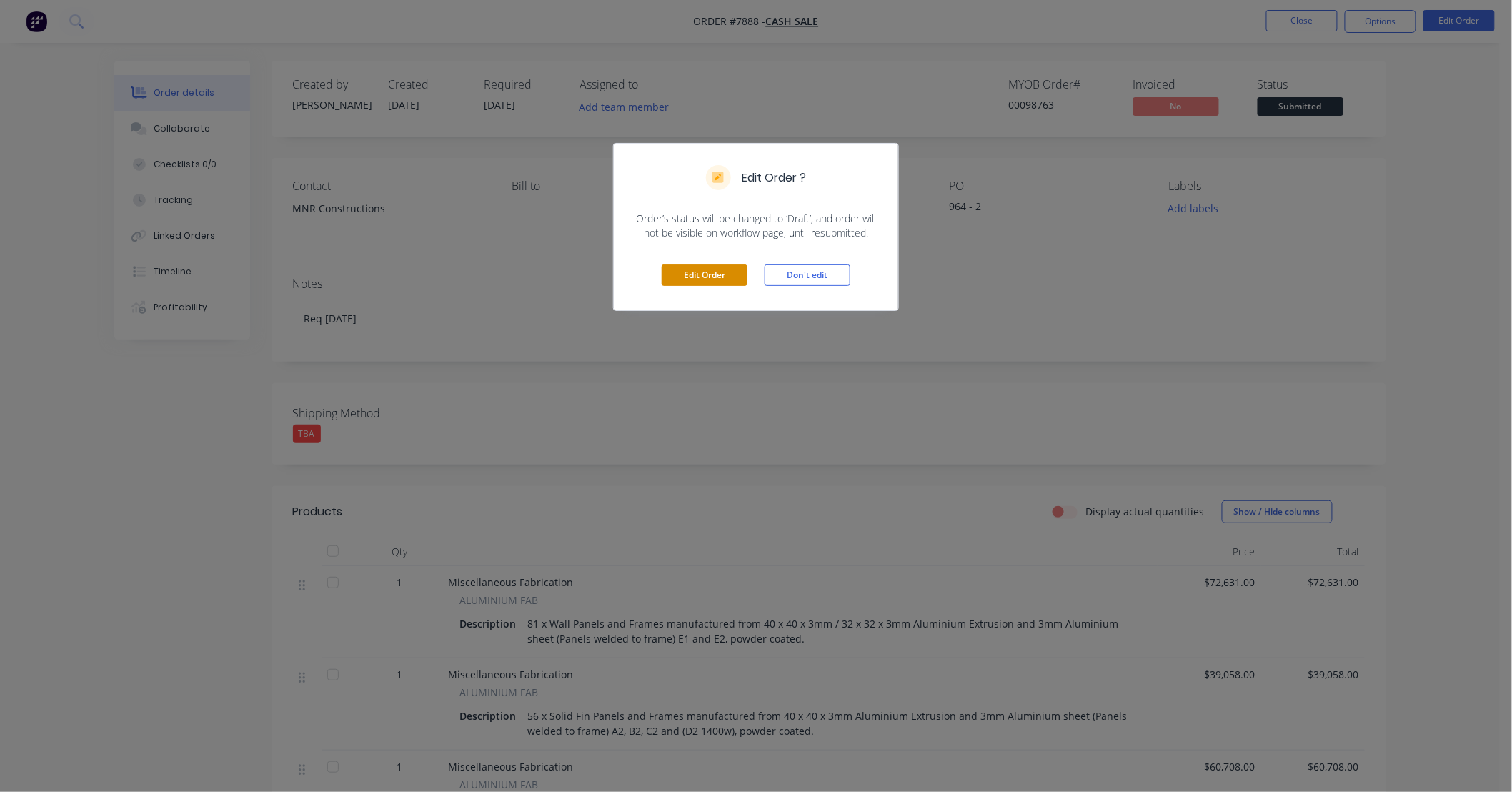
click at [710, 283] on button "Edit Order" at bounding box center [705, 275] width 86 height 22
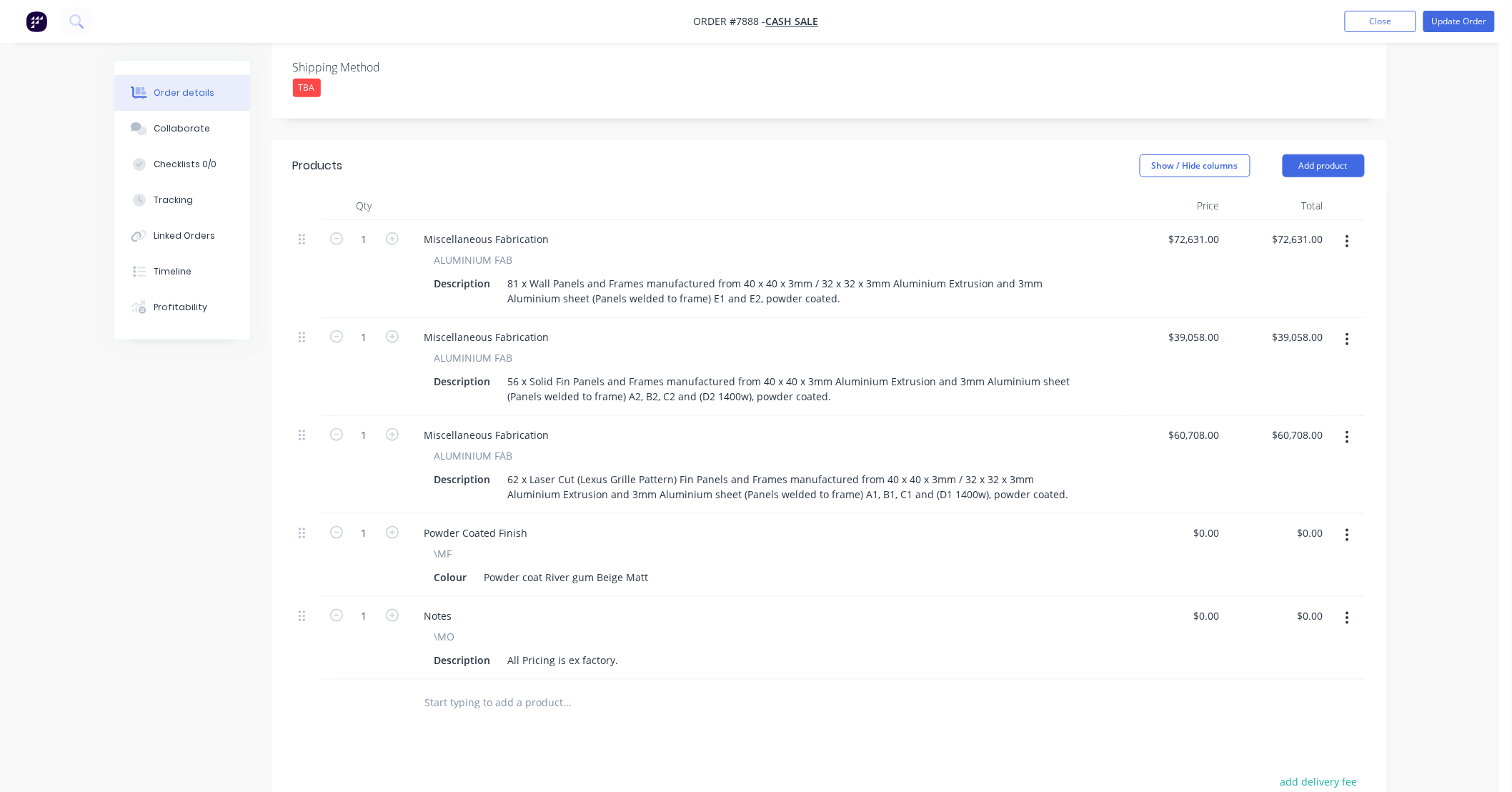
scroll to position [423, 0]
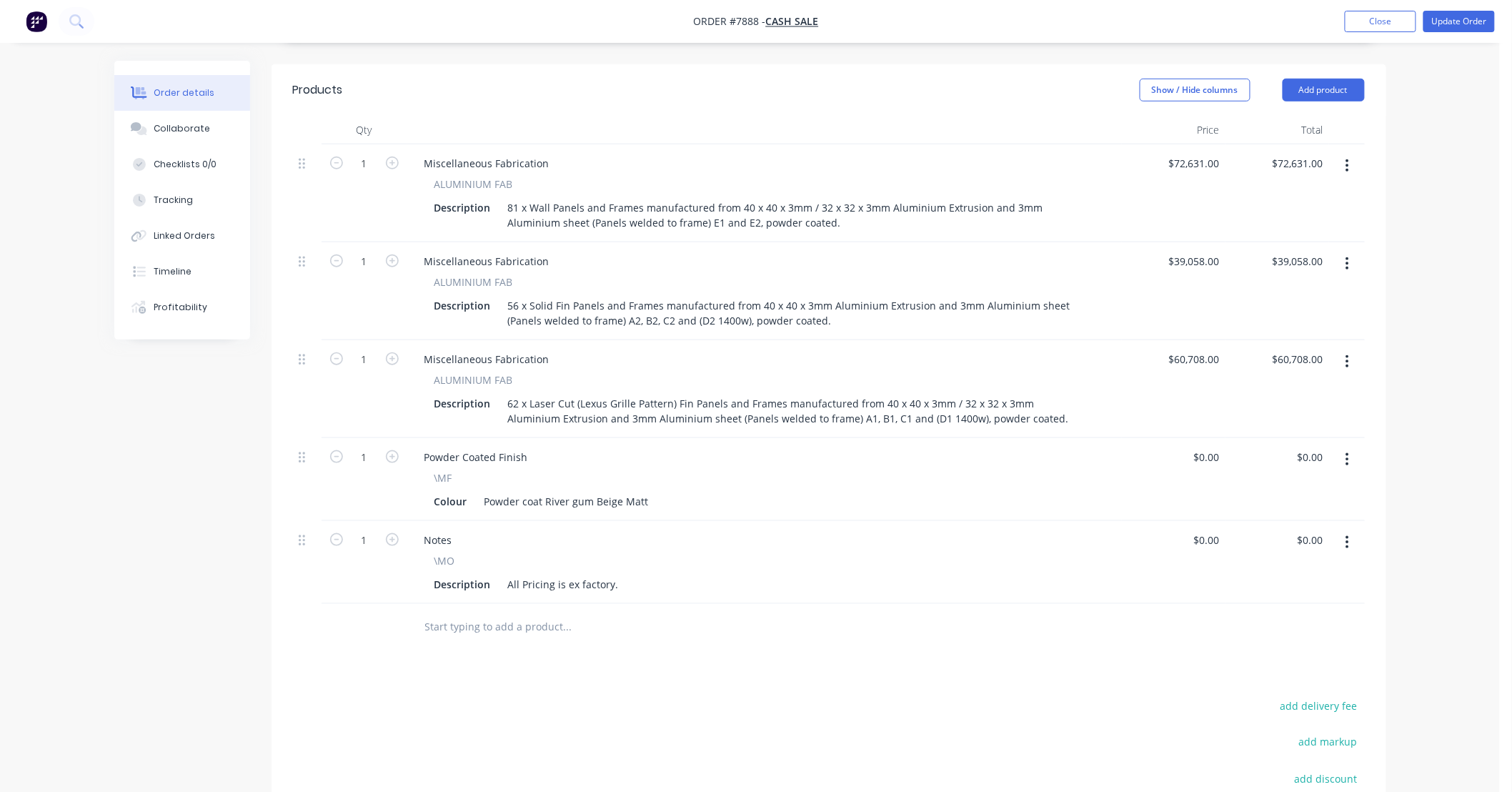
click at [576, 636] on input "text" at bounding box center [568, 626] width 286 height 28
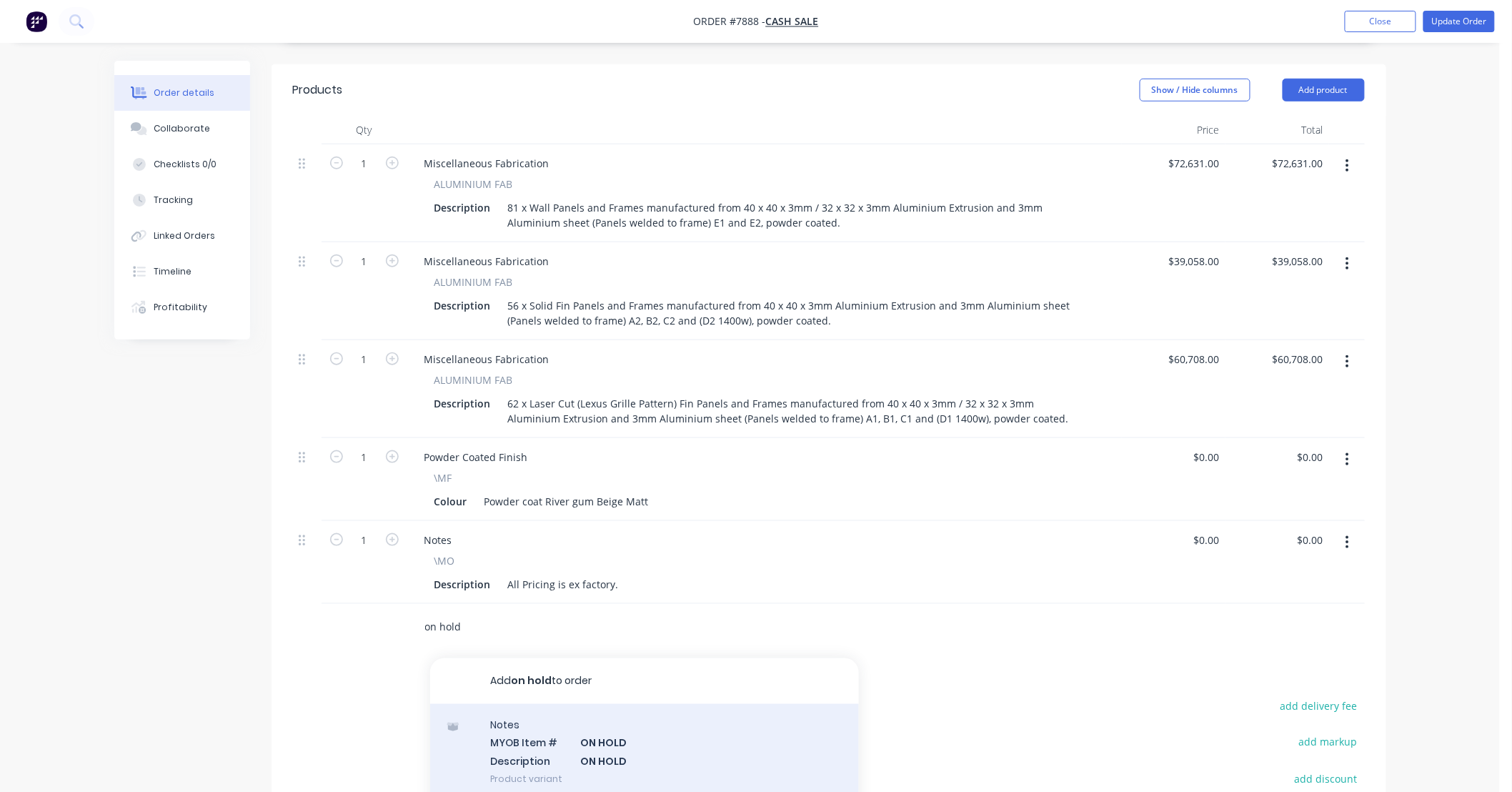
type input "on hold"
click at [649, 737] on div "Notes MYOB Item # ON HOLD Description ON HOLD Product variant" at bounding box center [644, 752] width 428 height 97
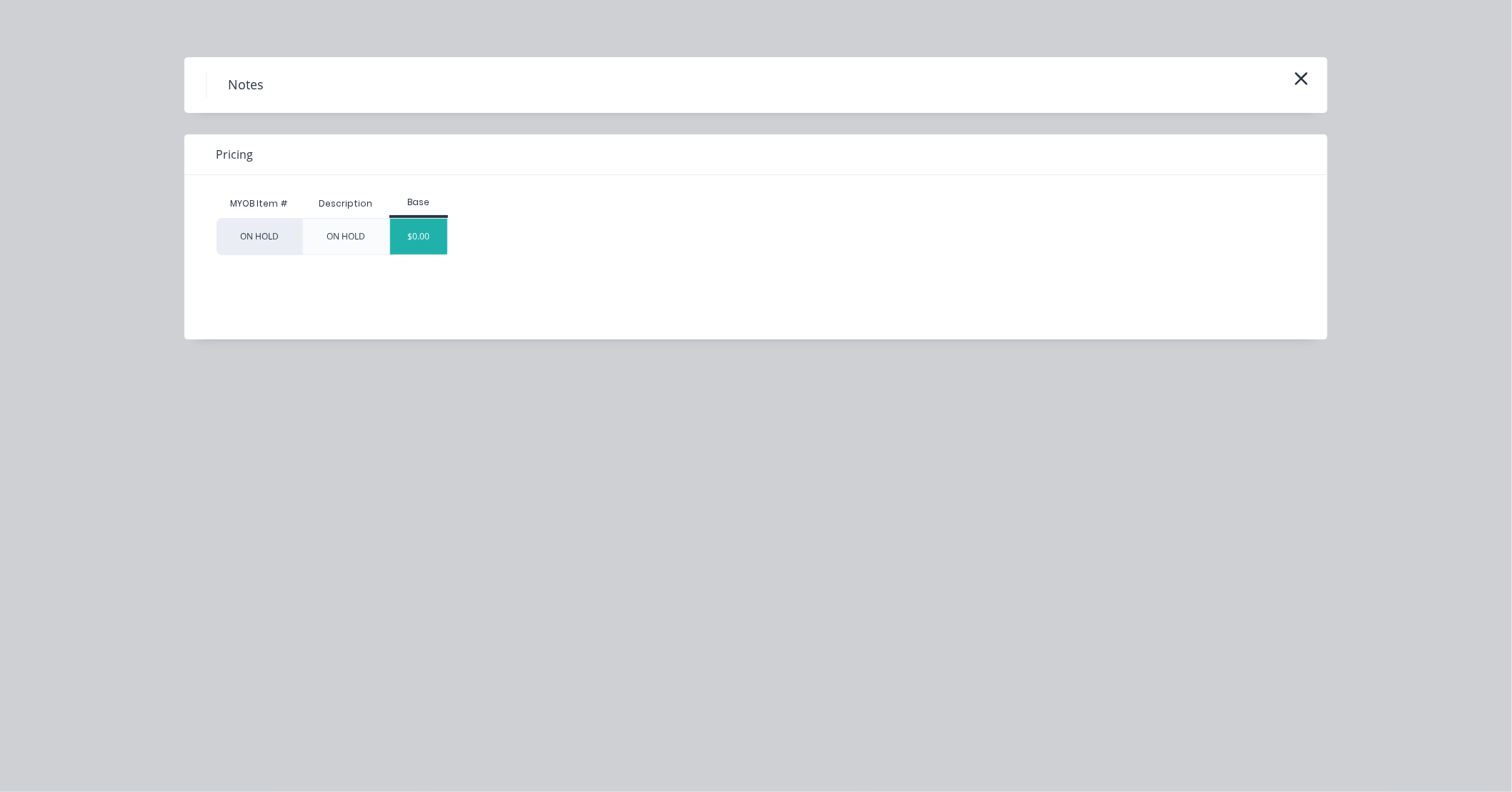
click at [433, 240] on div "$0.00" at bounding box center [419, 236] width 58 height 36
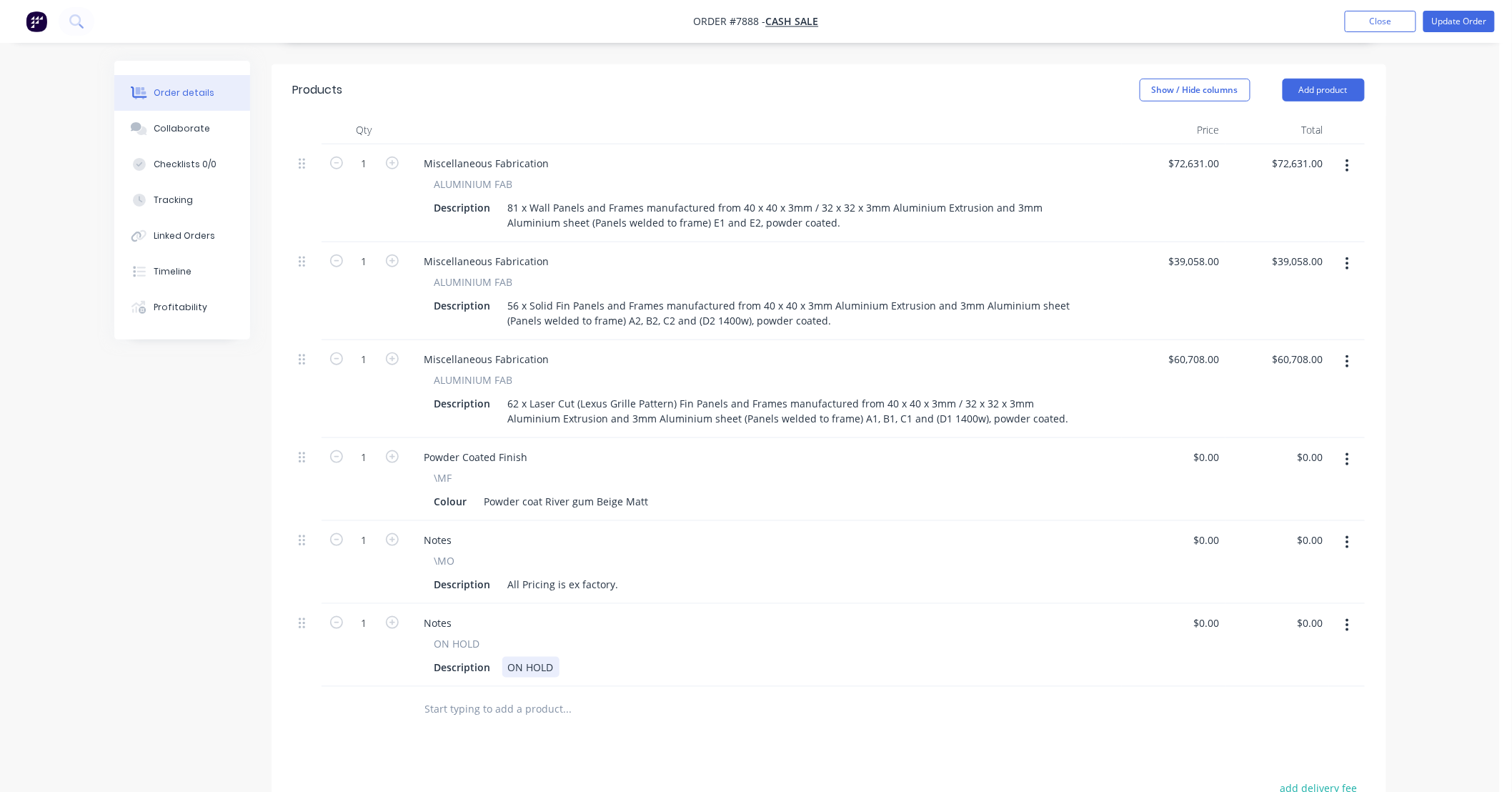
click at [556, 666] on div "ON HOLD" at bounding box center [530, 667] width 57 height 21
click at [719, 703] on div at bounding box center [627, 709] width 428 height 28
drag, startPoint x: 701, startPoint y: 666, endPoint x: 493, endPoint y: 672, distance: 208.1
click at [493, 672] on div "Description ON HOLD - Waiting for confirmed details." at bounding box center [761, 667] width 666 height 21
copy div "ON HOLD - Waiting for confirmed details."
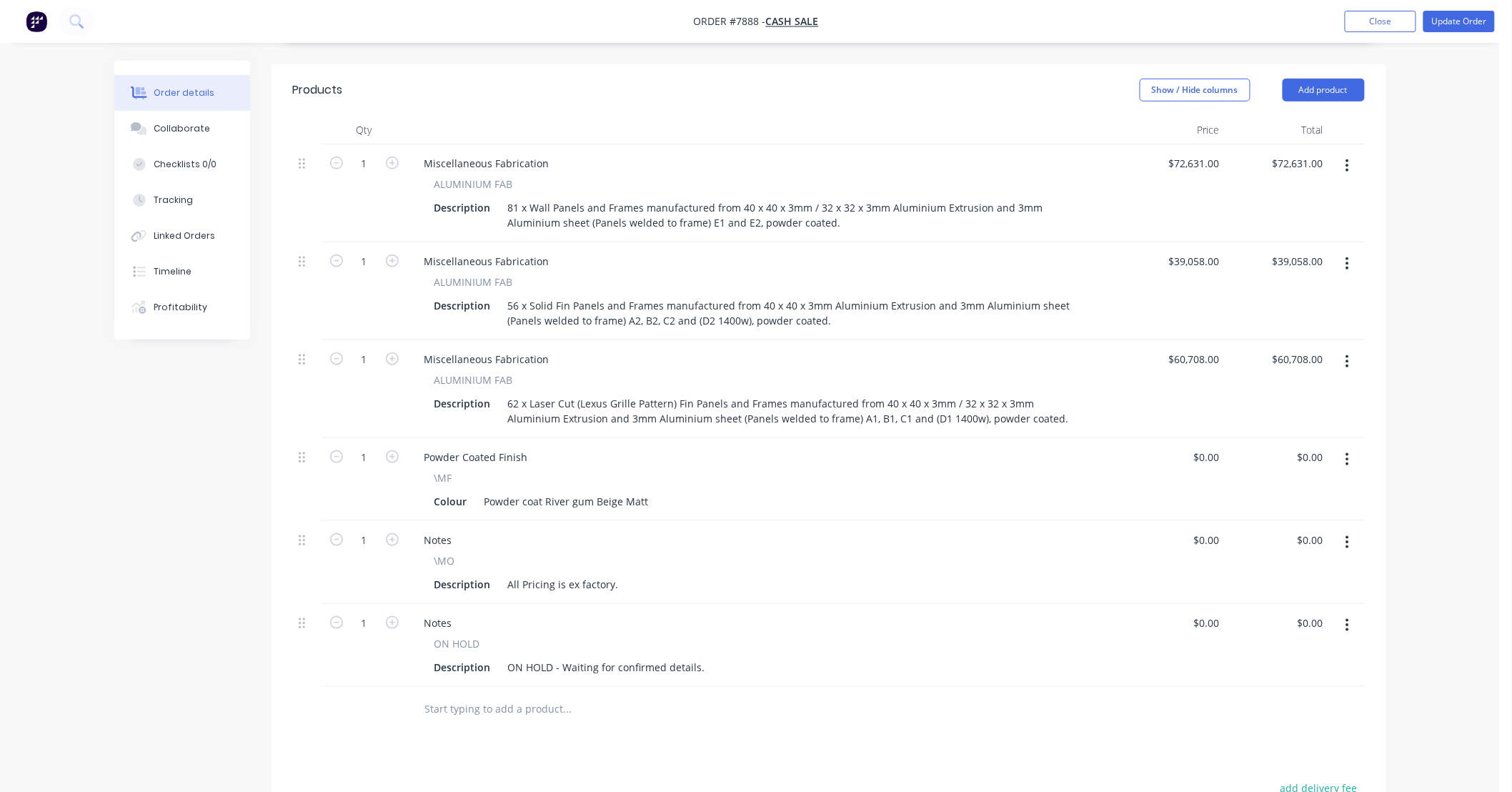
click at [1034, 733] on div at bounding box center [828, 709] width 1072 height 46
click at [1465, 17] on button "Update Order" at bounding box center [1459, 22] width 71 height 22
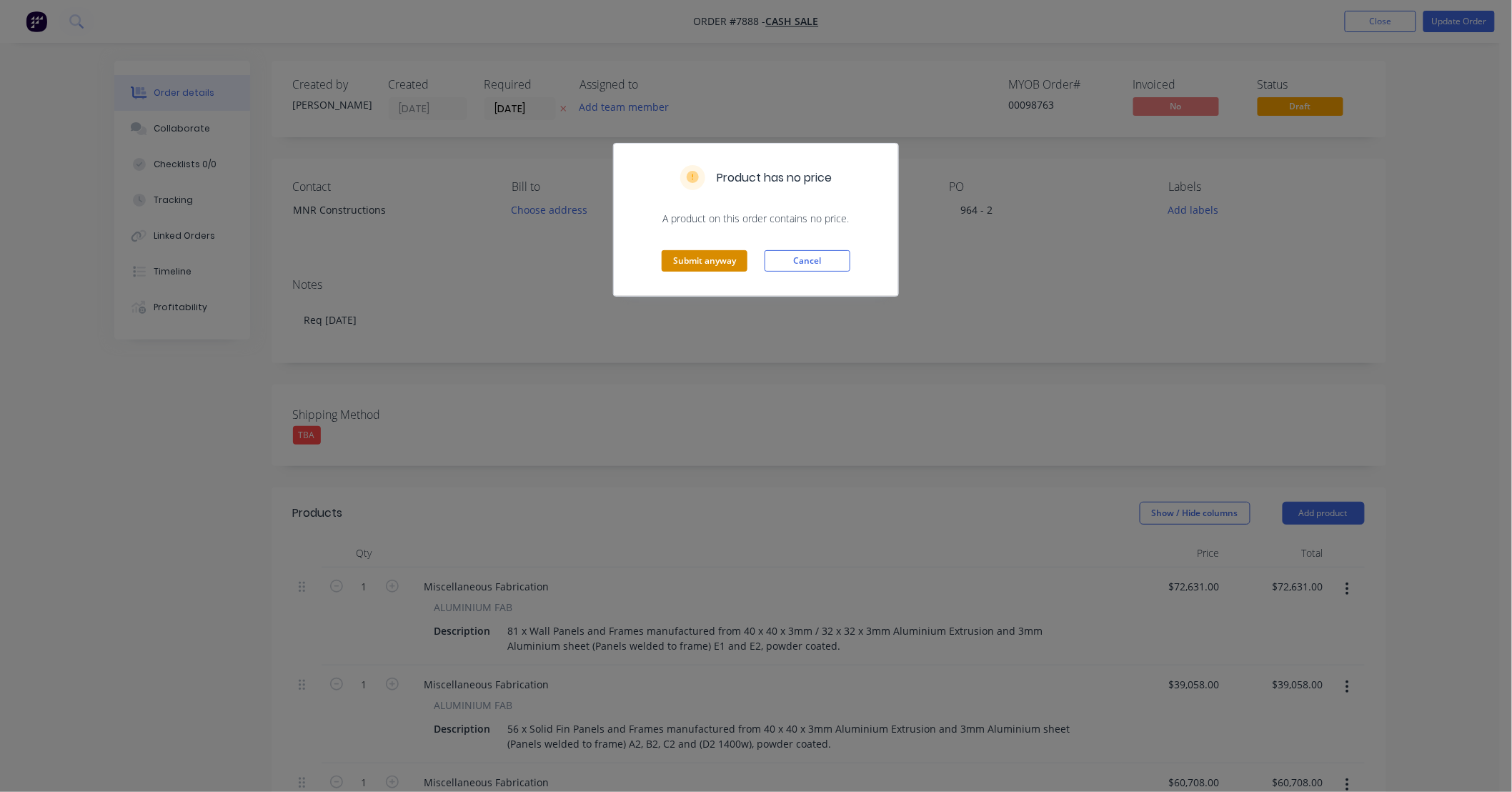
click at [722, 260] on button "Submit anyway" at bounding box center [705, 261] width 86 height 22
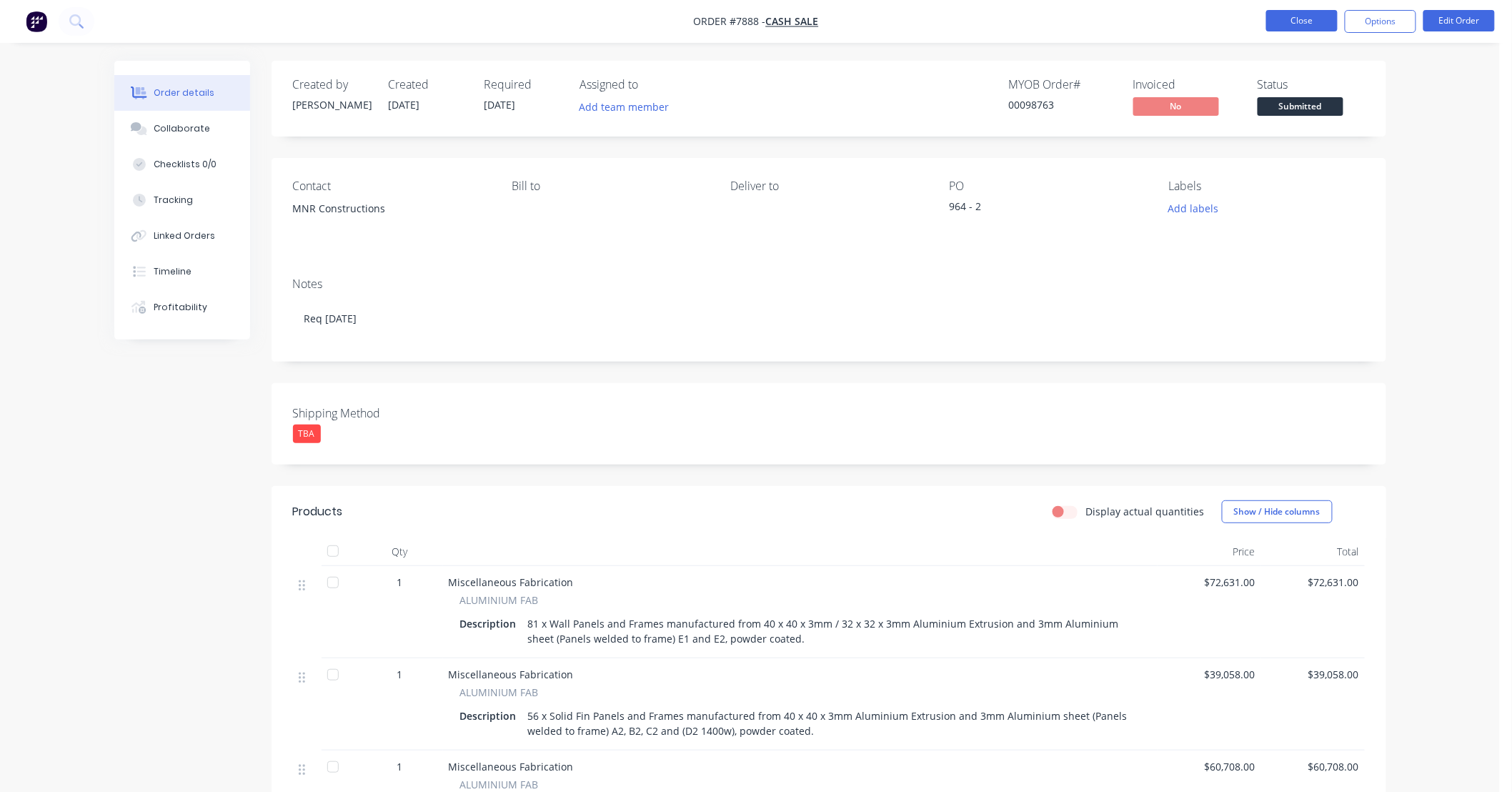
click at [1275, 16] on button "Close" at bounding box center [1301, 21] width 71 height 22
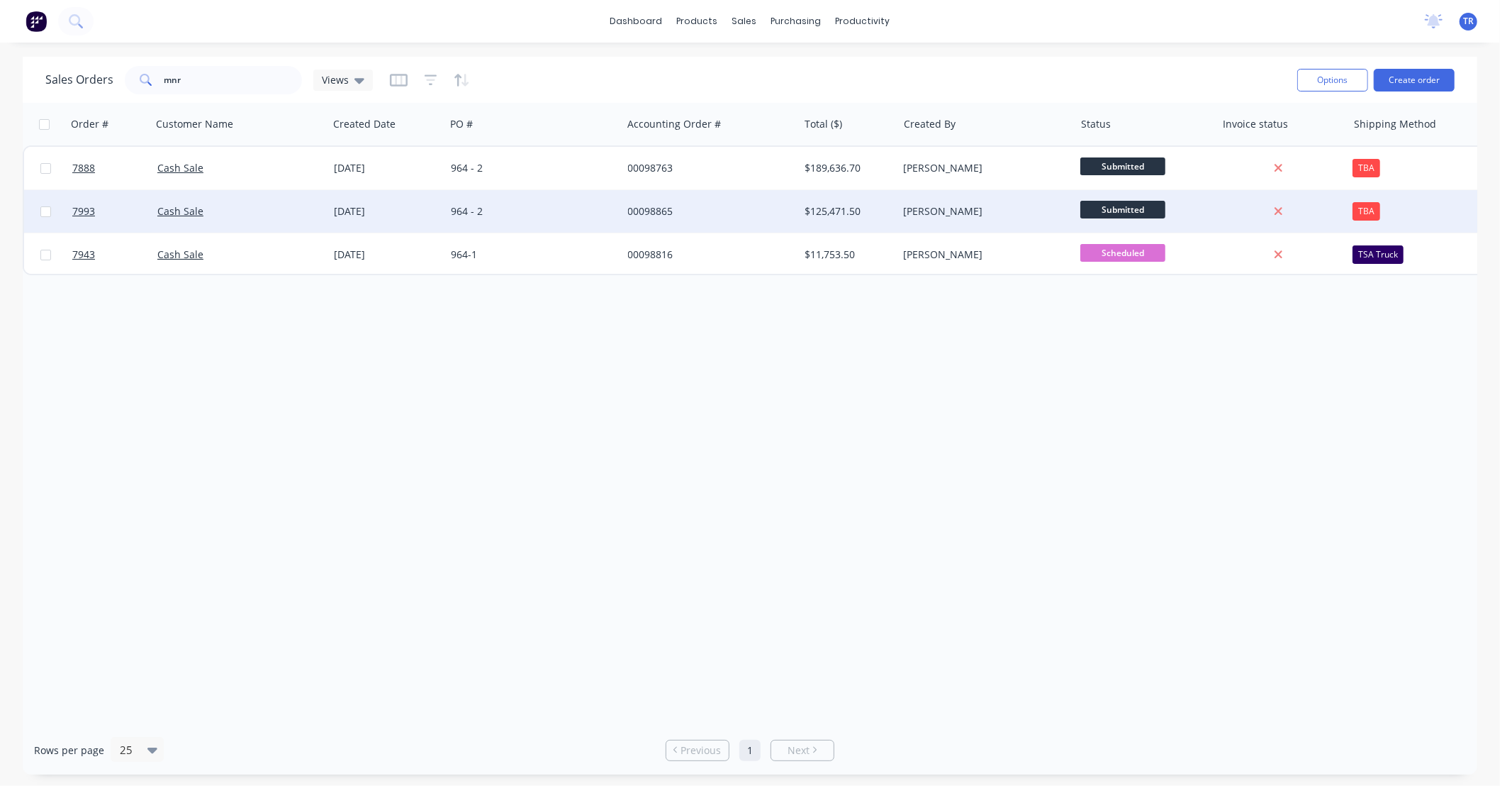
click at [719, 210] on div "00098865" at bounding box center [707, 212] width 157 height 14
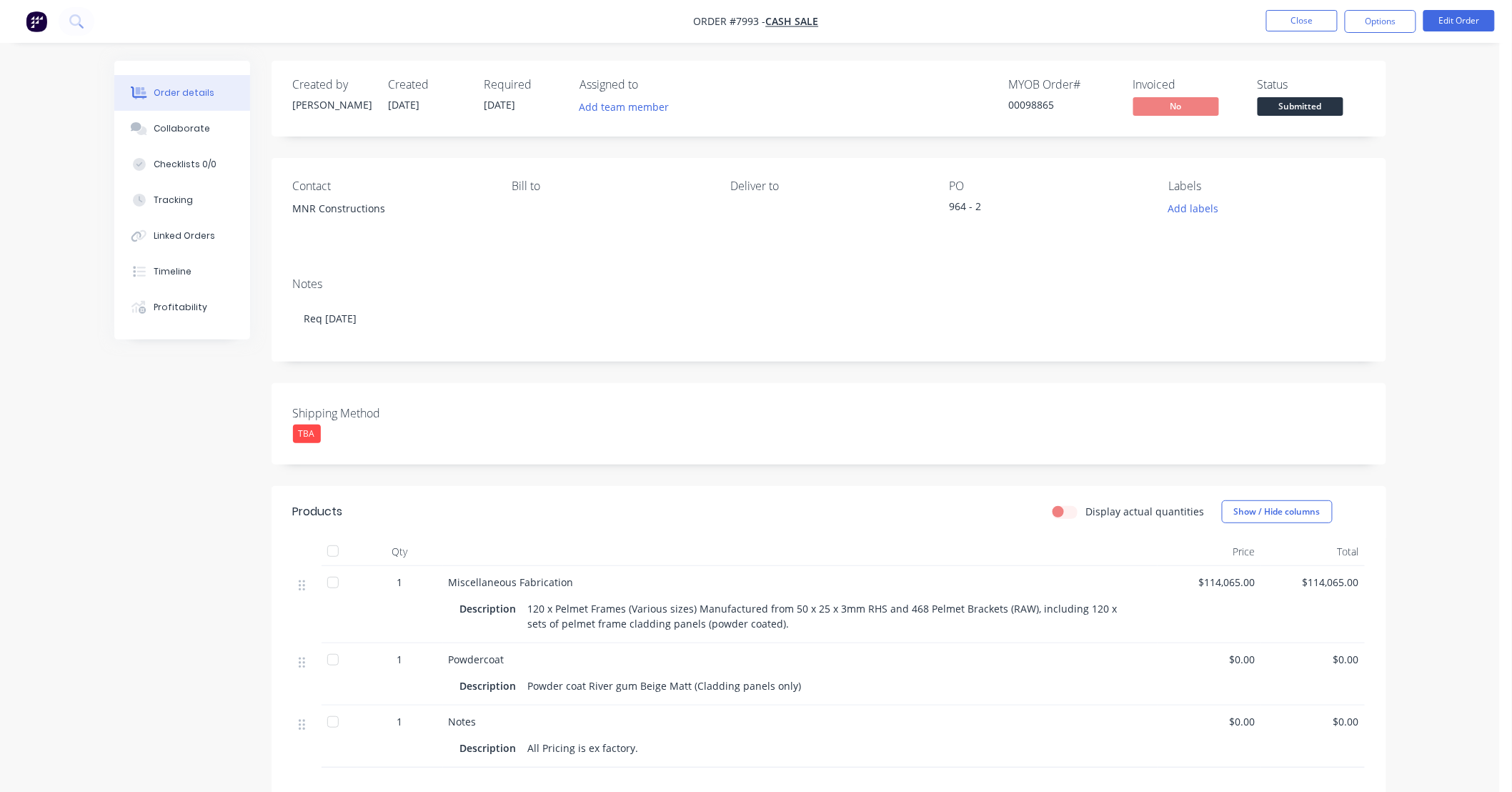
scroll to position [199, 0]
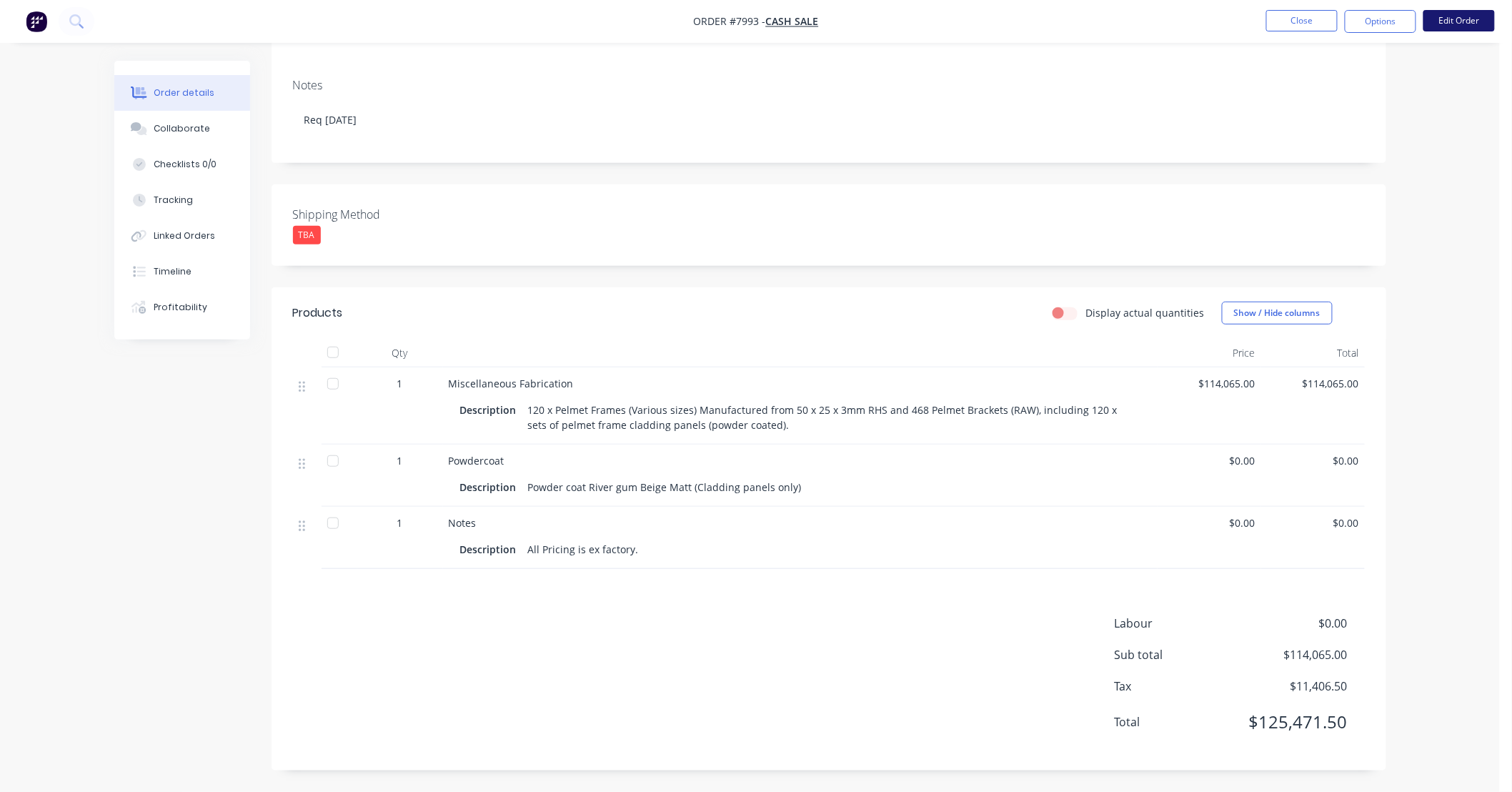
click at [1445, 18] on button "Edit Order" at bounding box center [1459, 21] width 71 height 22
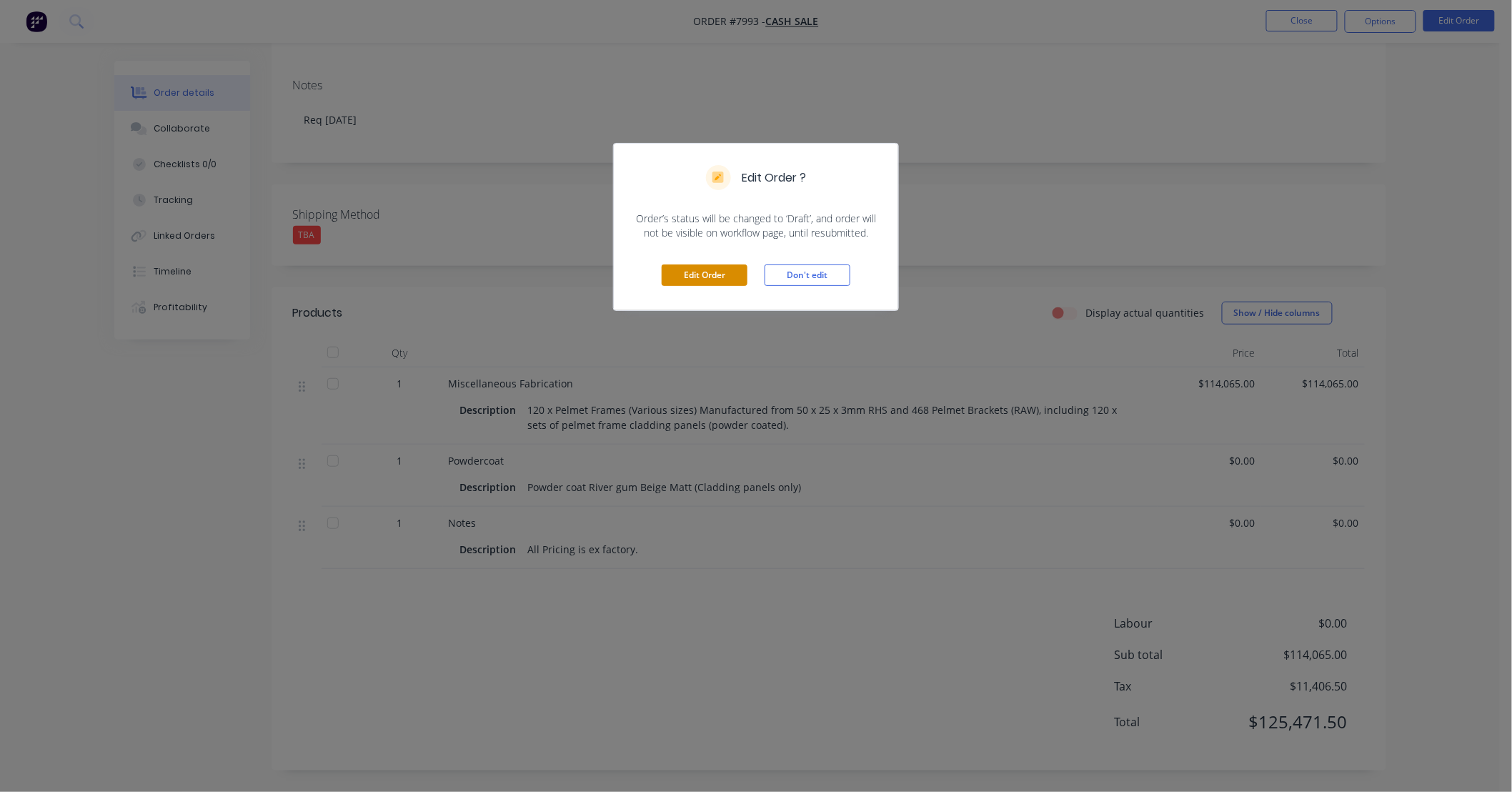
click at [726, 276] on button "Edit Order" at bounding box center [705, 275] width 86 height 22
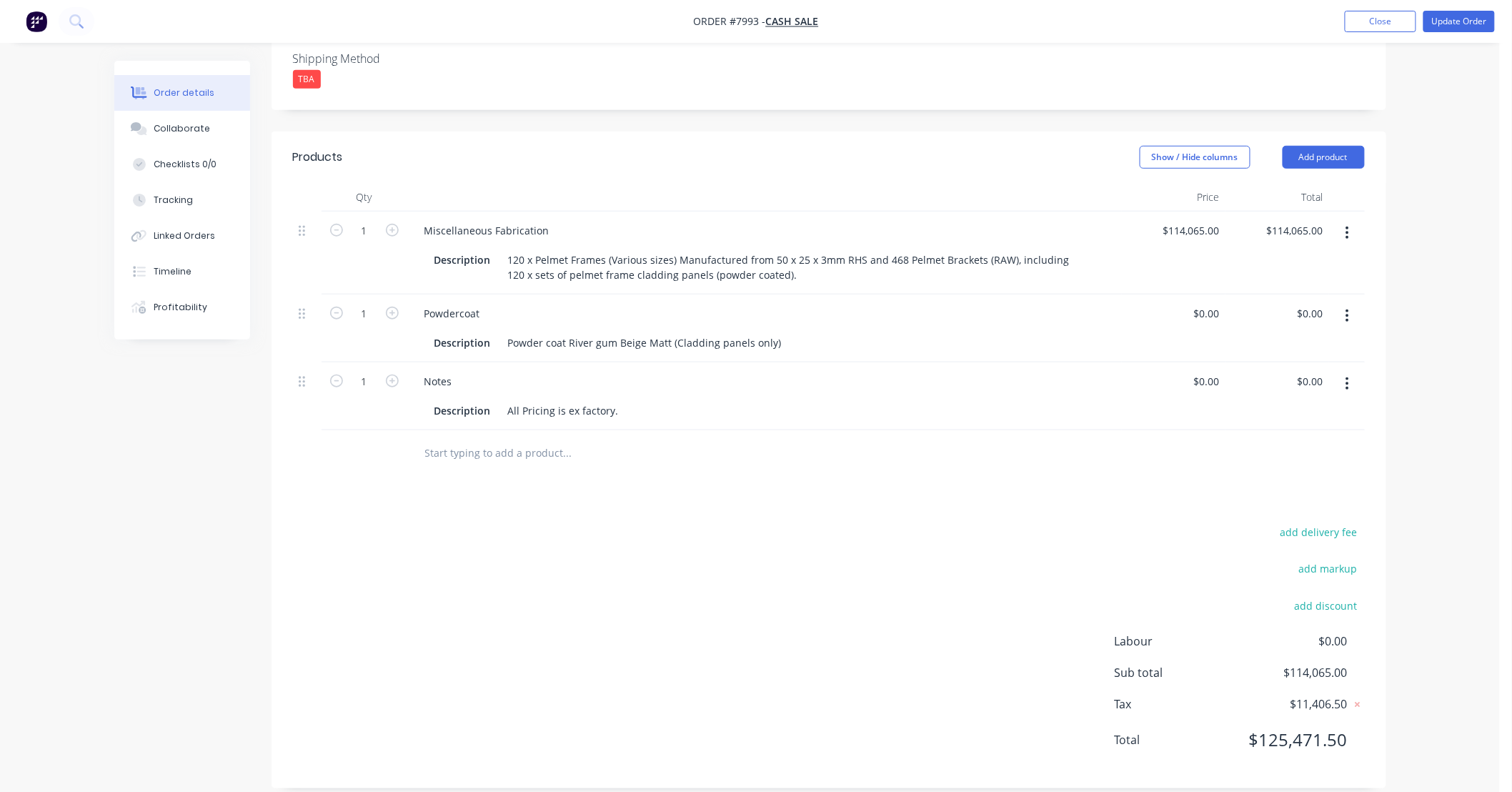
scroll to position [373, 0]
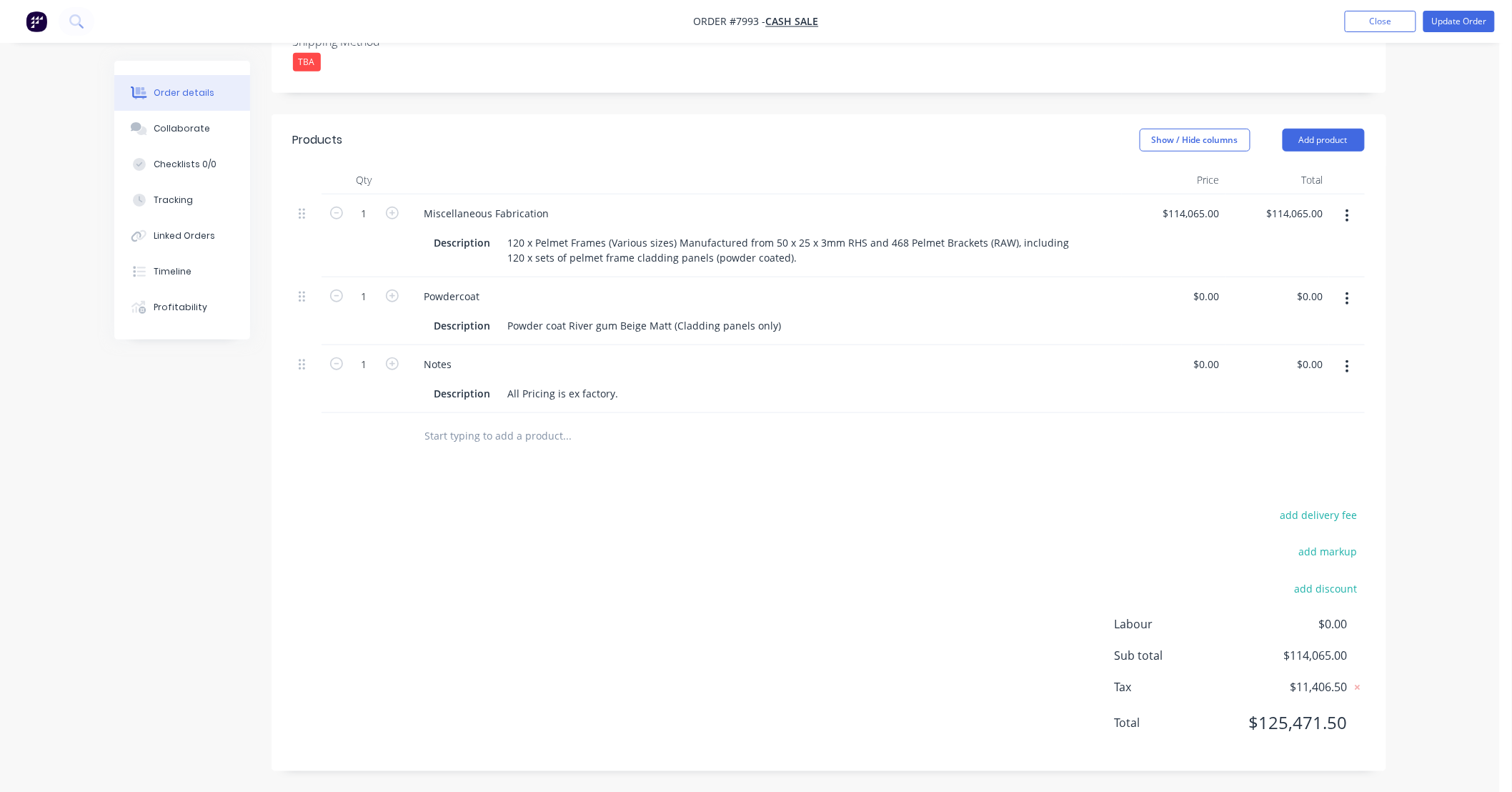
click at [609, 447] on input "text" at bounding box center [568, 436] width 286 height 28
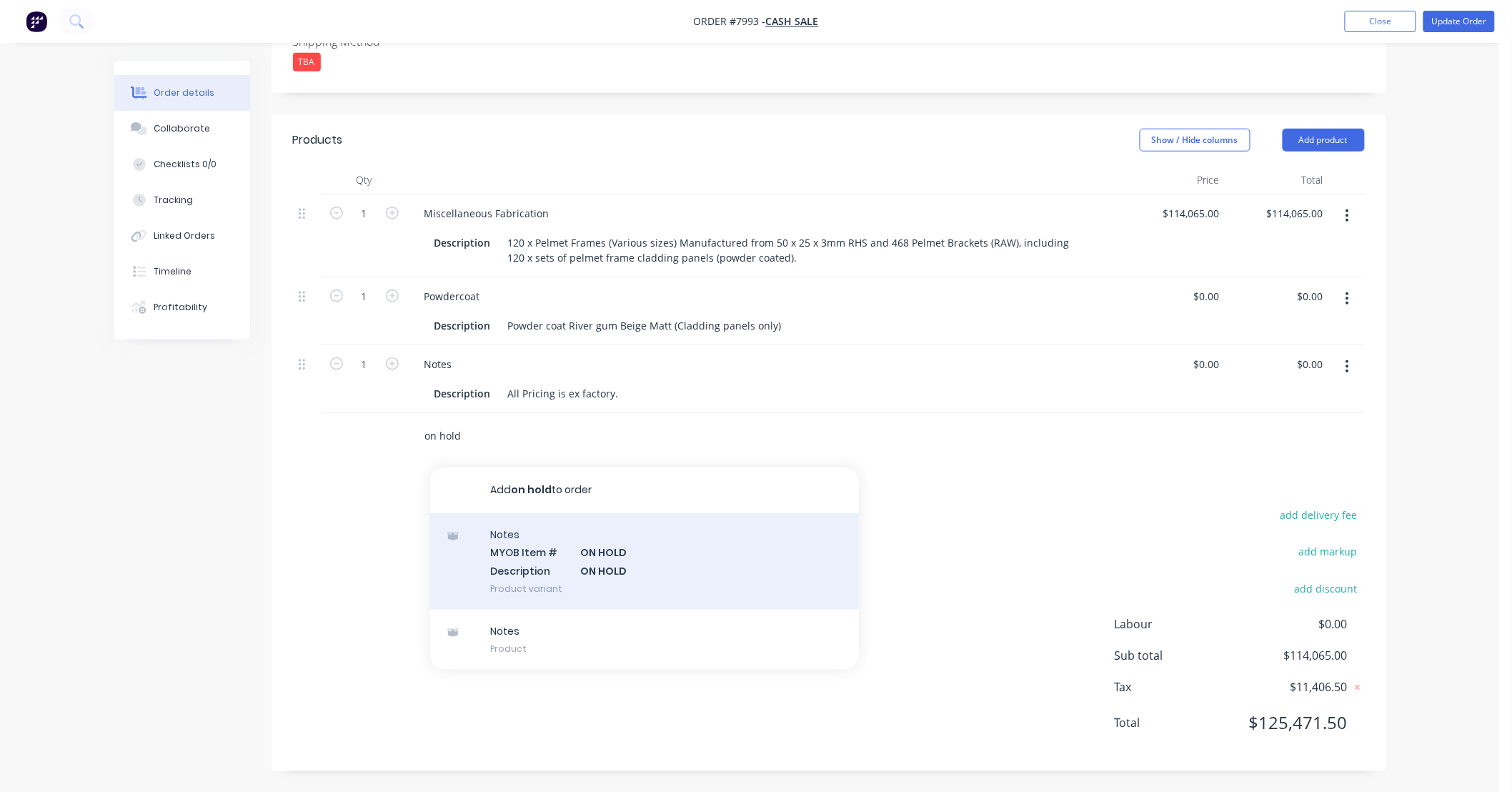
type input "on hold"
click at [645, 550] on div "Notes MYOB Item # ON HOLD Description ON HOLD Product variant" at bounding box center [644, 561] width 428 height 97
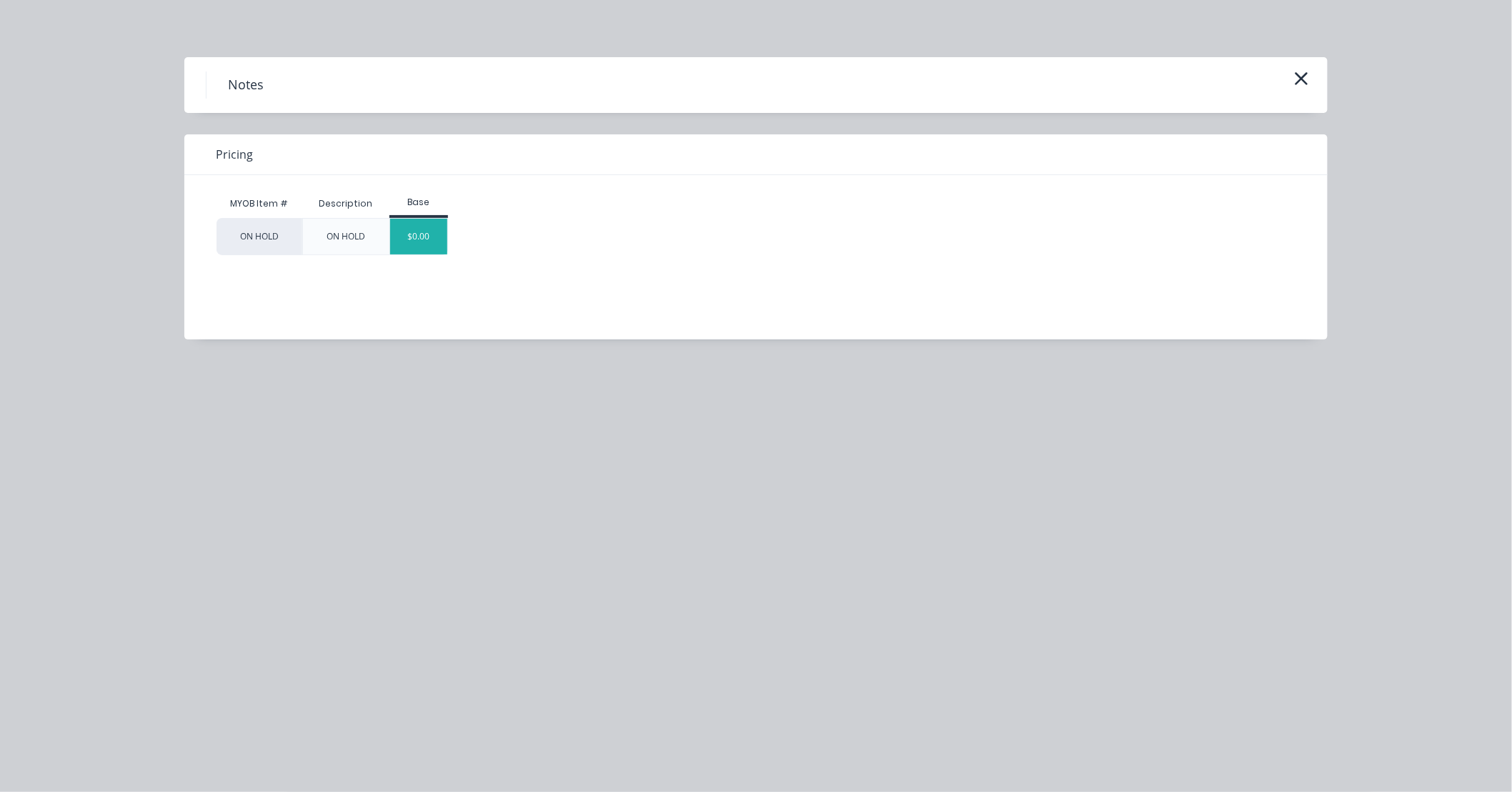
click at [429, 245] on div "$0.00" at bounding box center [419, 236] width 58 height 36
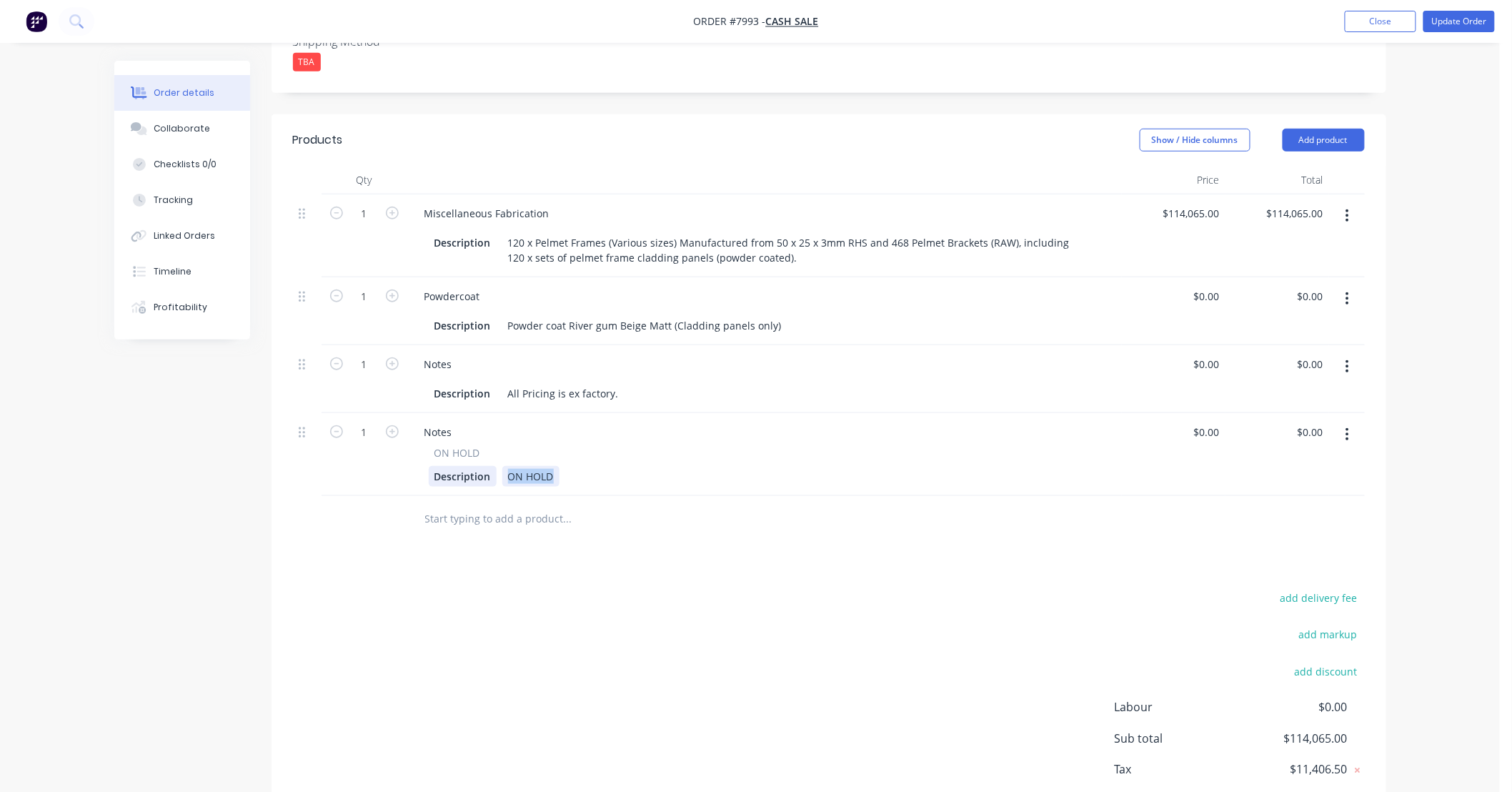
drag, startPoint x: 554, startPoint y: 476, endPoint x: 461, endPoint y: 486, distance: 93.5
click at [461, 486] on div "Description ON HOLD" at bounding box center [761, 476] width 666 height 21
drag, startPoint x: 694, startPoint y: 597, endPoint x: 709, endPoint y: 595, distance: 15.1
click at [694, 597] on div "add delivery fee add markup add discount Labour $0.00 Sub total $114,065.00 Tax…" at bounding box center [828, 710] width 1072 height 244
click at [1460, 18] on button "Update Order" at bounding box center [1459, 22] width 71 height 22
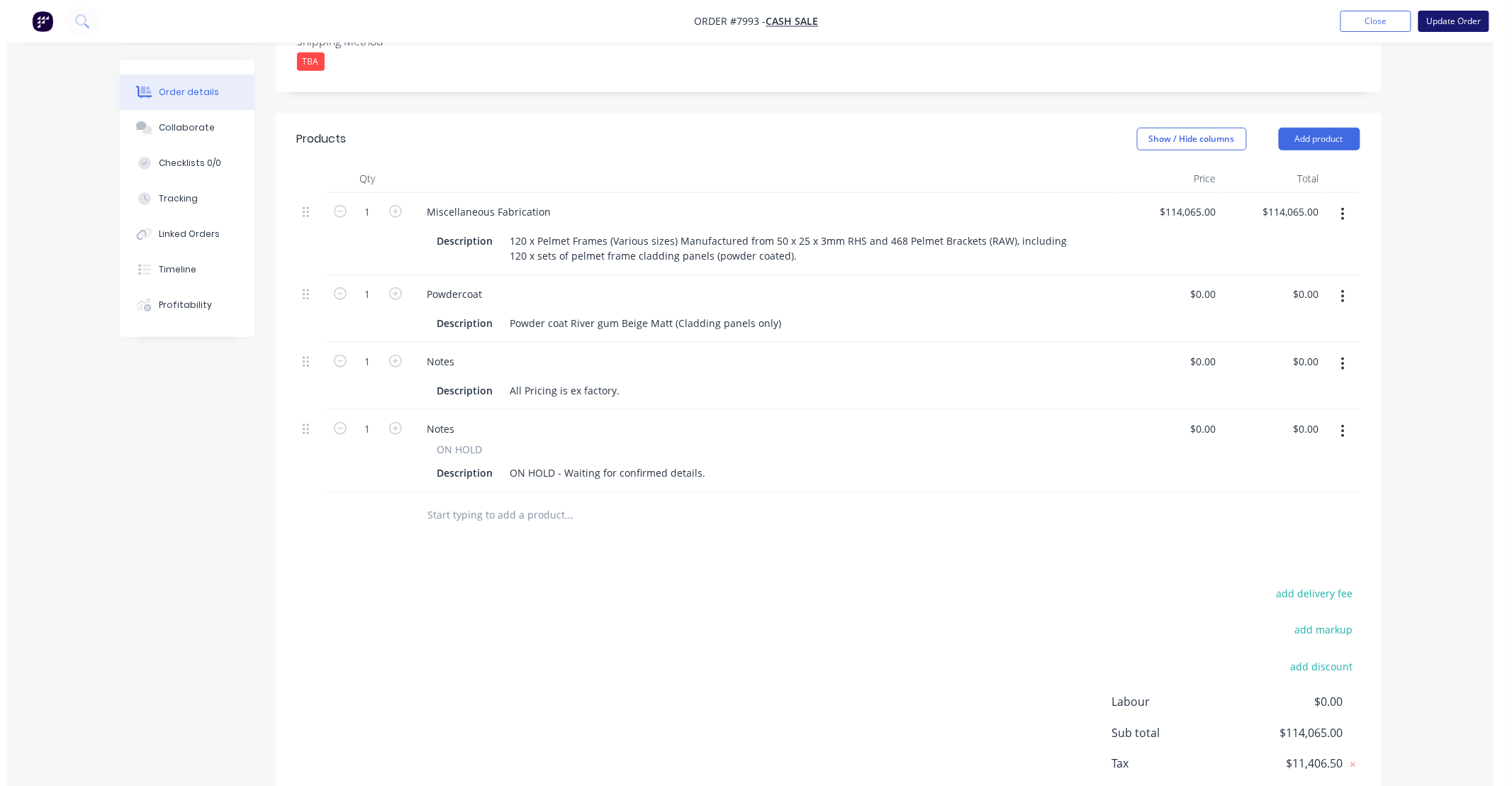
scroll to position [0, 0]
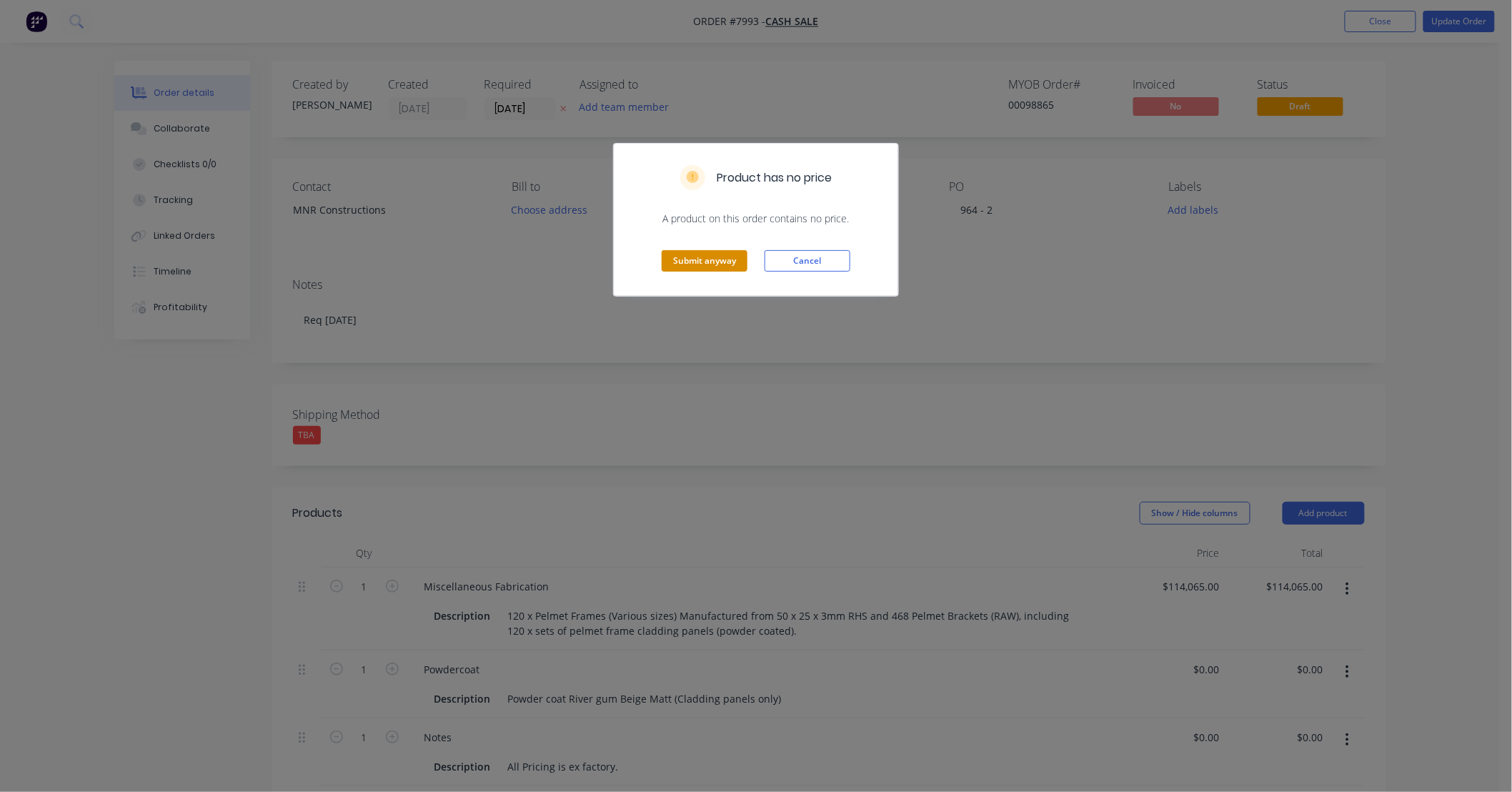
click at [724, 261] on button "Submit anyway" at bounding box center [705, 261] width 86 height 22
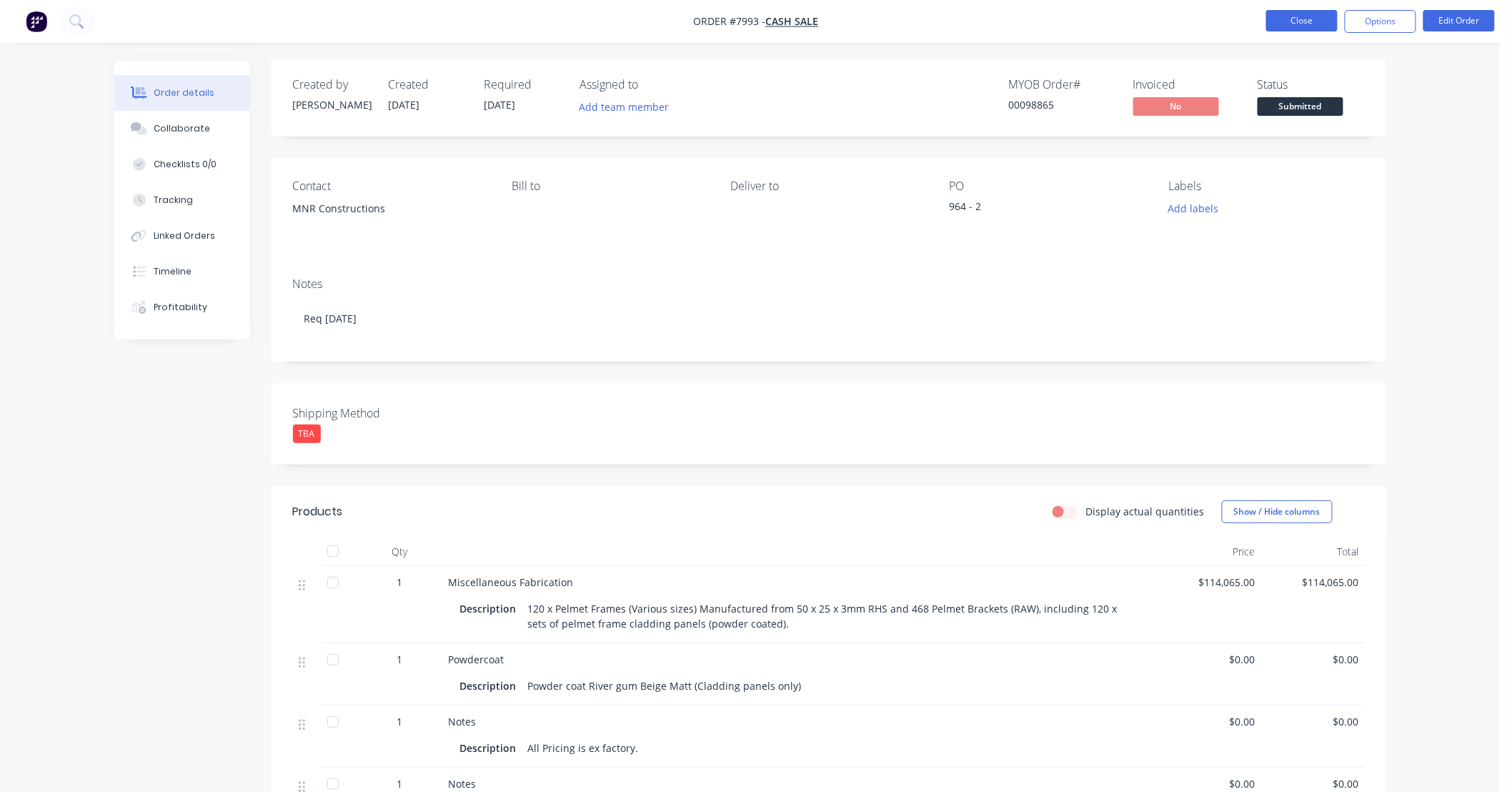
click at [1324, 24] on button "Close" at bounding box center [1301, 21] width 71 height 22
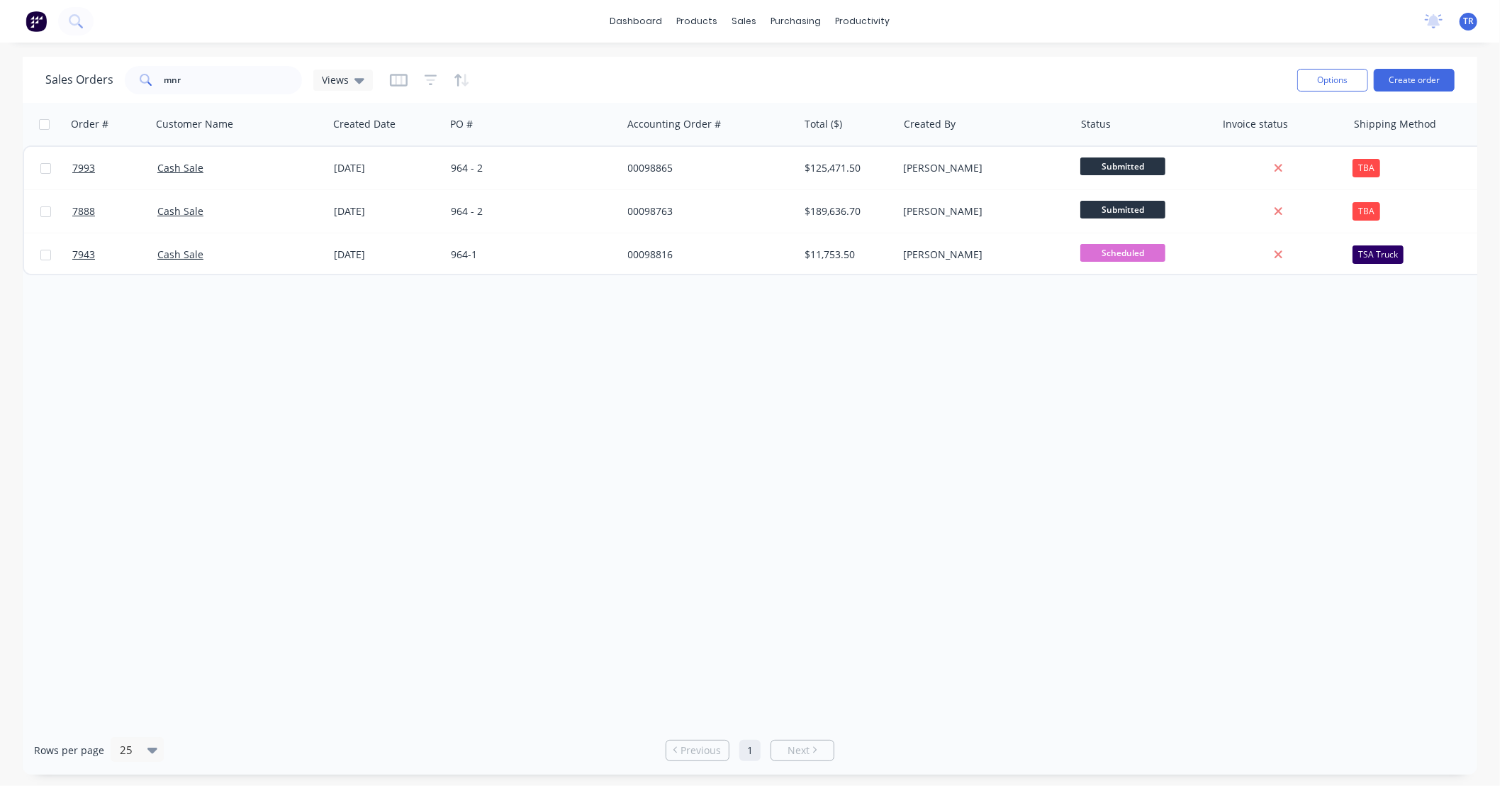
click at [1252, 506] on div "Order # Customer Name Created Date PO # Accounting Order # Total ($) Created By…" at bounding box center [750, 414] width 1455 height 622
click at [1113, 416] on div "Order # Customer Name Created Date PO # Accounting Order # Total ($) Created By…" at bounding box center [750, 414] width 1455 height 622
click at [889, 436] on div "Order # Customer Name Created Date PO # Accounting Order # Total ($) Created By…" at bounding box center [750, 414] width 1455 height 622
click at [973, 430] on div "Order # Customer Name Created Date PO # Accounting Order # Total ($) Created By…" at bounding box center [750, 414] width 1455 height 622
click at [1072, 435] on div "Order # Customer Name Created Date PO # Accounting Order # Total ($) Created By…" at bounding box center [750, 414] width 1455 height 622
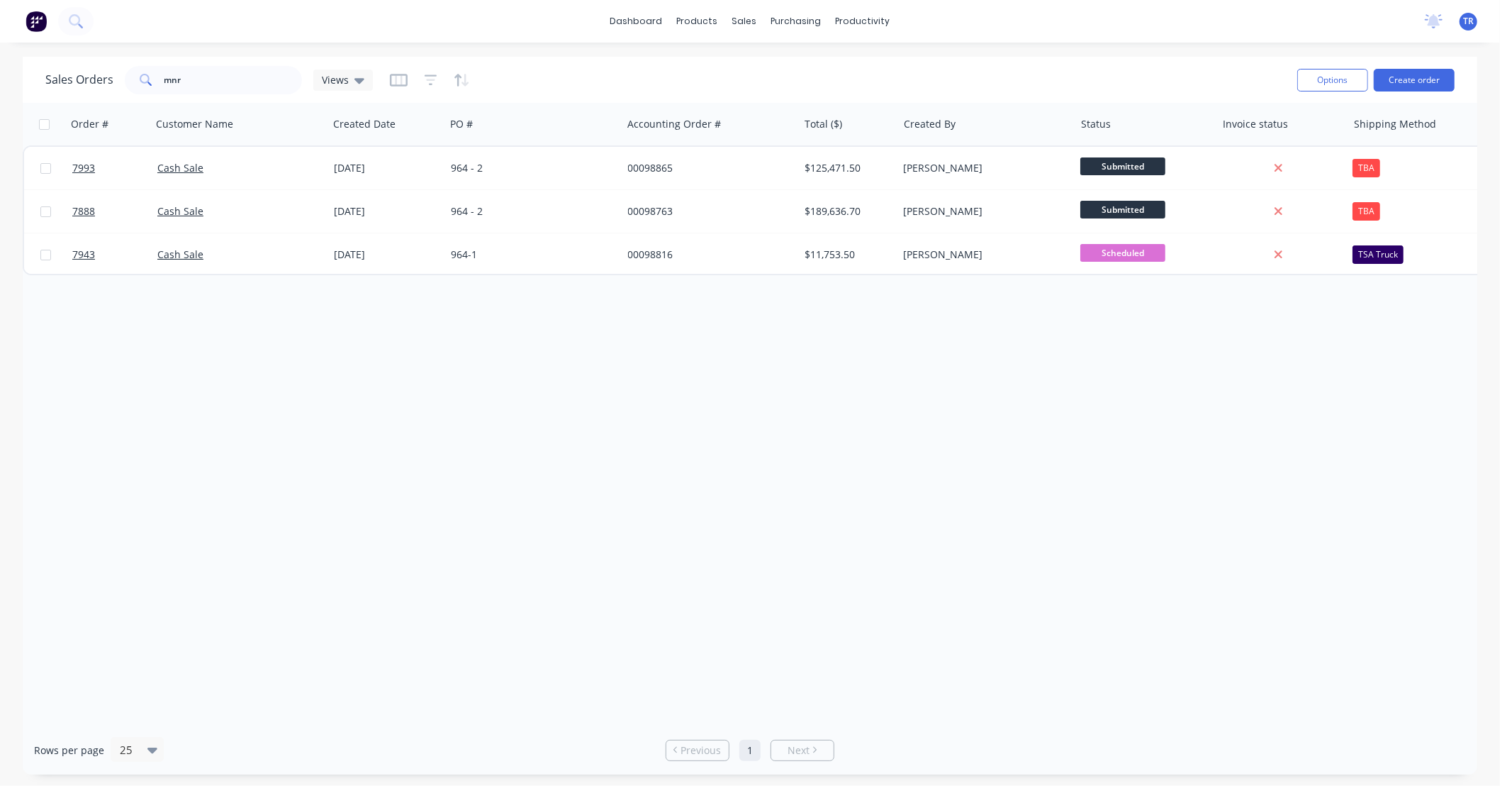
click at [1085, 426] on div "Order # Customer Name Created Date PO # Accounting Order # Total ($) Created By…" at bounding box center [750, 414] width 1455 height 622
click at [1210, 407] on div "Order # Customer Name Created Date PO # Accounting Order # Total ($) Created By…" at bounding box center [750, 414] width 1455 height 622
